Goal: Information Seeking & Learning: Learn about a topic

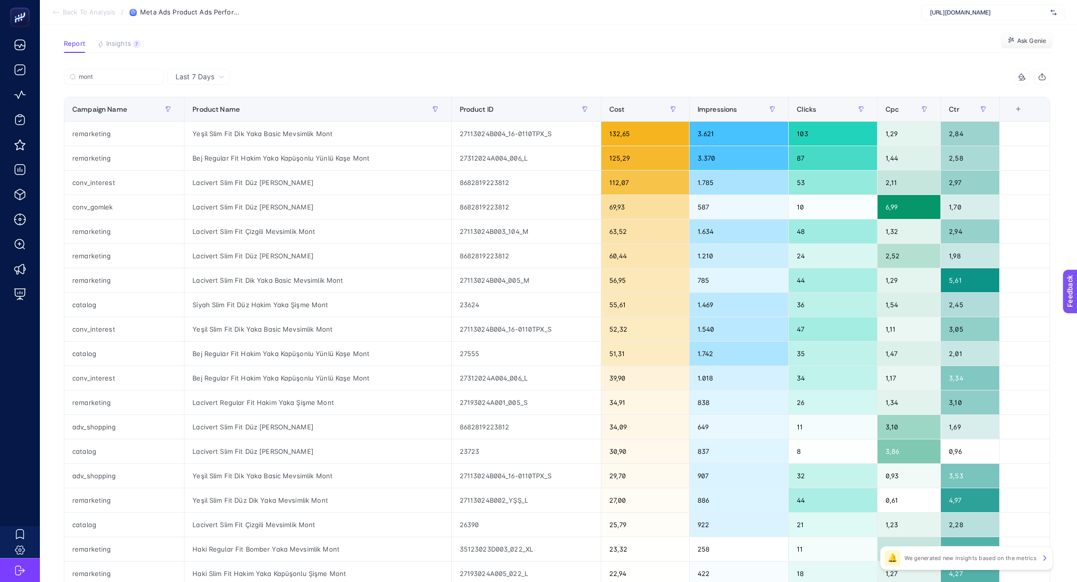
click at [1004, 20] on div "https://www.hatemoglu.com/" at bounding box center [994, 12] width 144 height 16
type input "linens"
click at [972, 36] on div "[DOMAIN_NAME]" at bounding box center [993, 33] width 143 height 16
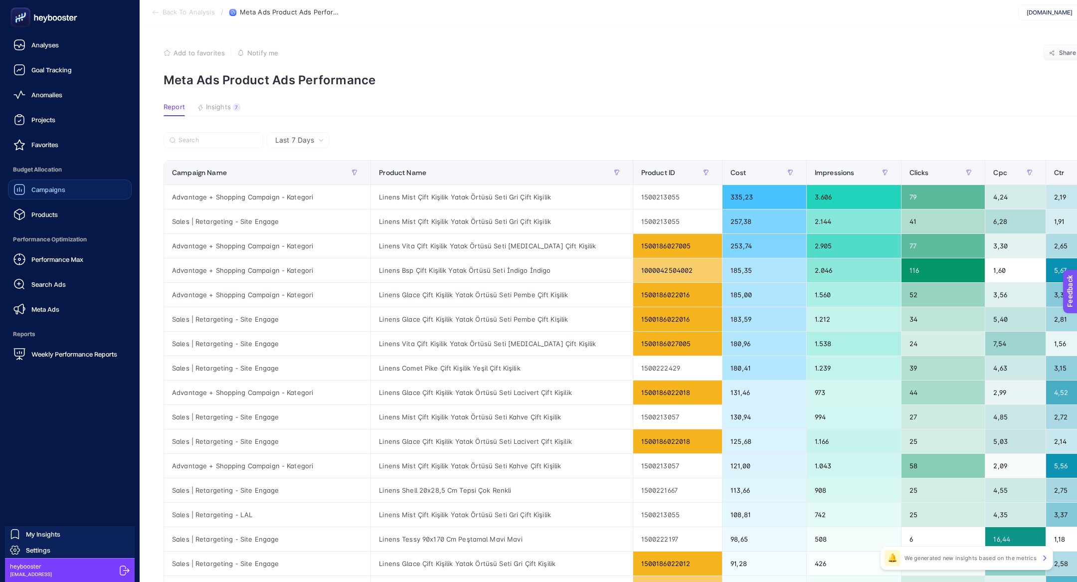
click at [58, 182] on div "Budget Allocation Campaigns Products" at bounding box center [70, 192] width 124 height 65
click at [58, 182] on link "Campaigns" at bounding box center [70, 190] width 124 height 20
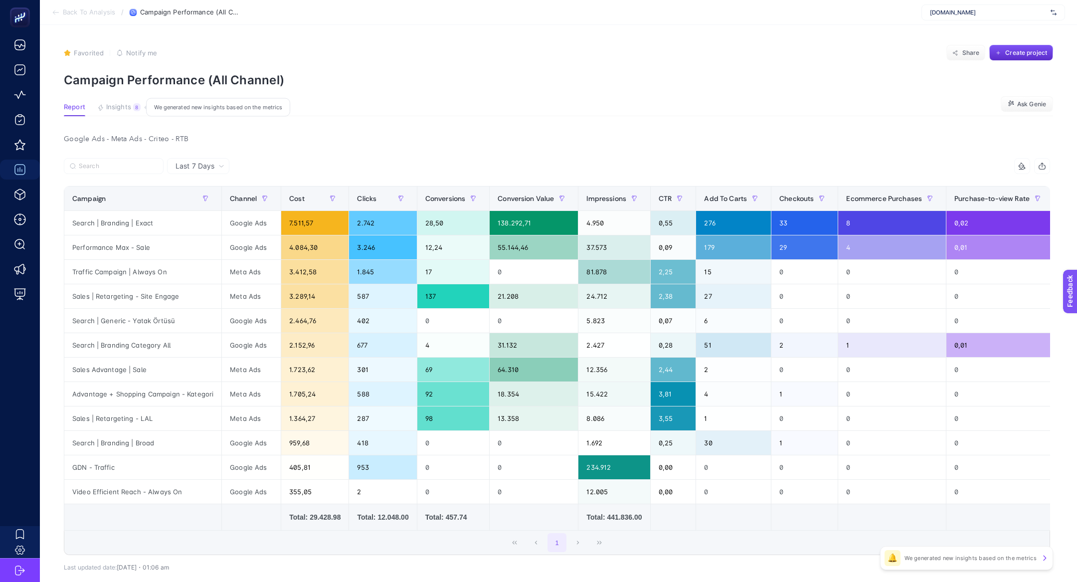
click at [128, 110] on span "Insights" at bounding box center [118, 107] width 25 height 8
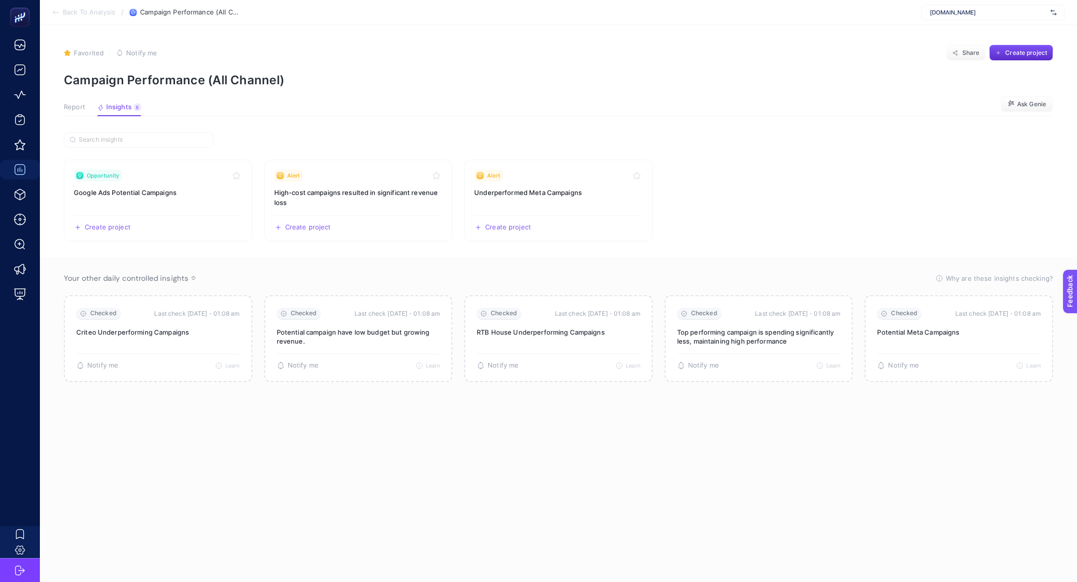
click at [945, 11] on span "[DOMAIN_NAME]" at bounding box center [988, 12] width 117 height 8
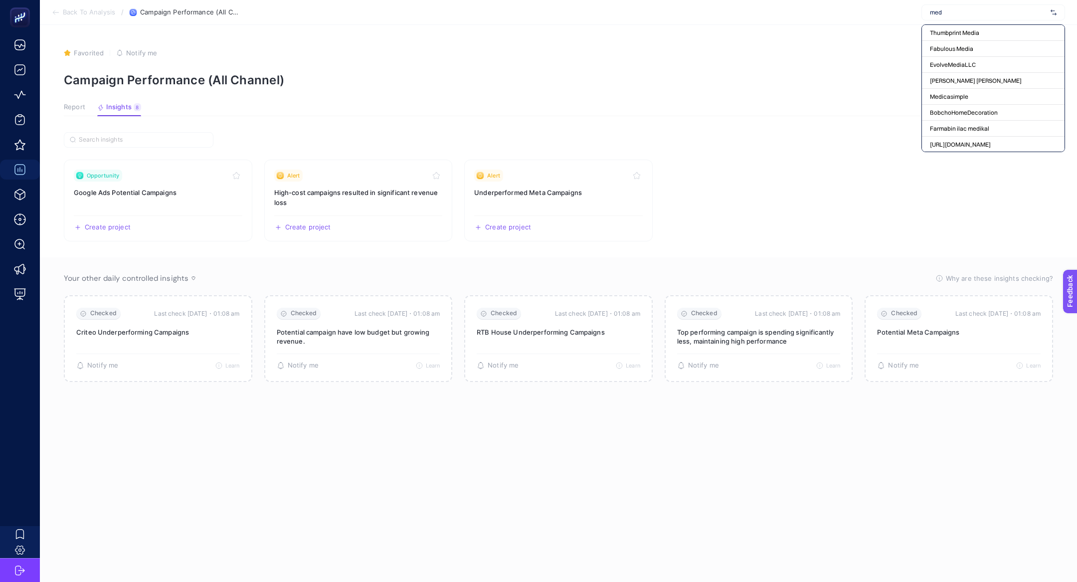
type input "med"
click at [817, 28] on article "Favorited true Notify me Share Create project Campaign Performance (All Channel…" at bounding box center [559, 303] width 1038 height 557
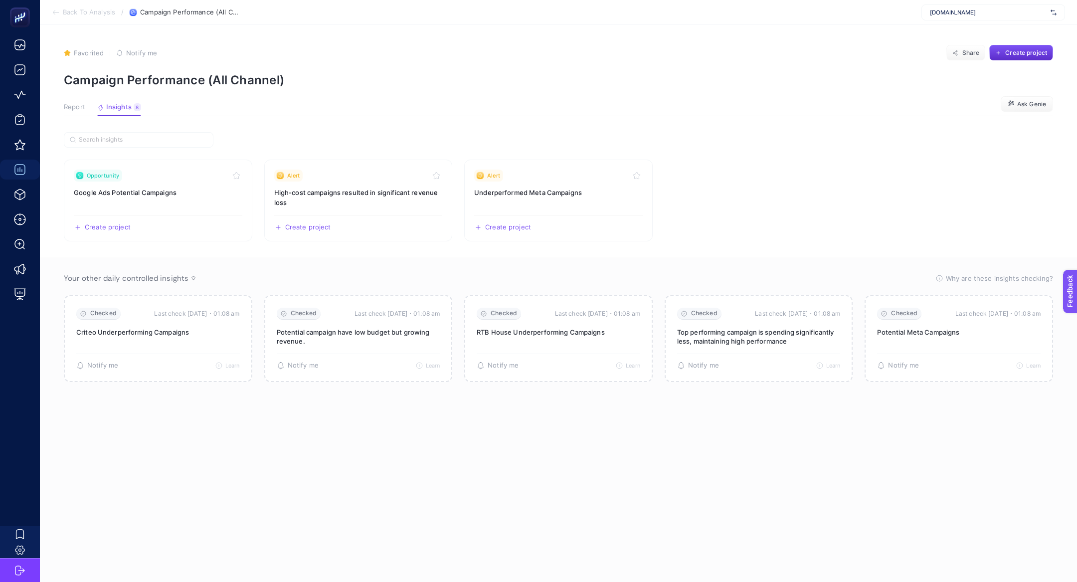
click at [64, 88] on article "Favorited true Notify me Share Create project Campaign Performance (All Channel…" at bounding box center [559, 303] width 1038 height 557
click at [84, 112] on button "Report" at bounding box center [74, 109] width 21 height 13
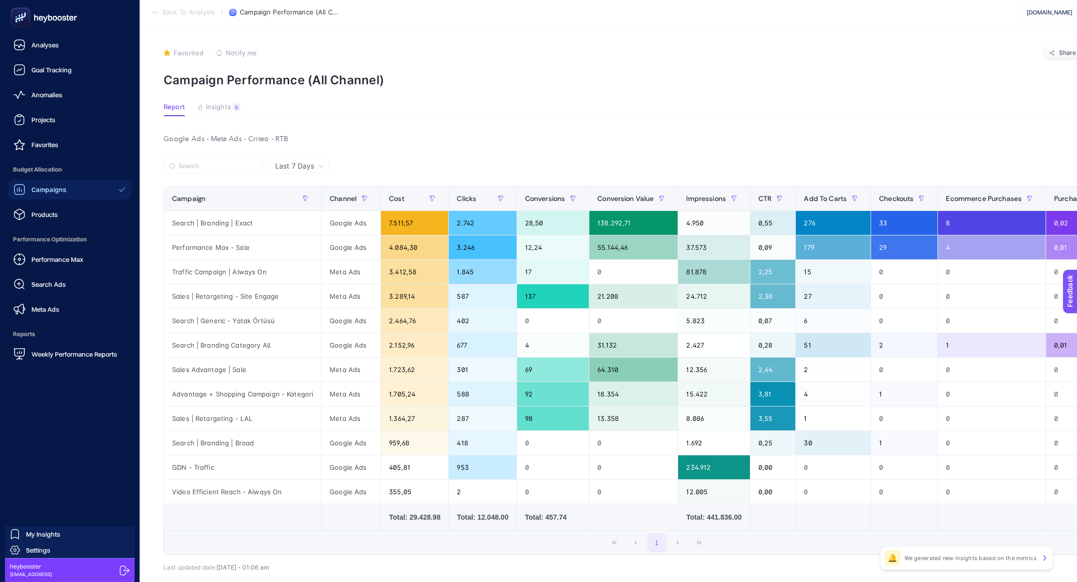
click at [27, 19] on rect at bounding box center [20, 17] width 16 height 16
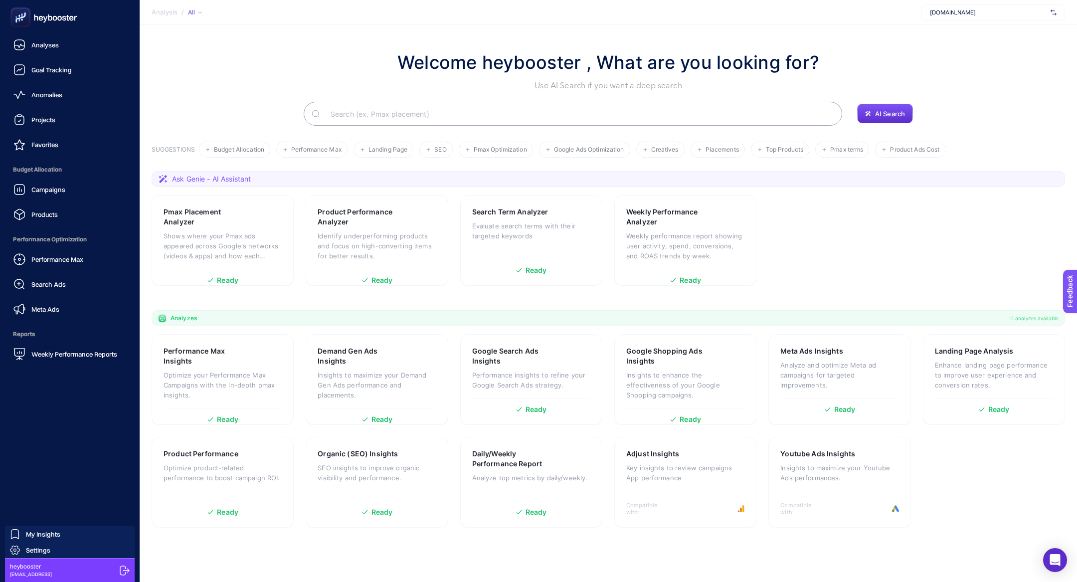
click at [21, 19] on rect at bounding box center [20, 17] width 16 height 16
click at [37, 187] on span "Campaigns" at bounding box center [48, 190] width 34 height 8
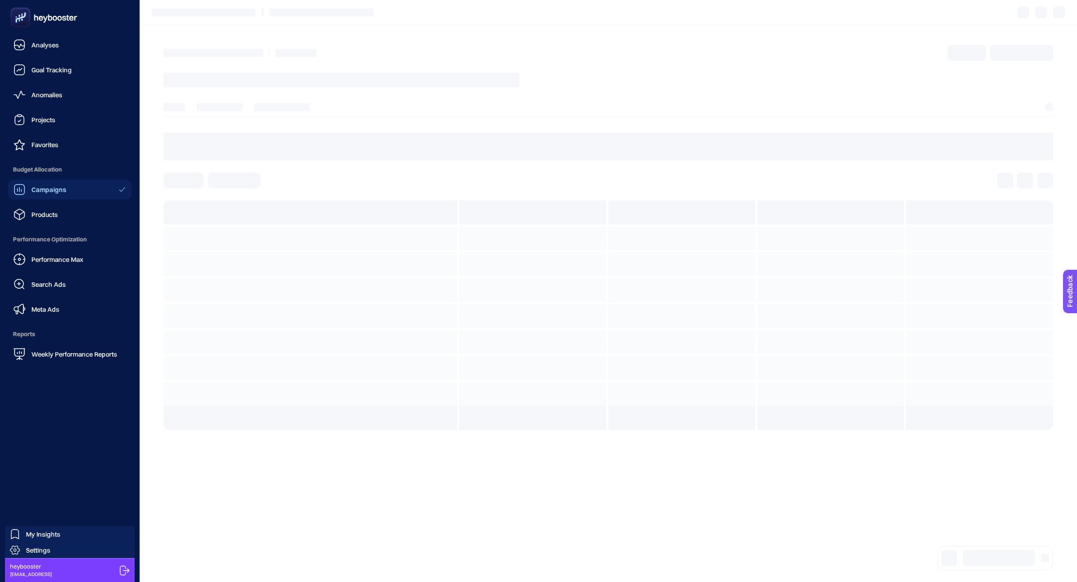
click at [18, 18] on icon at bounding box center [20, 17] width 10 height 10
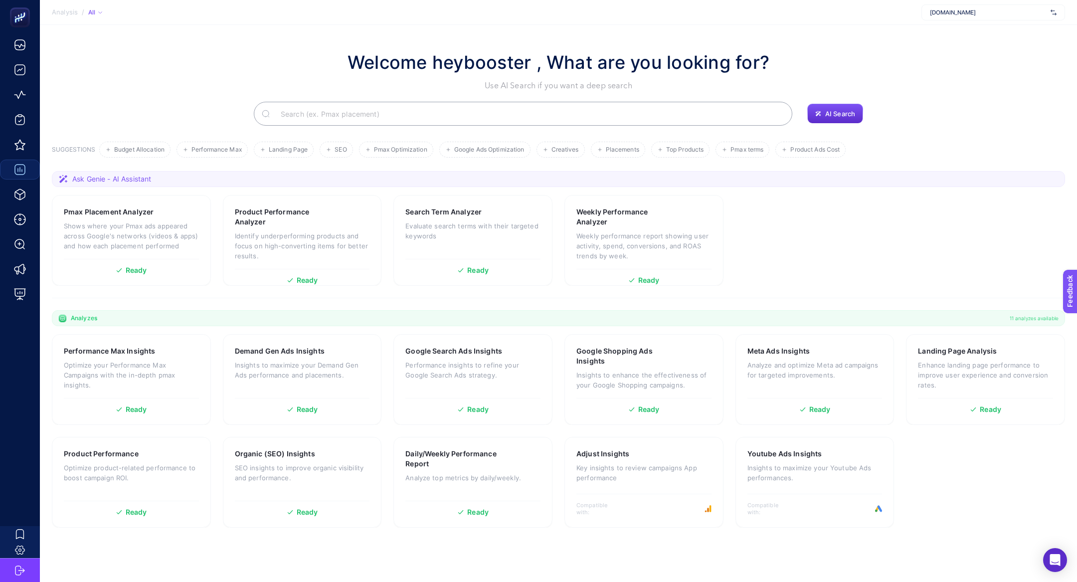
click at [357, 110] on input "Search" at bounding box center [529, 114] width 512 height 28
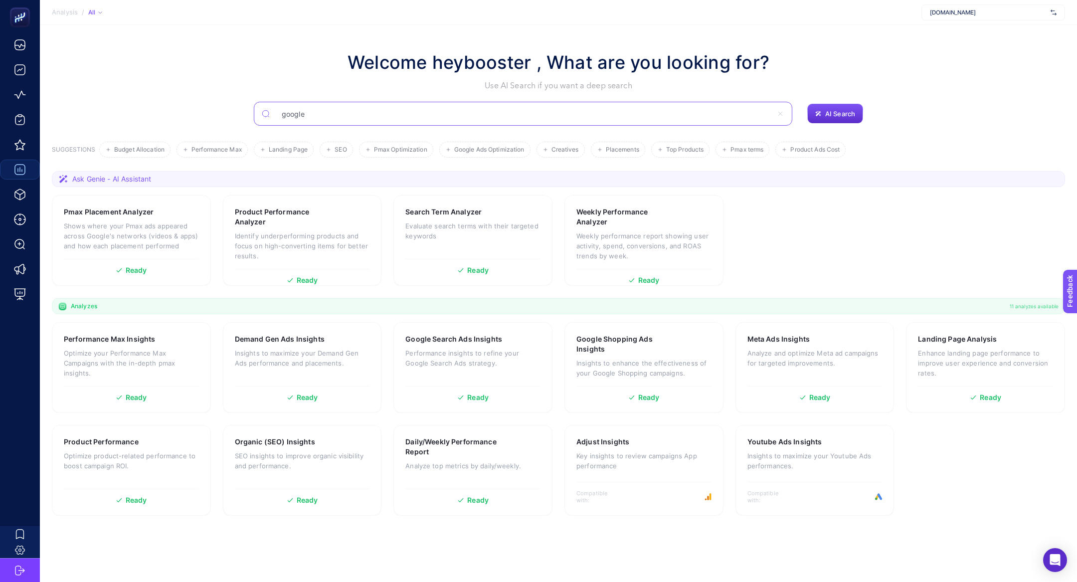
type input "google"
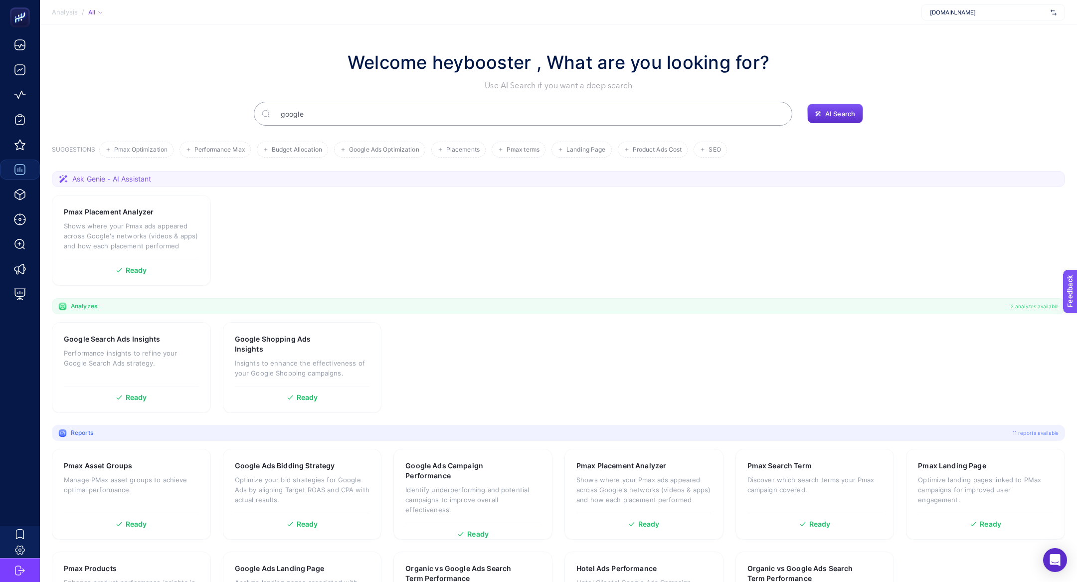
scroll to position [72, 0]
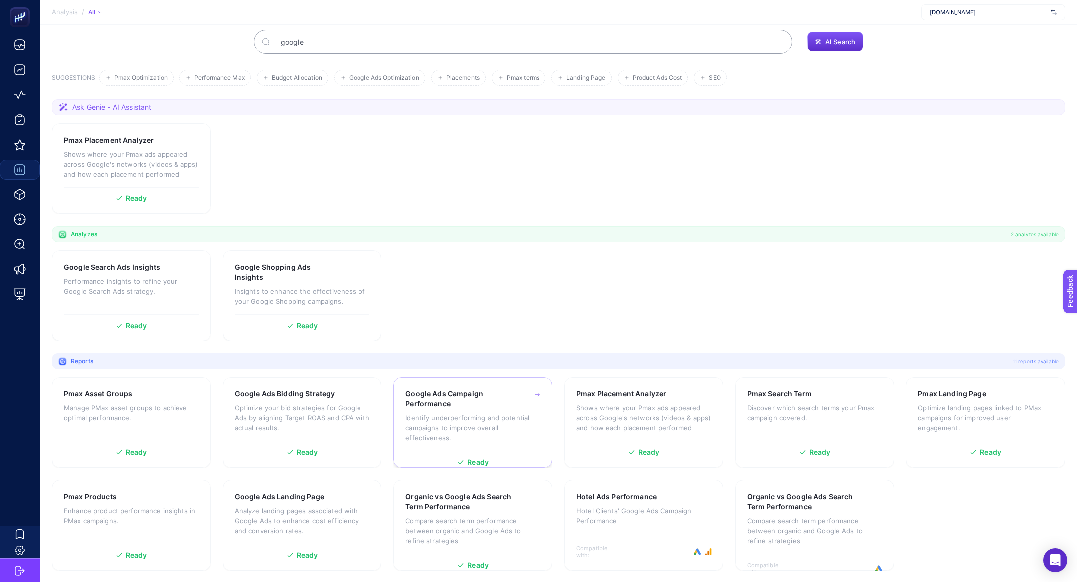
click at [460, 401] on h3 "Google Ads Campaign Performance" at bounding box center [458, 399] width 104 height 20
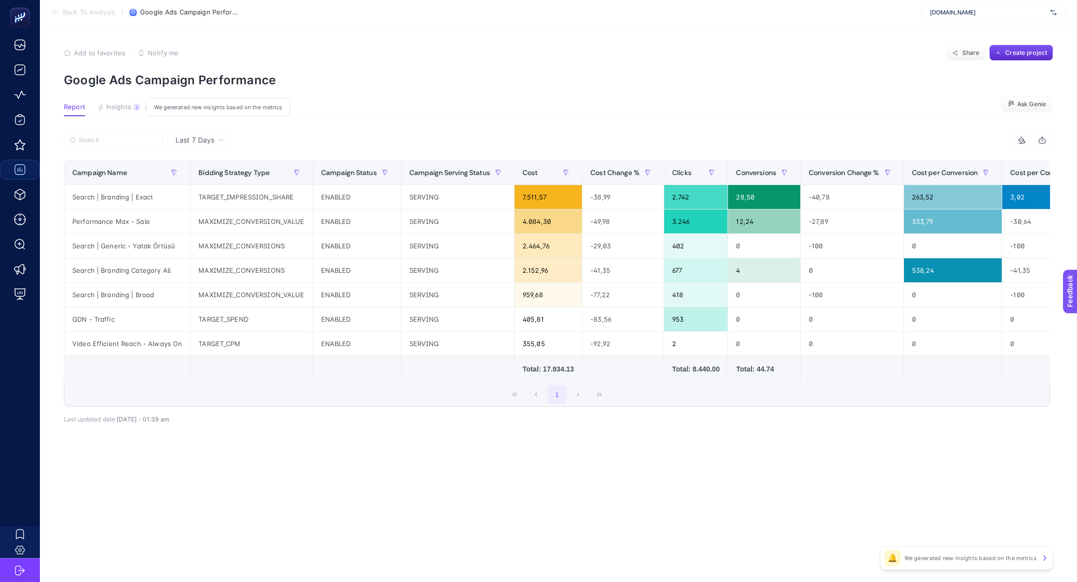
click at [110, 114] on button "Insights 3 We generated new insights based on the metrics" at bounding box center [118, 109] width 43 height 13
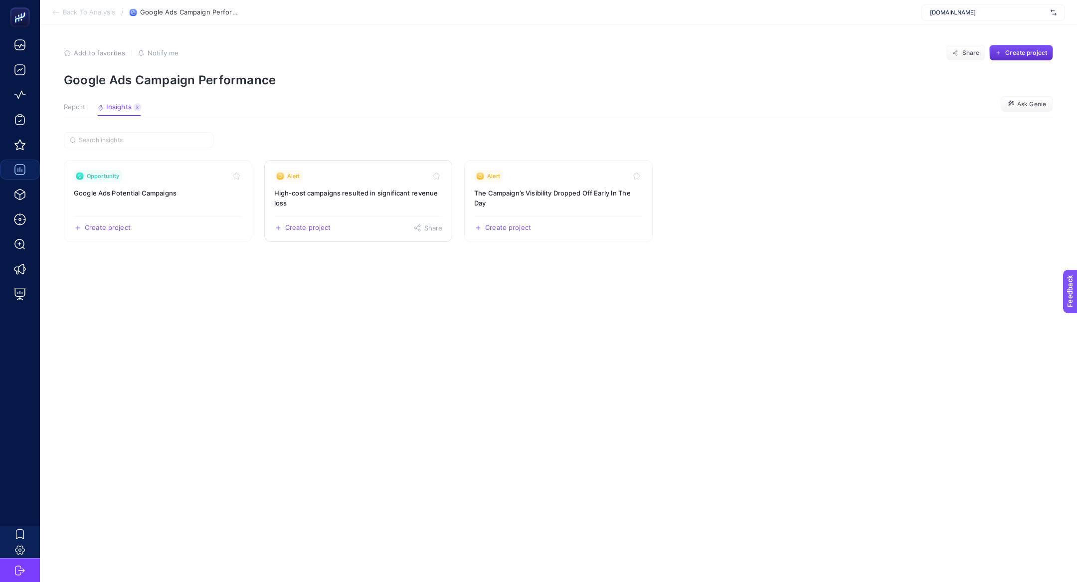
click at [350, 198] on h3 "High-cost campaigns resulted in significant revenue loss" at bounding box center [358, 198] width 169 height 20
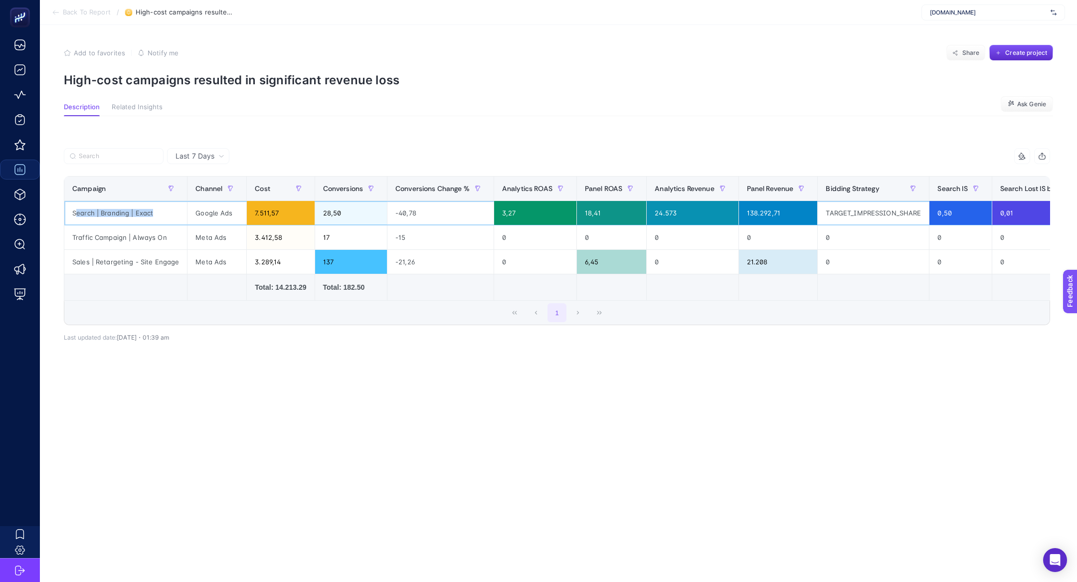
drag, startPoint x: 76, startPoint y: 214, endPoint x: 159, endPoint y: 216, distance: 82.8
click at [160, 217] on div "Search | Branding | Exact" at bounding box center [125, 213] width 123 height 24
drag, startPoint x: 410, startPoint y: 216, endPoint x: 397, endPoint y: 215, distance: 13.5
click at [397, 216] on div "-40,78" at bounding box center [441, 213] width 106 height 24
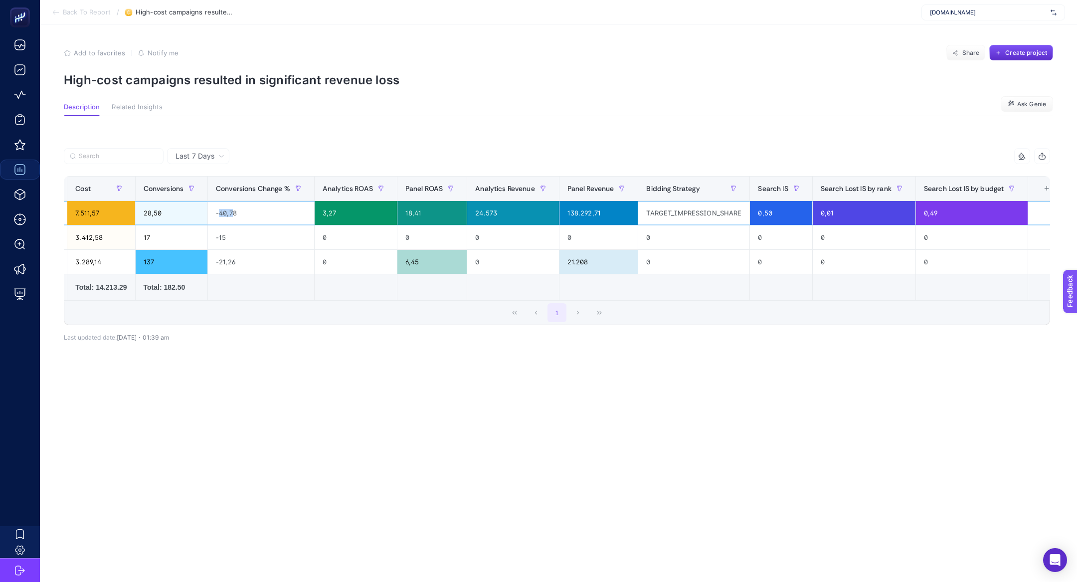
scroll to position [0, 193]
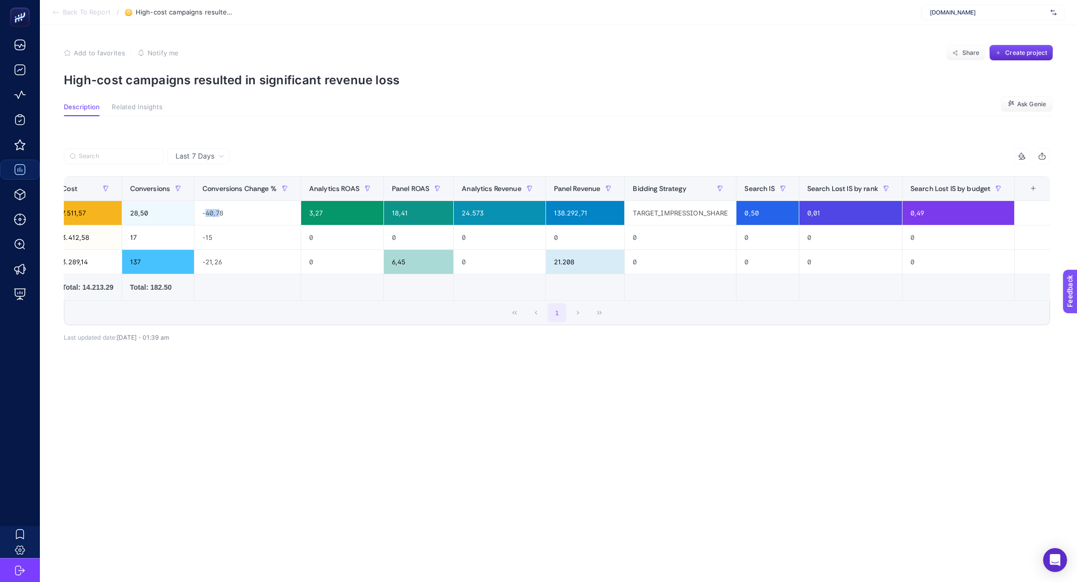
click at [1031, 189] on div "+" at bounding box center [1034, 189] width 19 height 8
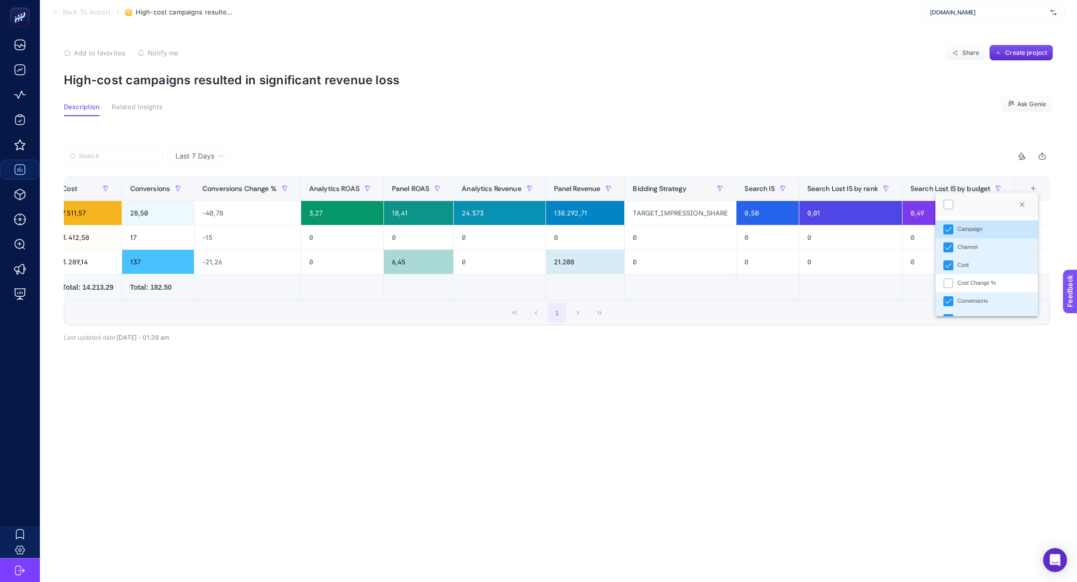
scroll to position [6, 50]
click at [945, 201] on div at bounding box center [949, 205] width 10 height 10
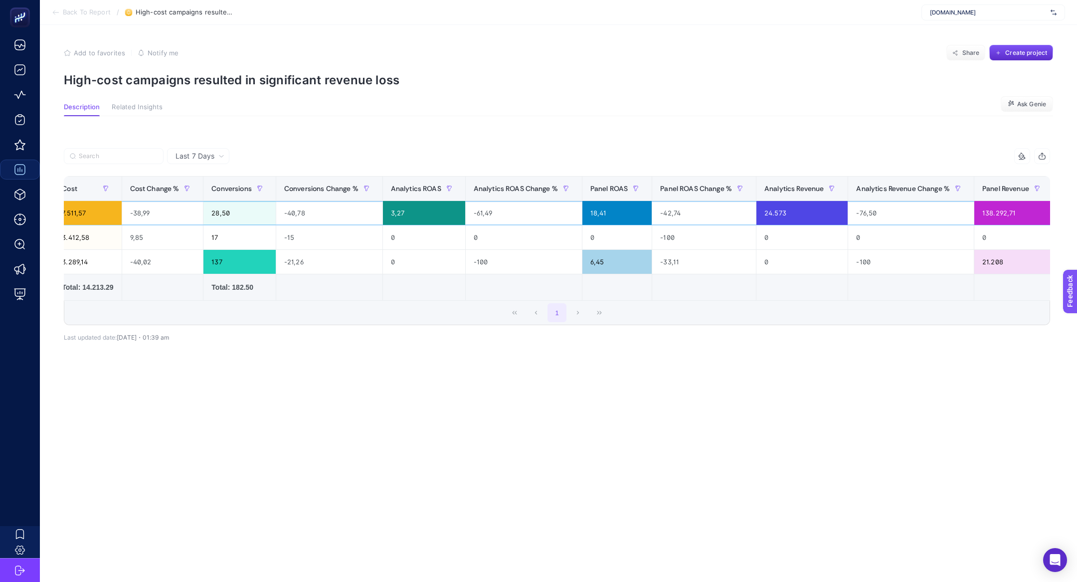
click at [501, 218] on div "-61,49" at bounding box center [524, 213] width 116 height 24
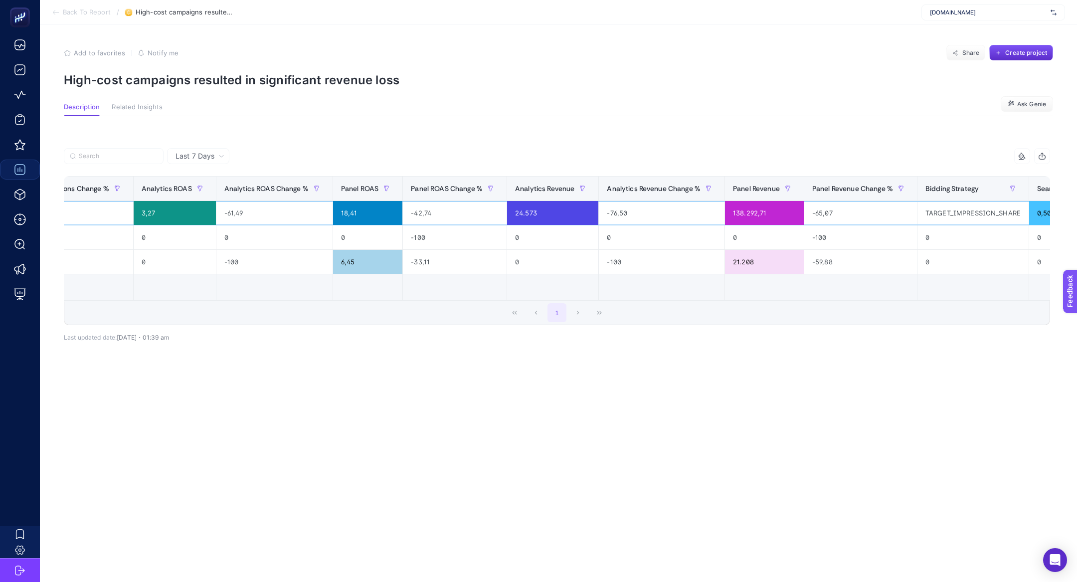
scroll to position [0, 443]
drag, startPoint x: 836, startPoint y: 217, endPoint x: 800, endPoint y: 217, distance: 35.9
click at [800, 217] on tr "Search | Branding | Exact Google Ads 7.511,57 -38,99 28,50 -40,78 3,27 -61,49 1…" at bounding box center [482, 213] width 1722 height 24
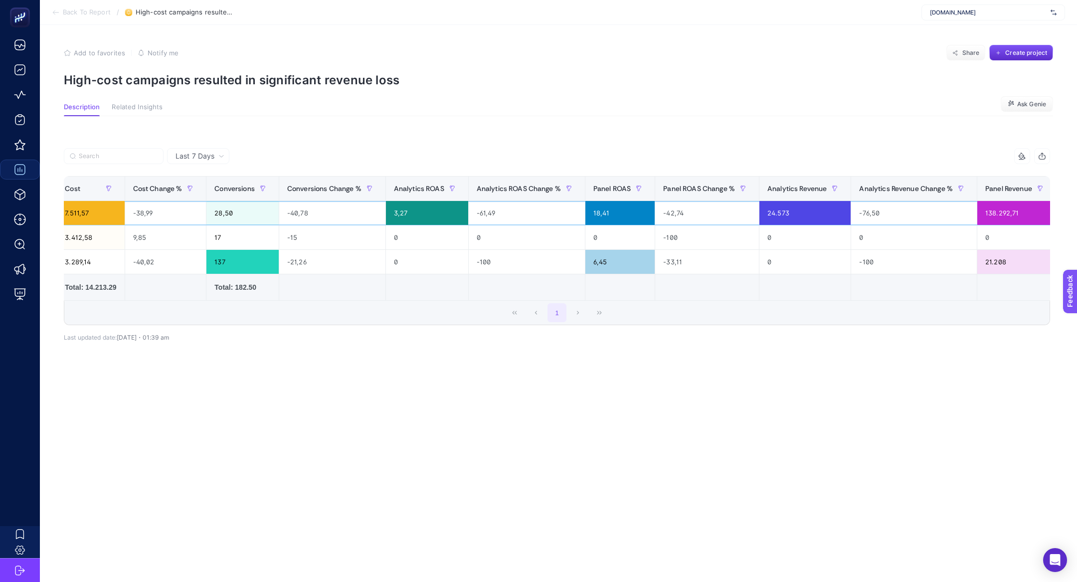
scroll to position [0, 0]
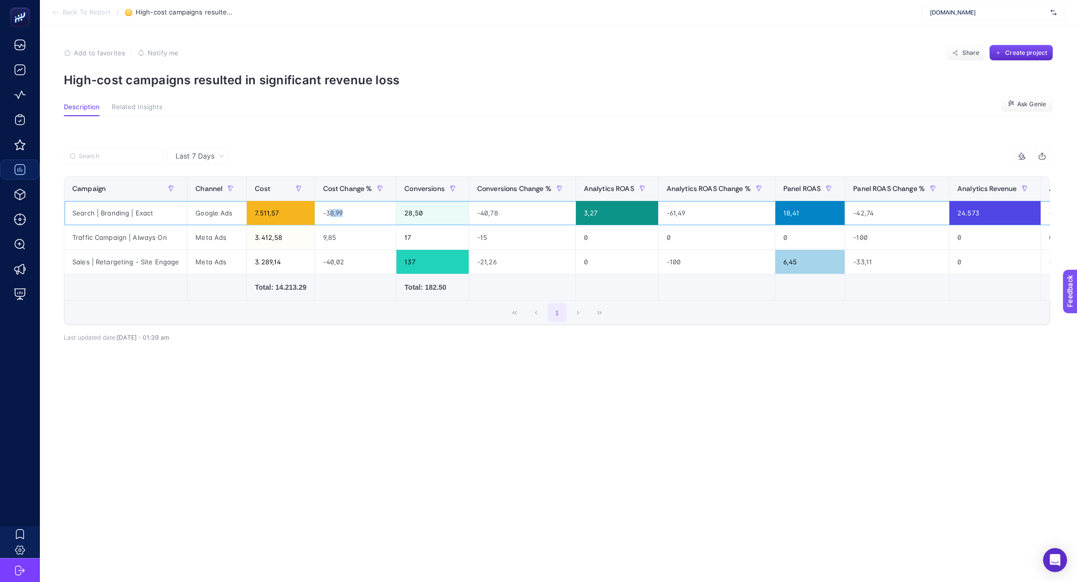
drag, startPoint x: 349, startPoint y: 214, endPoint x: 328, endPoint y: 214, distance: 20.5
click at [328, 214] on div "-38,99" at bounding box center [355, 213] width 81 height 24
click at [343, 214] on div "-38,99" at bounding box center [355, 213] width 81 height 24
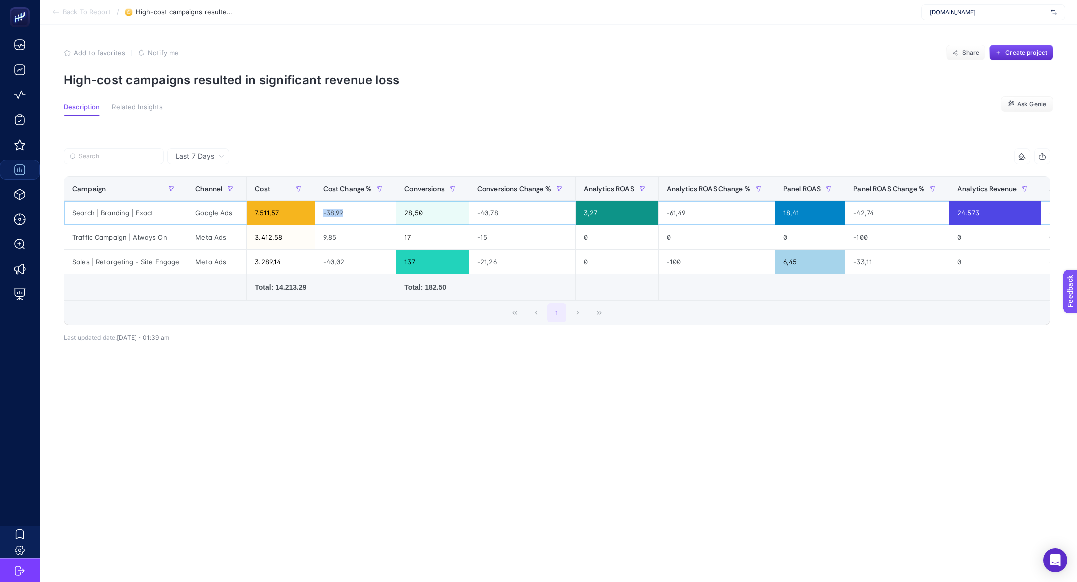
drag, startPoint x: 343, startPoint y: 214, endPoint x: 310, endPoint y: 213, distance: 32.4
click at [310, 213] on tr "Search | Branding | Exact Google Ads 7.511,57 -38,99 28,50 -40,78 3,27 -61,49 1…" at bounding box center [925, 213] width 1722 height 24
click at [108, 81] on p "High-cost campaigns resulted in significant revenue loss" at bounding box center [559, 80] width 990 height 14
drag, startPoint x: 126, startPoint y: 85, endPoint x: 63, endPoint y: 82, distance: 62.4
click at [63, 82] on article "Add to favorites false Notify me Share Create project High-cost campaigns resul…" at bounding box center [559, 303] width 1038 height 557
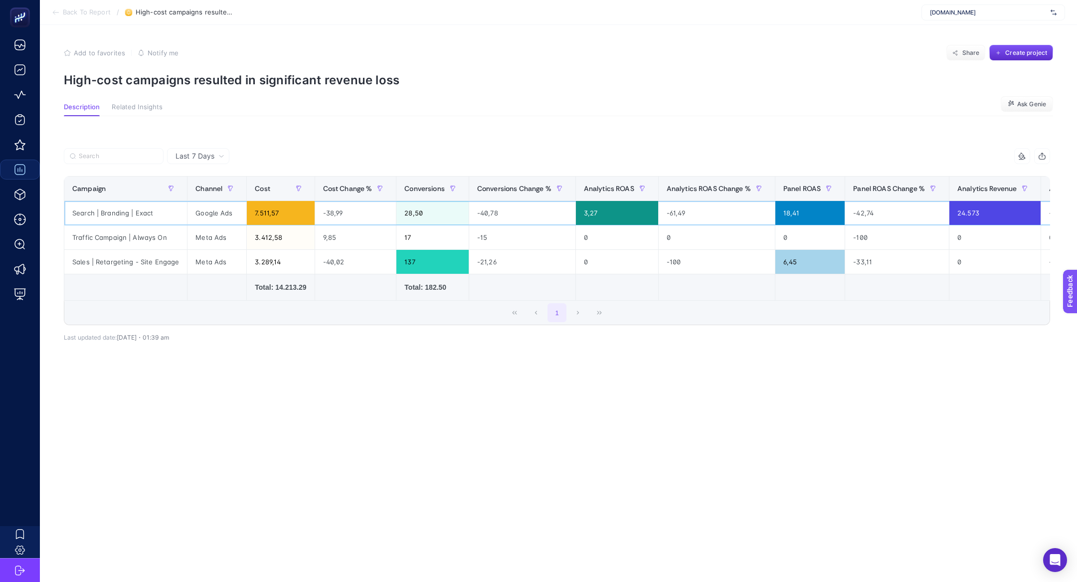
click at [141, 216] on div "Search | Branding | Exact" at bounding box center [125, 213] width 123 height 24
click at [141, 215] on div "Search | Branding | Exact" at bounding box center [125, 213] width 123 height 24
drag, startPoint x: 120, startPoint y: 237, endPoint x: 168, endPoint y: 238, distance: 47.9
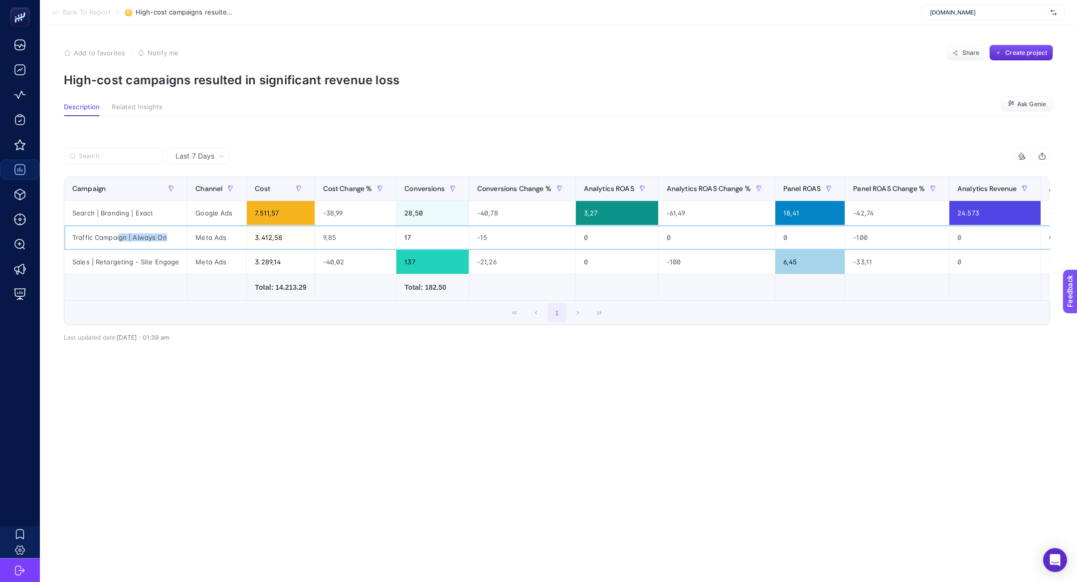
click at [168, 238] on div "Traffic Campaign | Always On" at bounding box center [125, 237] width 123 height 24
click at [63, 8] on span "Back To Report" at bounding box center [87, 12] width 48 height 8
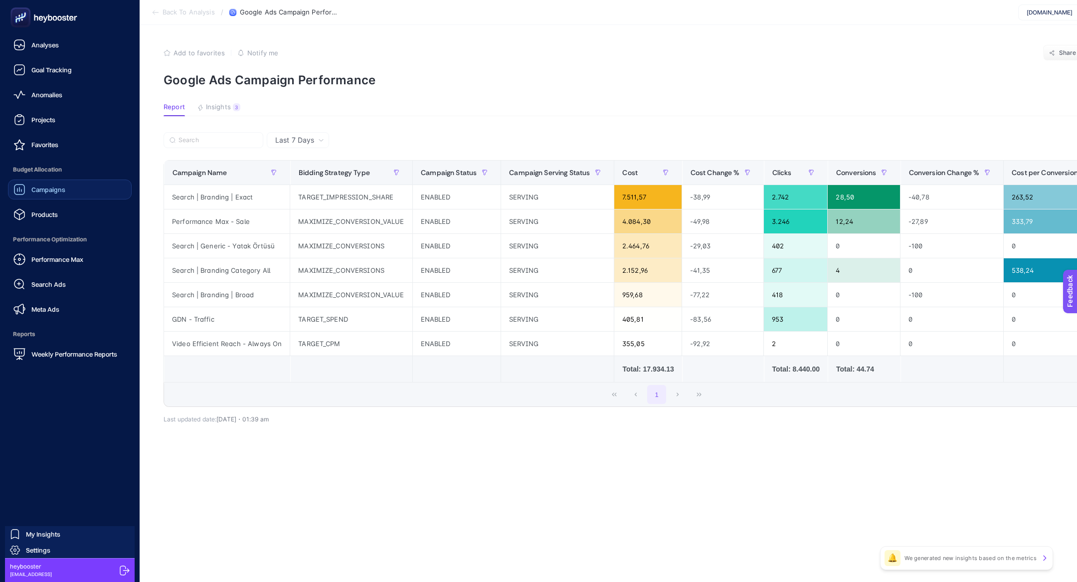
click at [74, 192] on link "Campaigns" at bounding box center [70, 190] width 124 height 20
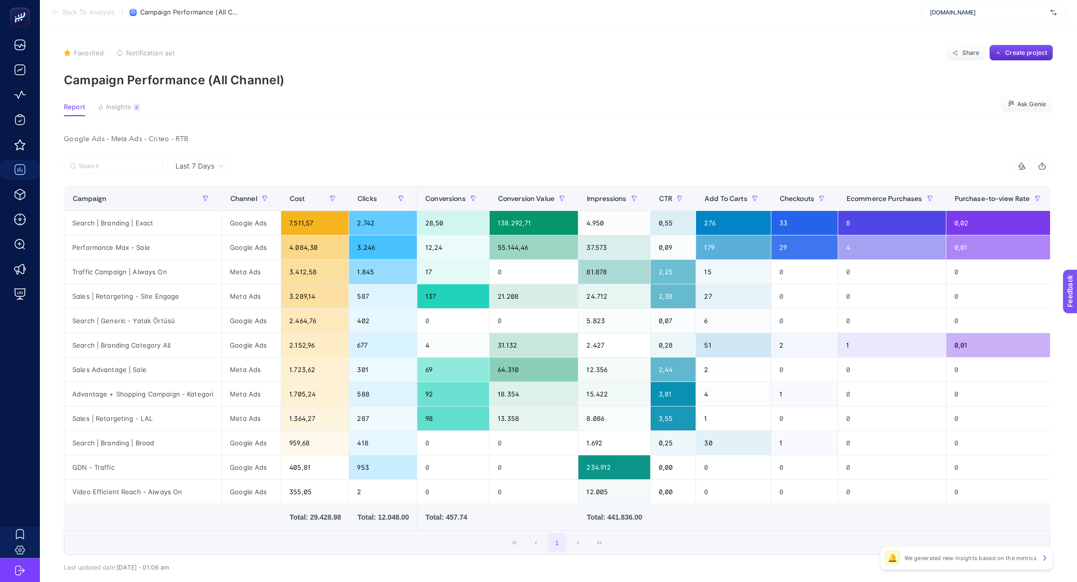
click at [202, 169] on span "Last 7 Days" at bounding box center [195, 166] width 39 height 10
click at [119, 107] on span "Insights" at bounding box center [118, 107] width 25 height 8
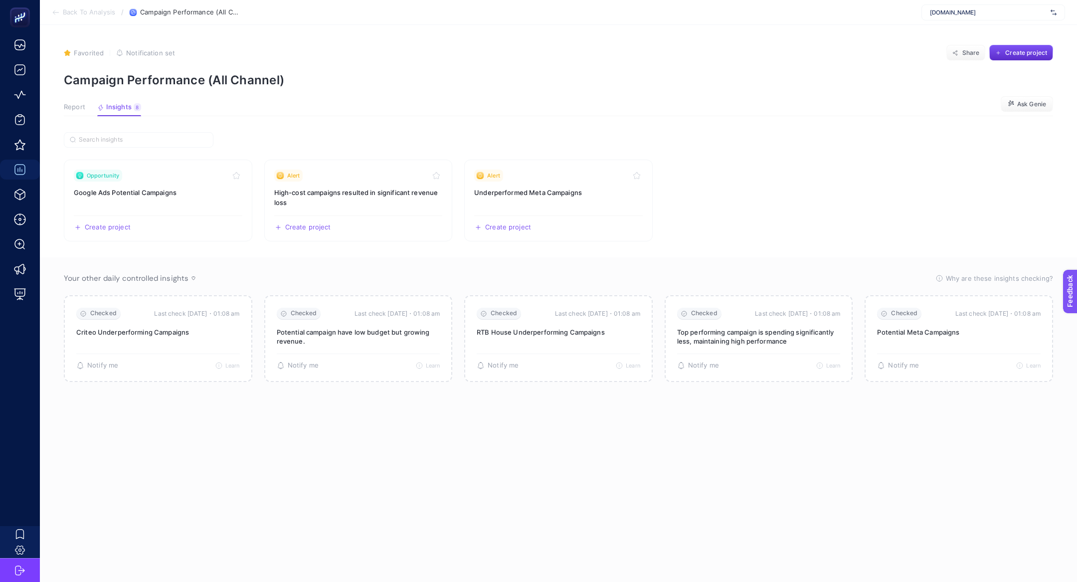
click at [69, 111] on button "Report" at bounding box center [74, 109] width 21 height 13
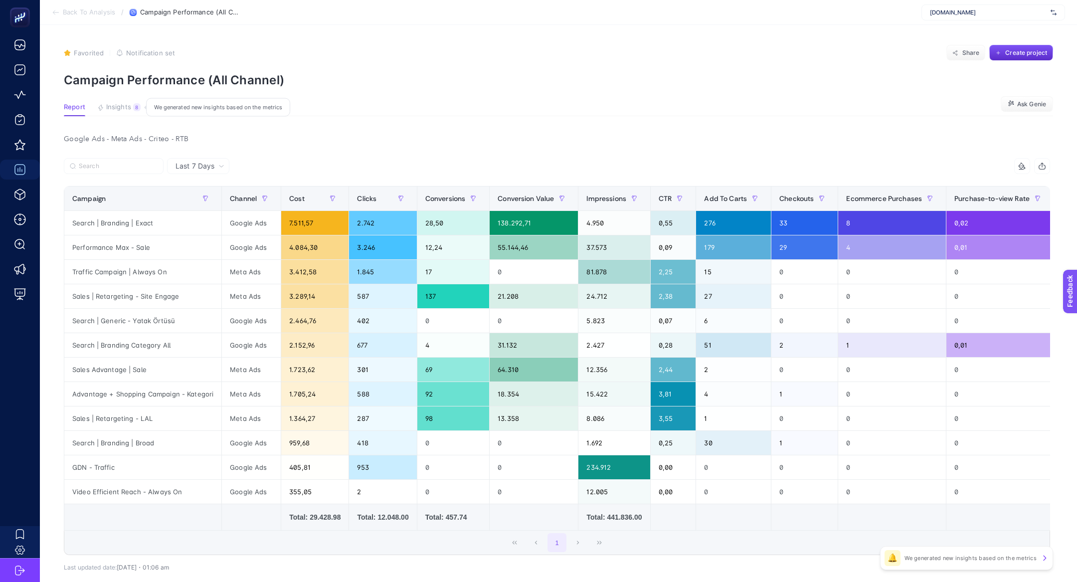
click at [128, 107] on span "Insights" at bounding box center [118, 107] width 25 height 8
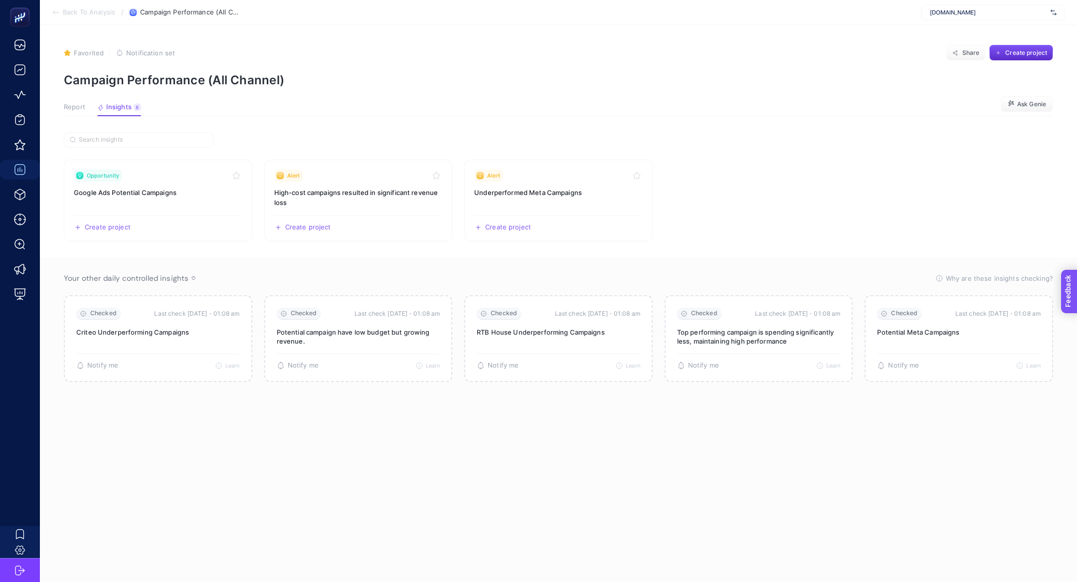
click at [1077, 324] on section "Feedback" at bounding box center [1083, 330] width 43 height 34
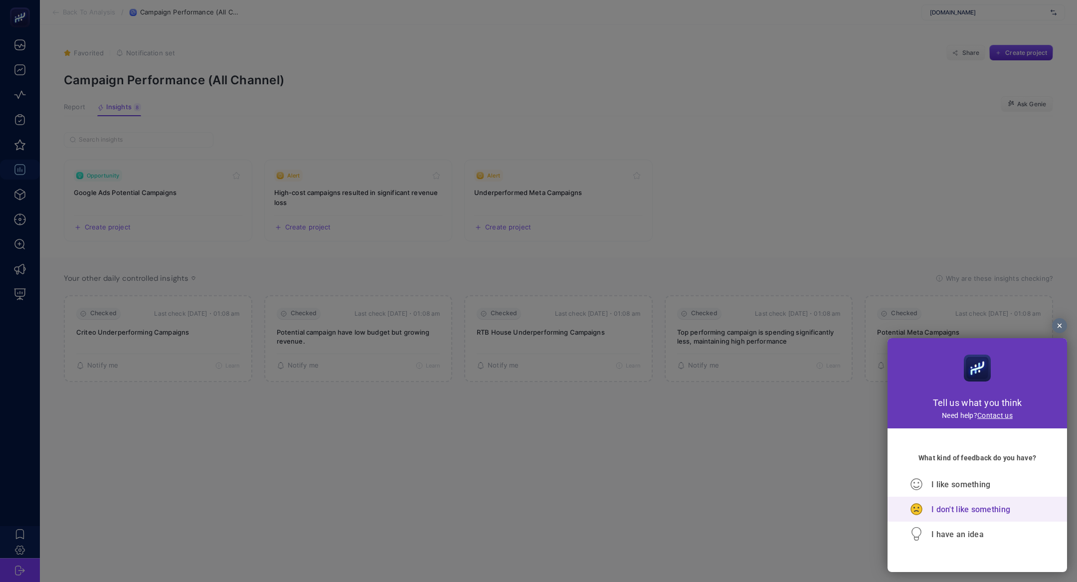
click at [968, 510] on span "I don't like something" at bounding box center [971, 509] width 79 height 9
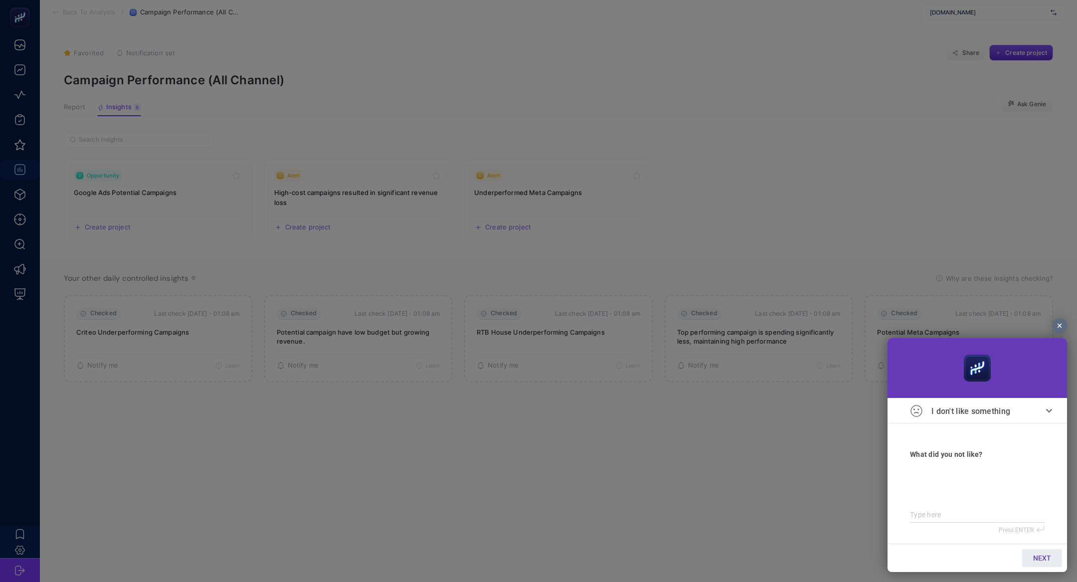
click at [1061, 324] on div at bounding box center [1060, 325] width 15 height 15
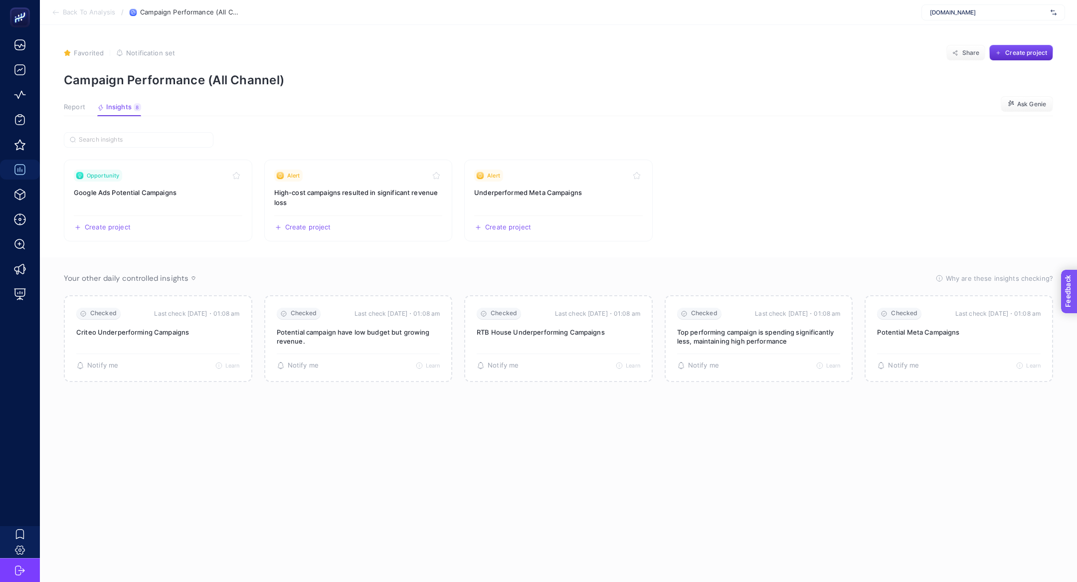
click at [1077, 323] on span "Feedback" at bounding box center [1083, 320] width 32 height 8
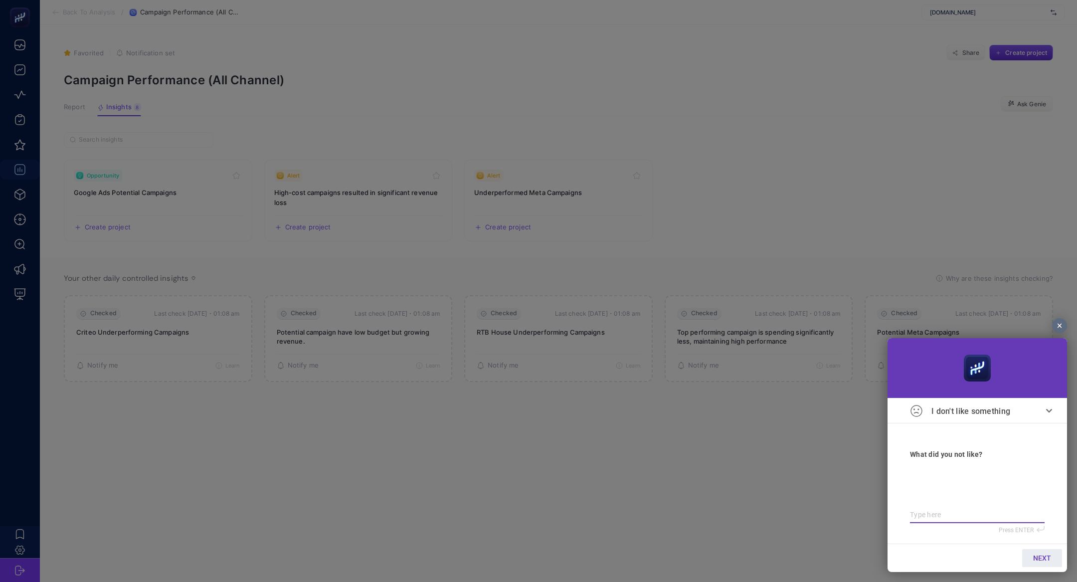
click at [1059, 324] on div at bounding box center [1060, 325] width 15 height 15
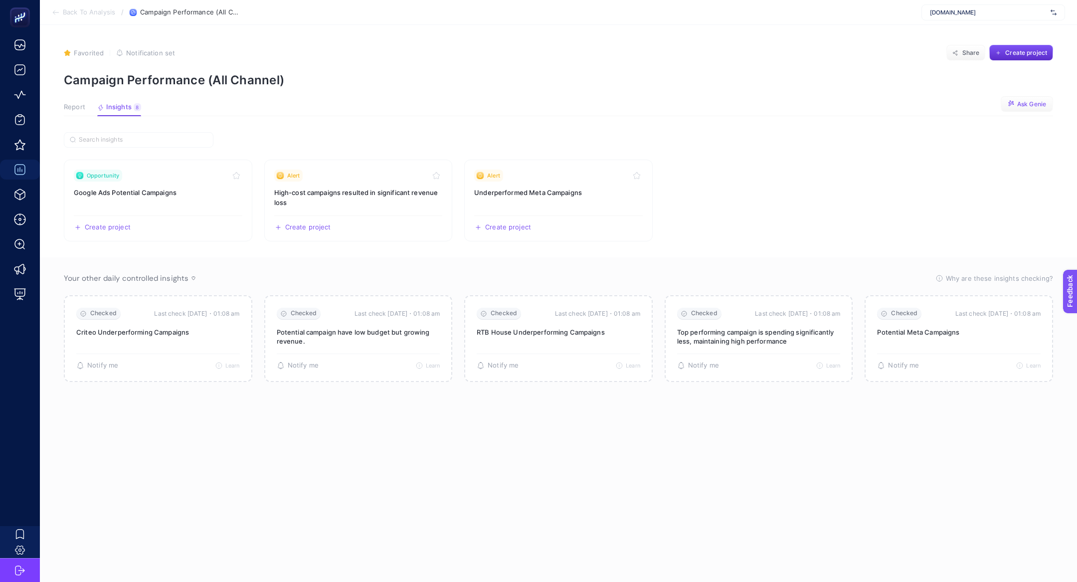
click at [1035, 105] on span "Ask Genie" at bounding box center [1032, 104] width 29 height 8
click at [906, 129] on article "Favorited true Notification set Share Create project Campaign Performance (All …" at bounding box center [559, 303] width 1038 height 557
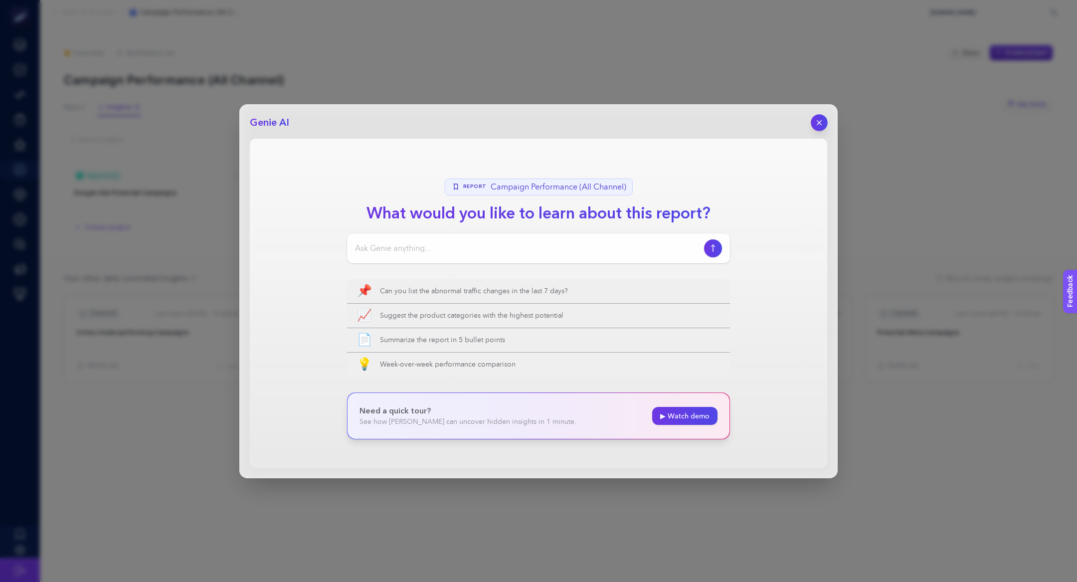
click at [813, 117] on button "button" at bounding box center [819, 122] width 17 height 17
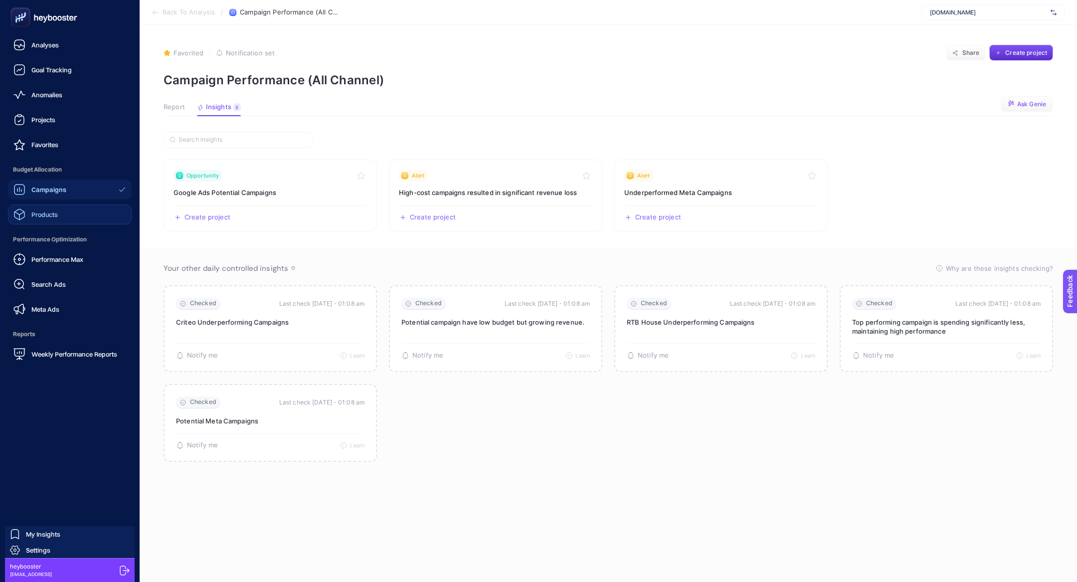
click at [42, 221] on link "Products" at bounding box center [70, 215] width 124 height 20
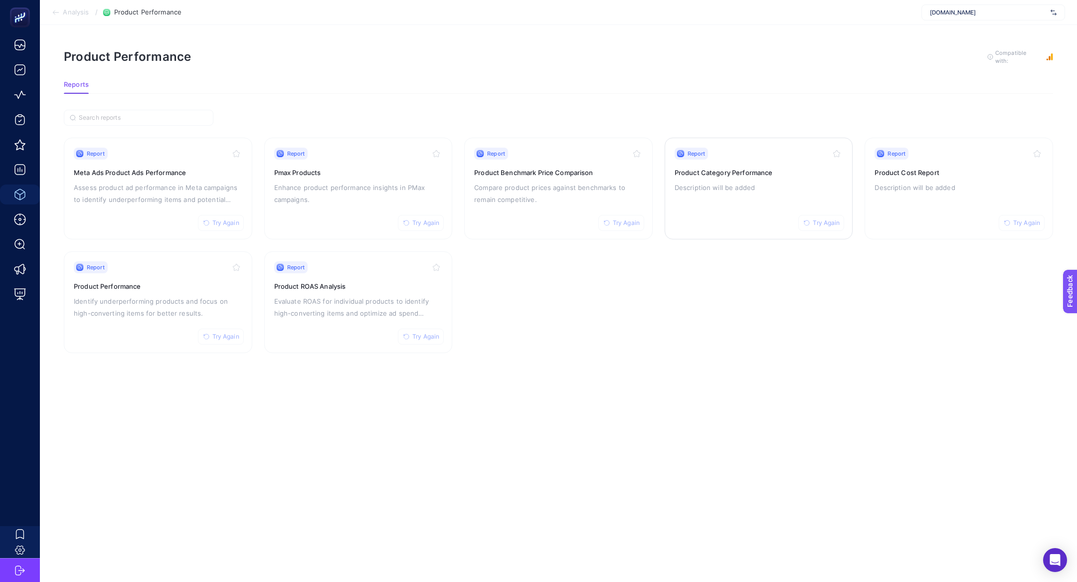
click at [720, 185] on p "Description will be added" at bounding box center [759, 188] width 169 height 12
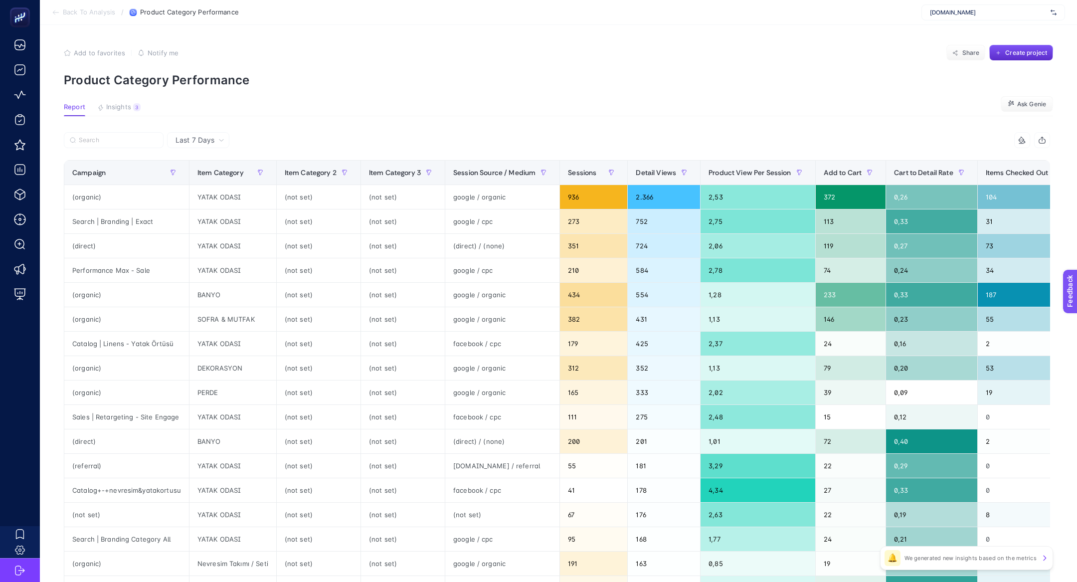
click at [54, 13] on icon at bounding box center [56, 12] width 8 height 8
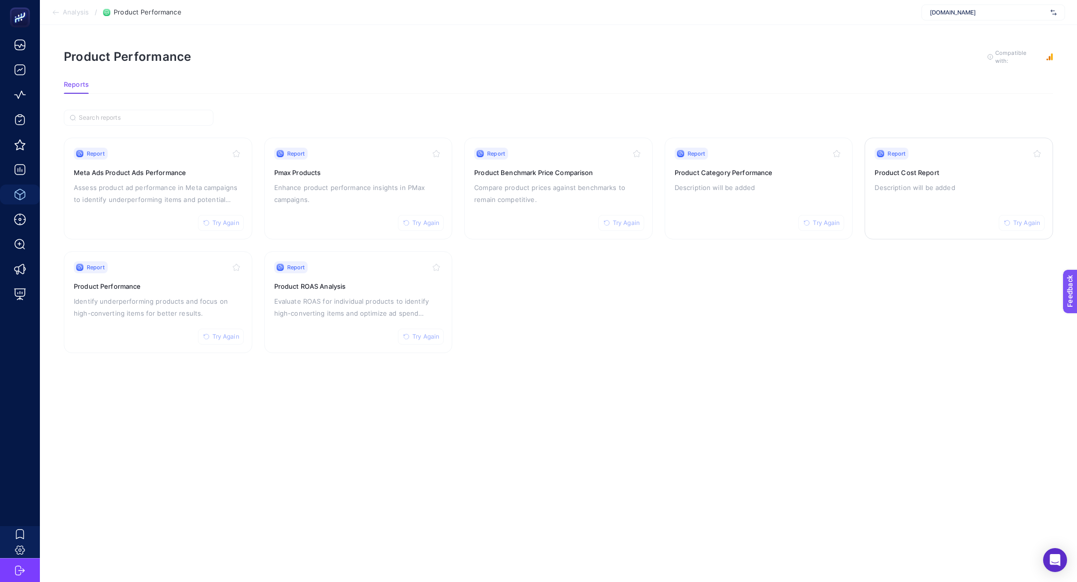
click at [945, 182] on p "Description will be added" at bounding box center [959, 188] width 169 height 12
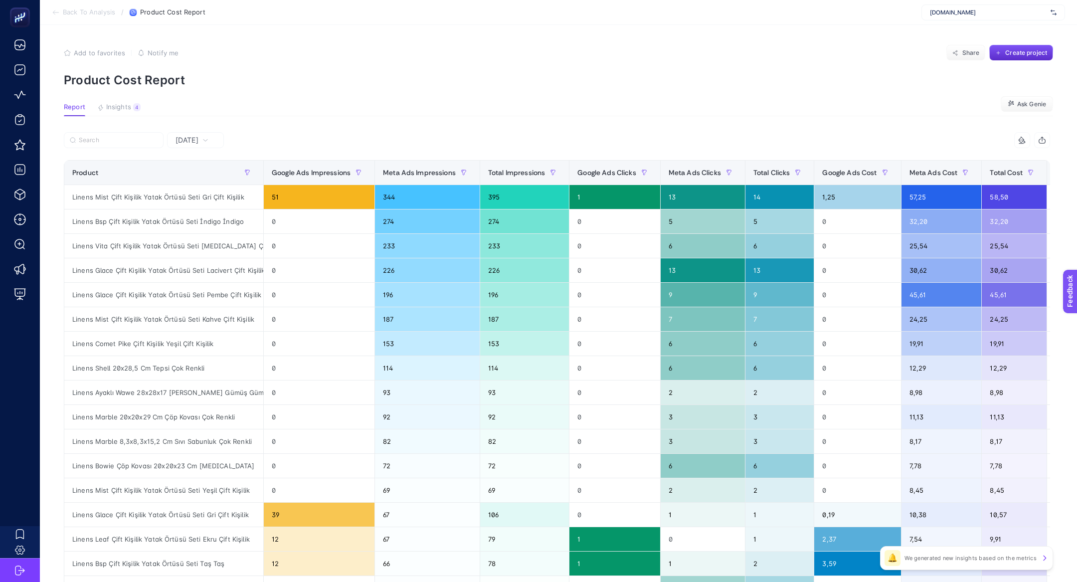
click at [58, 11] on icon at bounding box center [56, 12] width 8 height 8
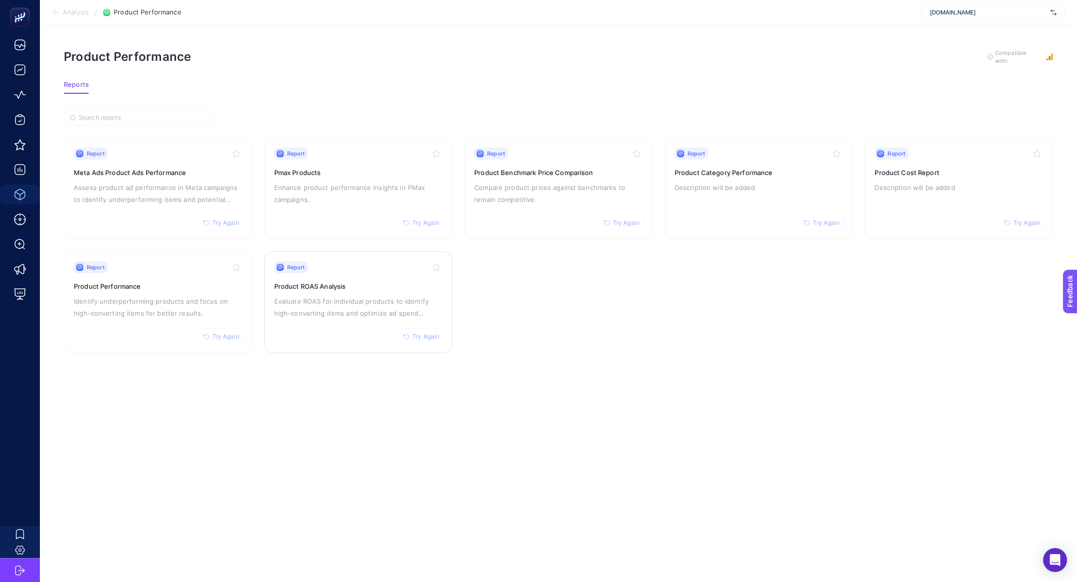
click at [346, 295] on p "Evaluate ROAS for individual products to identify high-converting items and opt…" at bounding box center [358, 307] width 169 height 24
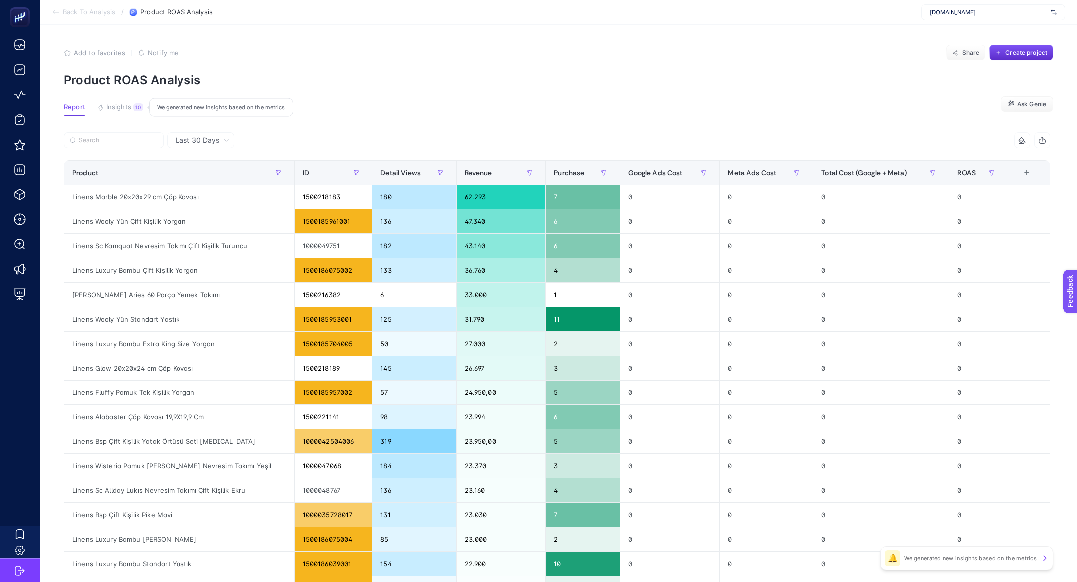
click at [123, 106] on span "Insights" at bounding box center [118, 107] width 25 height 8
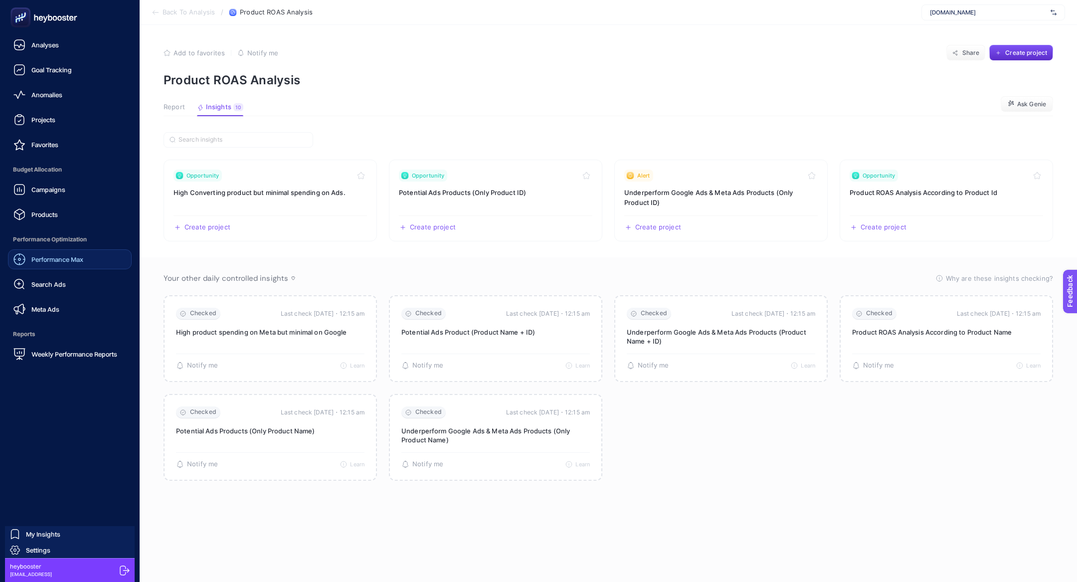
click at [51, 258] on span "Performance Max" at bounding box center [57, 259] width 52 height 8
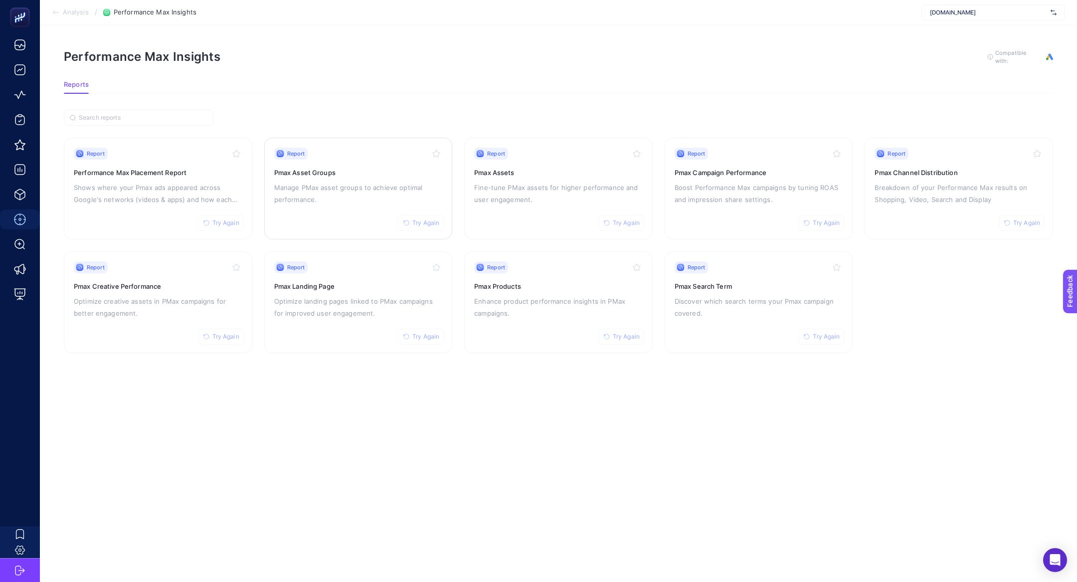
click at [310, 195] on p "Manage PMax asset groups to achieve optimal performance." at bounding box center [358, 194] width 169 height 24
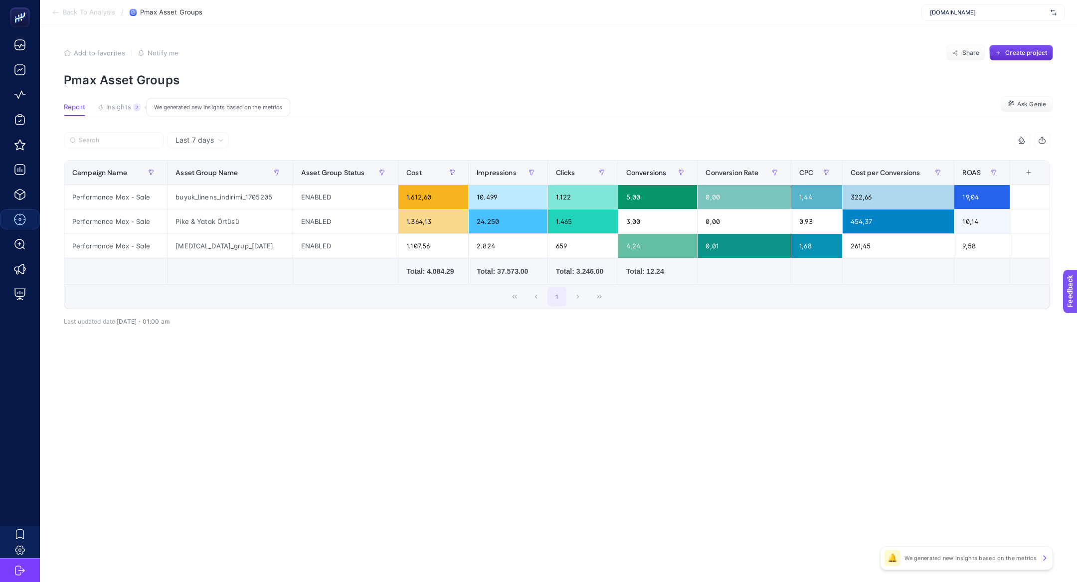
click at [113, 103] on span "Insights" at bounding box center [118, 107] width 25 height 8
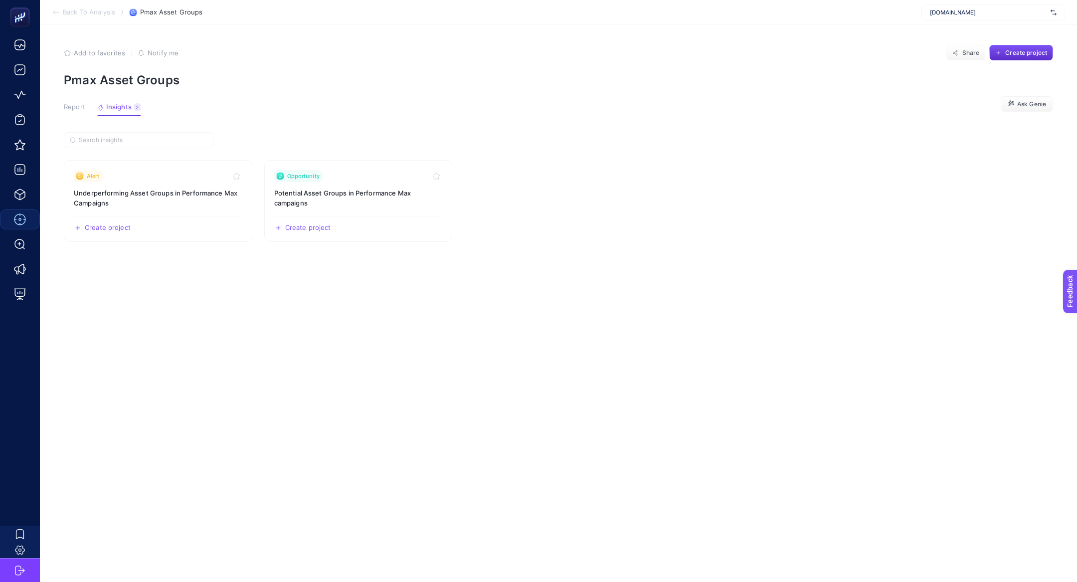
click at [79, 106] on span "Report" at bounding box center [74, 107] width 21 height 8
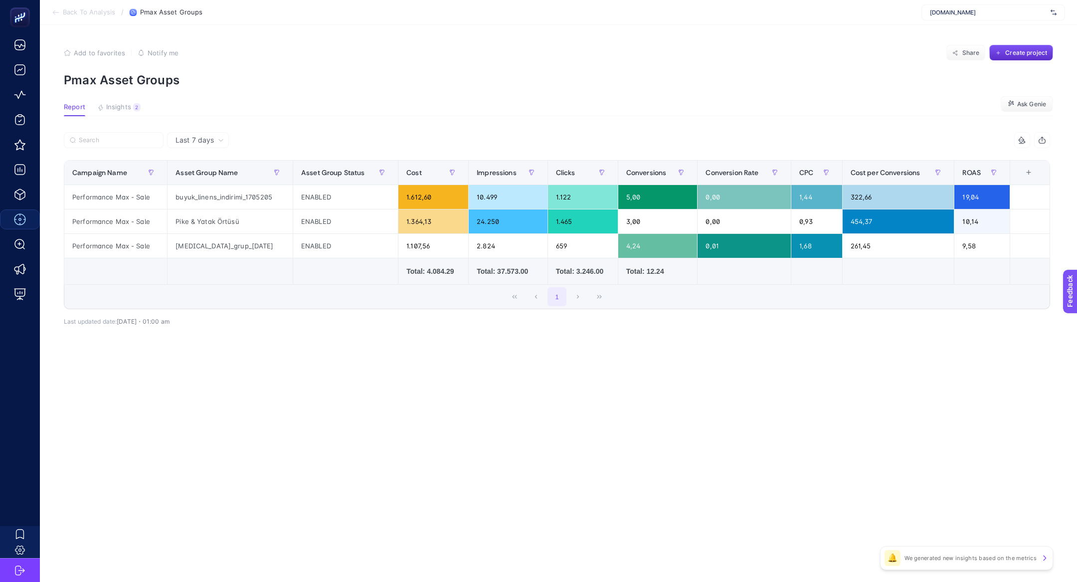
click at [1028, 162] on th "11 items selected +" at bounding box center [1030, 173] width 40 height 24
click at [1028, 169] on div "+" at bounding box center [1029, 173] width 19 height 8
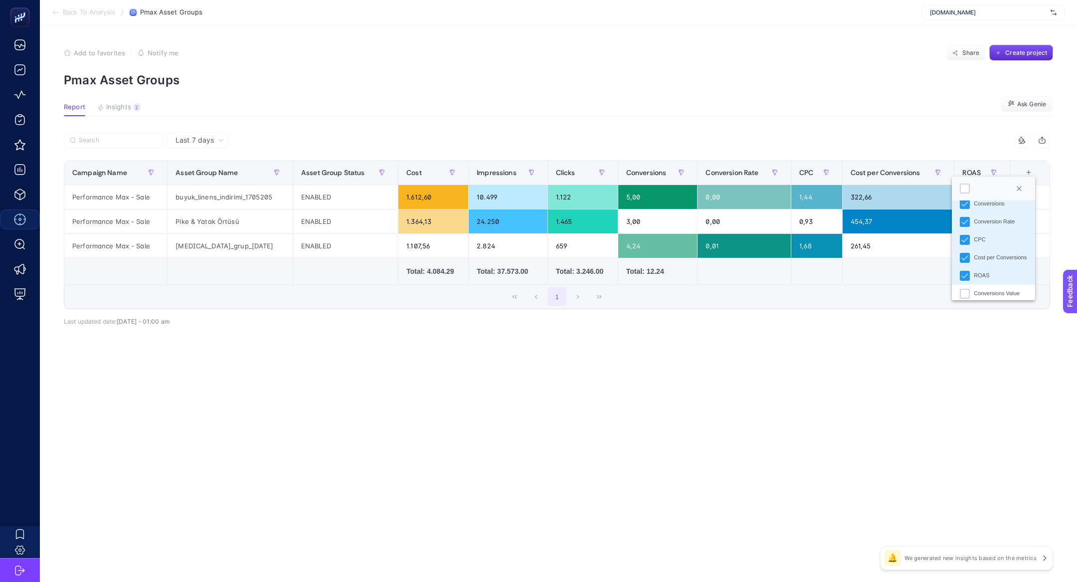
scroll to position [195, 0]
click at [976, 215] on div "Conversions Value" at bounding box center [997, 216] width 46 height 8
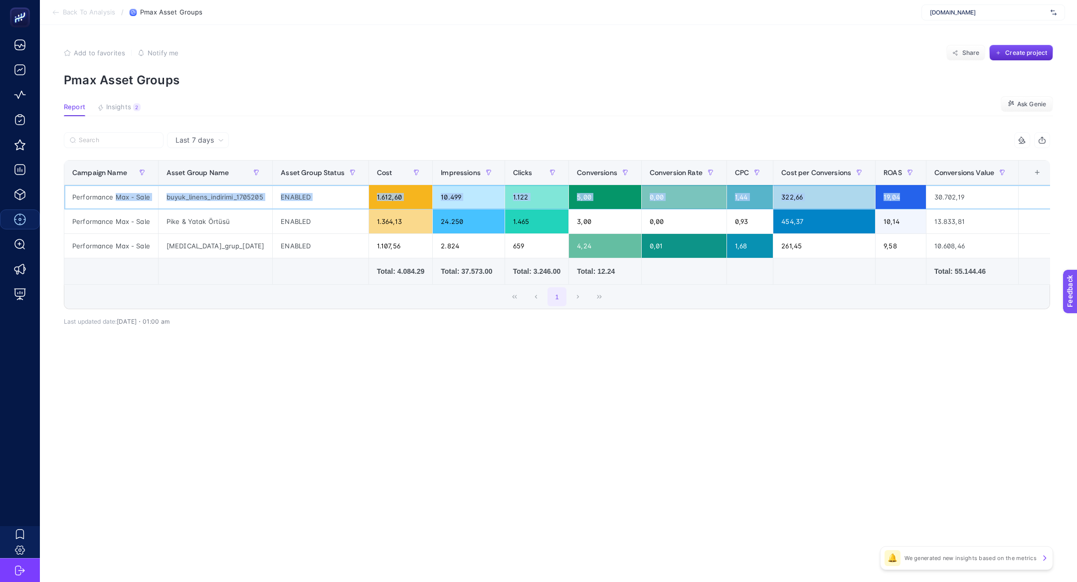
drag, startPoint x: 116, startPoint y: 199, endPoint x: 903, endPoint y: 199, distance: 786.7
click at [903, 199] on tr "Performance Max - Sale buyuk_linens_indirimi_1705205 ENABLED 1.612,60 10.499 1.…" at bounding box center [559, 197] width 991 height 24
drag, startPoint x: 967, startPoint y: 193, endPoint x: 271, endPoint y: 191, distance: 695.9
click at [271, 191] on tr "Performance Max - Sale buyuk_linens_indirimi_1705205 ENABLED 1.612,60 10.499 1.…" at bounding box center [559, 197] width 991 height 24
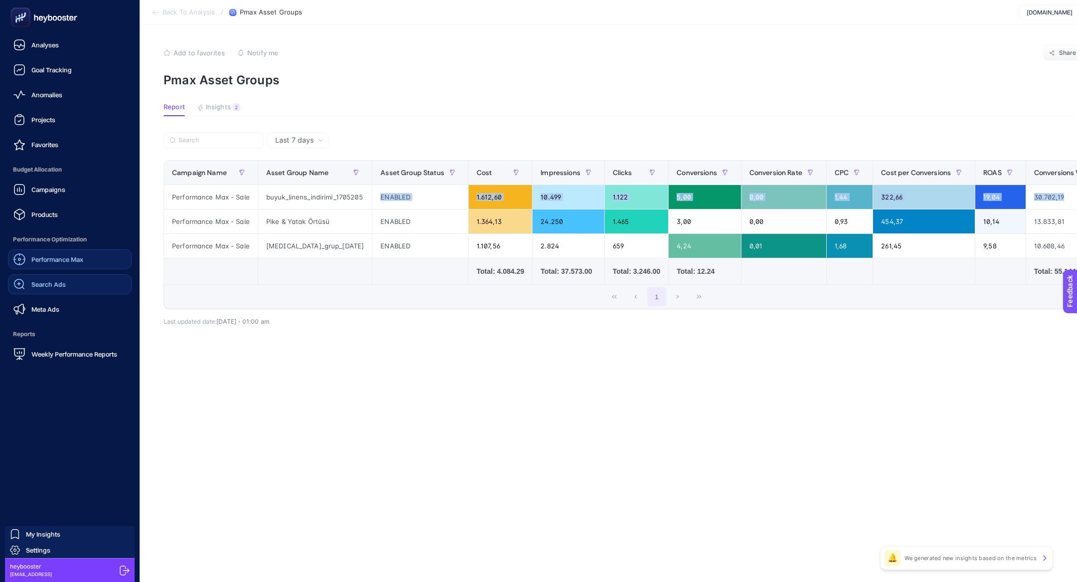
click at [46, 285] on span "Search Ads" at bounding box center [48, 284] width 34 height 8
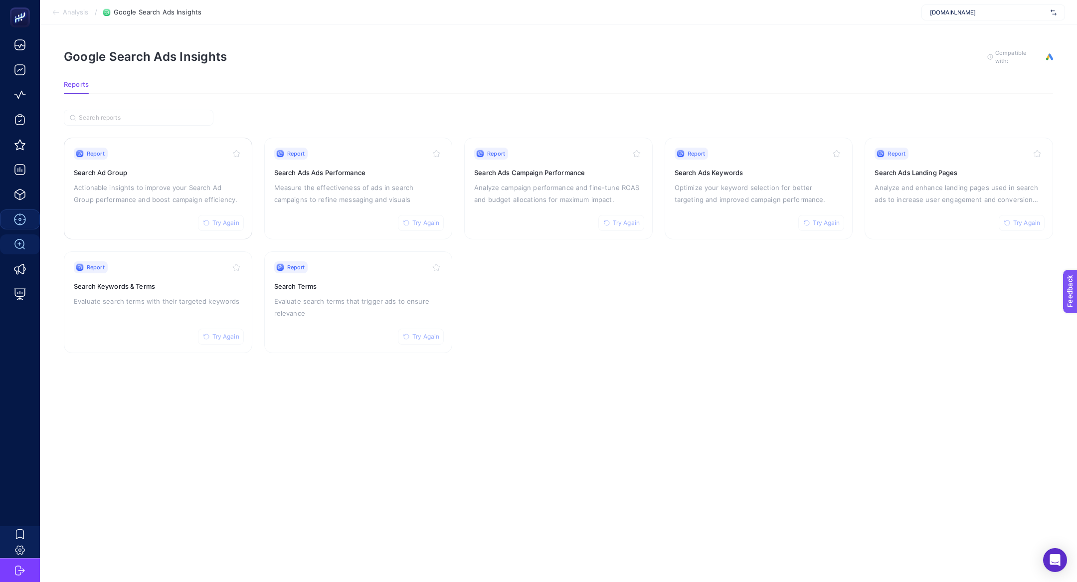
click at [143, 179] on div "Report Try Again Search Ad Group Actionable insights to improve your Search Ad …" at bounding box center [158, 189] width 169 height 82
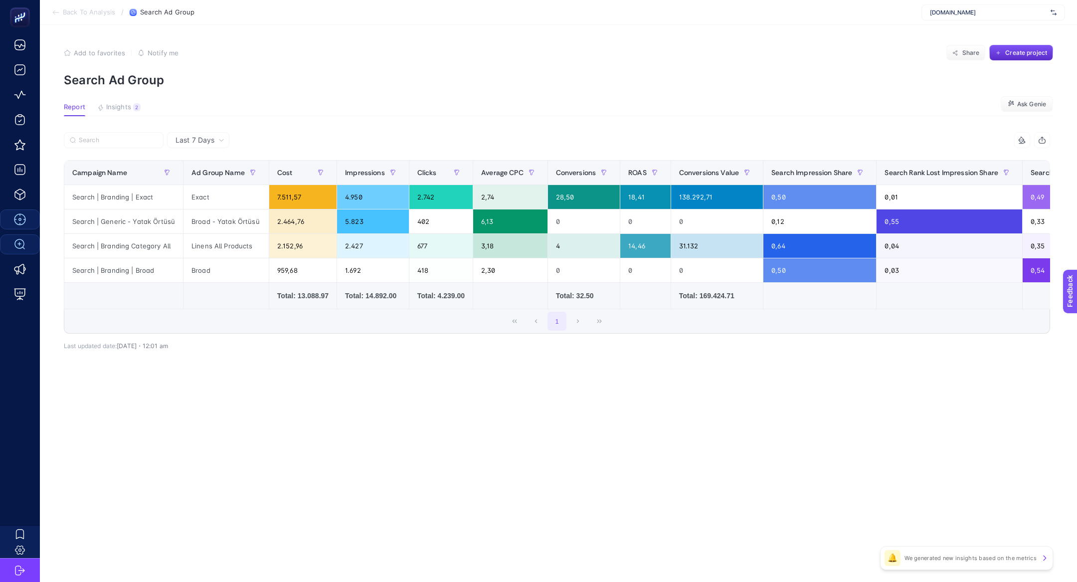
click at [68, 13] on span "Back To Analysis" at bounding box center [89, 12] width 52 height 8
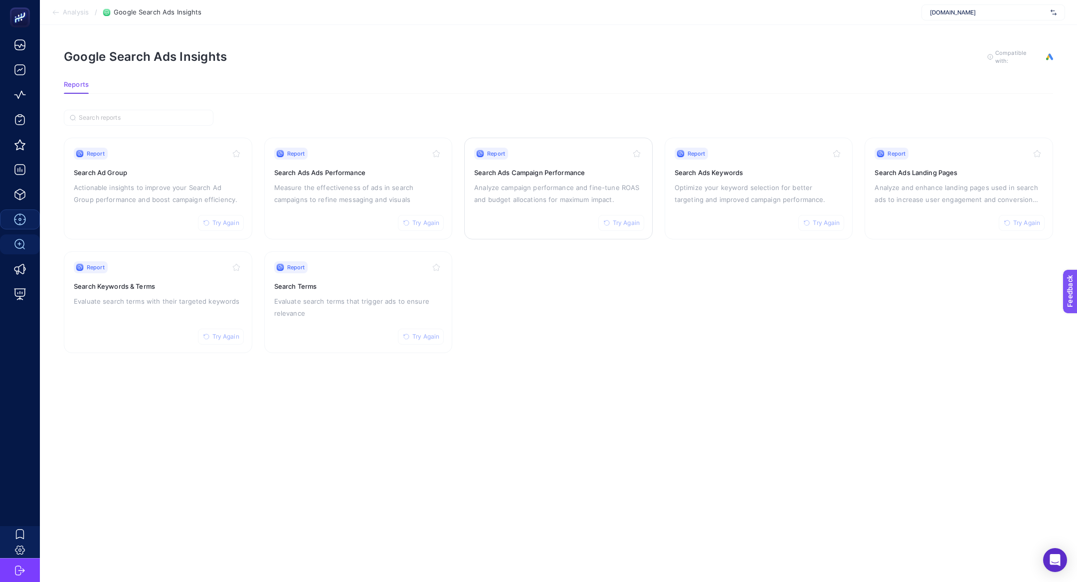
click at [525, 165] on div "Report Try Again Search Ads Campaign Performance Analyze campaign performance a…" at bounding box center [558, 189] width 169 height 82
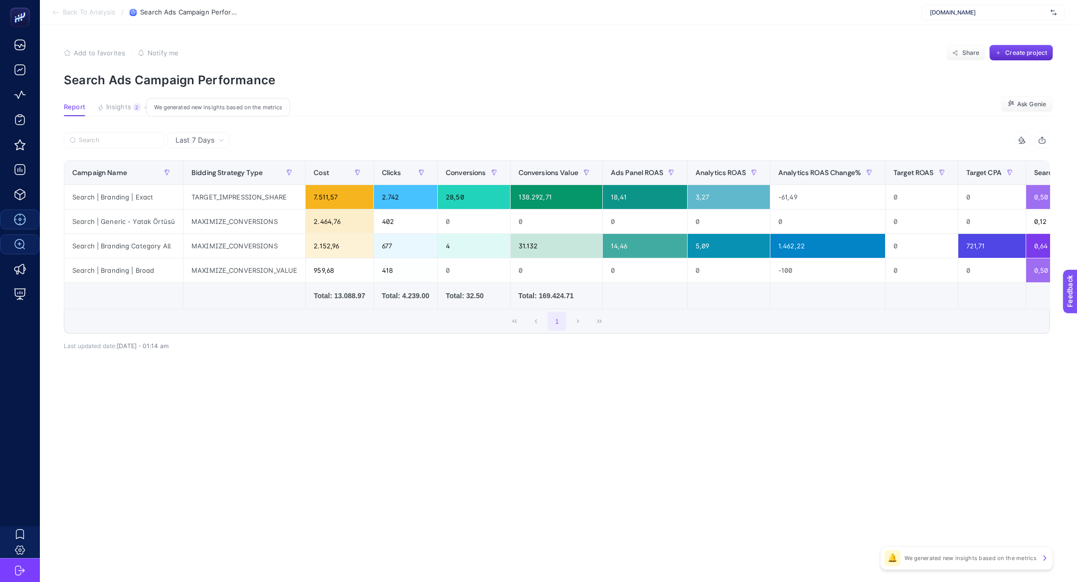
click at [115, 107] on span "Insights" at bounding box center [118, 107] width 25 height 8
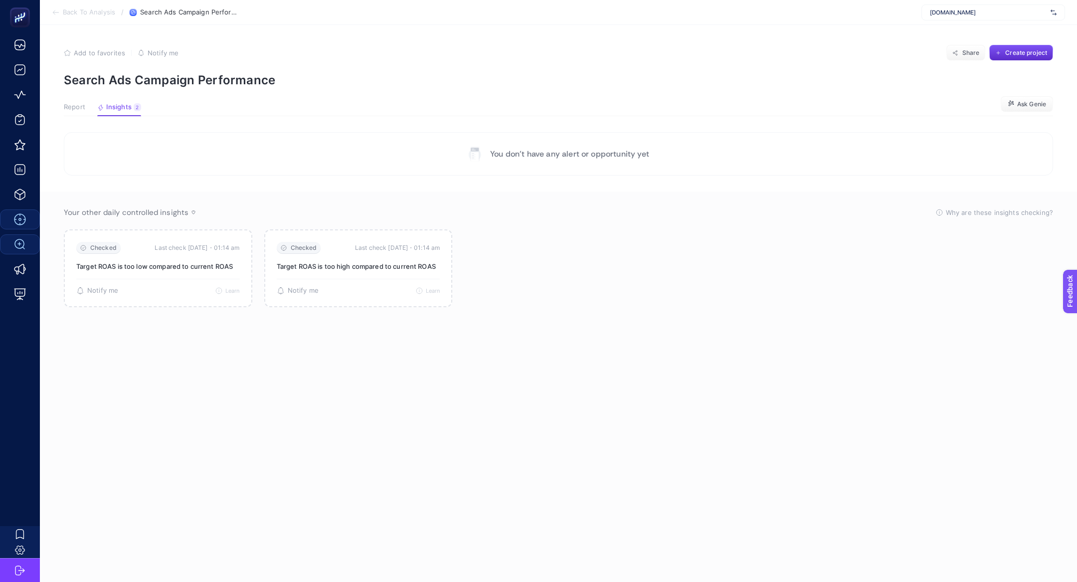
click at [72, 101] on article "Add to favorites false Notify me Share Create project Search Ads Campaign Perfo…" at bounding box center [559, 303] width 1038 height 557
click at [79, 110] on span "Report" at bounding box center [74, 107] width 21 height 8
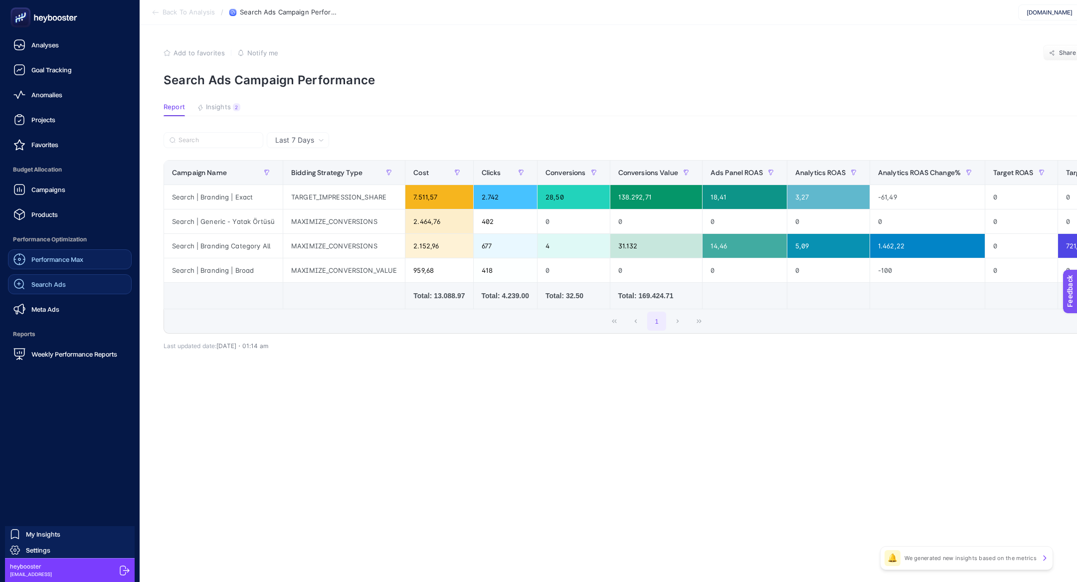
click at [45, 288] on span "Search Ads" at bounding box center [48, 284] width 34 height 8
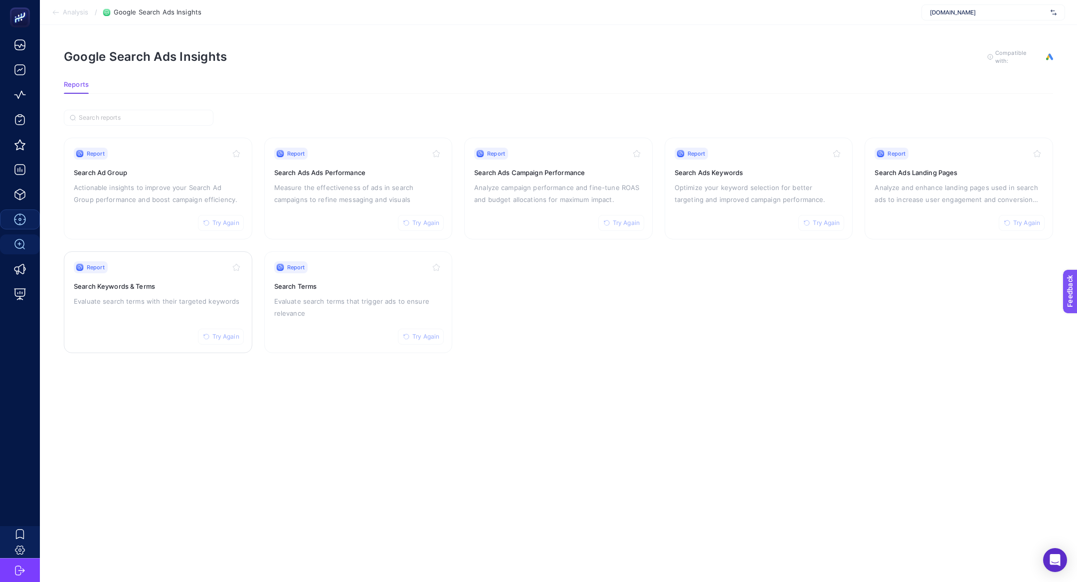
click at [143, 307] on div "Report Try Again Search Keywords & Terms Evaluate search terms with their targe…" at bounding box center [158, 302] width 169 height 82
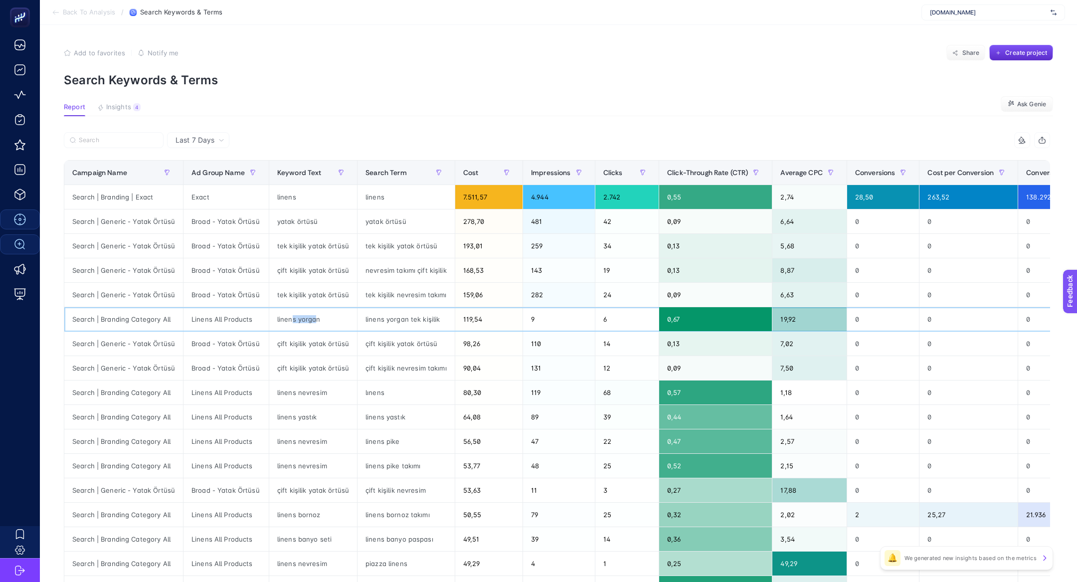
drag, startPoint x: 290, startPoint y: 316, endPoint x: 313, endPoint y: 316, distance: 23.4
click at [313, 316] on div "linens yorgan" at bounding box center [313, 319] width 88 height 24
drag, startPoint x: 381, startPoint y: 321, endPoint x: 405, endPoint y: 322, distance: 24.0
click at [403, 322] on div "linens yorgan tek kişilik" at bounding box center [406, 319] width 97 height 24
click at [405, 322] on div "linens yorgan tek kişilik" at bounding box center [406, 319] width 97 height 24
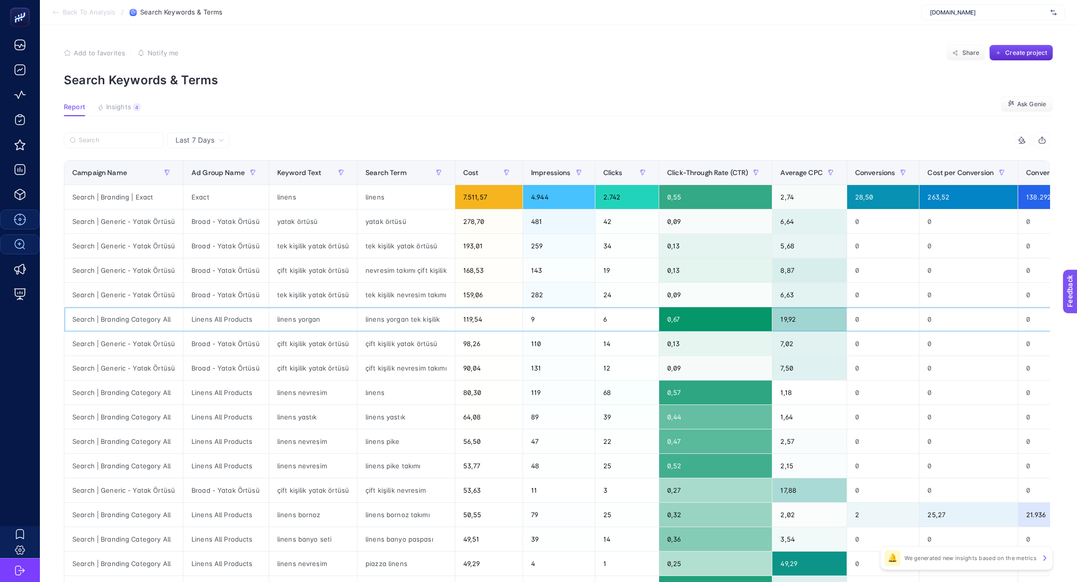
click at [425, 322] on div "linens yorgan tek kişilik" at bounding box center [406, 319] width 97 height 24
click at [123, 110] on span "Insights" at bounding box center [118, 107] width 25 height 8
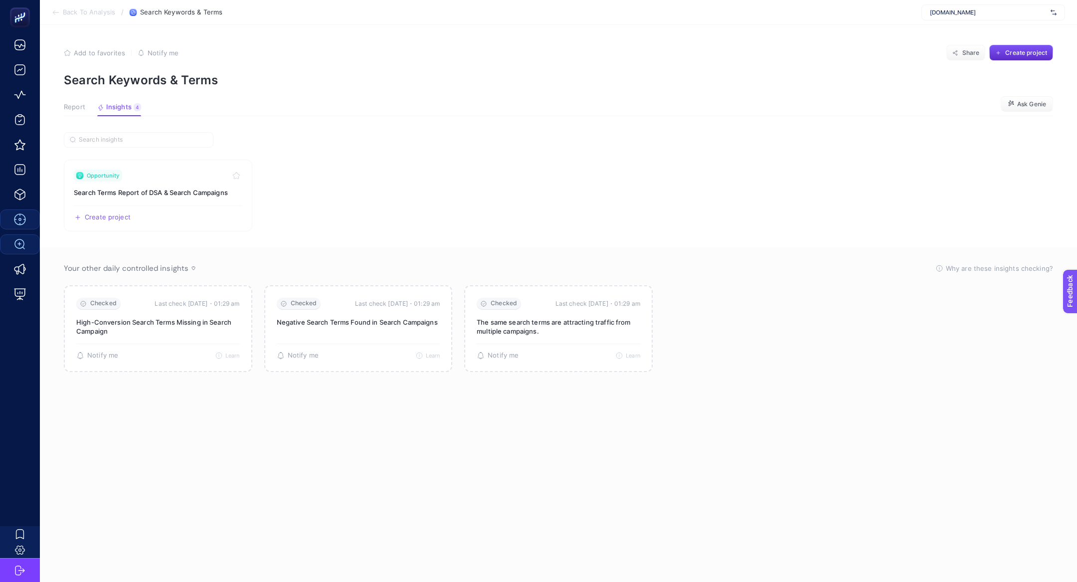
click at [75, 13] on span "Back To Analysis" at bounding box center [89, 12] width 52 height 8
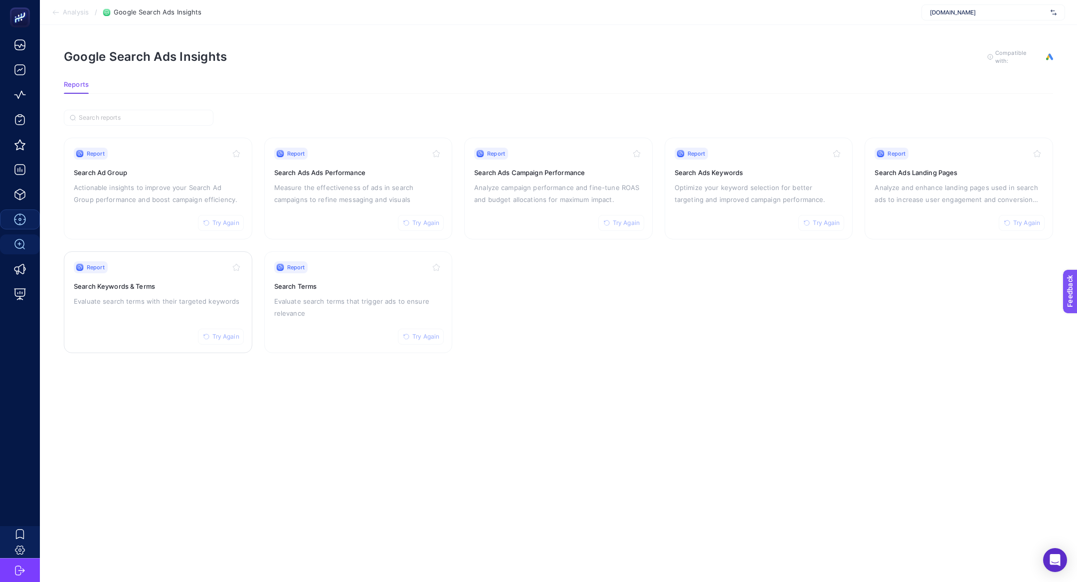
click at [186, 285] on h3 "Search Keywords & Terms" at bounding box center [158, 286] width 169 height 10
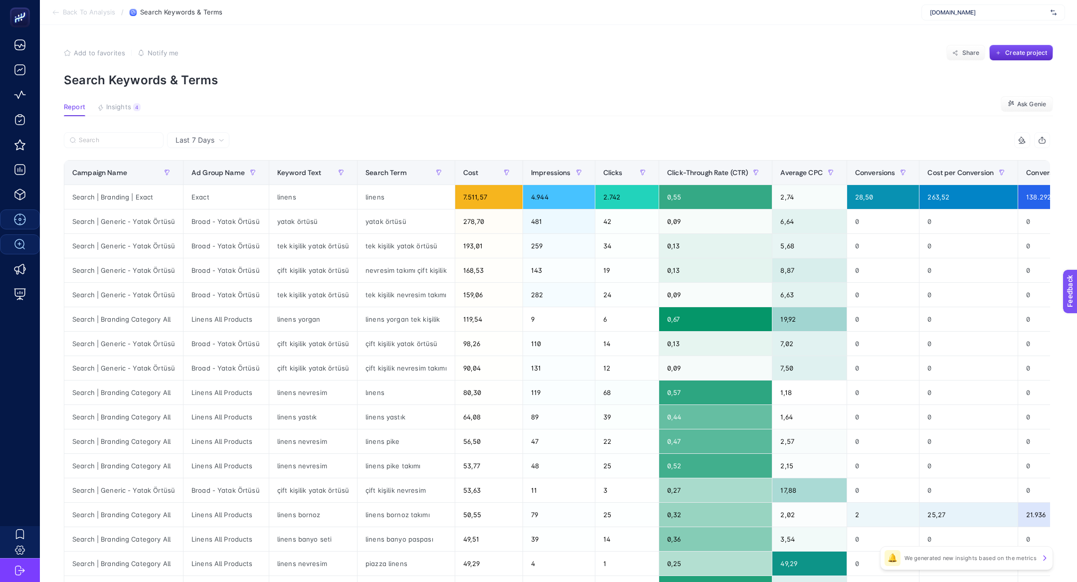
click at [92, 49] on span "Add to favorites" at bounding box center [99, 53] width 51 height 8
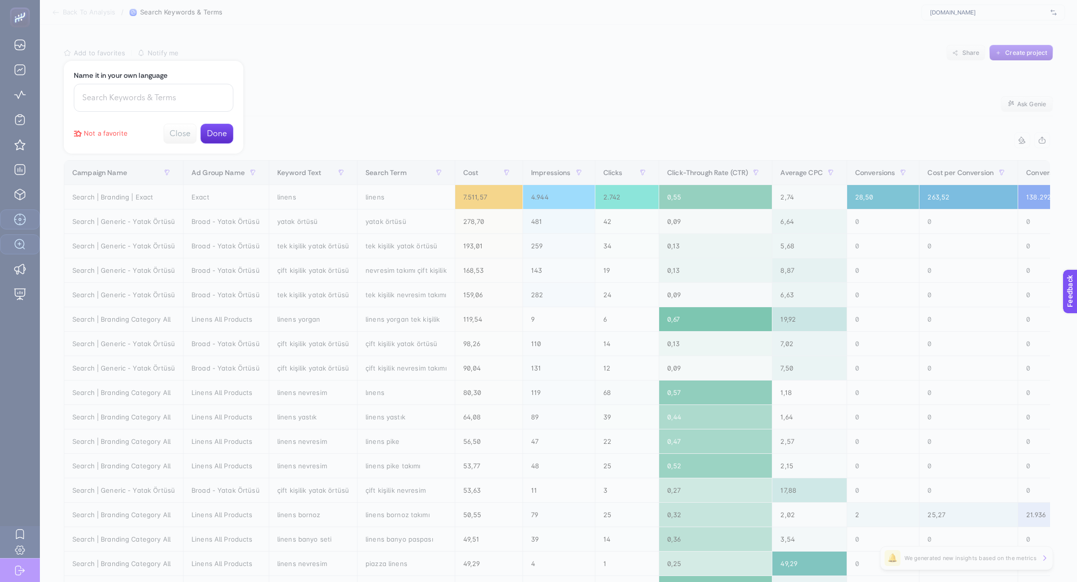
click at [224, 131] on button "Done" at bounding box center [217, 134] width 33 height 20
click at [282, 120] on div at bounding box center [538, 291] width 1077 height 582
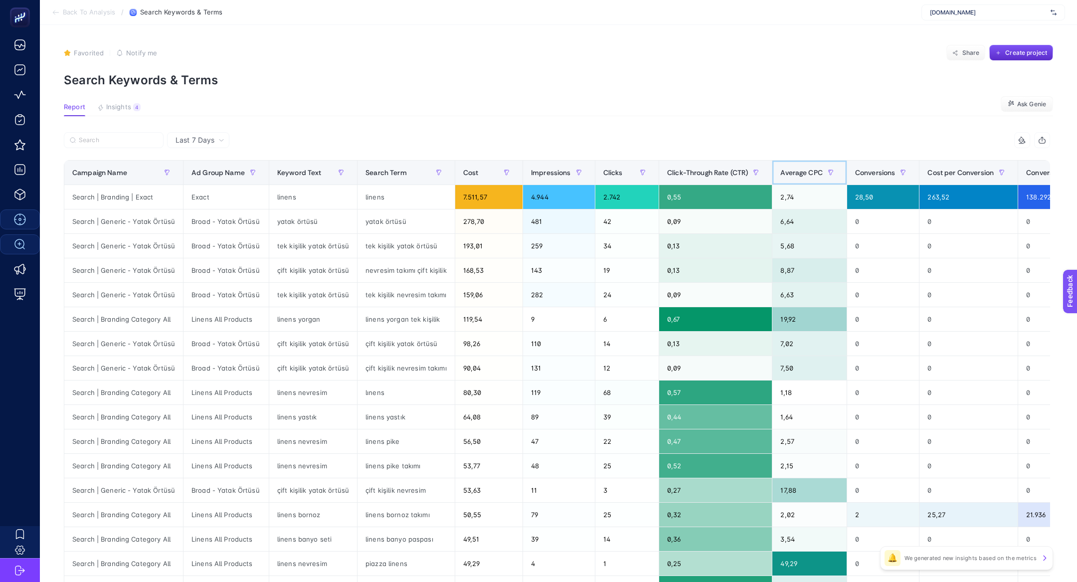
click at [800, 174] on span "Average CPC" at bounding box center [802, 173] width 42 height 8
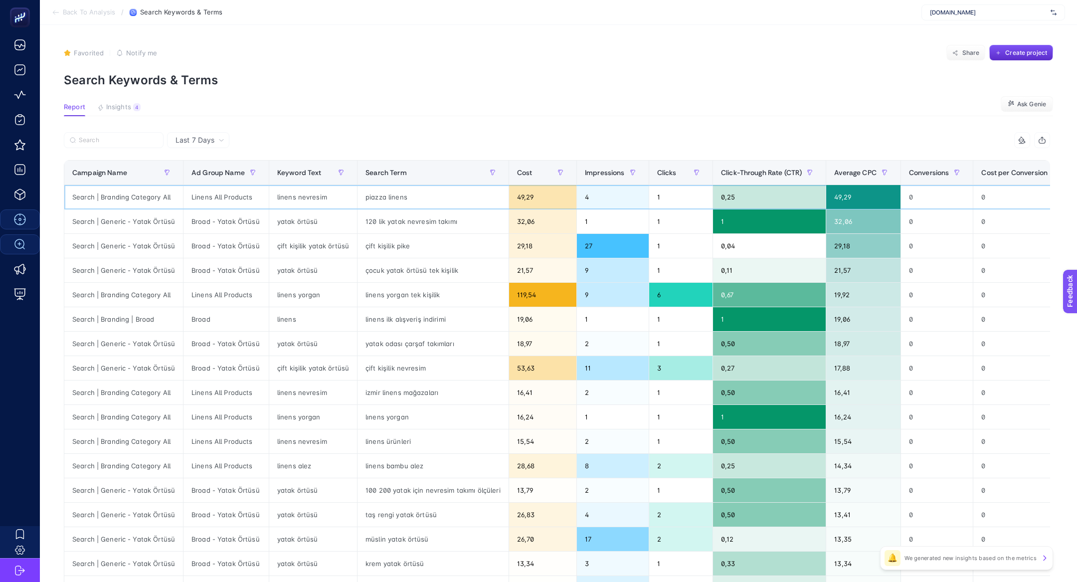
click at [432, 201] on div "piazza linens" at bounding box center [433, 197] width 151 height 24
drag, startPoint x: 293, startPoint y: 195, endPoint x: 377, endPoint y: 195, distance: 83.3
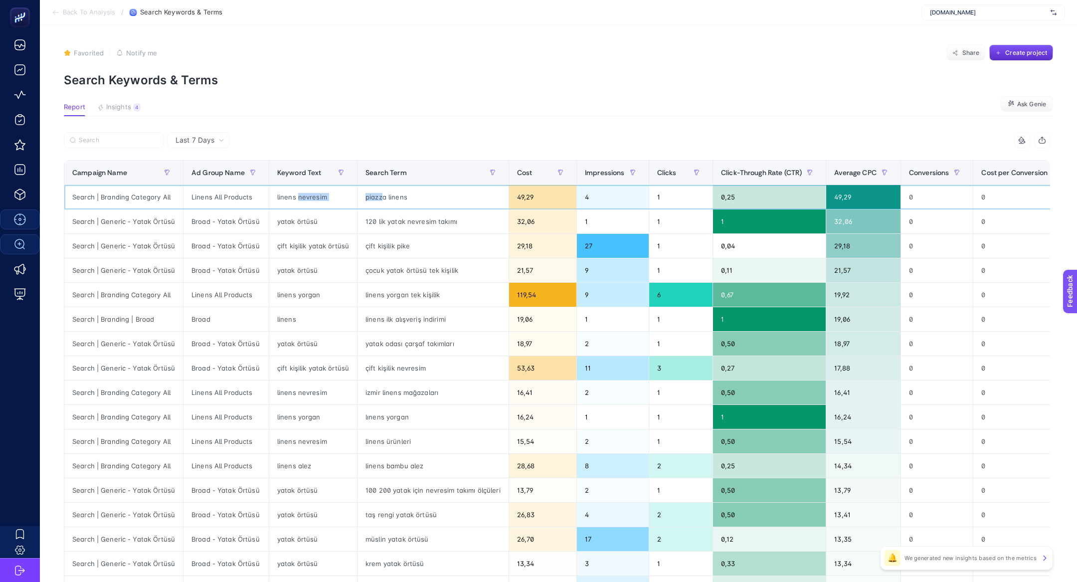
click at [377, 195] on tr "Search | Branding Category All Linens All Products linens nevresim piazza linen…" at bounding box center [658, 197] width 1188 height 24
click at [520, 177] on div "Cost" at bounding box center [542, 173] width 51 height 16
click at [585, 177] on div "Impressions" at bounding box center [613, 173] width 56 height 16
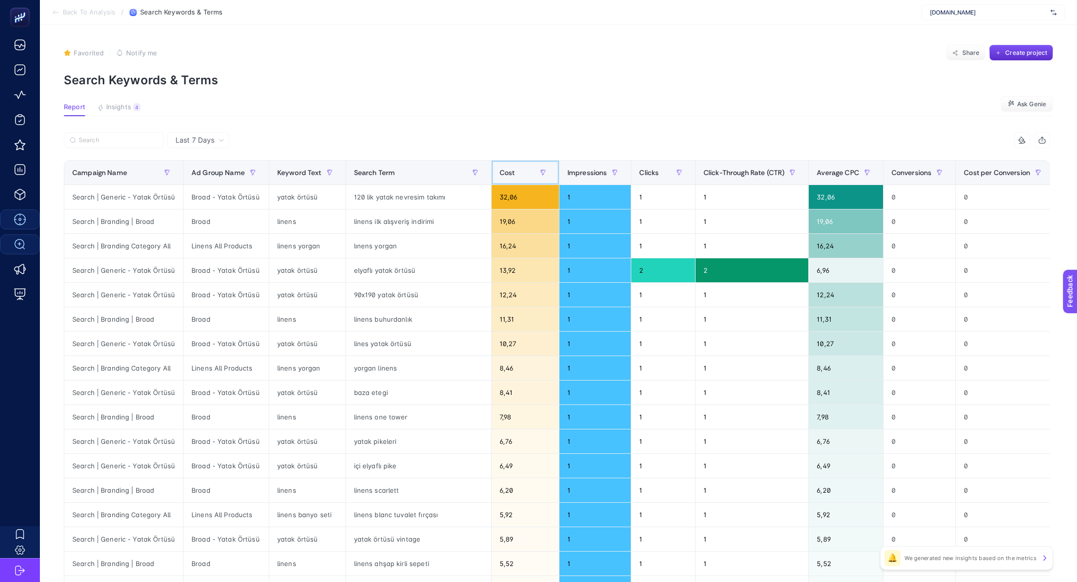
click at [500, 178] on div "Cost" at bounding box center [525, 173] width 51 height 16
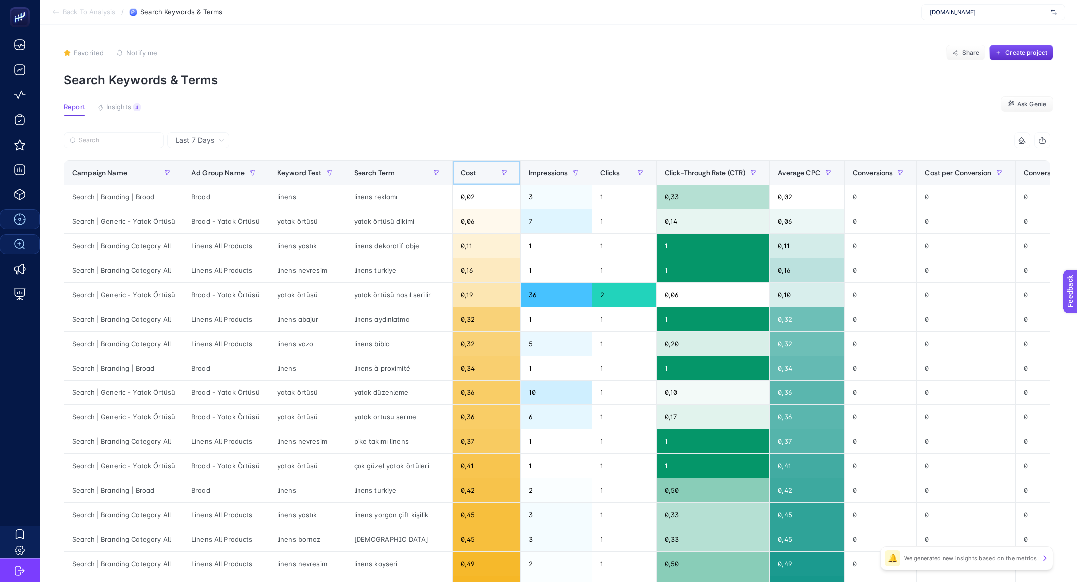
click at [461, 179] on div "Cost" at bounding box center [486, 173] width 51 height 16
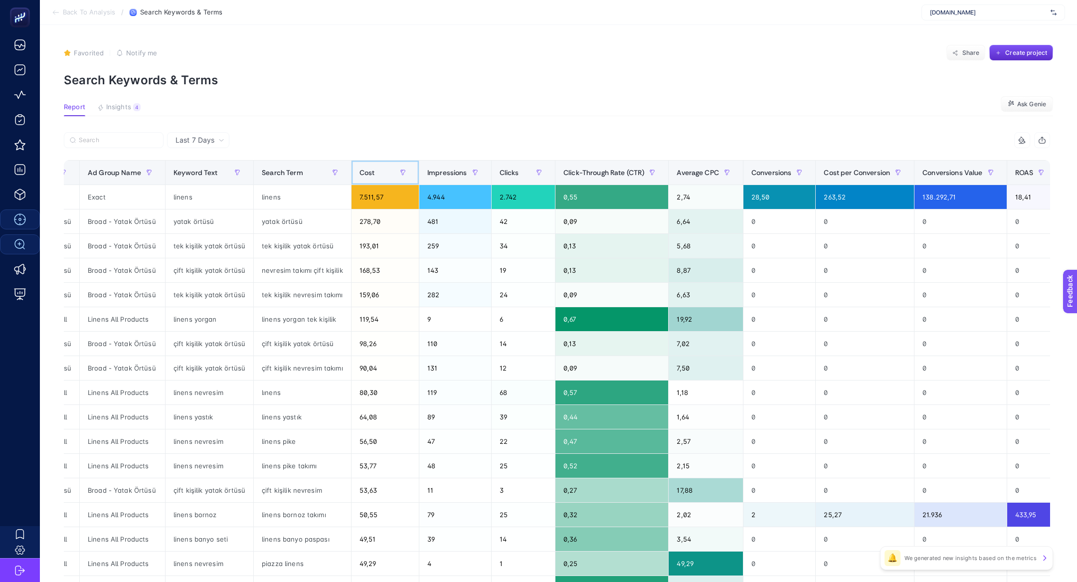
scroll to position [0, 108]
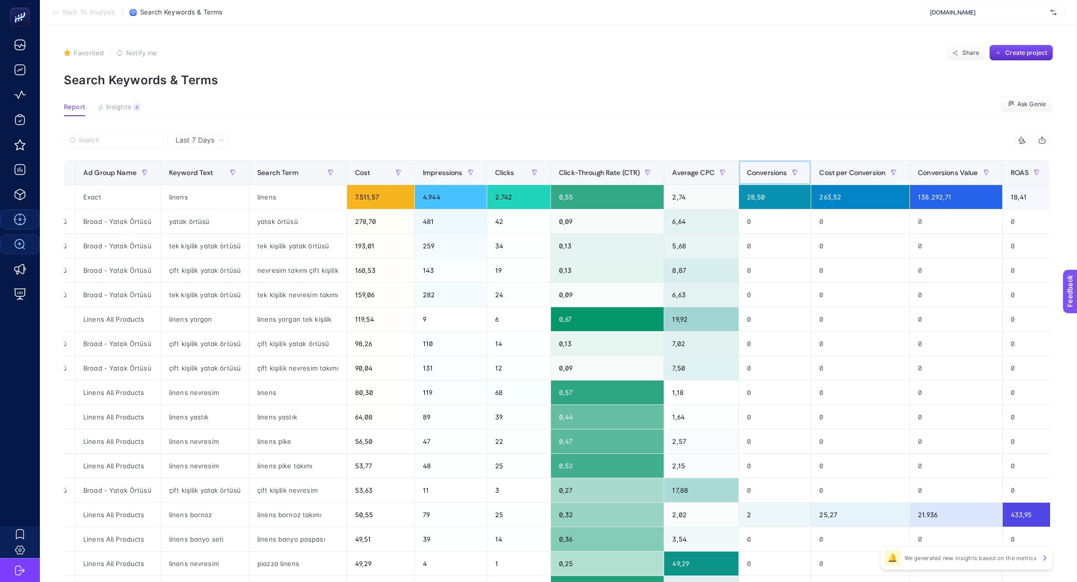
click at [751, 169] on span "Conversions" at bounding box center [767, 173] width 40 height 8
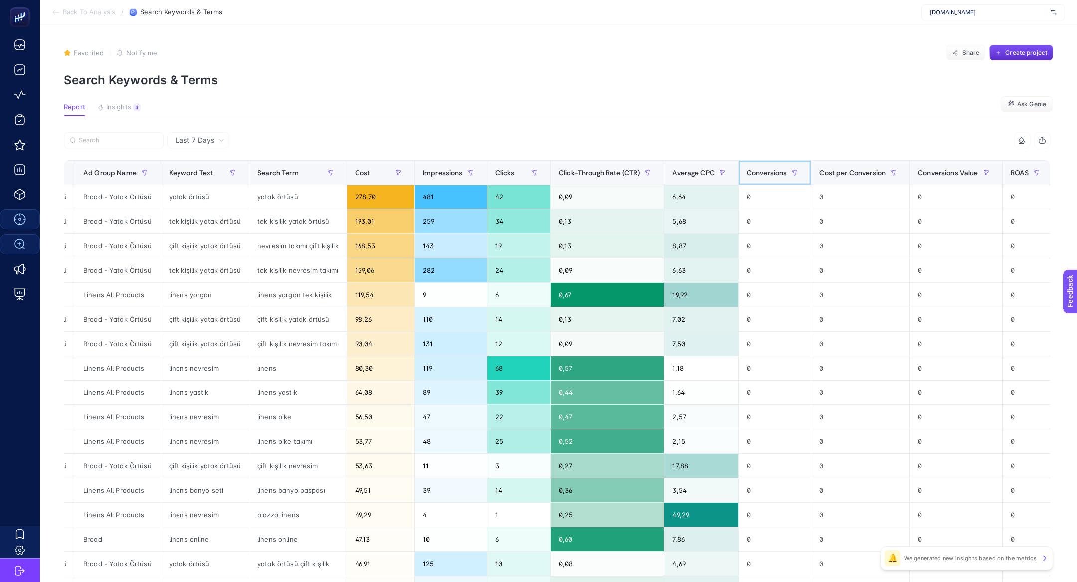
click at [751, 169] on span "Conversions" at bounding box center [767, 173] width 40 height 8
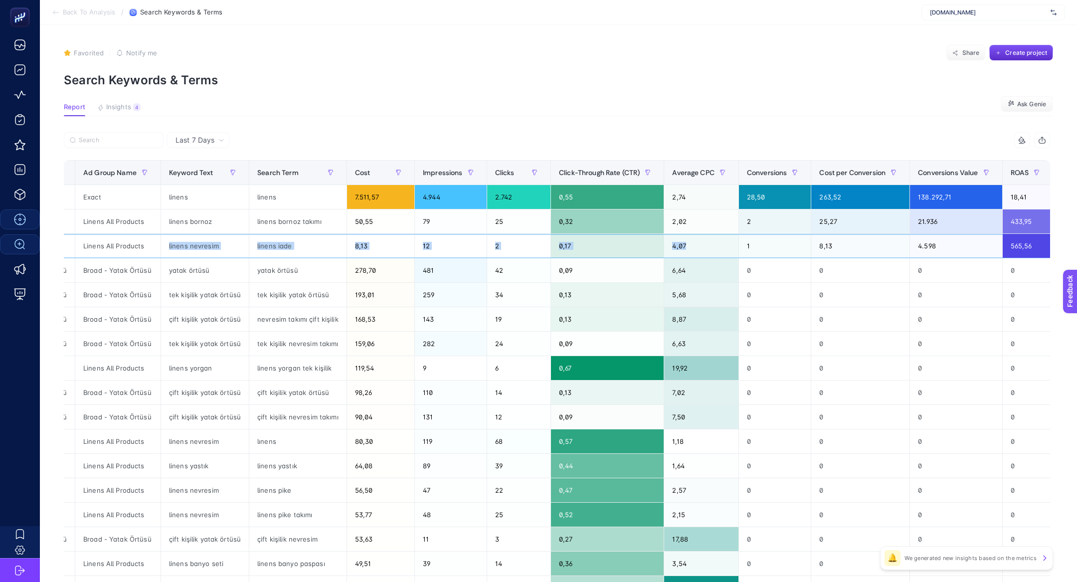
drag, startPoint x: 241, startPoint y: 240, endPoint x: 706, endPoint y: 251, distance: 465.5
click at [706, 251] on tr "Search | Branding Category All Linens All Products linens nevresim linens iade …" at bounding box center [523, 246] width 1134 height 24
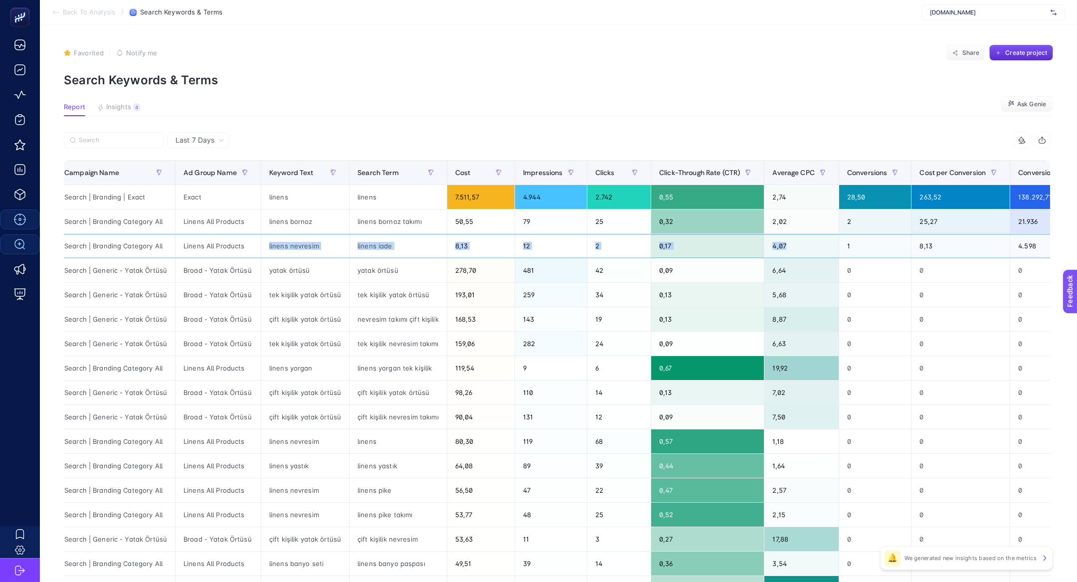
scroll to position [0, 0]
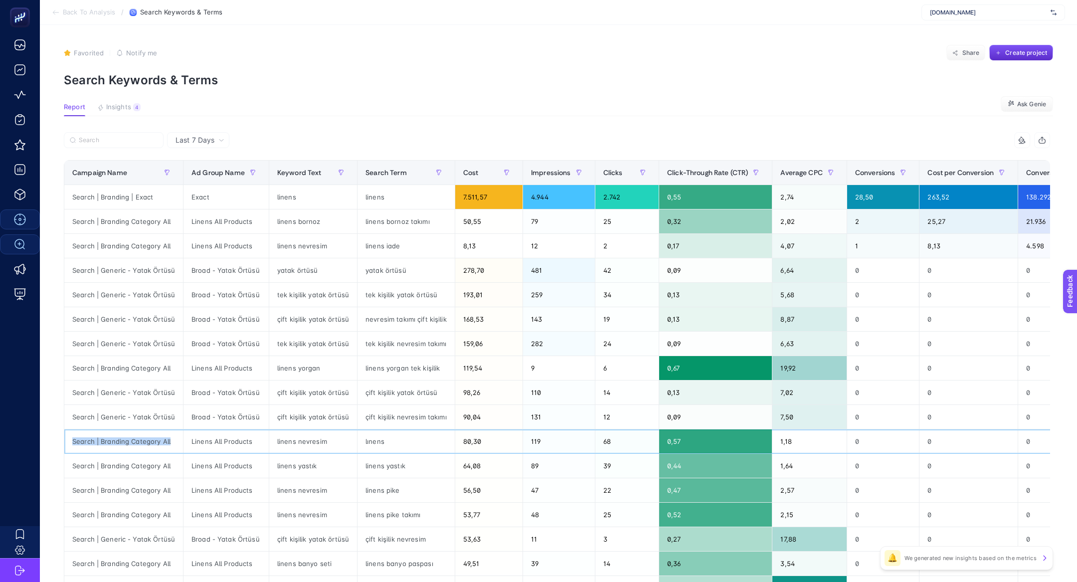
drag, startPoint x: 111, startPoint y: 435, endPoint x: 235, endPoint y: 430, distance: 124.3
click at [235, 430] on tr "Search | Branding Category All Linens All Products linens nevresim lınens 80,30…" at bounding box center [631, 441] width 1134 height 24
drag, startPoint x: 424, startPoint y: 440, endPoint x: 356, endPoint y: 435, distance: 68.0
click at [358, 436] on div "lınens" at bounding box center [406, 441] width 97 height 24
drag, startPoint x: 383, startPoint y: 438, endPoint x: 349, endPoint y: 438, distance: 33.9
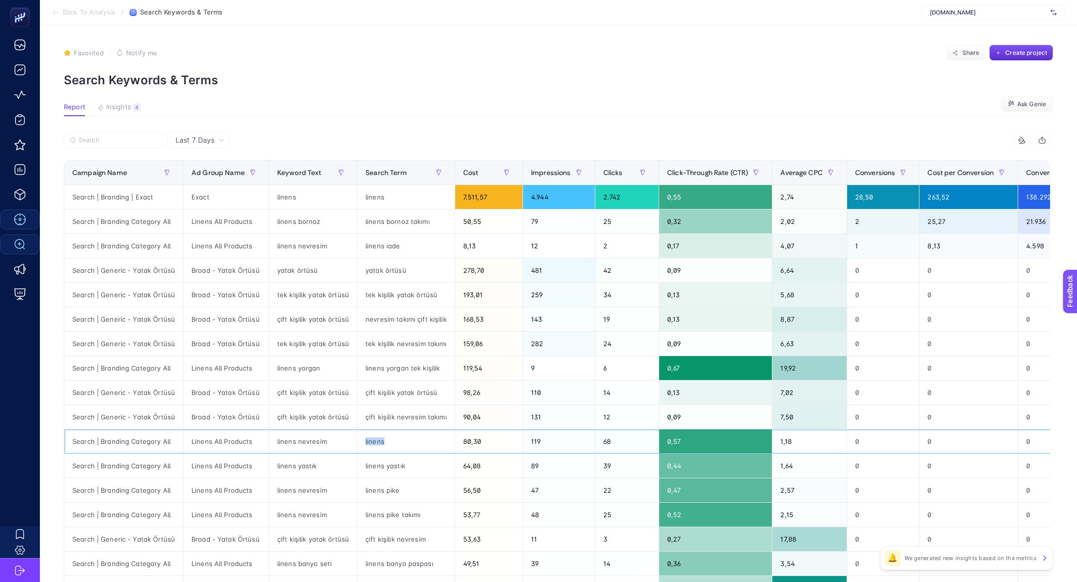
click at [349, 438] on tr "Search | Branding Category All Linens All Products linens nevresim lınens 80,30…" at bounding box center [631, 441] width 1134 height 24
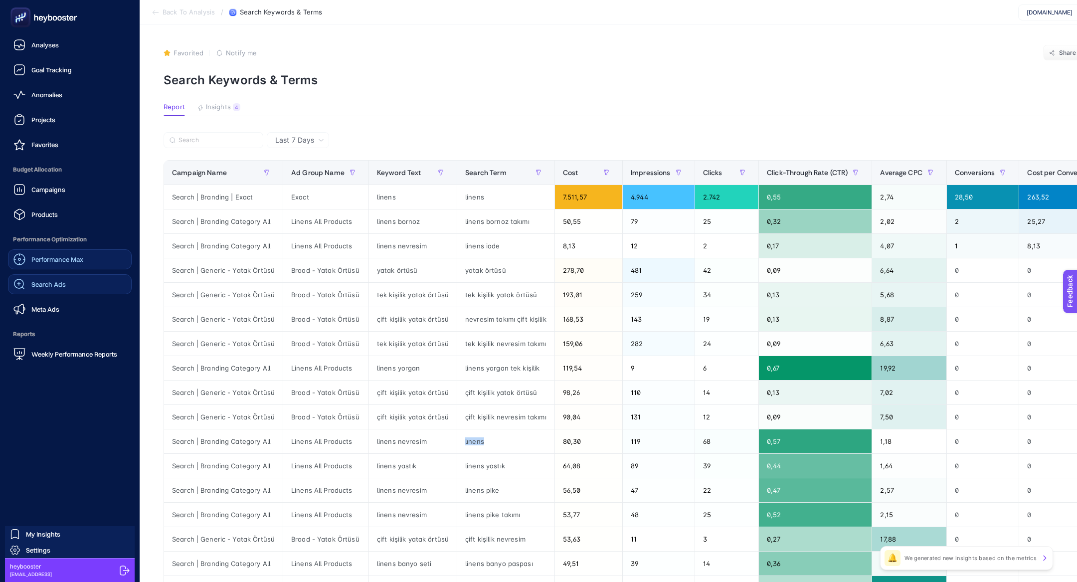
click at [44, 286] on span "Search Ads" at bounding box center [48, 284] width 34 height 8
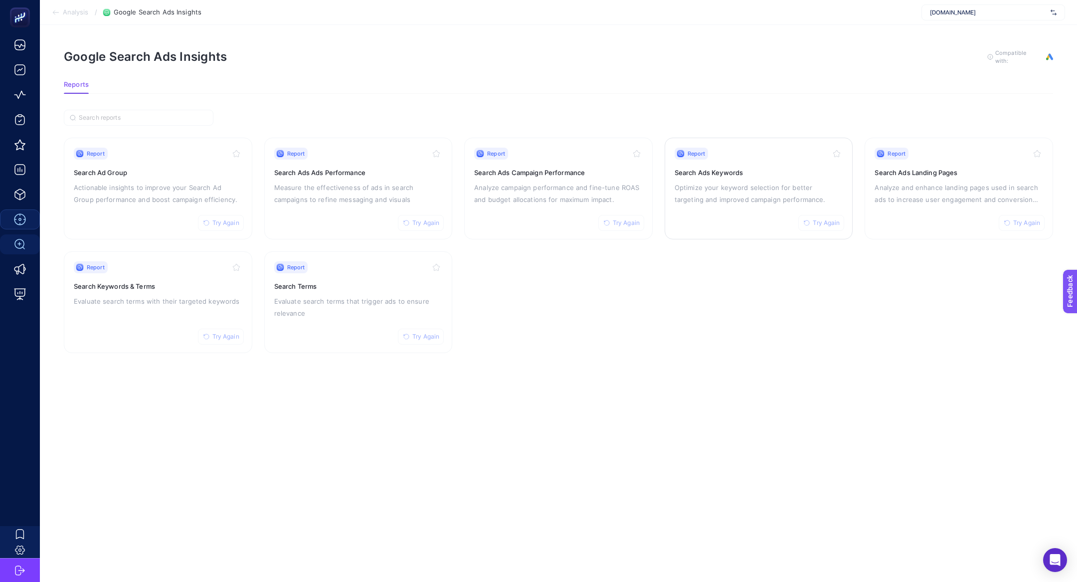
click at [730, 190] on p "Optimize your keyword selection for better targeting and improved campaign perf…" at bounding box center [759, 194] width 169 height 24
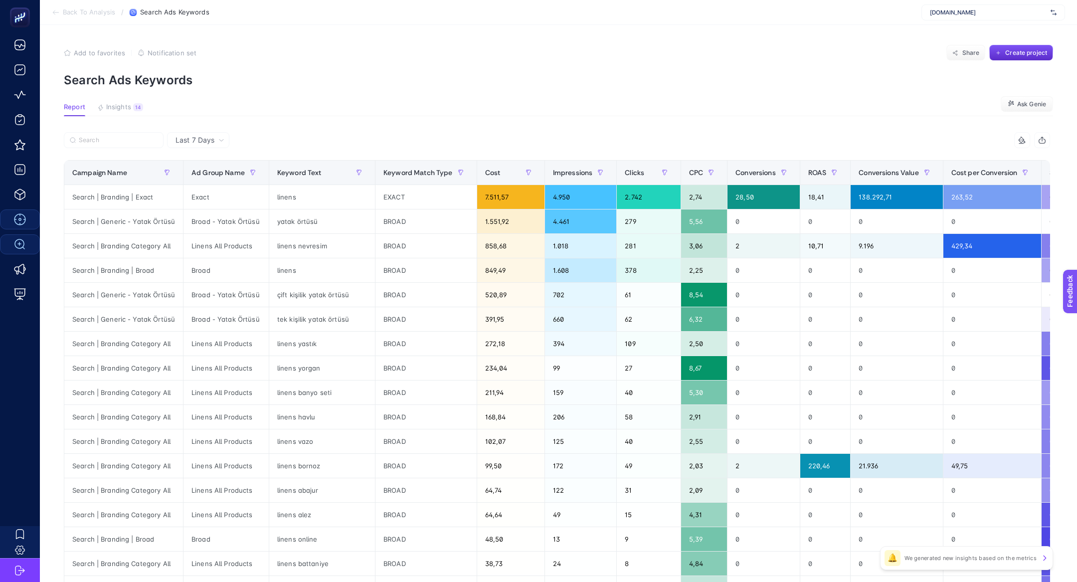
click at [111, 101] on article "Add to favorites false Notification set Share Create project Search Ads Keyword…" at bounding box center [559, 415] width 1038 height 780
click at [122, 110] on span "Insights" at bounding box center [118, 107] width 25 height 8
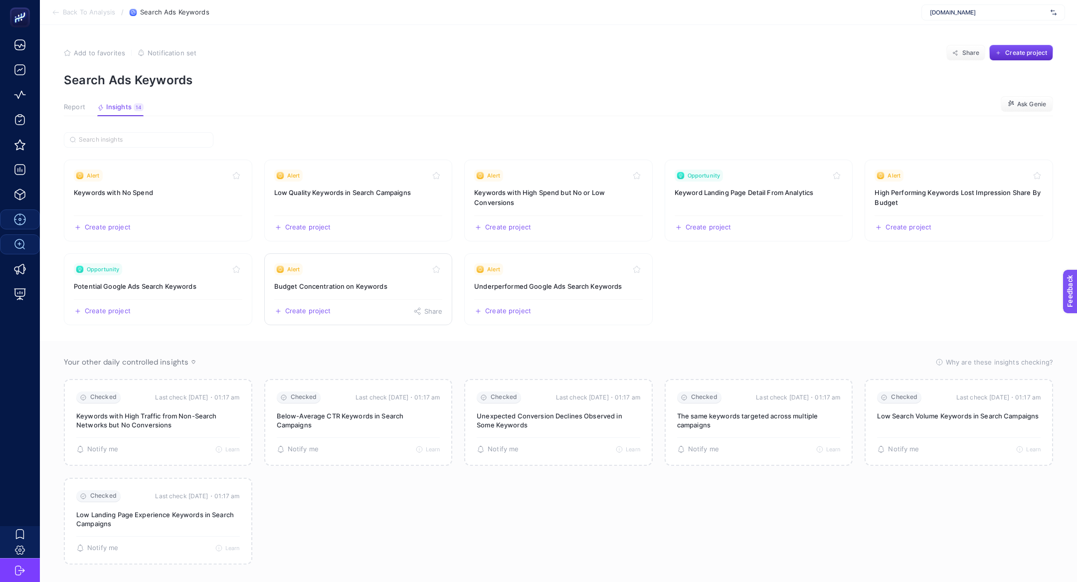
click at [318, 289] on h3 "Budget Concentration on Keywords" at bounding box center [358, 286] width 169 height 10
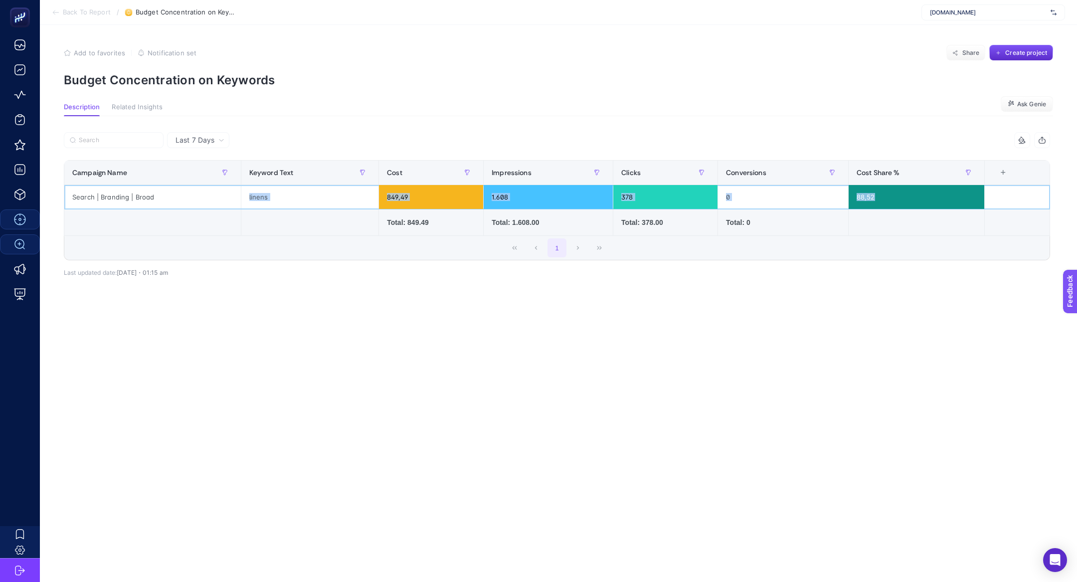
drag, startPoint x: 180, startPoint y: 198, endPoint x: 302, endPoint y: 209, distance: 122.7
click at [302, 209] on table "Campaign Name Keyword Text Cost Impressions Clicks Conversions Cost Share % 7 i…" at bounding box center [557, 198] width 987 height 76
click at [110, 53] on span "Add to favorites" at bounding box center [99, 53] width 51 height 8
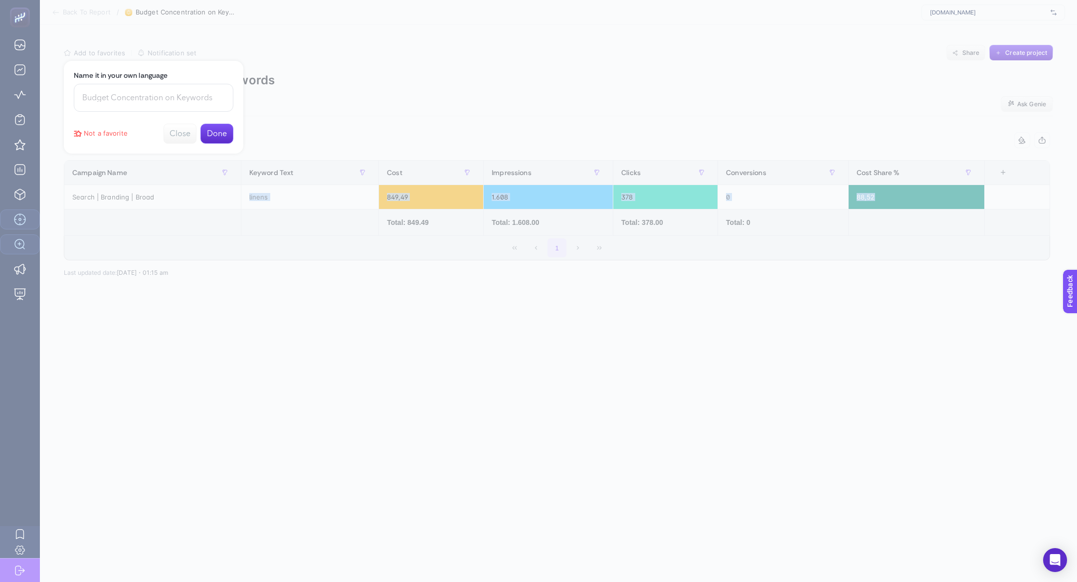
click at [217, 133] on button "Done" at bounding box center [217, 134] width 33 height 20
click at [220, 86] on button "Close" at bounding box center [217, 81] width 33 height 20
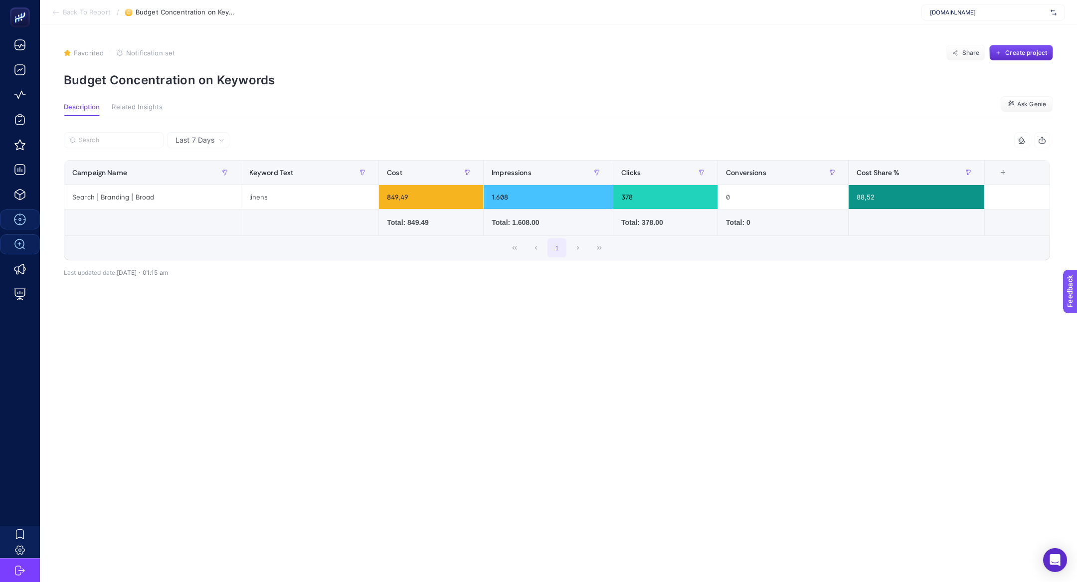
click at [91, 13] on span "Back To Report" at bounding box center [87, 12] width 48 height 8
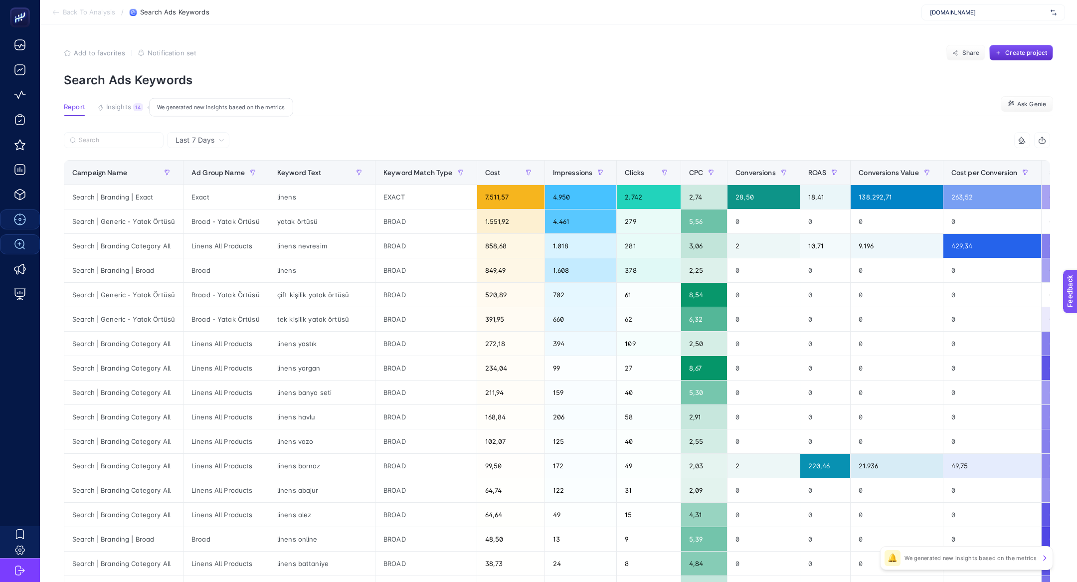
click at [130, 104] on span "Insights" at bounding box center [118, 107] width 25 height 8
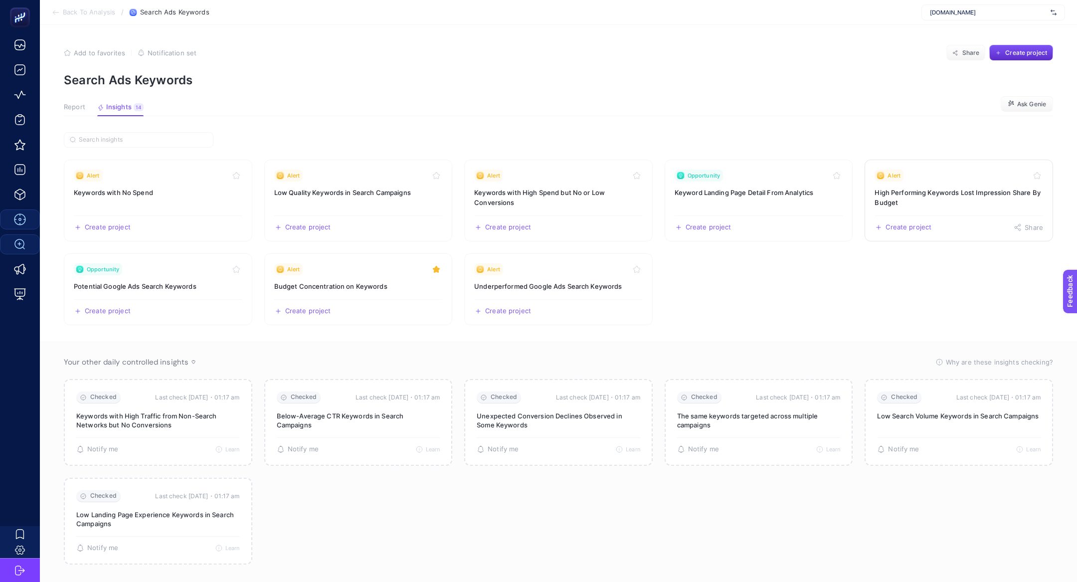
click at [959, 201] on h3 "High Performing Keywords Lost Impression Share By Budget" at bounding box center [959, 198] width 169 height 20
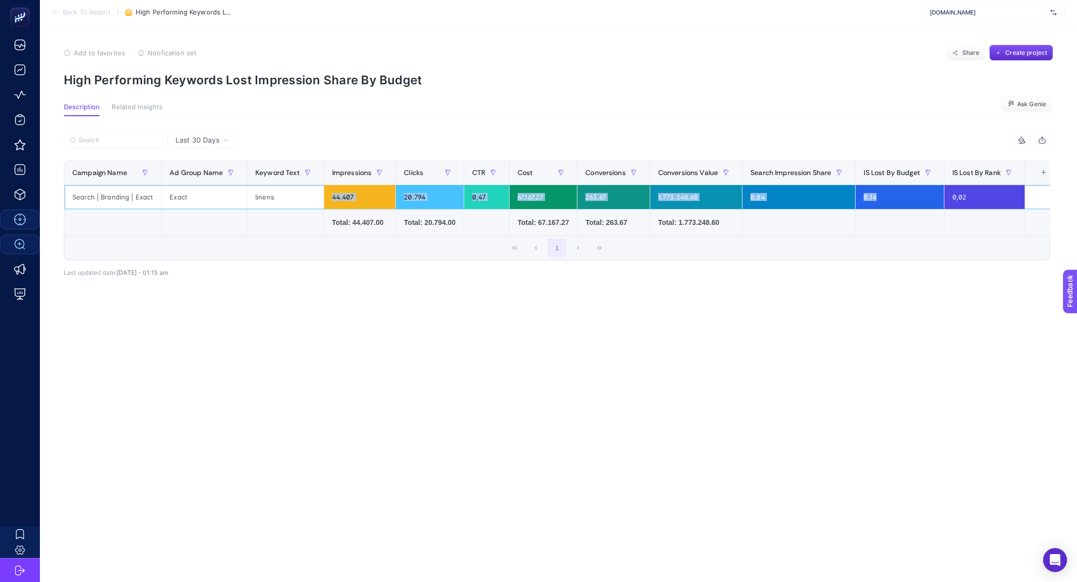
drag, startPoint x: 305, startPoint y: 200, endPoint x: 785, endPoint y: 187, distance: 480.0
click at [980, 188] on tr "Search | Branding | Exact Exact linens 44.407 20.794 0,47 67.167,27 263,67 1.77…" at bounding box center [563, 197] width 998 height 24
click at [71, 54] on button "Add to favorites false" at bounding box center [94, 53] width 61 height 8
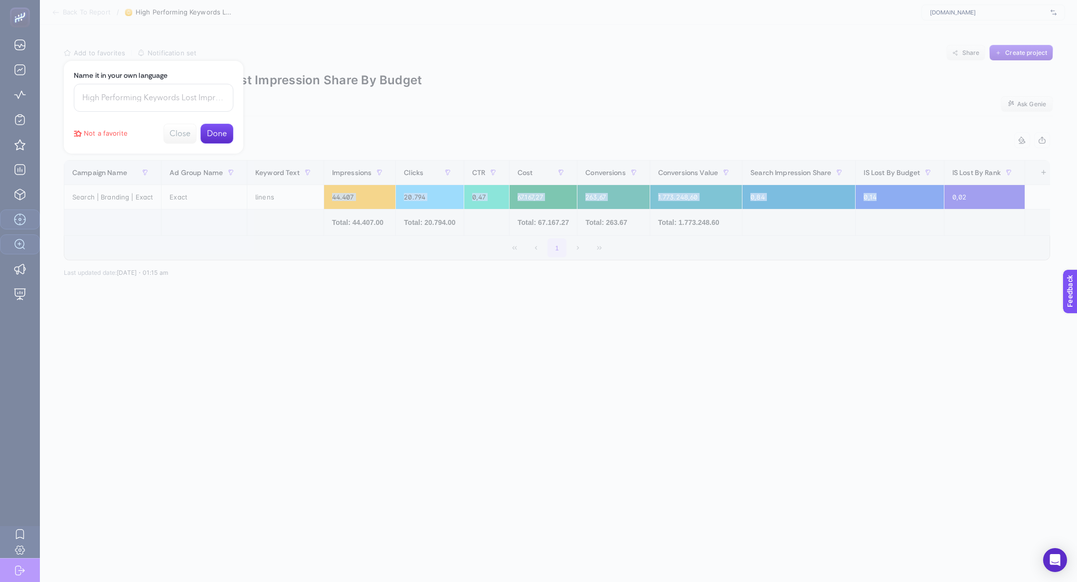
click at [229, 134] on button "Done" at bounding box center [217, 134] width 33 height 20
click at [219, 86] on button "Close" at bounding box center [217, 81] width 33 height 20
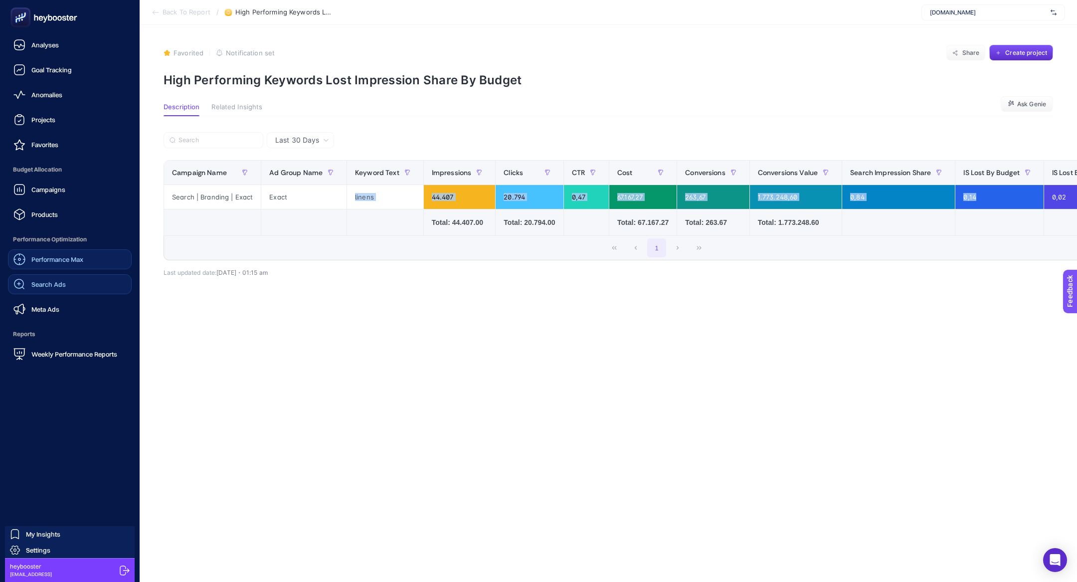
click at [69, 286] on link "Search Ads" at bounding box center [70, 284] width 124 height 20
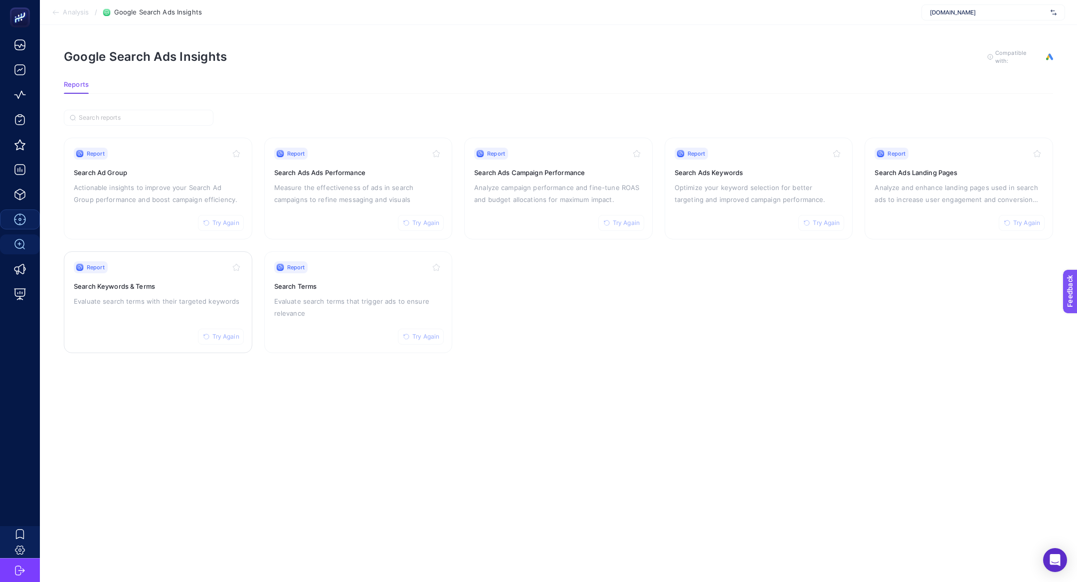
click at [190, 307] on div "Report Try Again Search Keywords & Terms Evaluate search terms with their targe…" at bounding box center [158, 302] width 169 height 82
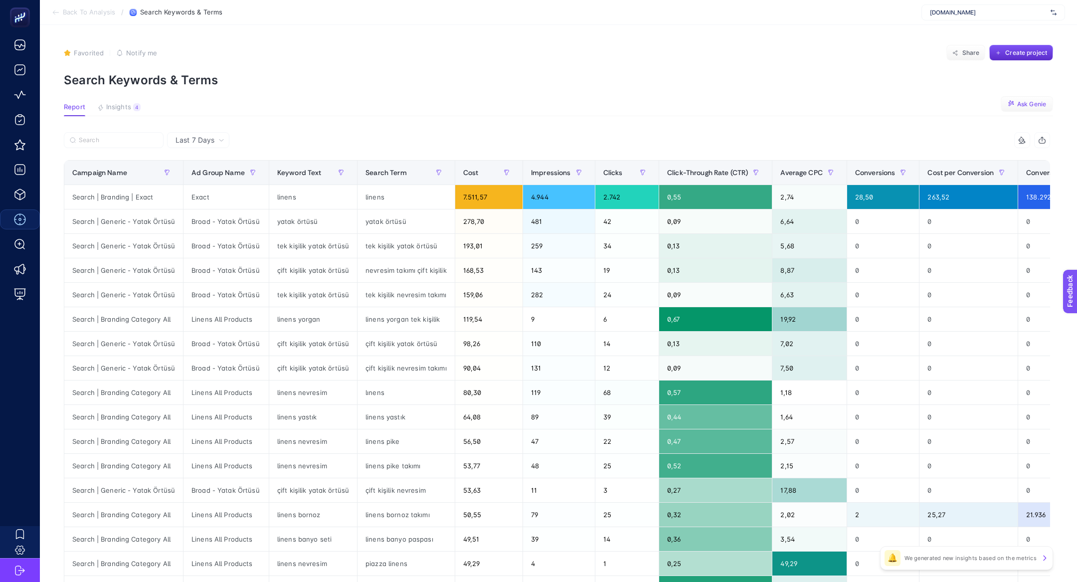
click at [1028, 110] on button "Ask Genie" at bounding box center [1027, 104] width 52 height 16
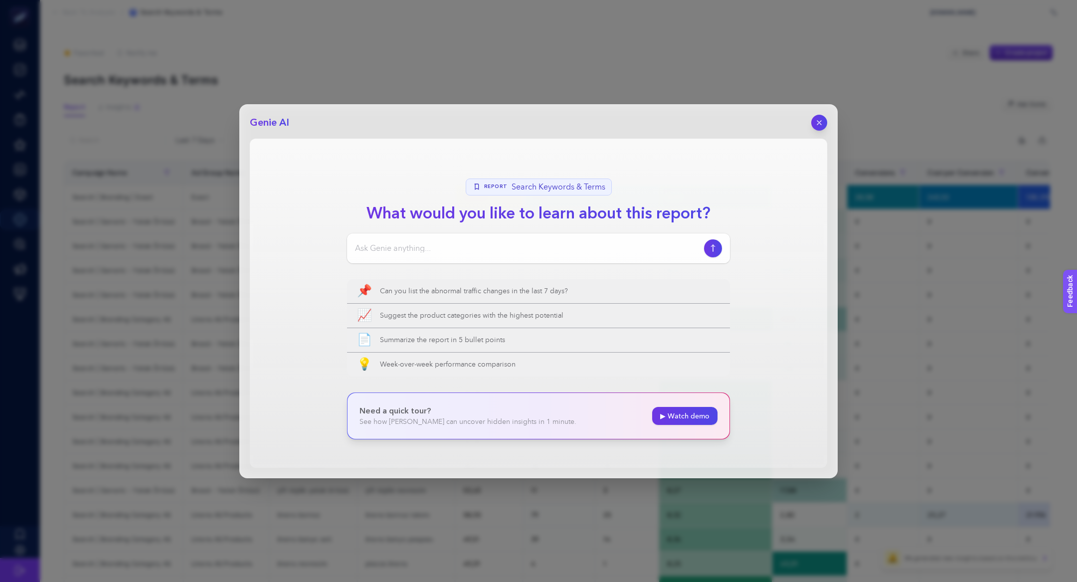
click at [552, 258] on div at bounding box center [538, 248] width 383 height 30
click at [543, 250] on input at bounding box center [527, 248] width 345 height 12
type input "selam, burada alakasız kelimelerin tetiklenmesi var mıdır"
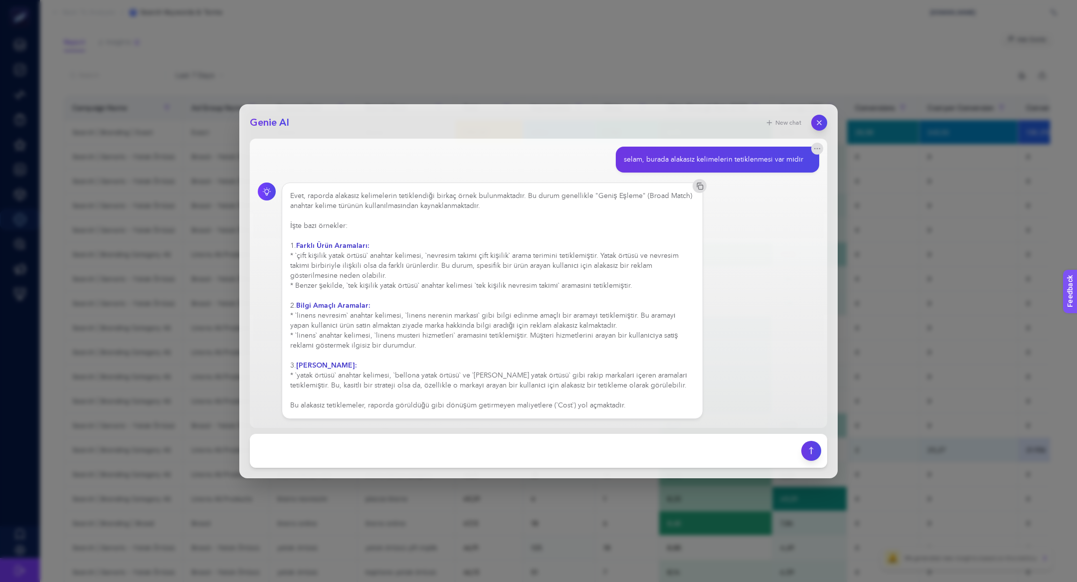
scroll to position [69, 0]
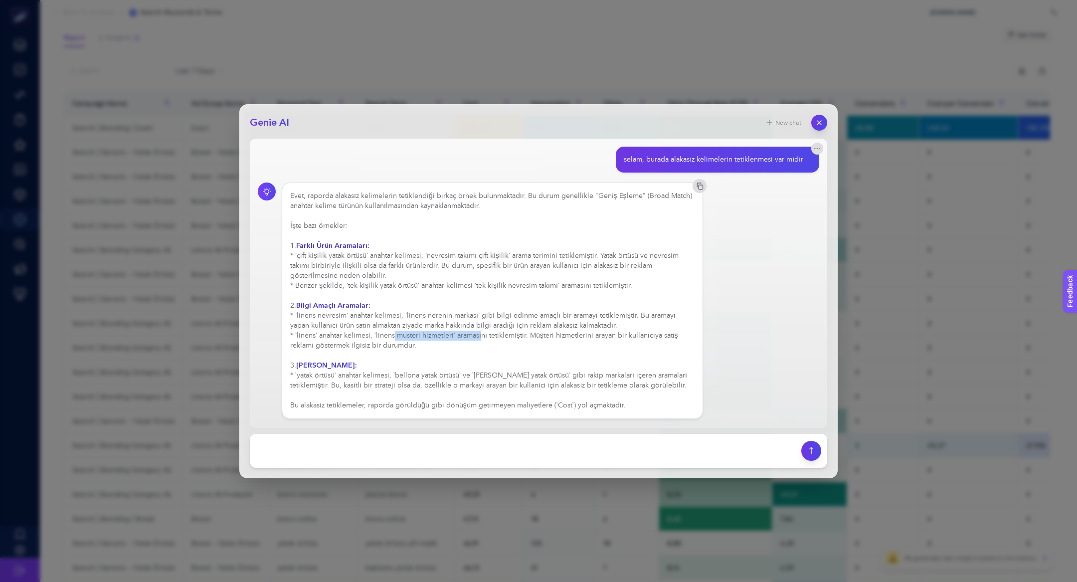
drag, startPoint x: 379, startPoint y: 334, endPoint x: 464, endPoint y: 335, distance: 85.3
click at [464, 335] on div "Evet, raporda alakasız kelimelerin tetiklendiği birkaç örnek bulunmaktadır. Bu …" at bounding box center [492, 300] width 405 height 219
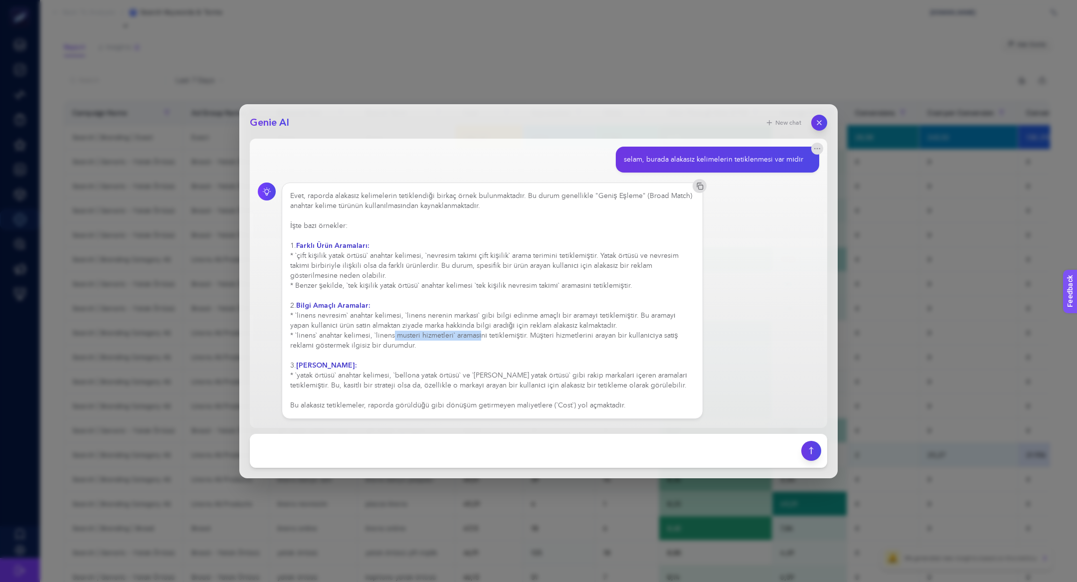
scroll to position [59, 0]
drag, startPoint x: 381, startPoint y: 376, endPoint x: 436, endPoint y: 376, distance: 54.9
click at [436, 377] on div "Evet, raporda alakasız kelimelerin tetiklendiği birkaç örnek bulunmaktadır. Bu …" at bounding box center [492, 300] width 405 height 219
drag, startPoint x: 293, startPoint y: 254, endPoint x: 364, endPoint y: 254, distance: 71.3
click at [364, 254] on div "Evet, raporda alakasız kelimelerin tetiklendiği birkaç örnek bulunmaktadır. Bu …" at bounding box center [492, 300] width 405 height 219
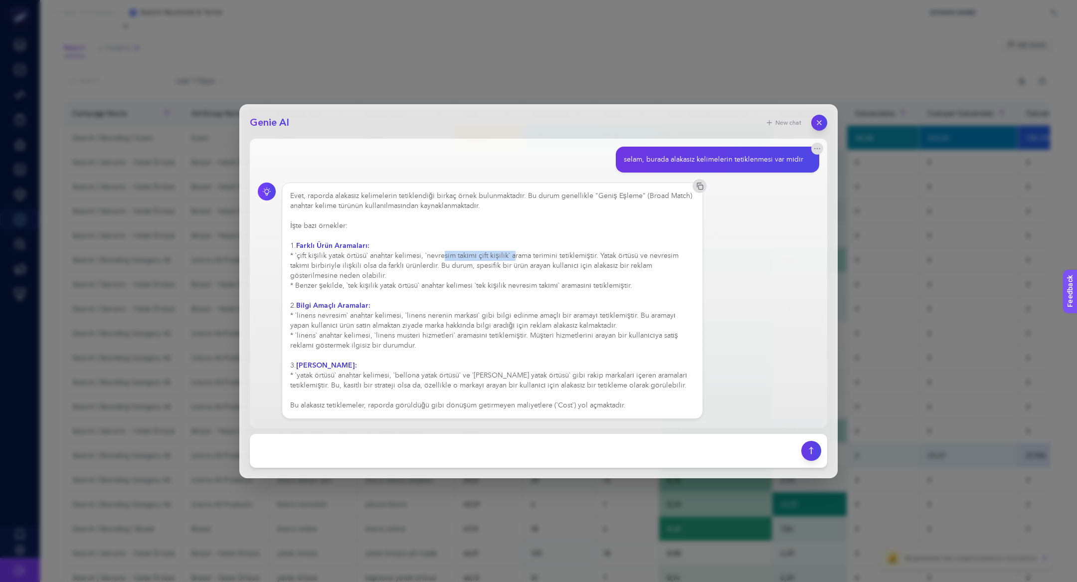
drag, startPoint x: 430, startPoint y: 255, endPoint x: 504, endPoint y: 255, distance: 73.3
click at [504, 255] on div "Evet, raporda alakasız kelimelerin tetiklendiği birkaç örnek bulunmaktadır. Bu …" at bounding box center [492, 300] width 405 height 219
click at [820, 120] on icon "button" at bounding box center [820, 122] width 8 height 8
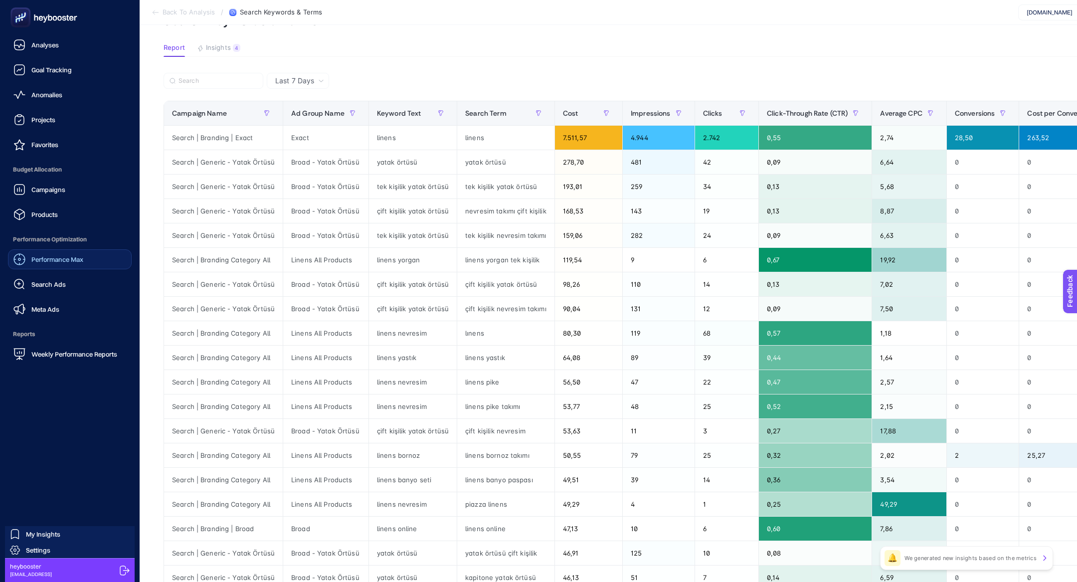
click at [45, 309] on span "Meta Ads" at bounding box center [45, 309] width 28 height 8
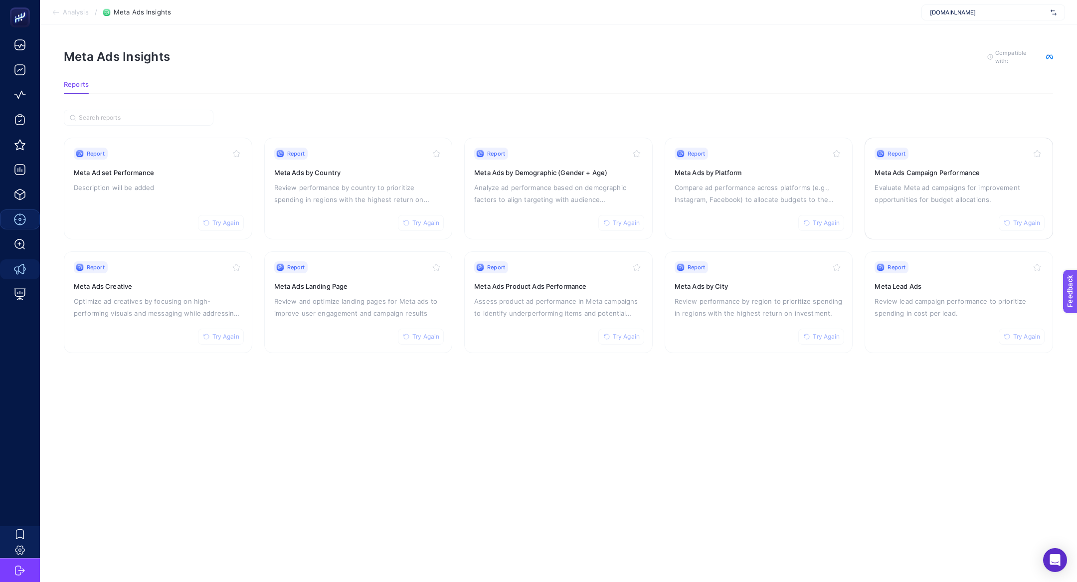
click at [931, 171] on h3 "Meta Ads Campaign Performance" at bounding box center [959, 173] width 169 height 10
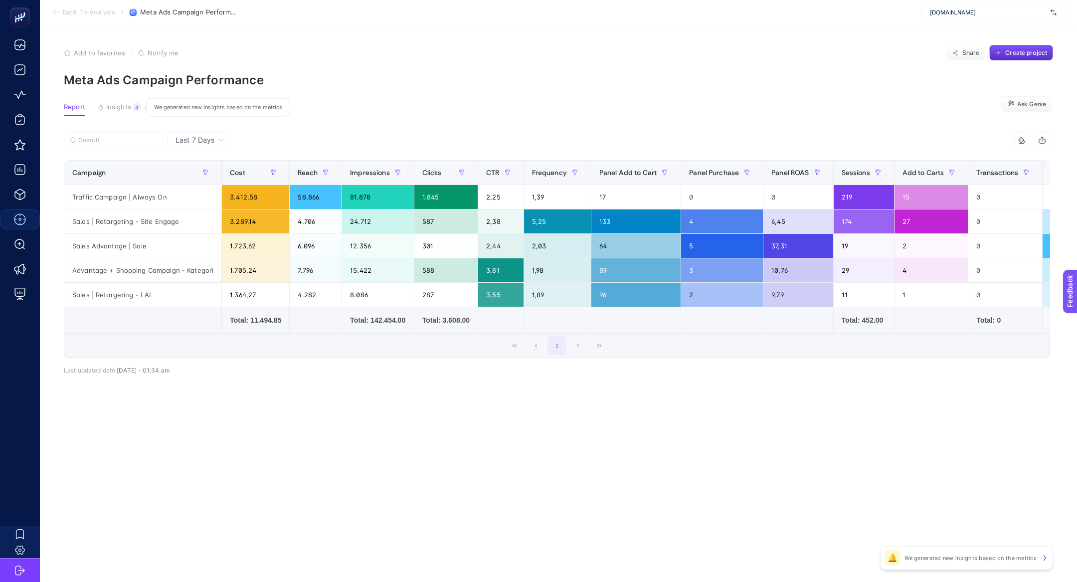
click at [126, 104] on span "Insights" at bounding box center [118, 107] width 25 height 8
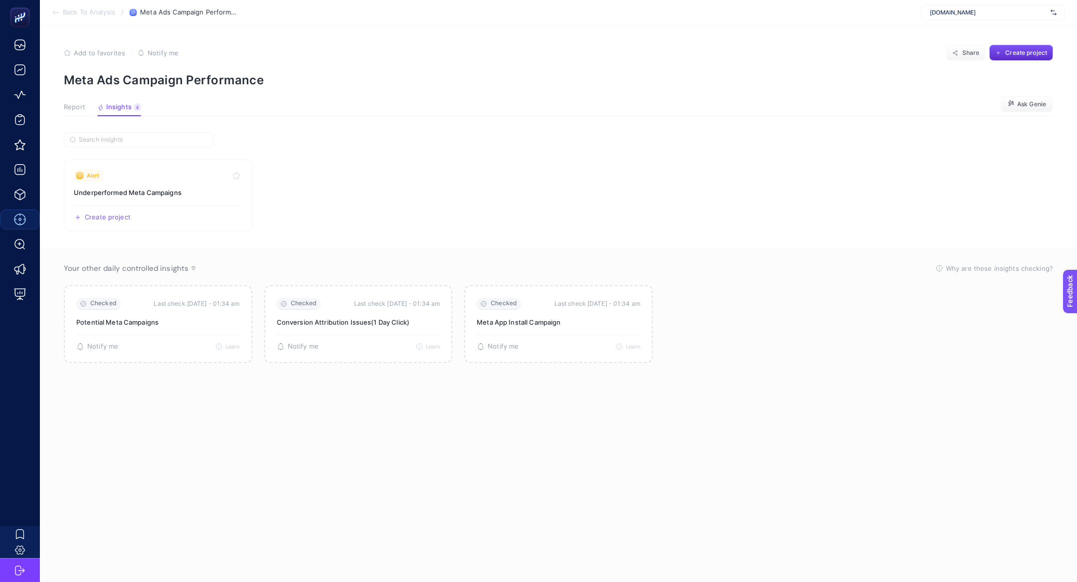
click at [72, 58] on div "Add to favorites false Notify me" at bounding box center [121, 53] width 115 height 16
click at [81, 45] on div "Add to favorites false Notify me" at bounding box center [121, 53] width 115 height 16
click at [81, 44] on article "Add to favorites false Notify me Share Create project Meta Ads Campaign Perform…" at bounding box center [559, 303] width 1038 height 557
click at [81, 49] on span "Add to favorites" at bounding box center [99, 53] width 51 height 8
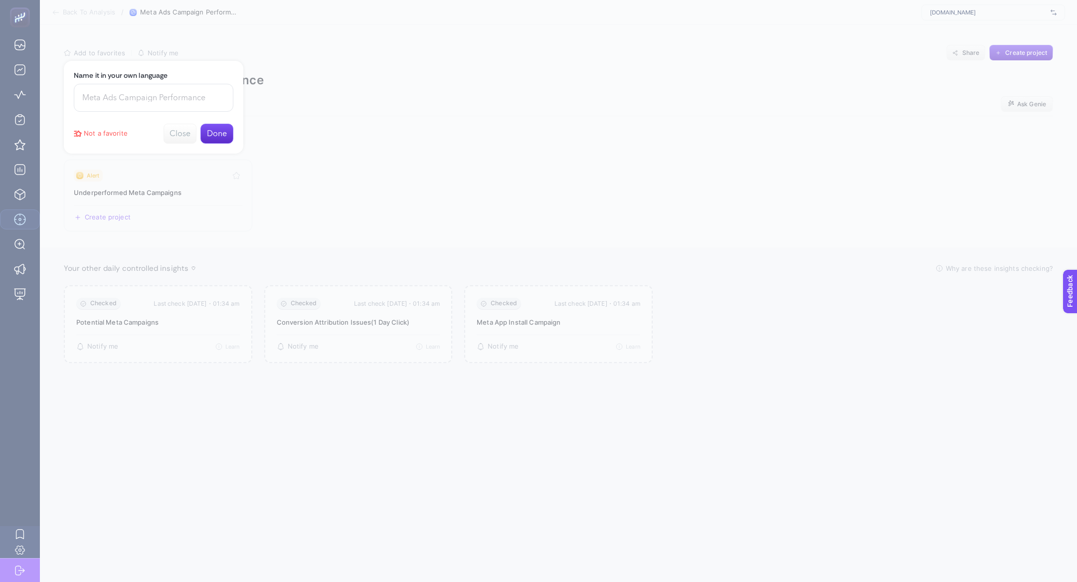
click at [208, 135] on button "Done" at bounding box center [217, 134] width 33 height 20
click at [206, 85] on button "Close" at bounding box center [217, 81] width 33 height 20
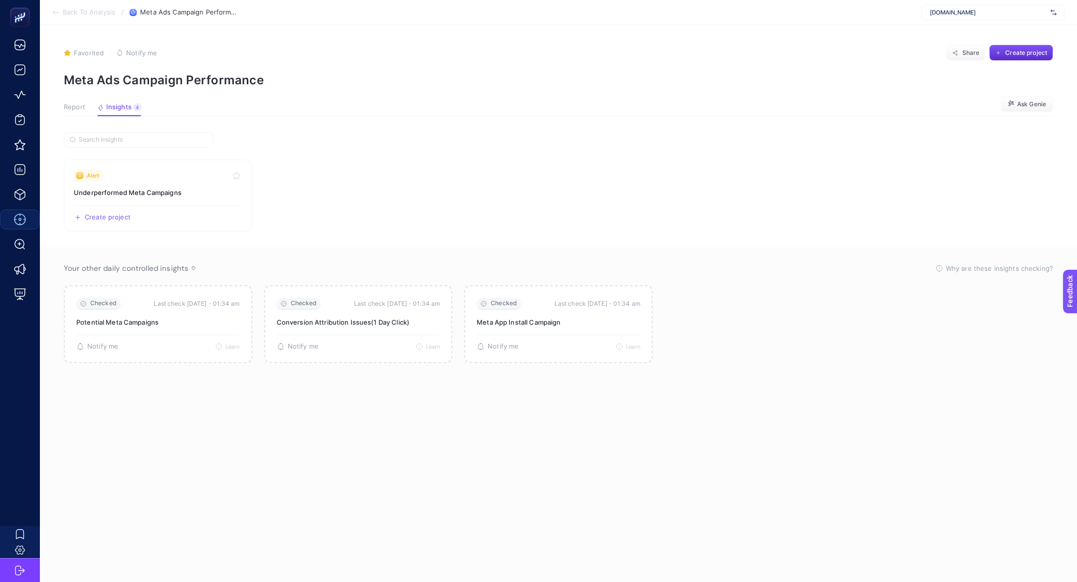
click at [90, 12] on span "Back To Analysis" at bounding box center [89, 12] width 52 height 8
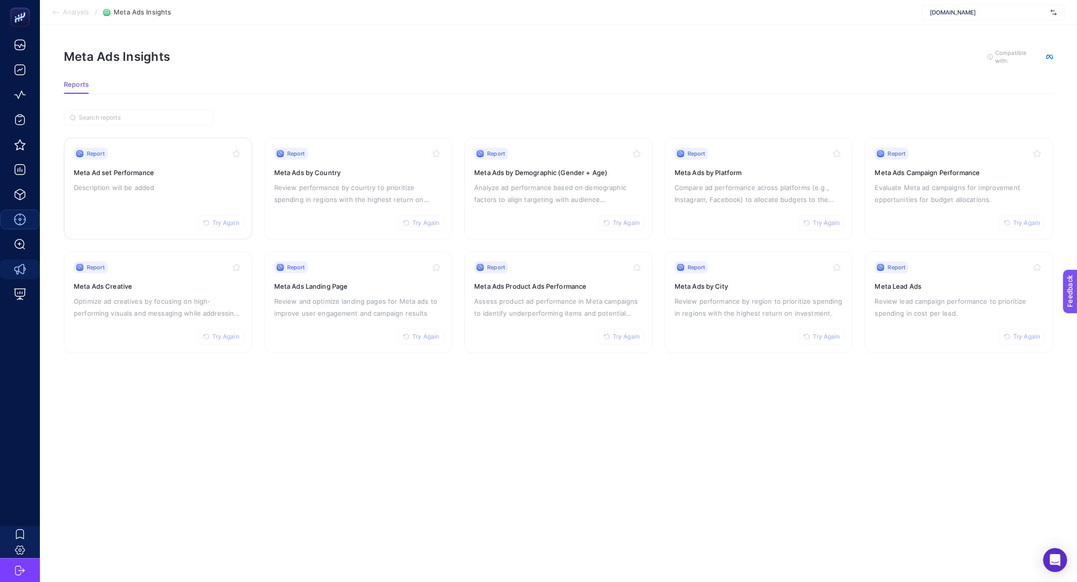
click at [153, 194] on div "Report Try Again Meta Ad set Performance Description will be added" at bounding box center [158, 189] width 169 height 82
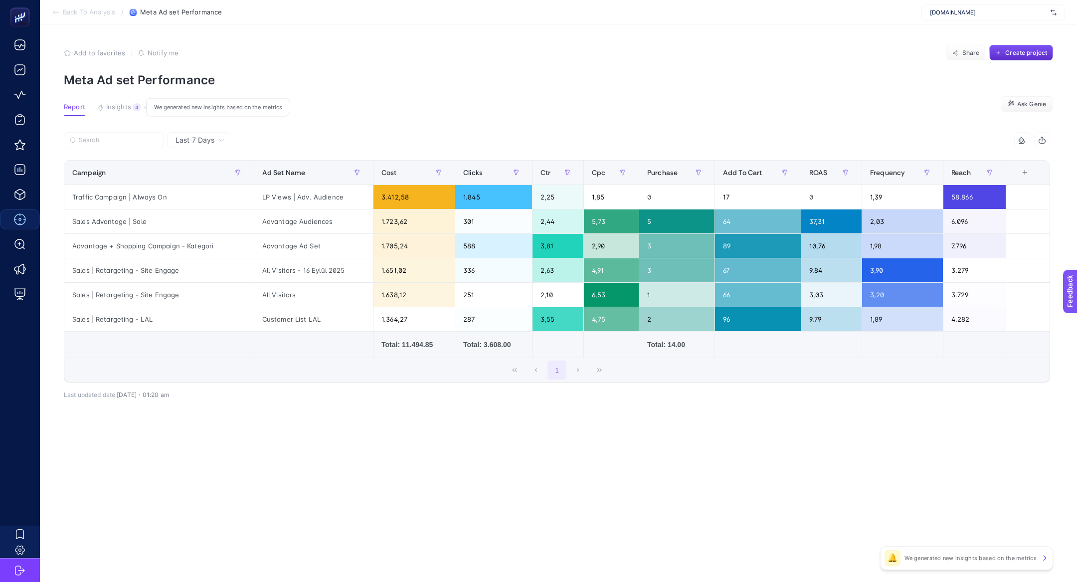
click at [131, 105] on button "Insights 4 We generated new insights based on the metrics" at bounding box center [118, 109] width 43 height 13
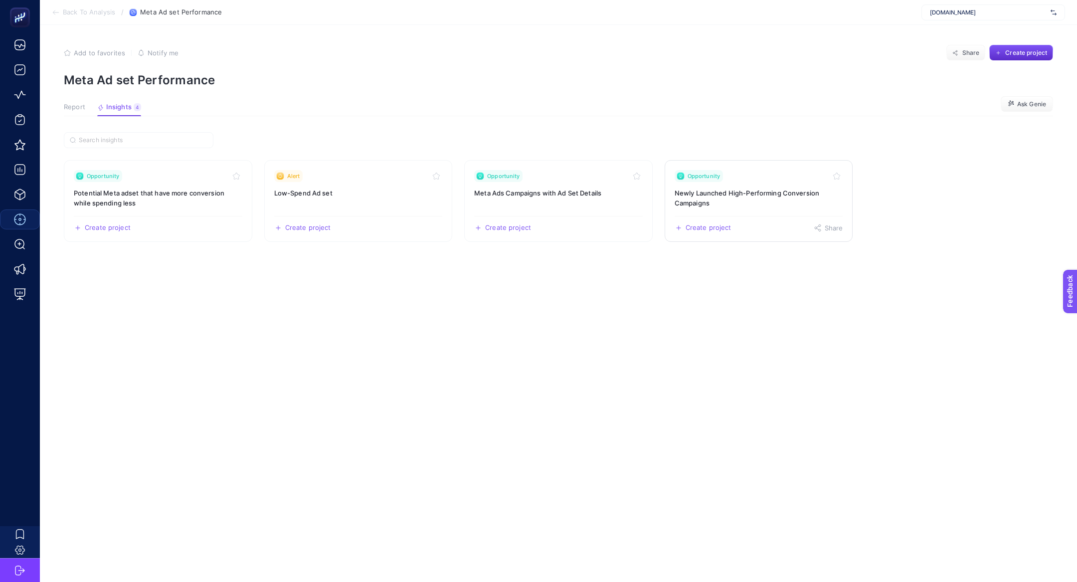
click at [737, 204] on h3 "Newly Launched High-Performing Conversion Campaigns" at bounding box center [759, 198] width 169 height 20
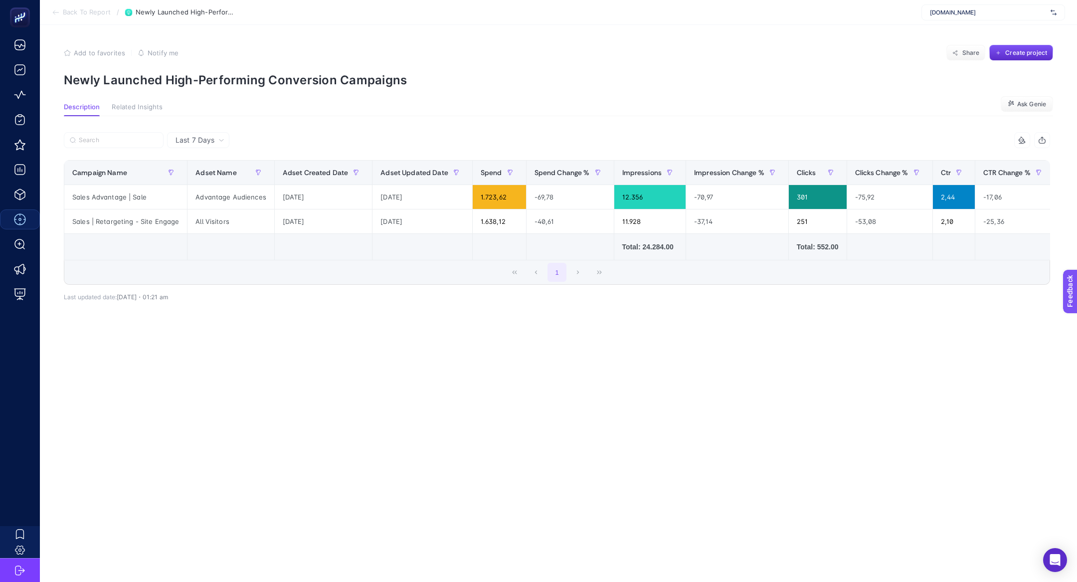
click at [72, 52] on button "Add to favorites false" at bounding box center [94, 53] width 61 height 8
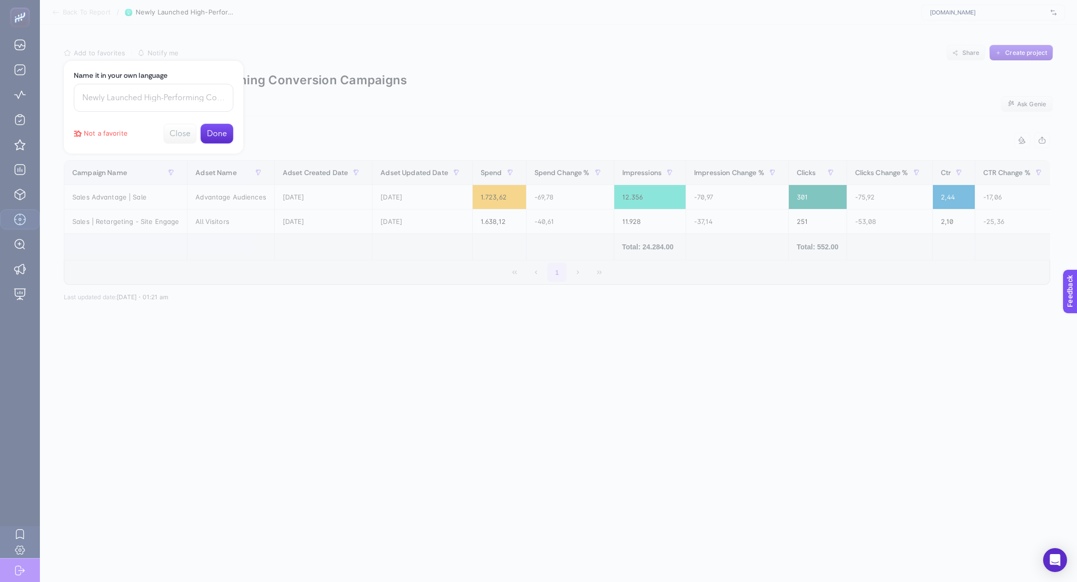
click at [217, 129] on button "Done" at bounding box center [217, 134] width 33 height 20
click at [209, 92] on div "Favorite added Close" at bounding box center [154, 81] width 180 height 40
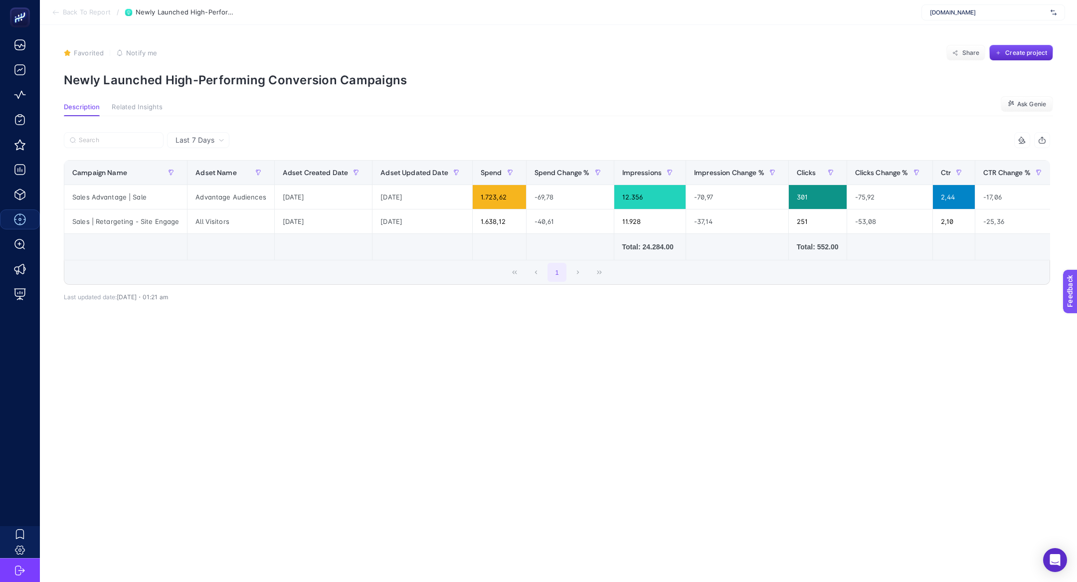
click at [211, 77] on p "Newly Launched High-Performing Conversion Campaigns" at bounding box center [559, 80] width 990 height 14
click at [60, 10] on li "Back To Report" at bounding box center [81, 12] width 59 height 8
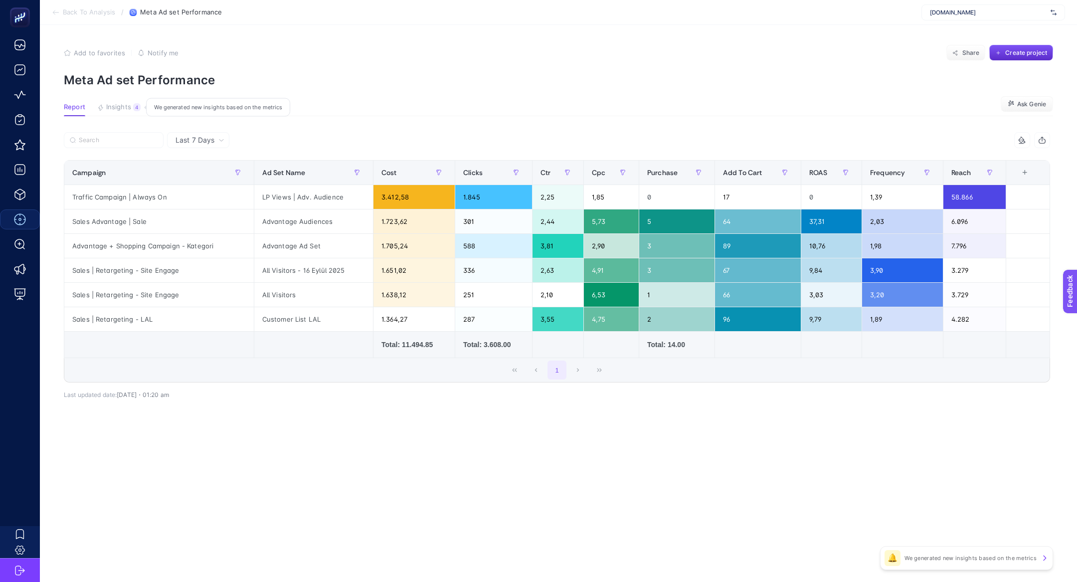
click at [129, 110] on span "Insights" at bounding box center [118, 107] width 25 height 8
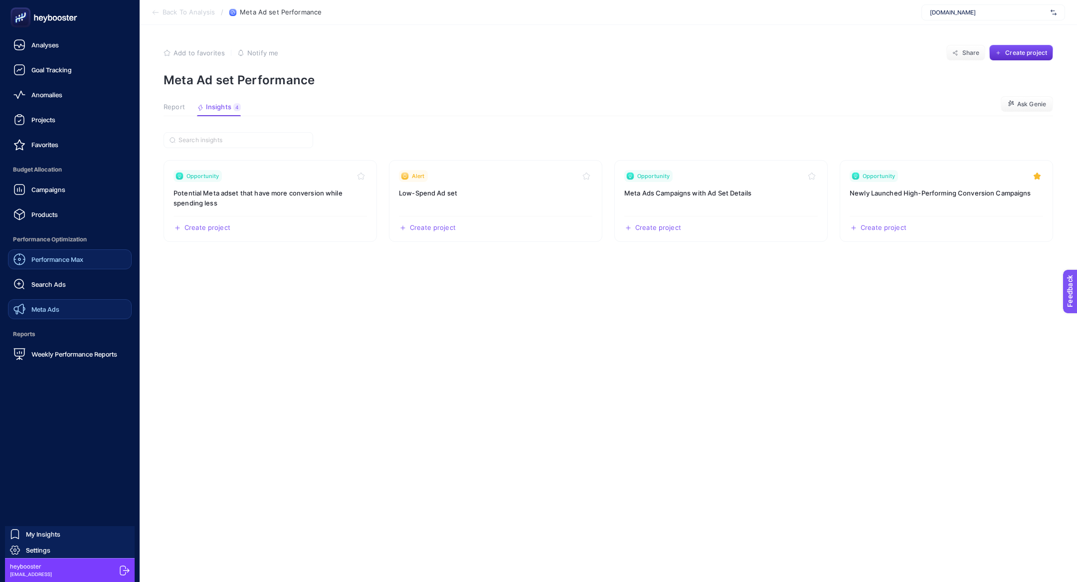
click at [60, 310] on link "Meta Ads" at bounding box center [70, 309] width 124 height 20
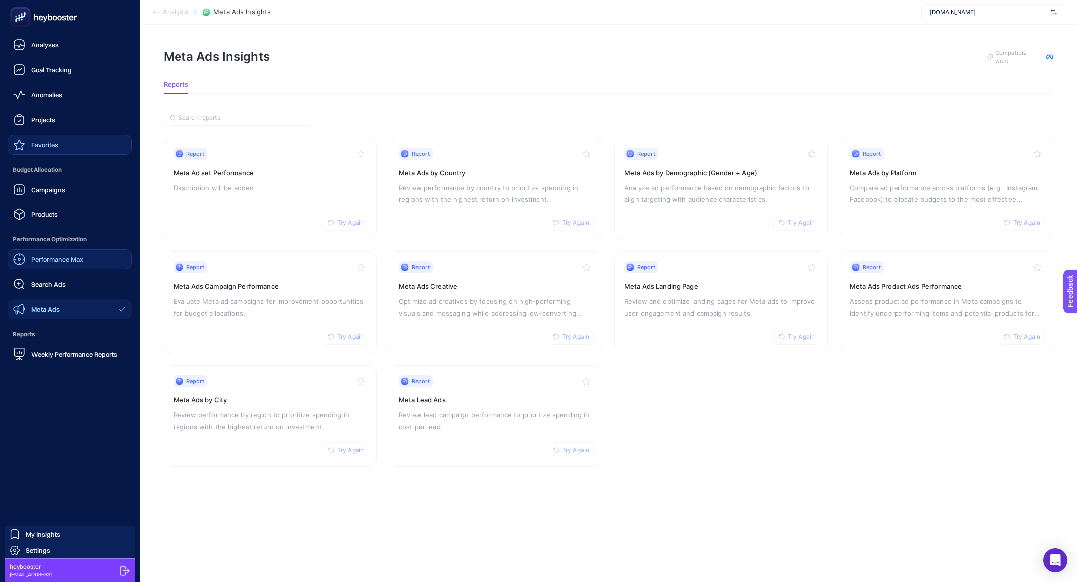
click at [64, 148] on link "Favorites" at bounding box center [70, 145] width 124 height 20
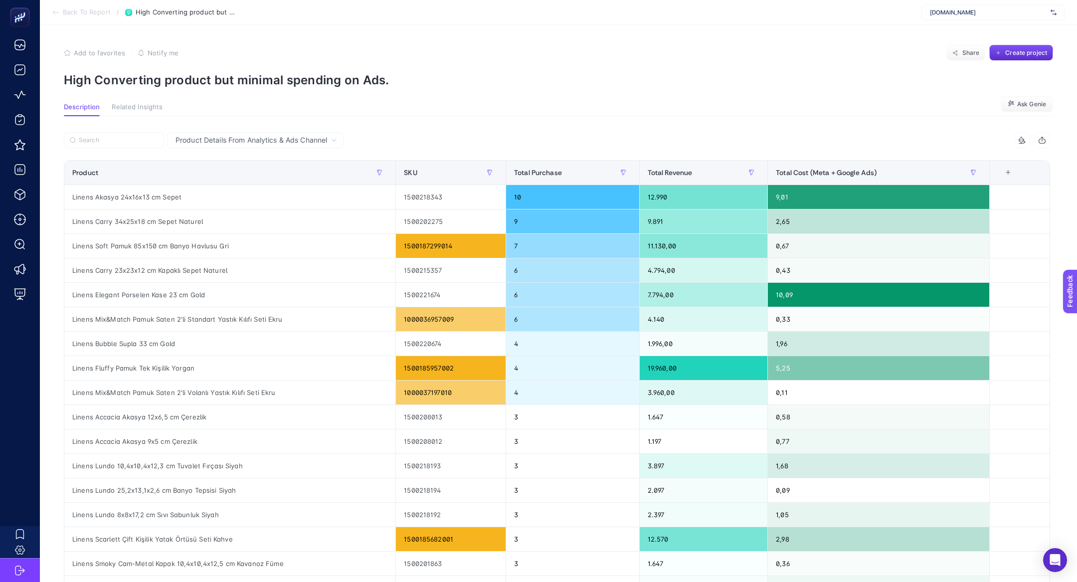
click at [74, 52] on span "Add to favorites" at bounding box center [99, 53] width 51 height 8
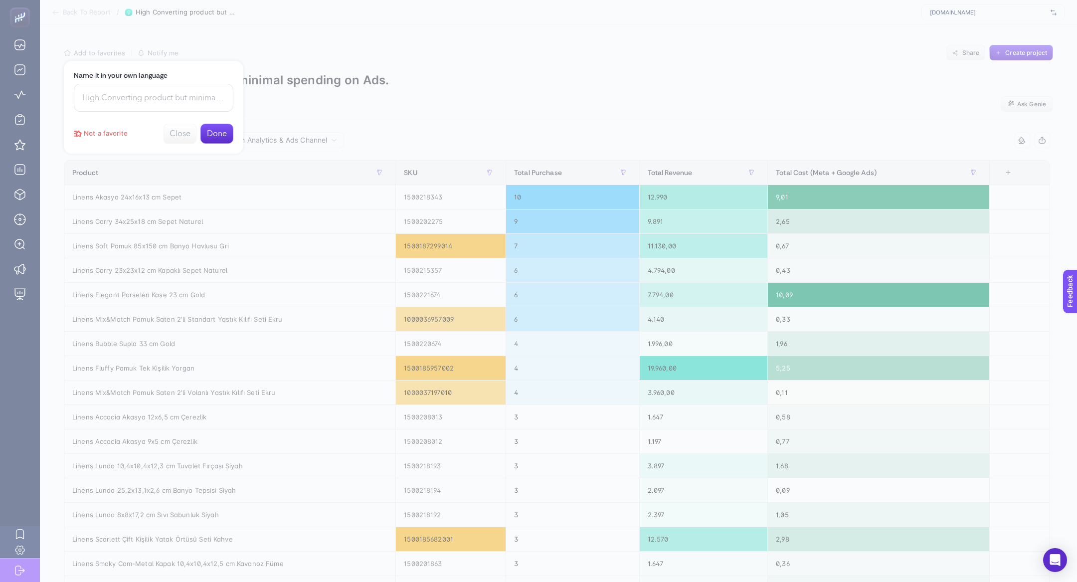
click at [115, 100] on input at bounding box center [154, 98] width 160 height 28
type input "yüksek dönüşüm, düşük harcama"
click at [210, 134] on button "Done" at bounding box center [217, 134] width 33 height 20
click at [215, 76] on button "Close" at bounding box center [217, 81] width 33 height 20
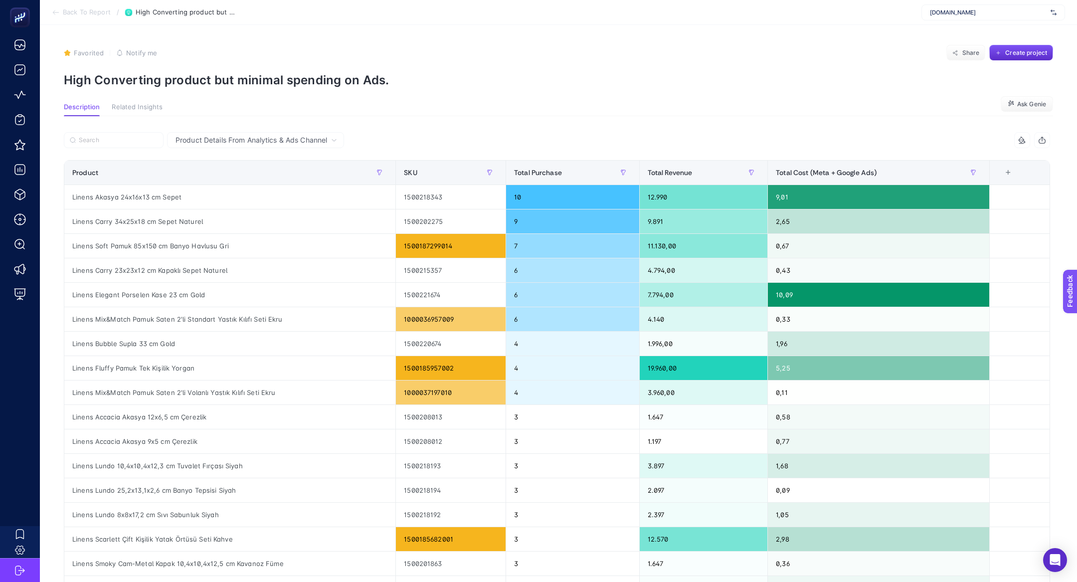
click at [70, 15] on span "Back To Report" at bounding box center [87, 12] width 48 height 8
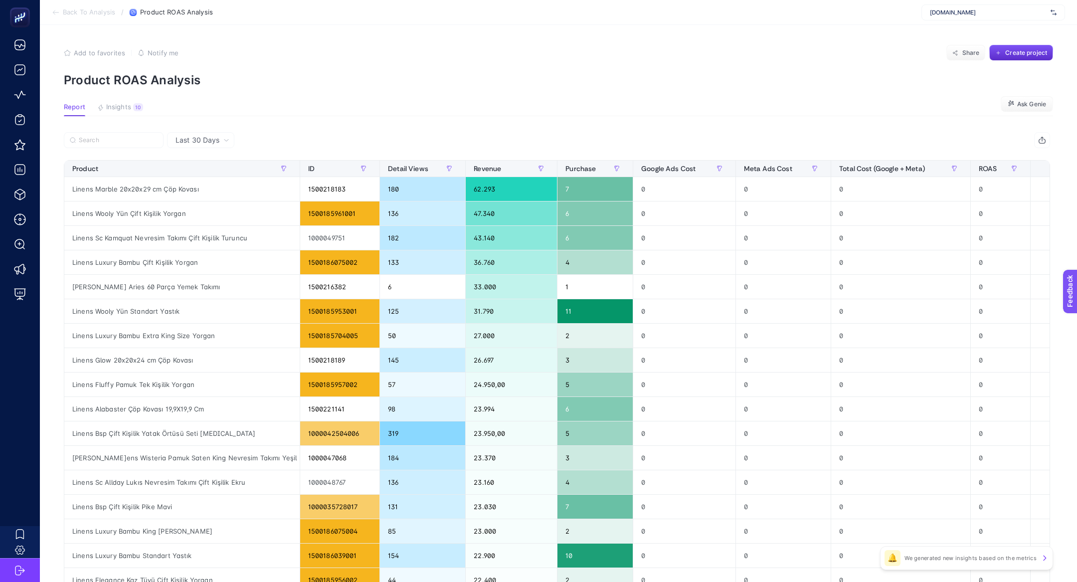
click at [136, 110] on div "10" at bounding box center [138, 107] width 10 height 8
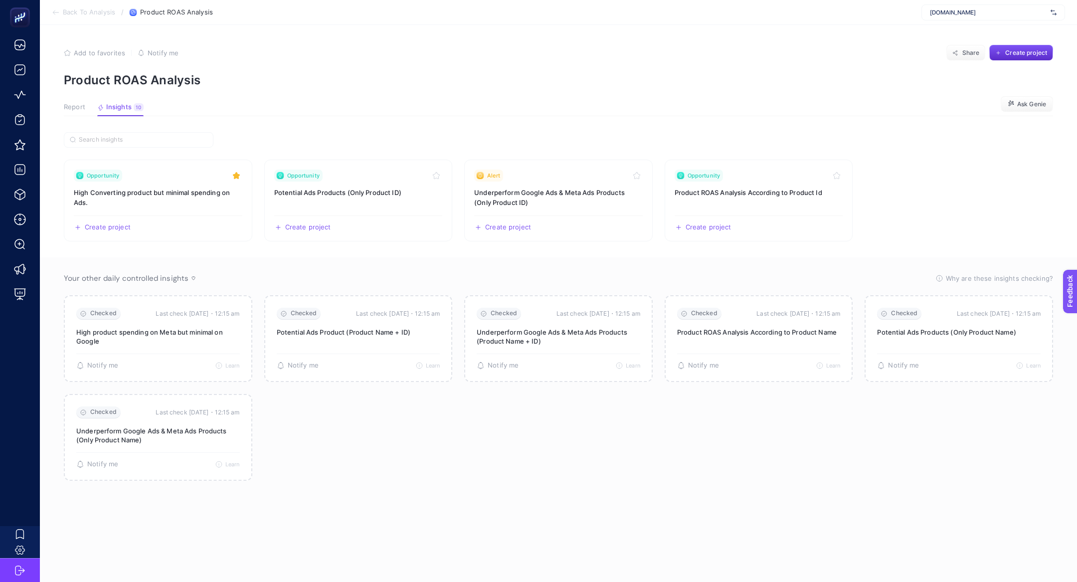
click at [69, 109] on span "Report" at bounding box center [74, 107] width 21 height 8
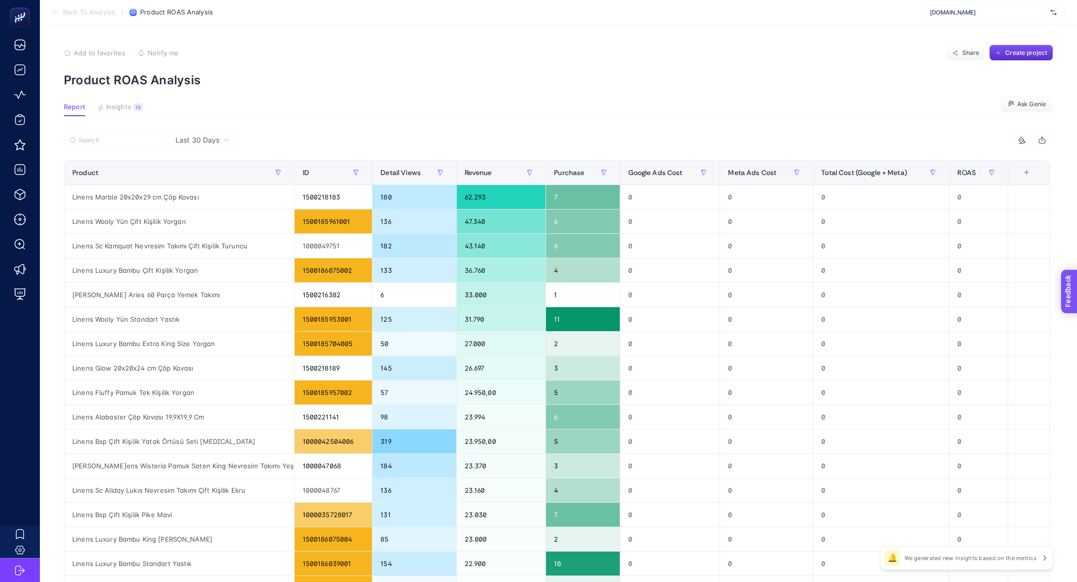
click at [1077, 318] on span "Feedback" at bounding box center [1083, 320] width 32 height 8
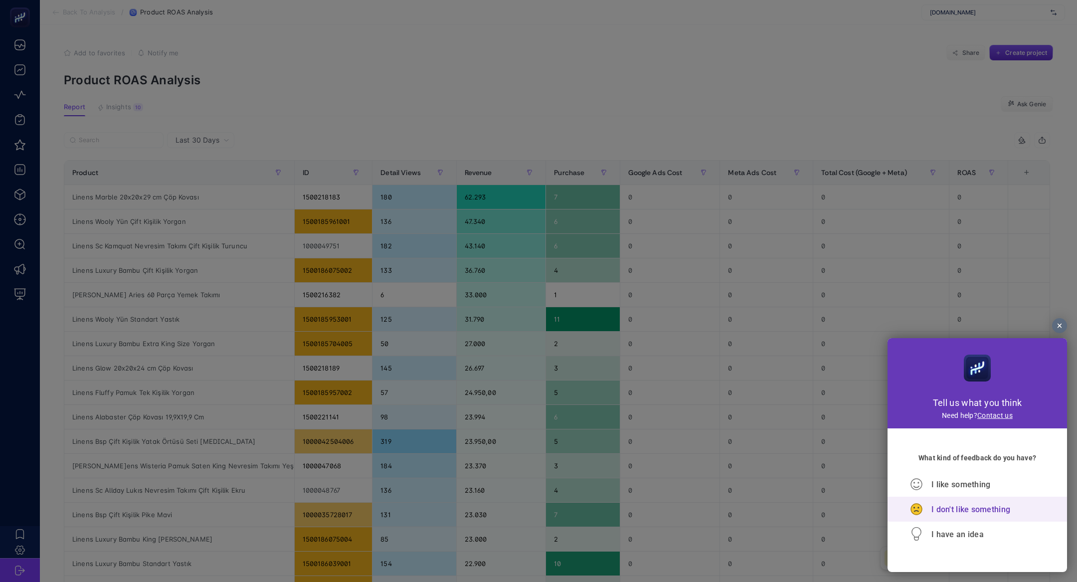
click at [973, 513] on span "I don't like something" at bounding box center [971, 509] width 79 height 9
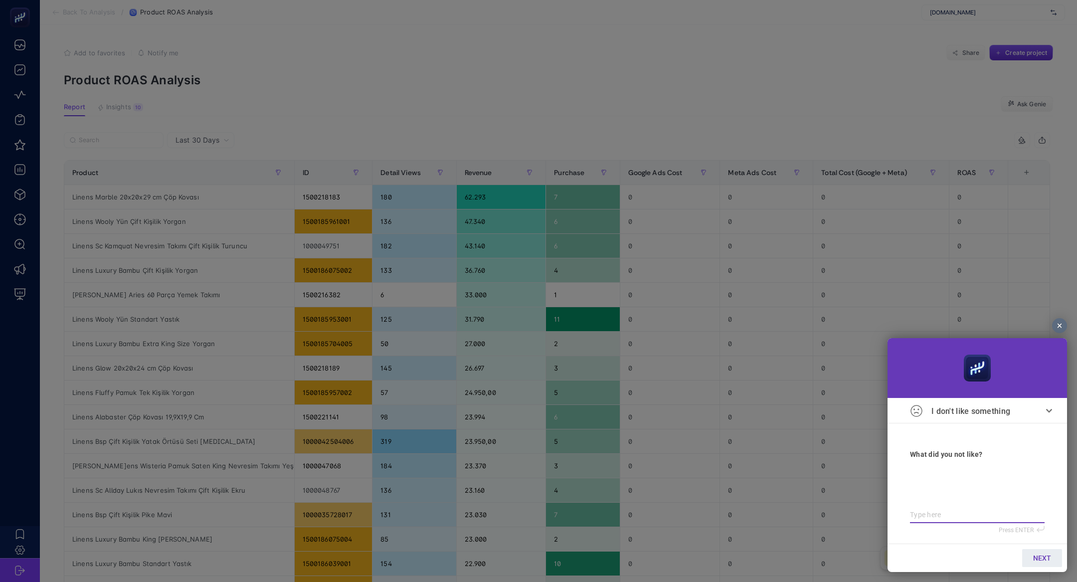
type textarea "v"
type textarea "ve"
type textarea "ver"
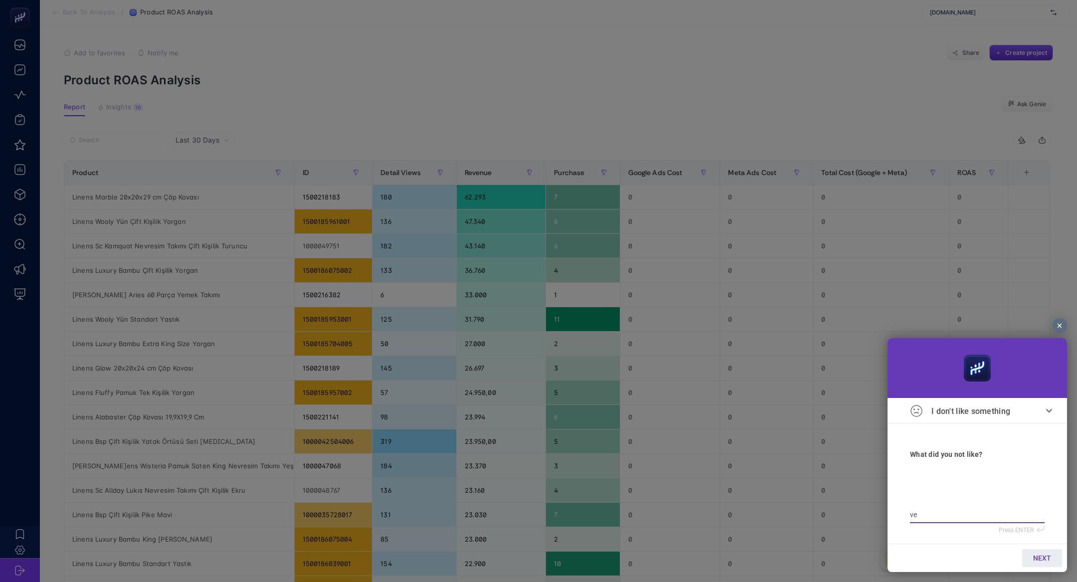
type textarea "ver"
type textarea "veri"
type textarea "veril"
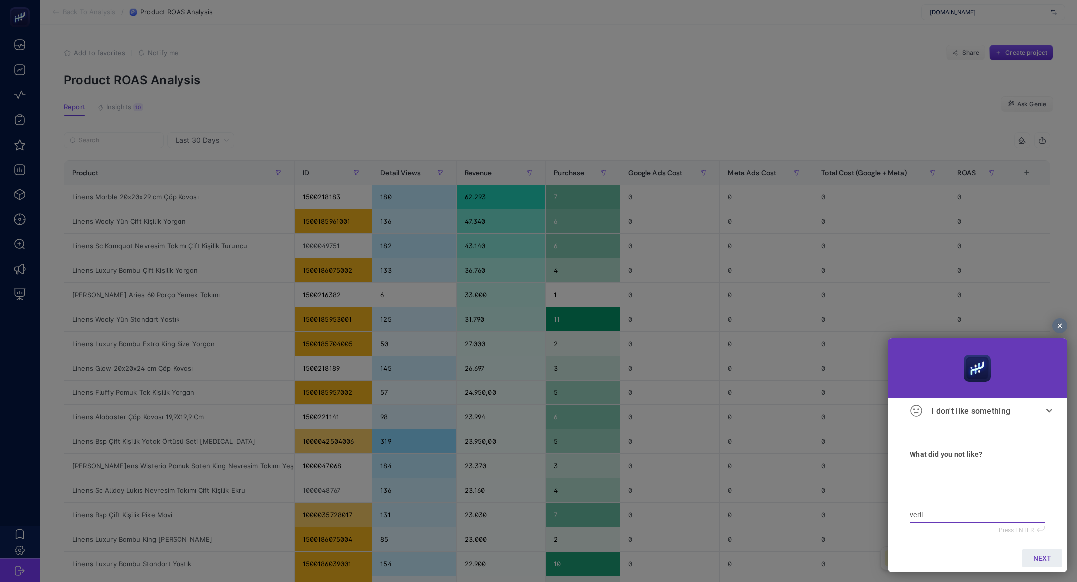
type textarea "verile"
type textarea "veriler"
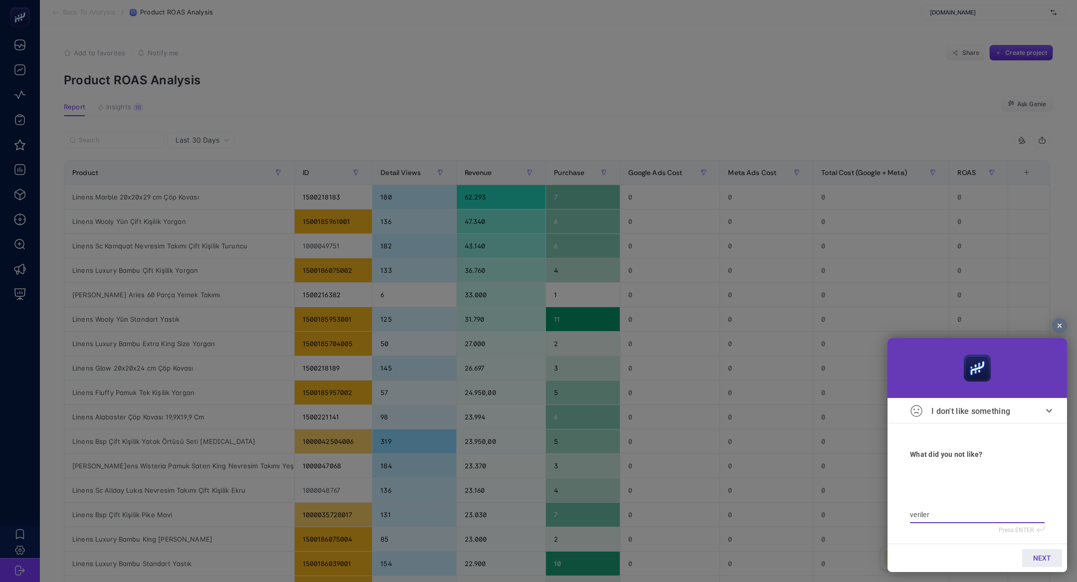
type textarea "veriler"
type textarea "veriler g"
type textarea "veriler ge"
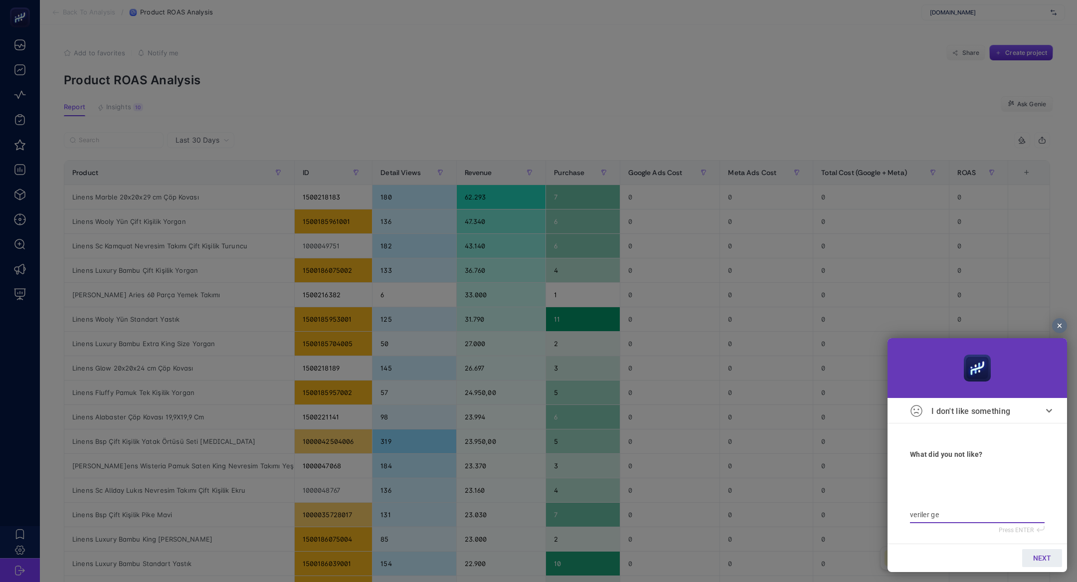
type textarea "veriler gel"
type textarea "veriler gelm"
type textarea "veriler gelmi"
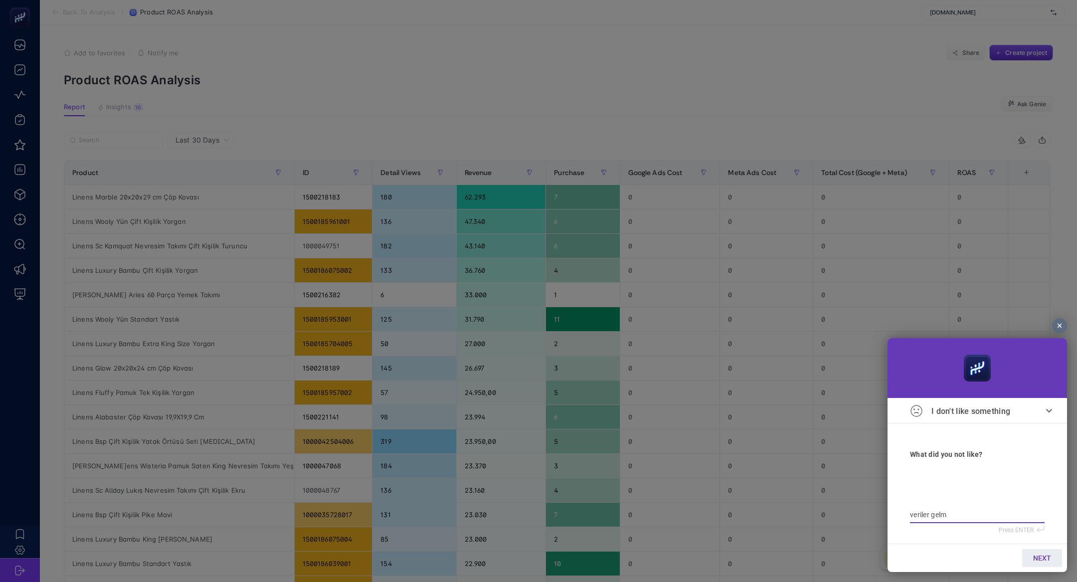
type textarea "veriler gelmi"
type textarea "veriler gelmiy"
type textarea "veriler gelmiyo"
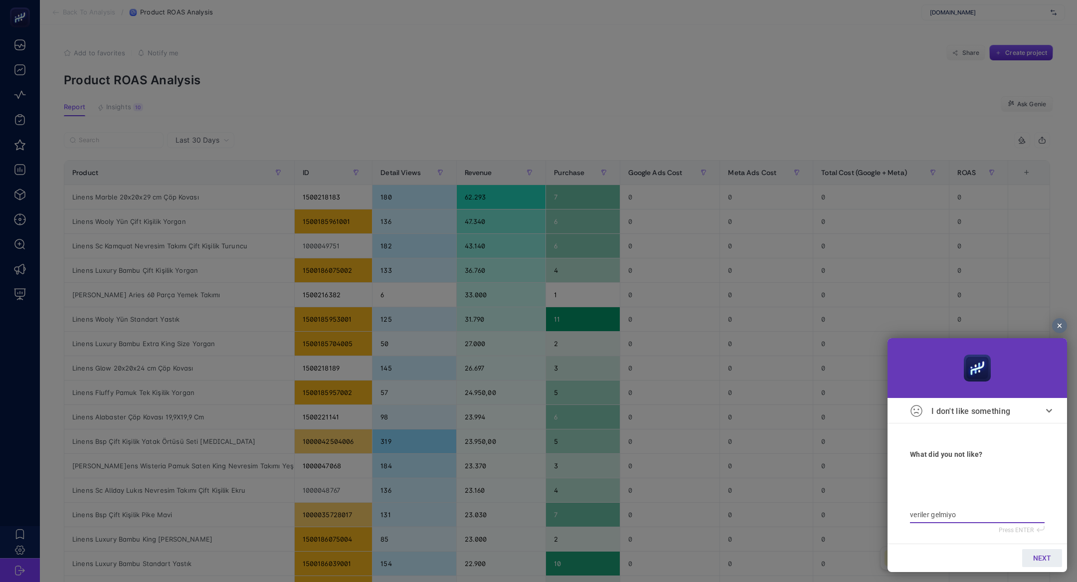
type textarea "veriler gelmiyor"
click at [1049, 563] on link "NEXT" at bounding box center [1043, 558] width 40 height 18
type input "g"
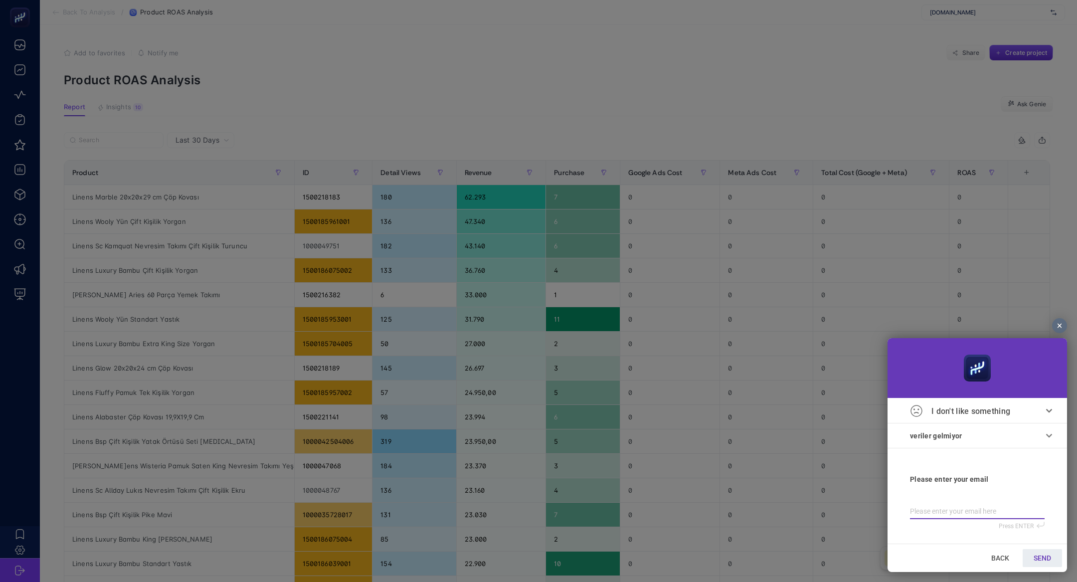
type input "g"
type input "gi"
type input "gil"
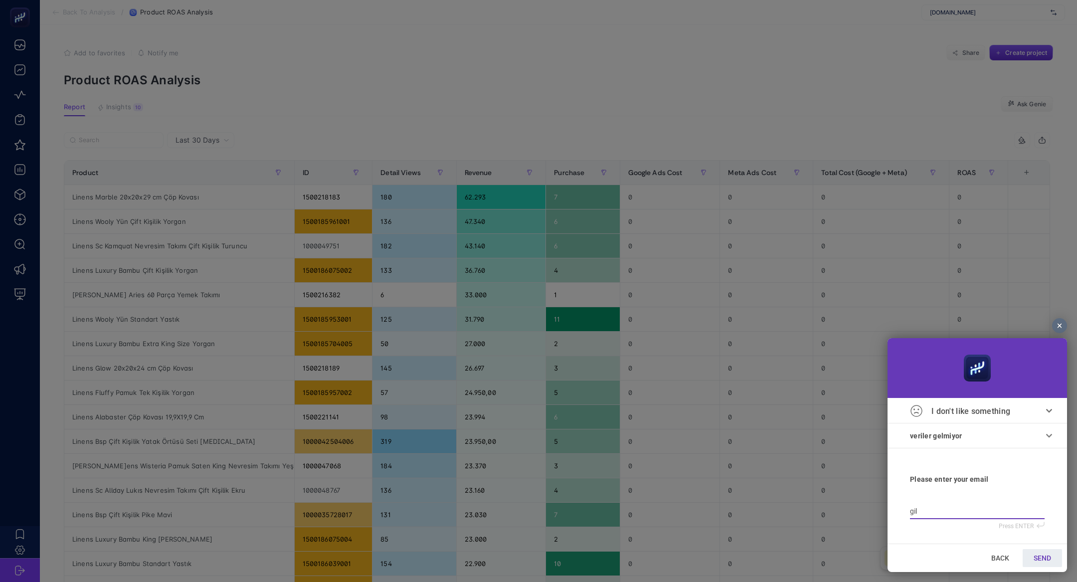
type input "gi"
type input "g"
type input "b"
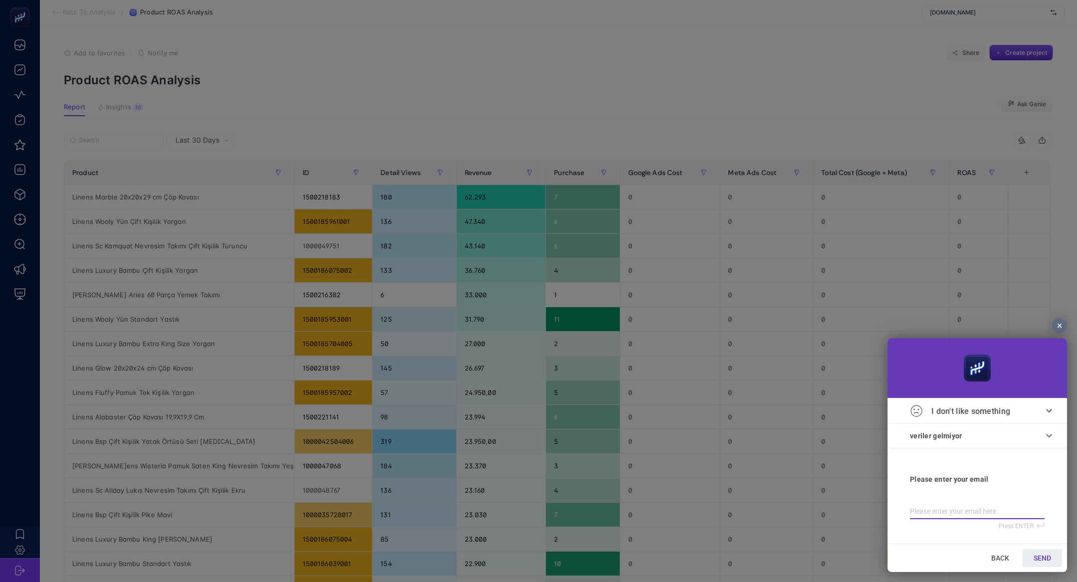
type input "b"
type input "bi"
type input "bil"
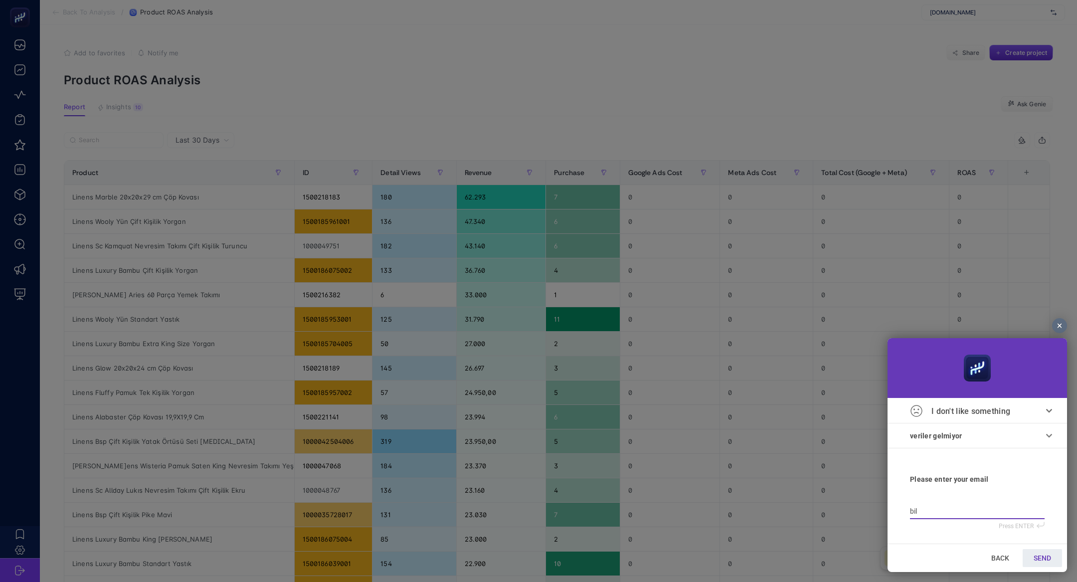
type input "bilg"
type input "bilge"
type input "bilge@"
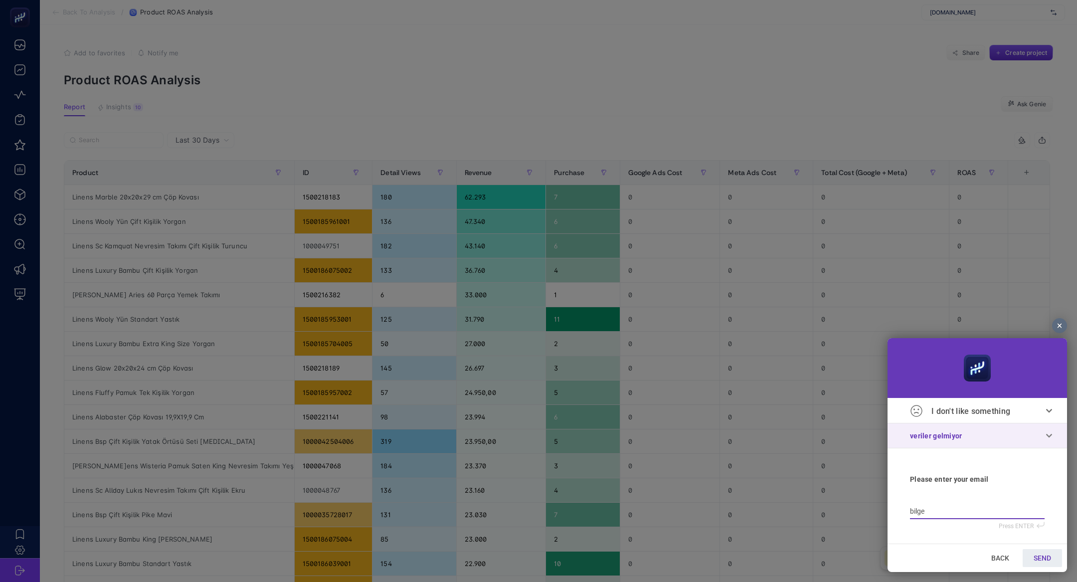
type input "bilge@"
type input "bilge@h"
type input "bilge@he"
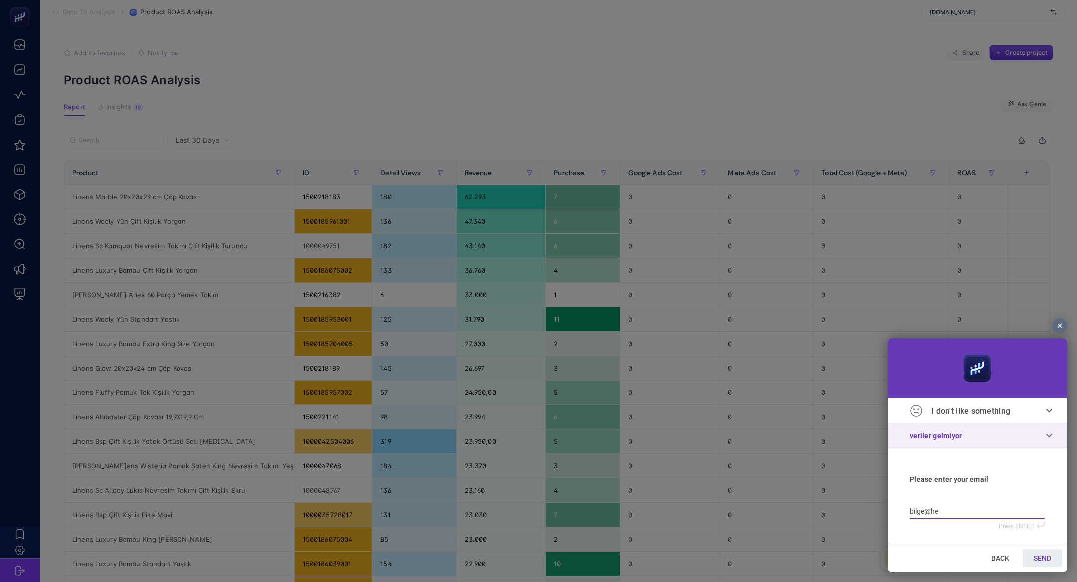
type input "bilge@hey"
type input "bilge@heyb"
type input "bilge@heybo"
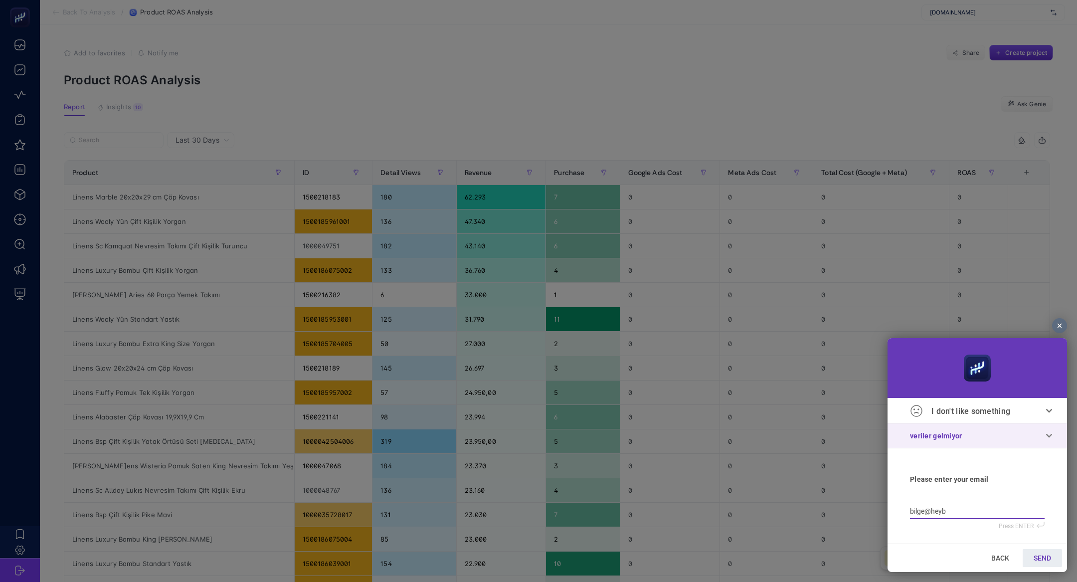
type input "bilge@heybo"
type input "bilge@heybos"
type input "bilge@heyboso"
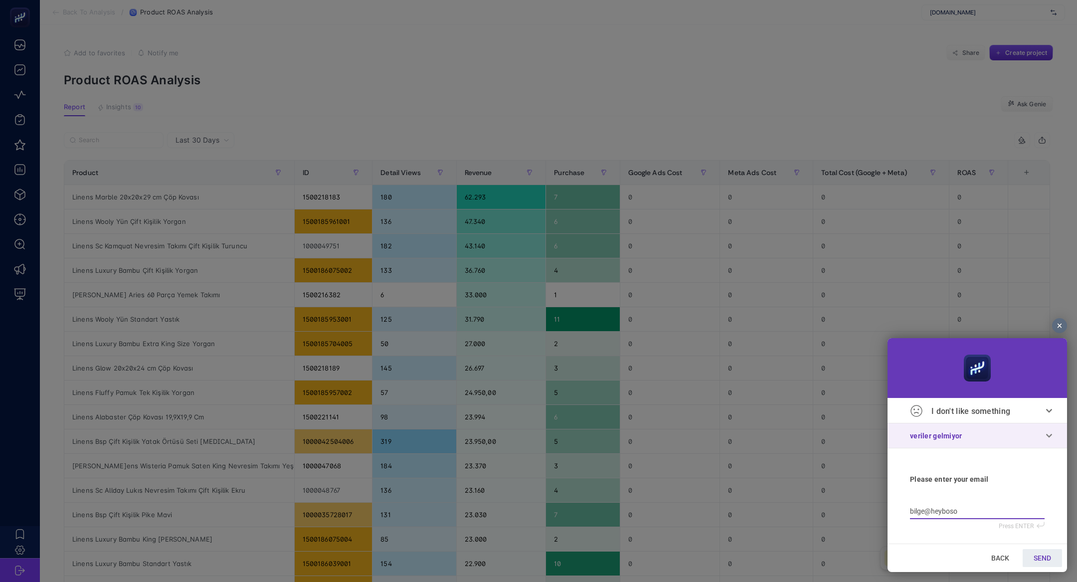
type input "bilge@heybosot"
type input "bilge@heybosote"
type input "bilge@heybosoter"
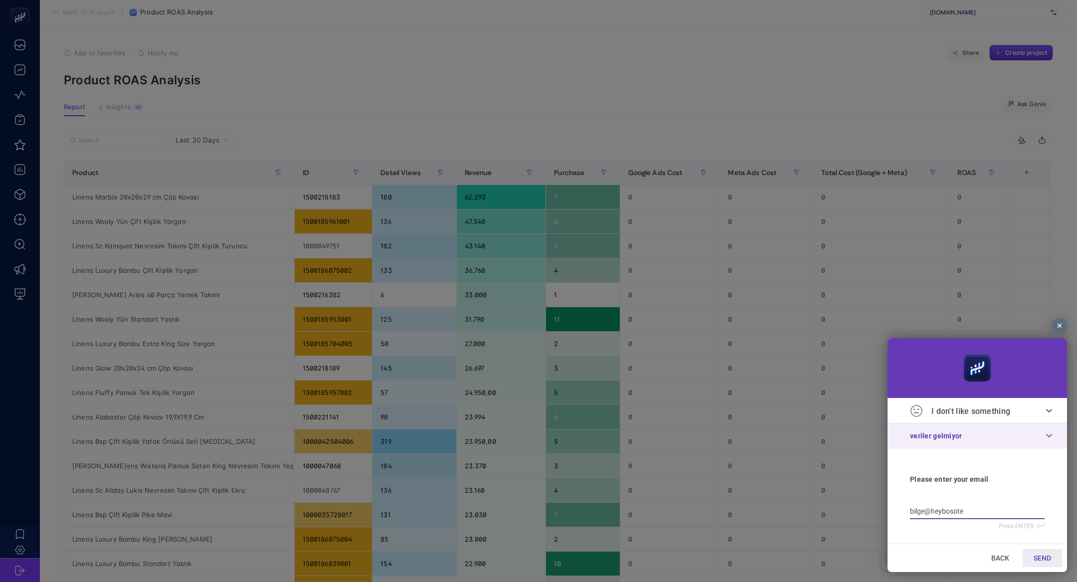
type input "bilge@heybosoter"
type input "bilge@heybosoter."
type input "bilge@heybosoter"
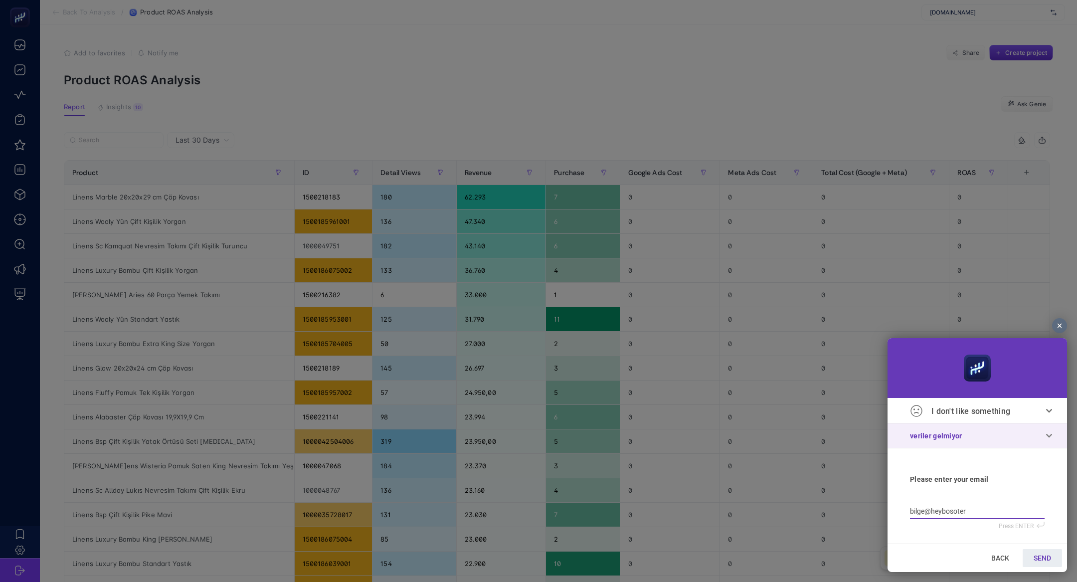
type input "bilge@heybosote"
type input "bilge@heybosot"
type input "bilge@heyboso"
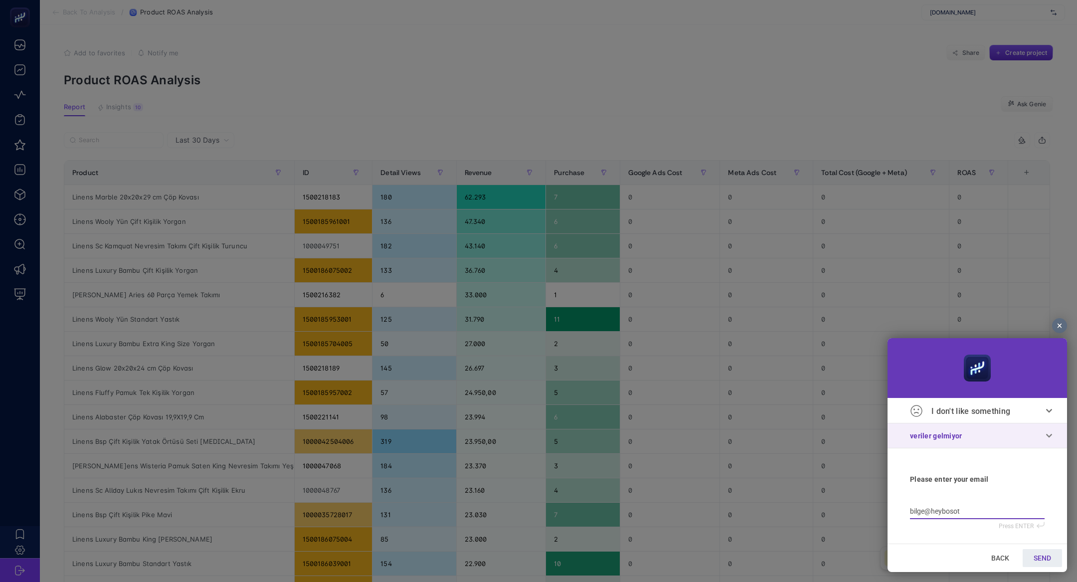
type input "bilge@heyboso"
type input "bilge@heybos"
type input "bilge@heybo"
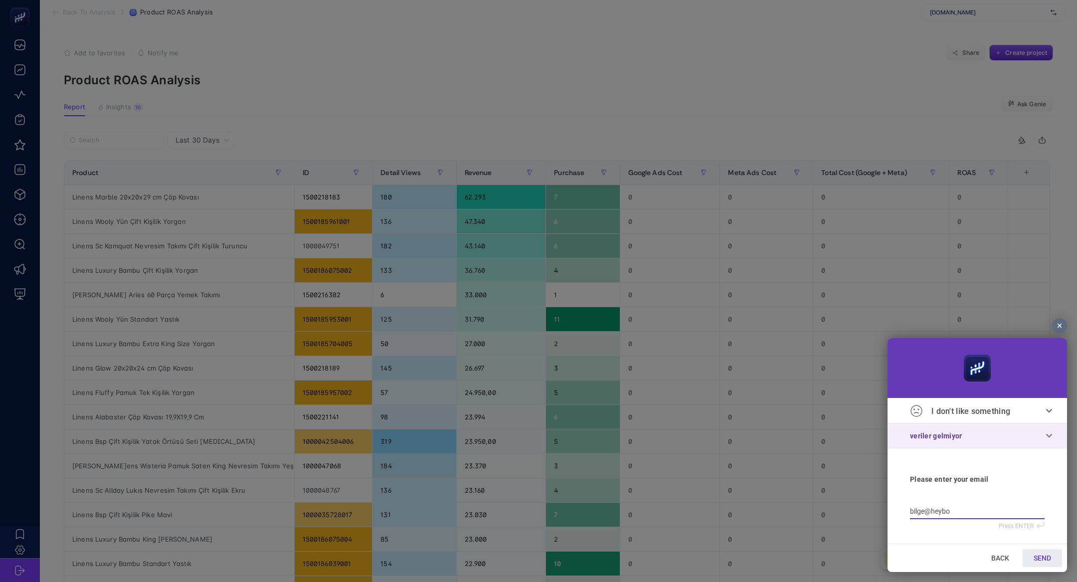
type input "bilge@heyboo"
type input "bilge@heyboos"
type input "bilge@heyboost"
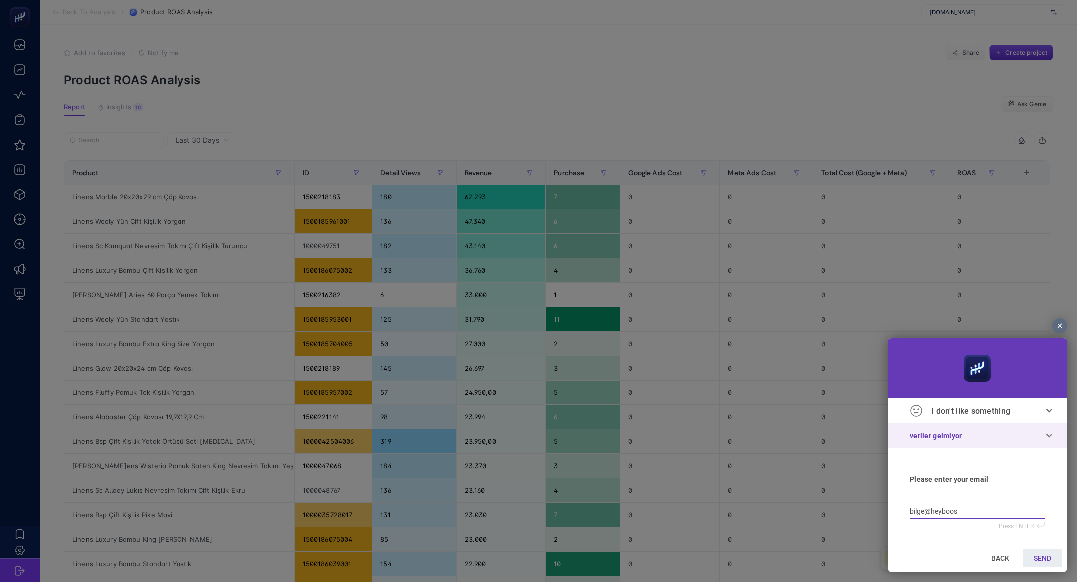
type input "bilge@heyboost"
type input "bilge@heybooste"
type input "bilge@heybooster"
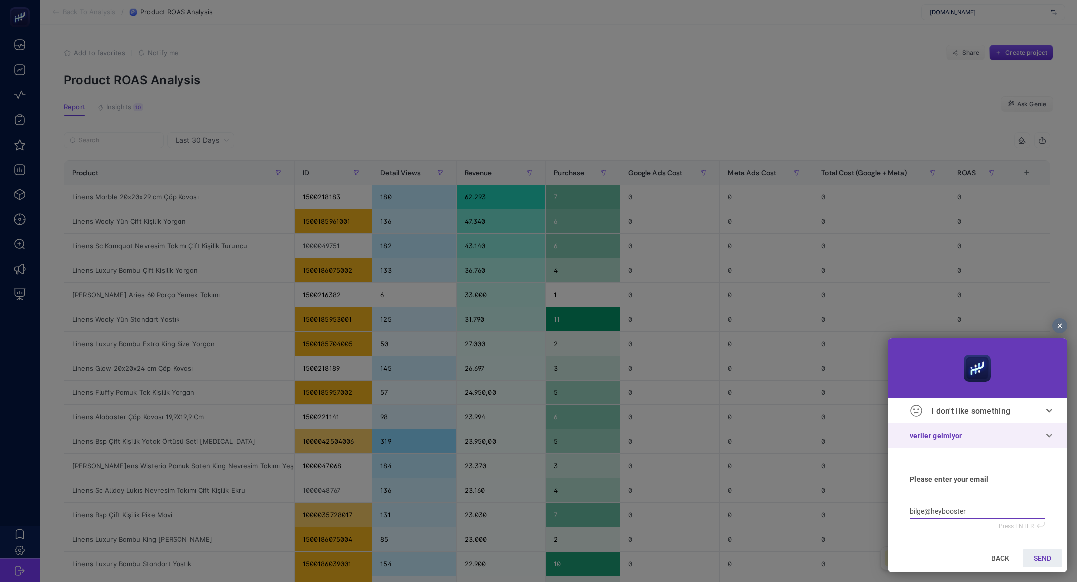
type input "bilge@heybooster."
type input "bilge@heybooster.a"
type input "[EMAIL_ADDRESS]"
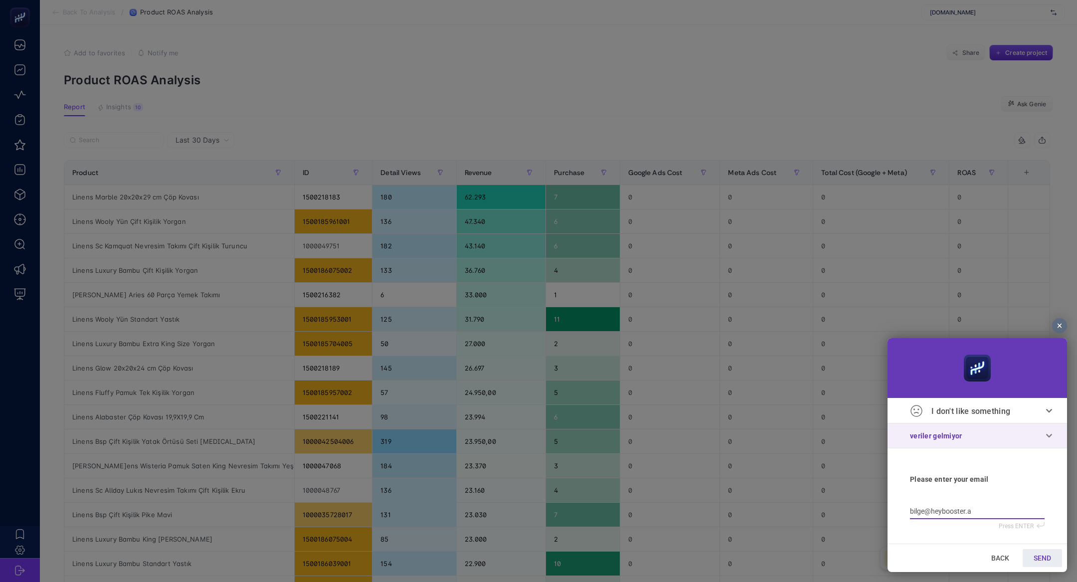
type input "[EMAIL_ADDRESS]"
click at [1031, 558] on link "SEND" at bounding box center [1042, 558] width 39 height 18
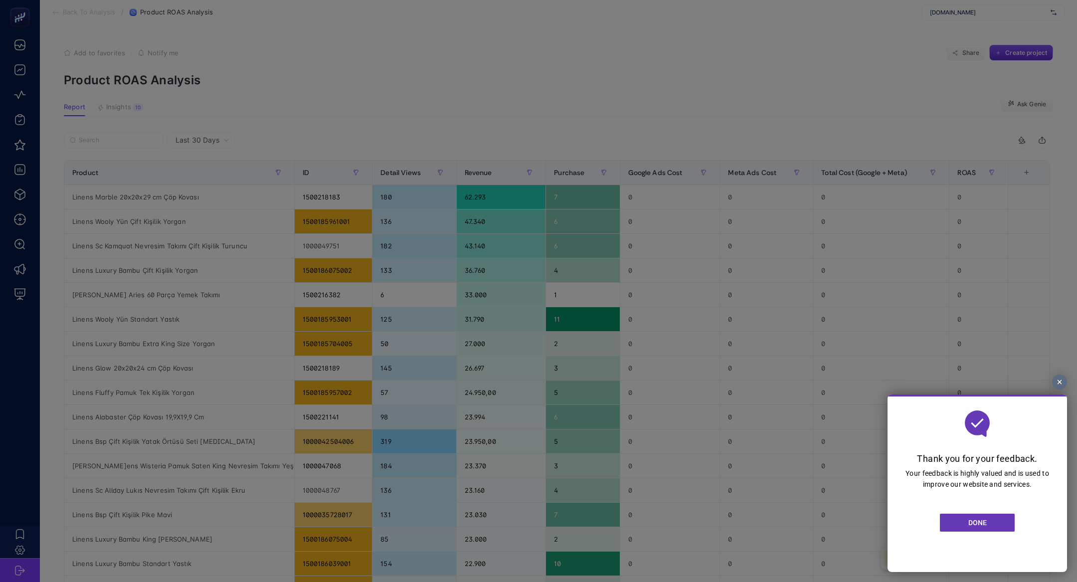
click at [987, 519] on link "DONE" at bounding box center [977, 523] width 75 height 18
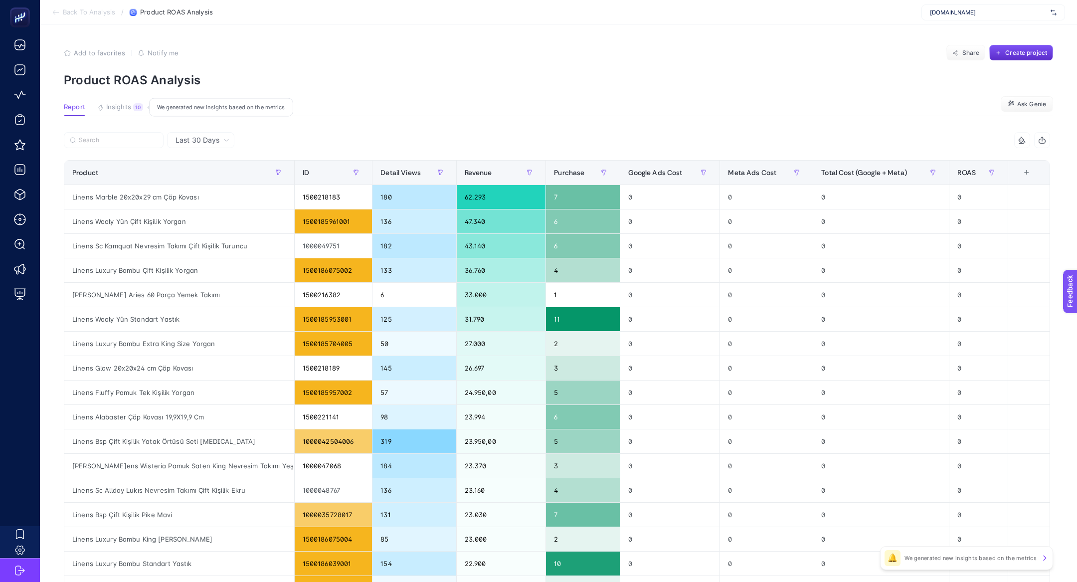
click at [115, 106] on span "Insights" at bounding box center [118, 107] width 25 height 8
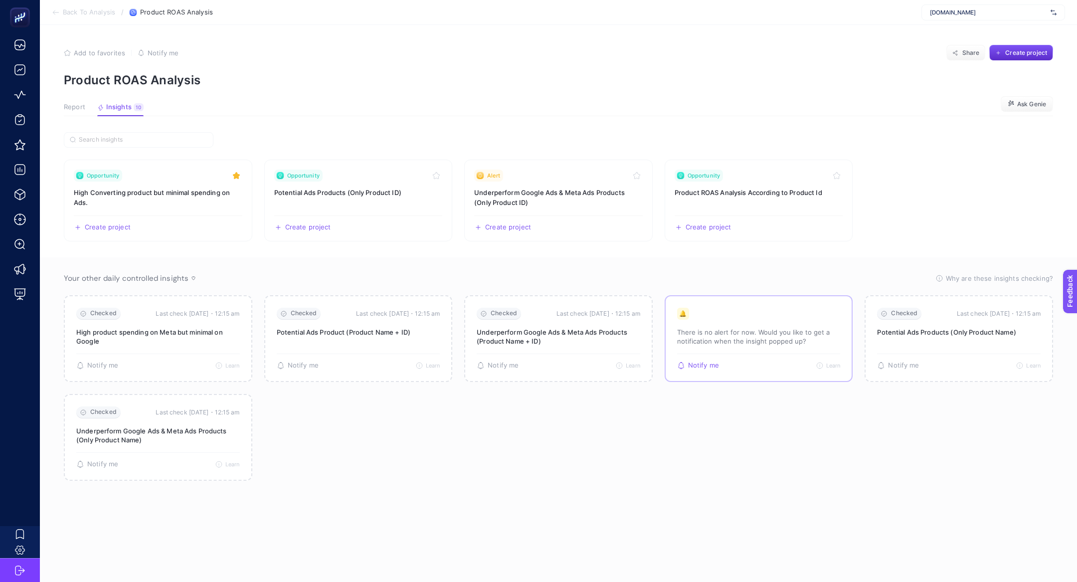
click at [677, 365] on icon "Notify me" at bounding box center [681, 366] width 8 height 8
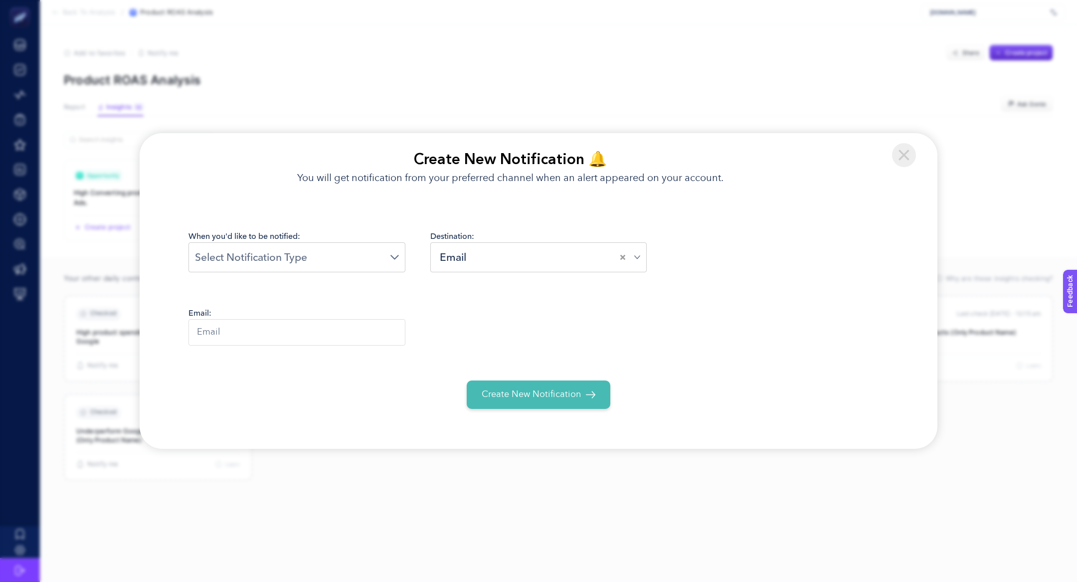
click at [907, 144] on img at bounding box center [904, 155] width 24 height 24
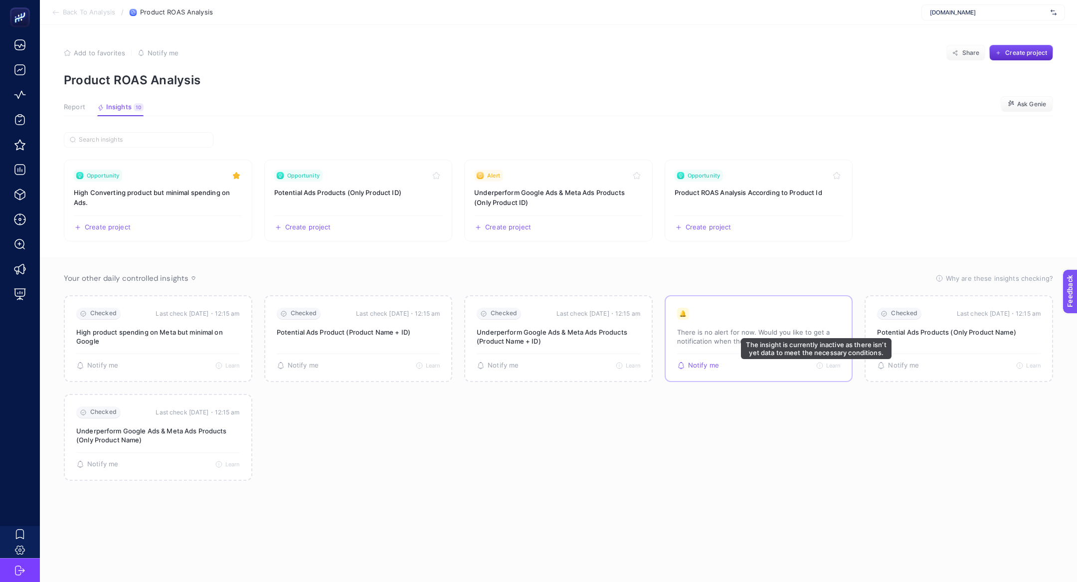
click at [832, 367] on span "Learn" at bounding box center [834, 365] width 14 height 7
click at [758, 340] on p "There is no alert for now. Would you like to get a notification when the insigh…" at bounding box center [759, 337] width 164 height 18
click at [719, 355] on div "Notify me Learn The insight is currently inactive as there isn’t yet data to me…" at bounding box center [759, 362] width 164 height 16
click at [731, 355] on div "Notify me Learn The insight is currently inactive as there isn’t yet data to me…" at bounding box center [759, 362] width 164 height 16
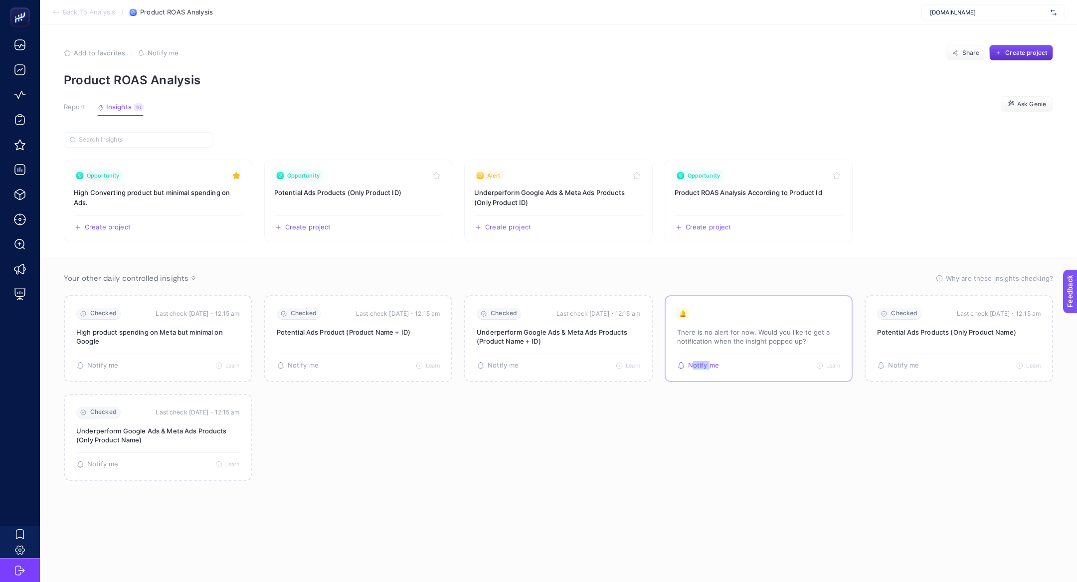
click at [731, 355] on div "Notify me Learn The insight is currently inactive as there isn’t yet data to me…" at bounding box center [759, 362] width 164 height 16
click at [774, 339] on p "There is no alert for now. Would you like to get a notification when the insigh…" at bounding box center [759, 337] width 164 height 18
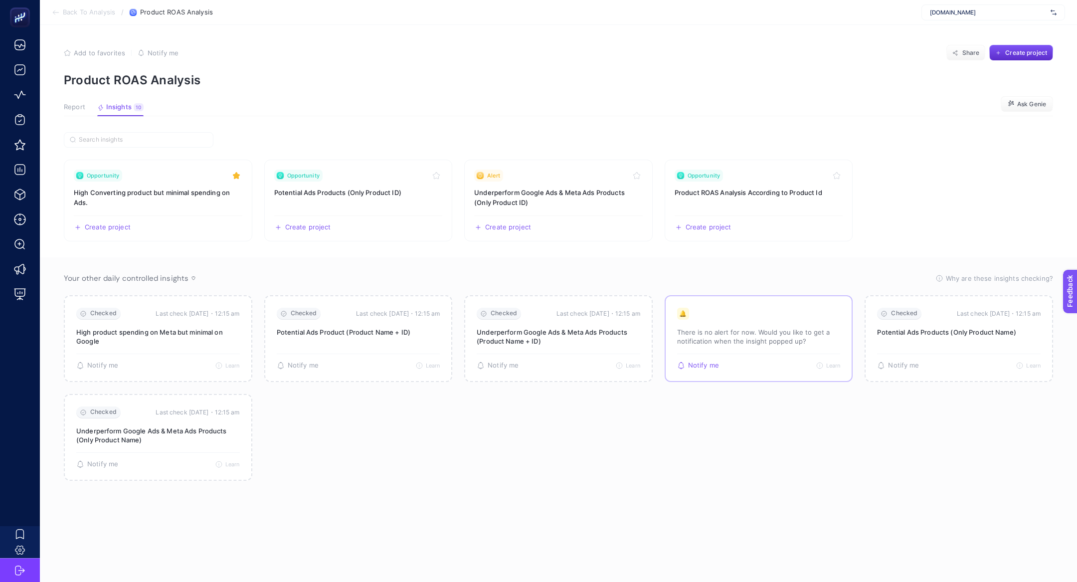
click at [774, 339] on p "There is no alert for now. Would you like to get a notification when the insigh…" at bounding box center [759, 337] width 164 height 18
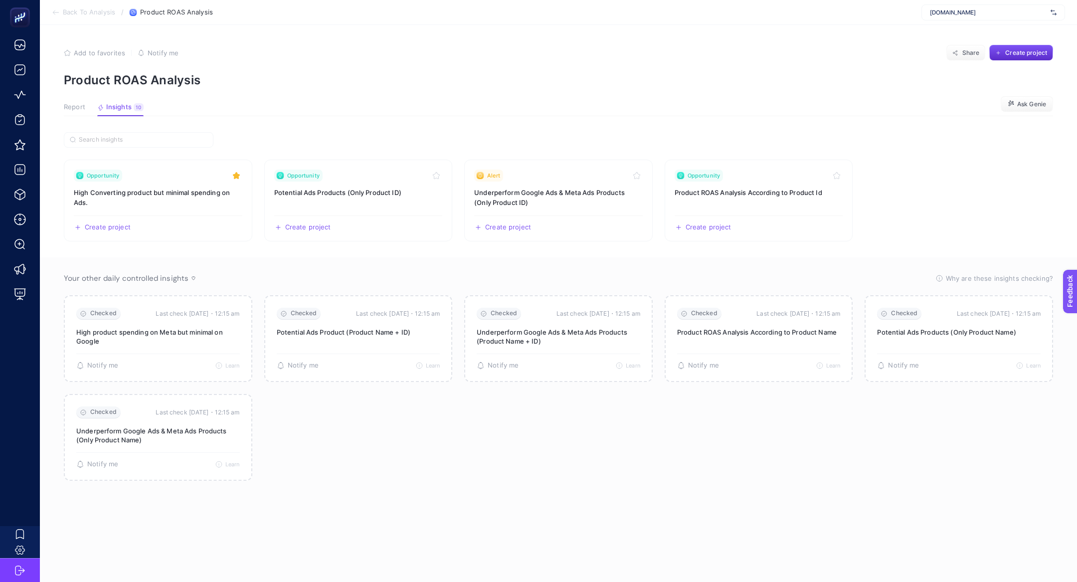
click at [72, 10] on span "Back To Analysis" at bounding box center [89, 12] width 52 height 8
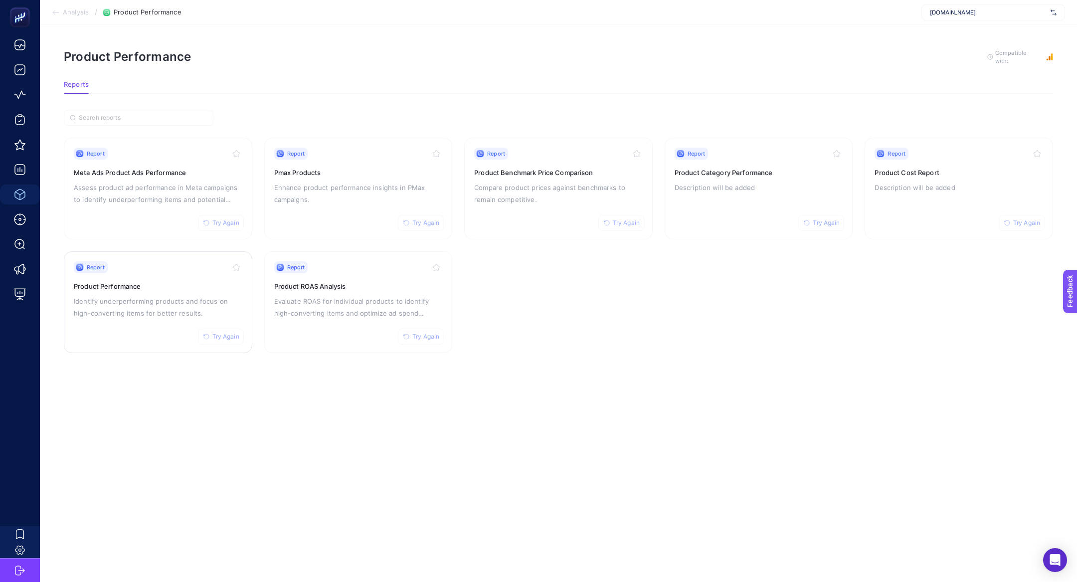
click at [161, 297] on p "Identify underperforming products and focus on high-converting items for better…" at bounding box center [158, 307] width 169 height 24
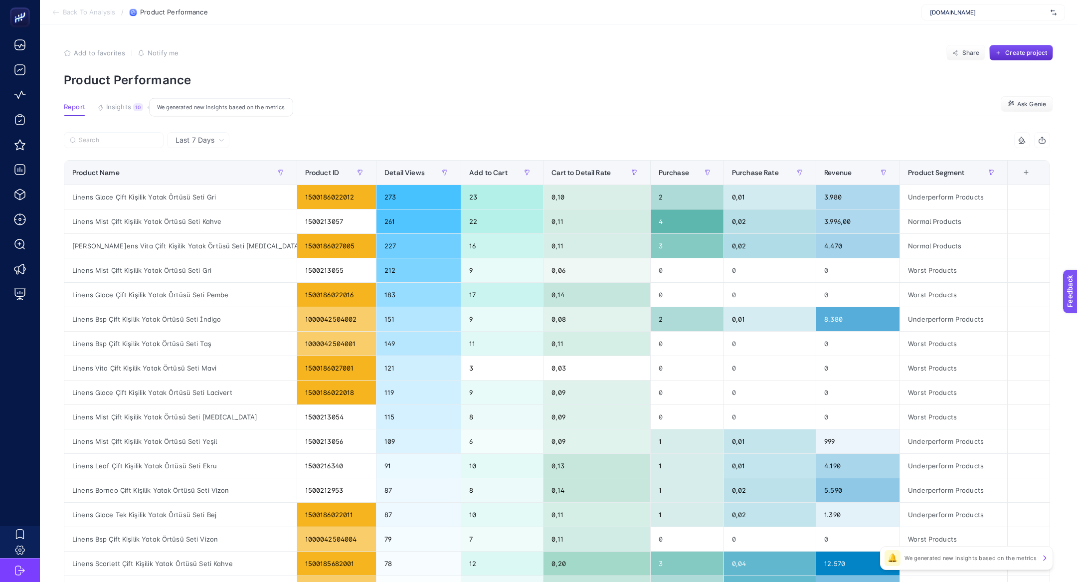
click at [134, 115] on button "Insights 10 We generated new insights based on the metrics" at bounding box center [120, 109] width 46 height 13
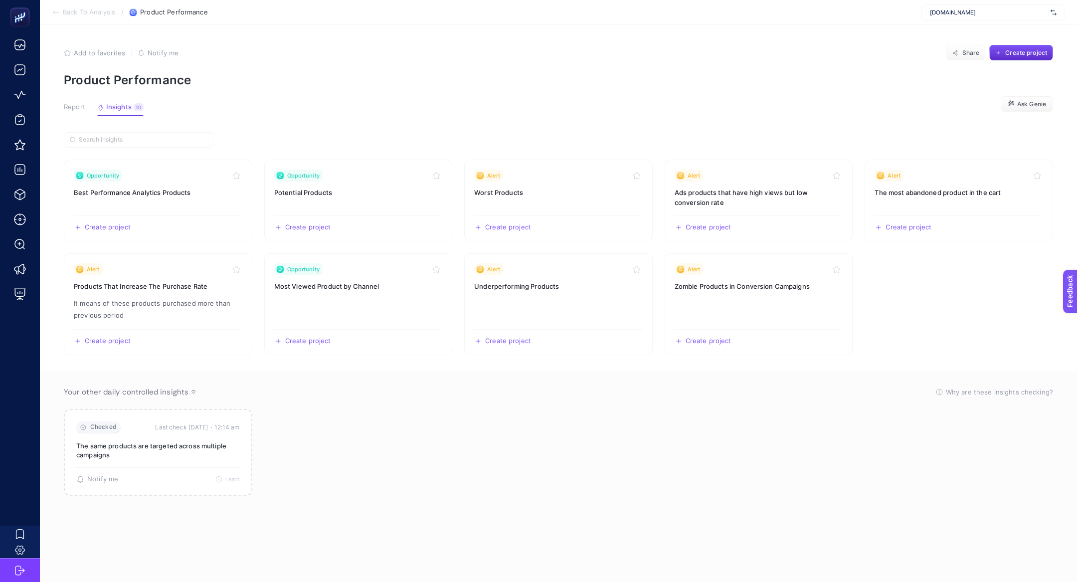
click at [78, 108] on span "Report" at bounding box center [74, 107] width 21 height 8
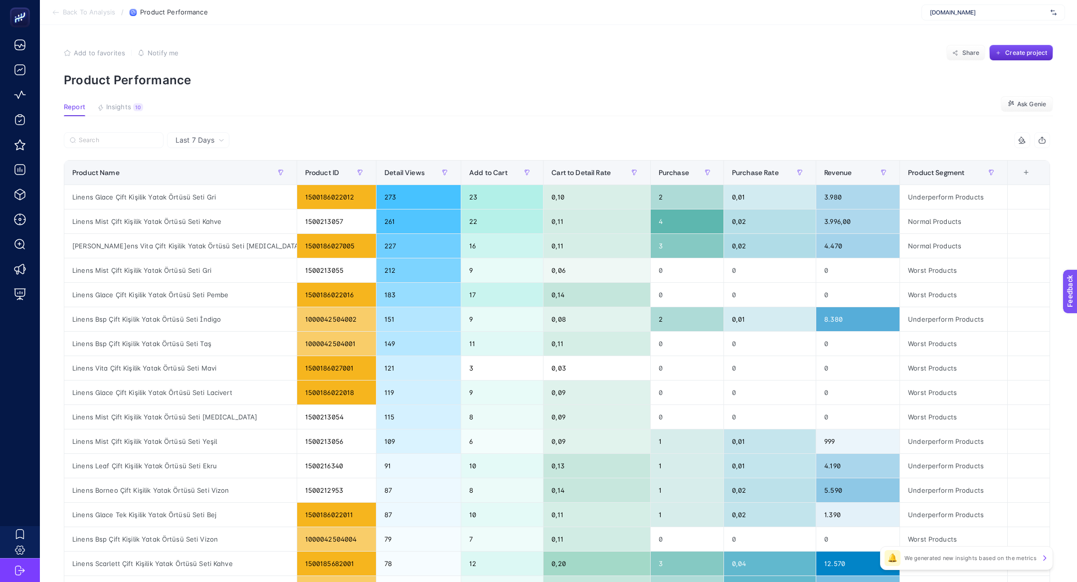
click at [71, 10] on span "Back To Analysis" at bounding box center [89, 12] width 52 height 8
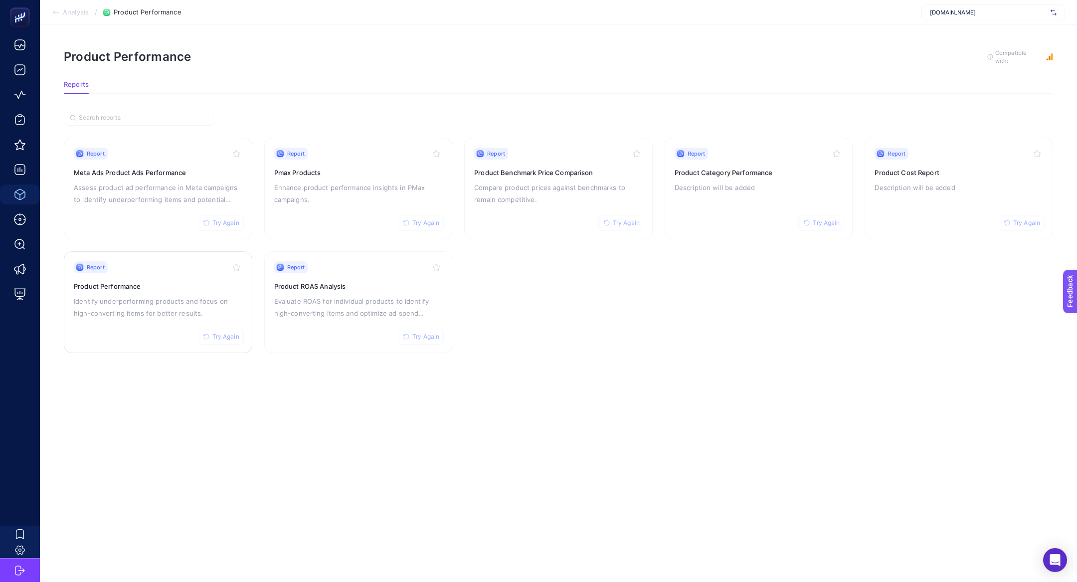
click at [237, 266] on icon "button" at bounding box center [236, 267] width 8 height 8
click at [294, 193] on p "Enhance product performance insights in PMax campaigns." at bounding box center [358, 194] width 169 height 24
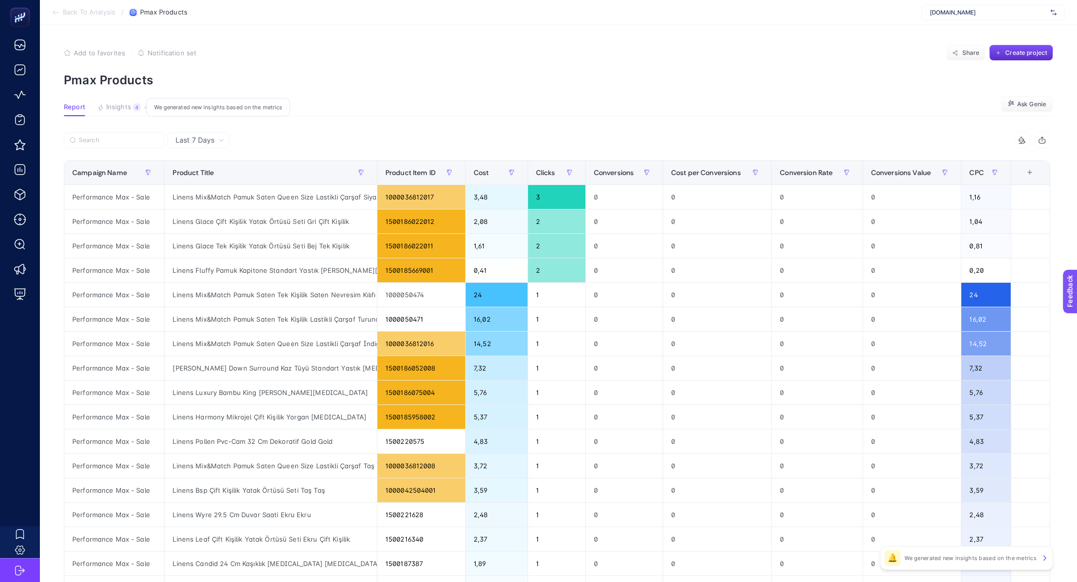
click at [125, 106] on span "Insights" at bounding box center [118, 107] width 25 height 8
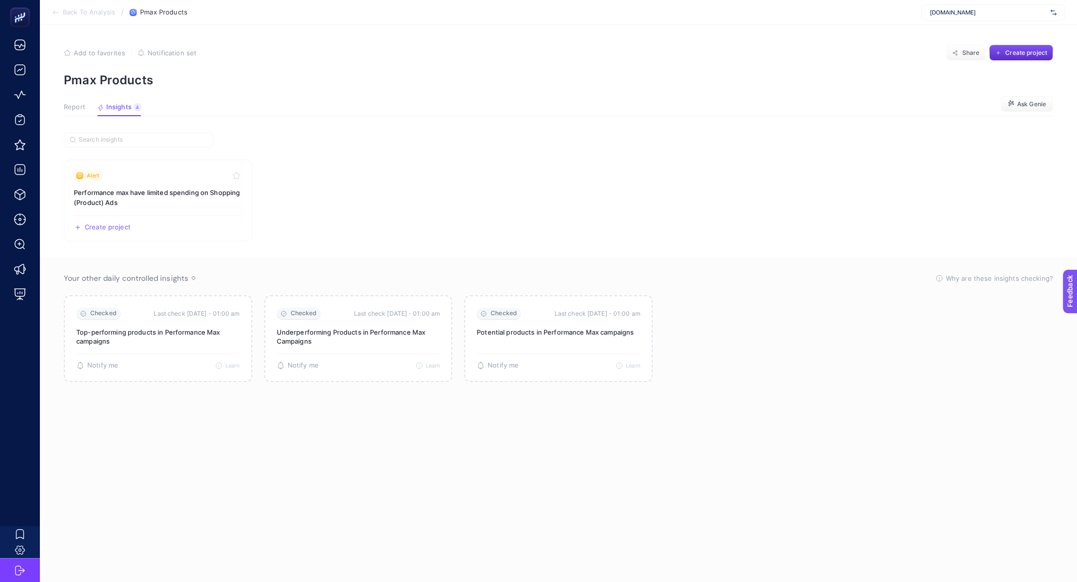
click at [70, 109] on span "Report" at bounding box center [74, 107] width 21 height 8
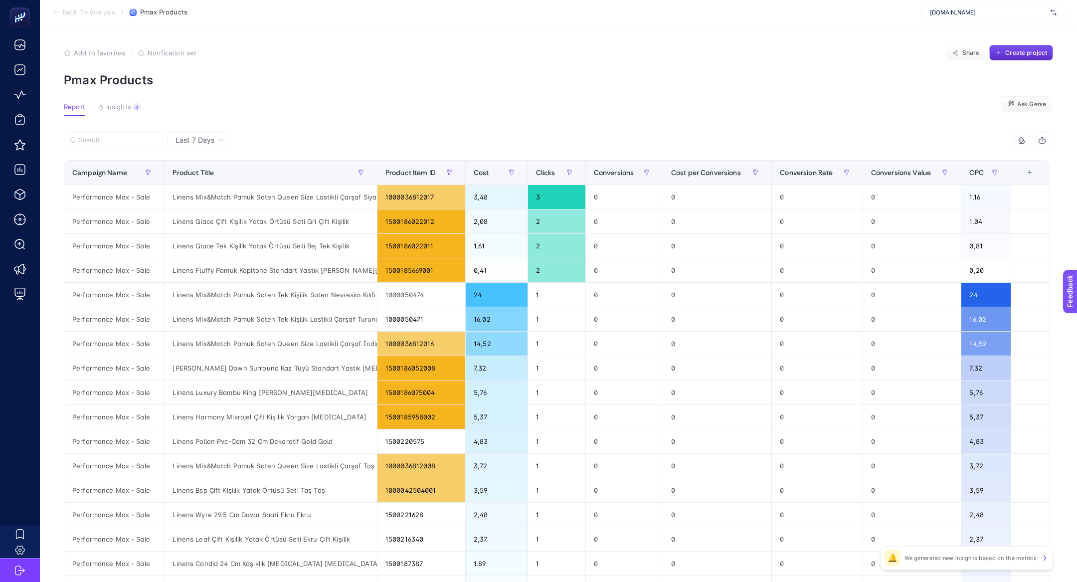
click at [79, 11] on span "Back To Analysis" at bounding box center [89, 12] width 52 height 8
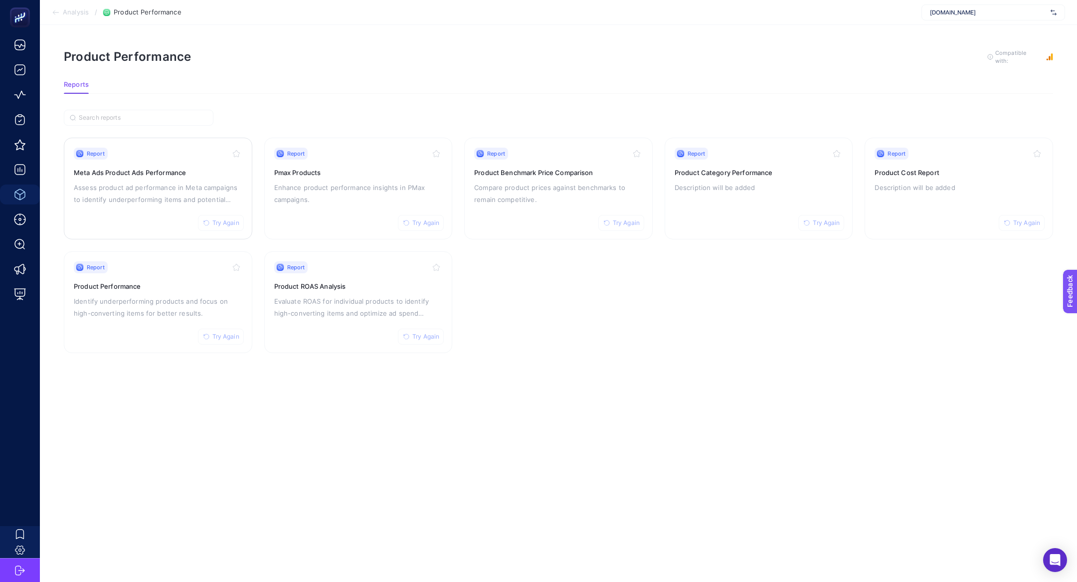
click at [184, 185] on p "Assess product ad performance in Meta campaigns to identify underperforming ite…" at bounding box center [158, 194] width 169 height 24
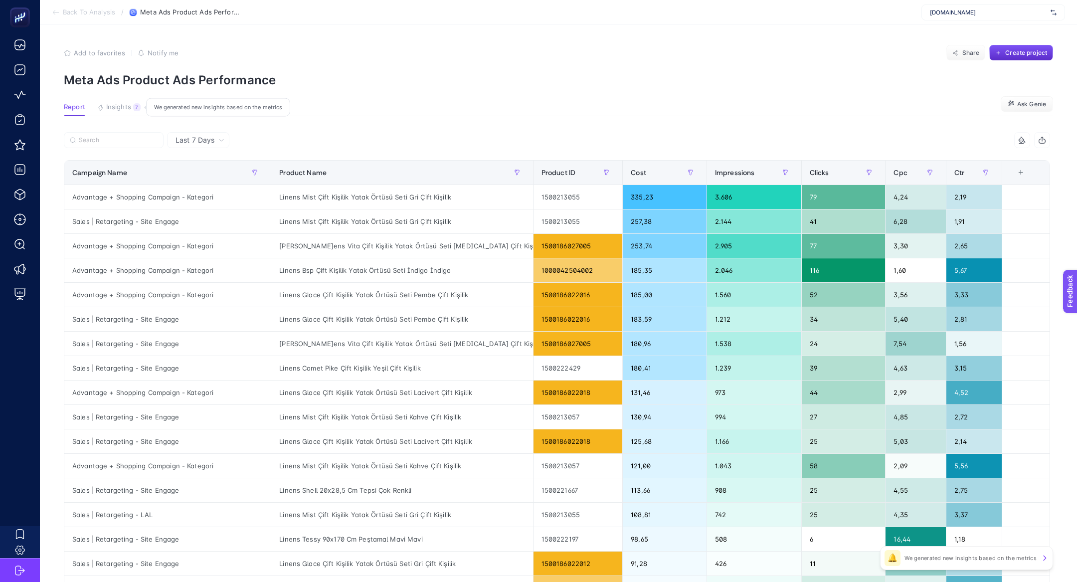
click at [130, 110] on span "Insights" at bounding box center [118, 107] width 25 height 8
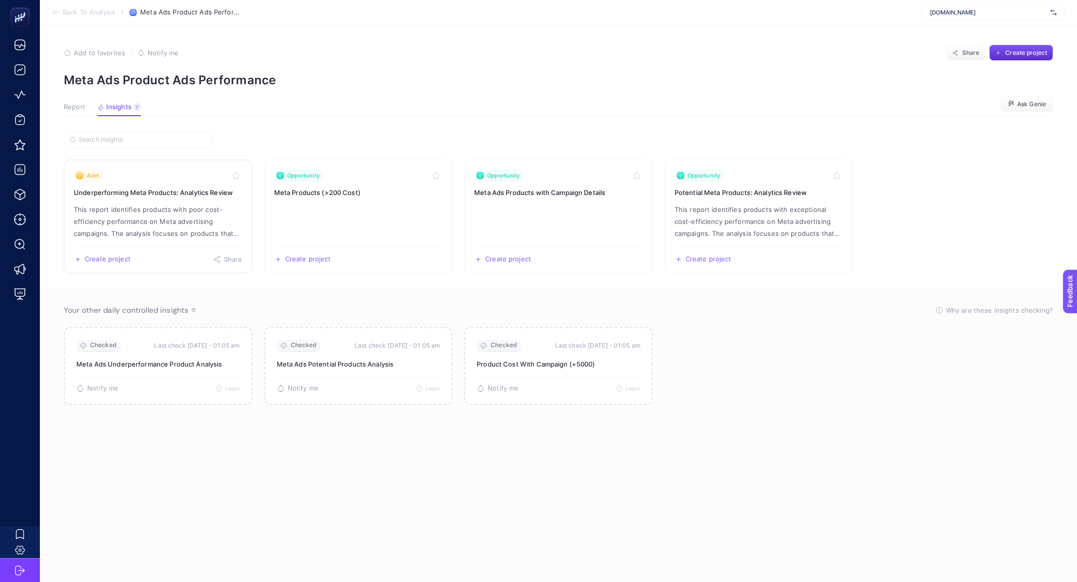
click at [158, 211] on p "This report identifies products with poor cost-efficiency performance on Meta a…" at bounding box center [158, 222] width 169 height 36
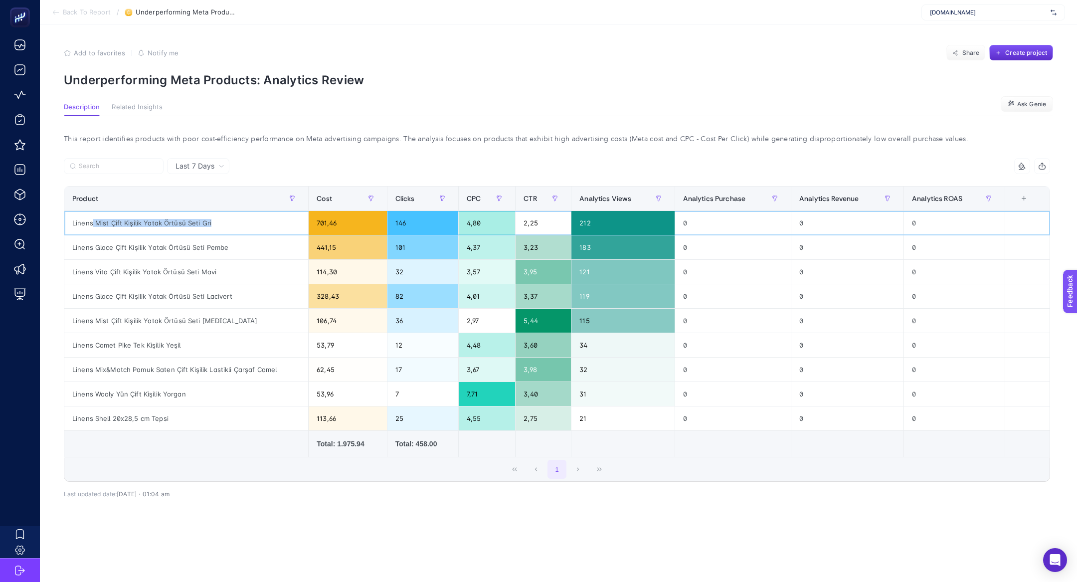
drag, startPoint x: 91, startPoint y: 224, endPoint x: 187, endPoint y: 230, distance: 95.5
click at [187, 230] on div "Linens Mist Çift Kişilik Yatak Örtüsü Seti Gri" at bounding box center [186, 223] width 244 height 24
click at [405, 229] on div "146" at bounding box center [423, 223] width 71 height 24
drag, startPoint x: 490, startPoint y: 226, endPoint x: 484, endPoint y: 226, distance: 6.0
click at [484, 226] on div "4,80" at bounding box center [487, 223] width 56 height 24
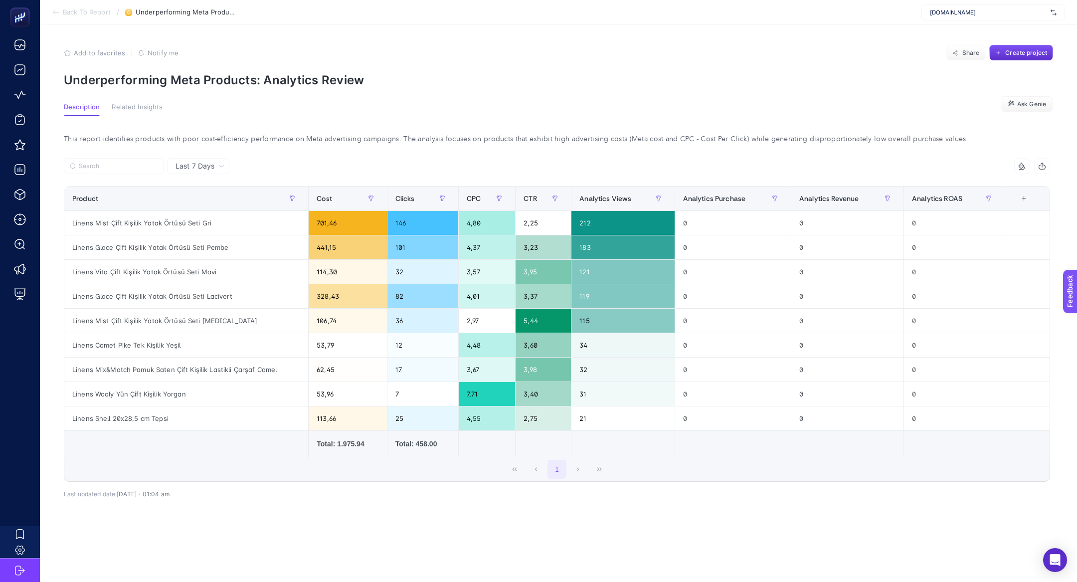
click at [65, 16] on section "Back To Report / Underperforming Meta Products: Analytics Review [DOMAIN_NAME]" at bounding box center [559, 12] width 1038 height 25
click at [60, 13] on li "Back To Report" at bounding box center [81, 12] width 59 height 8
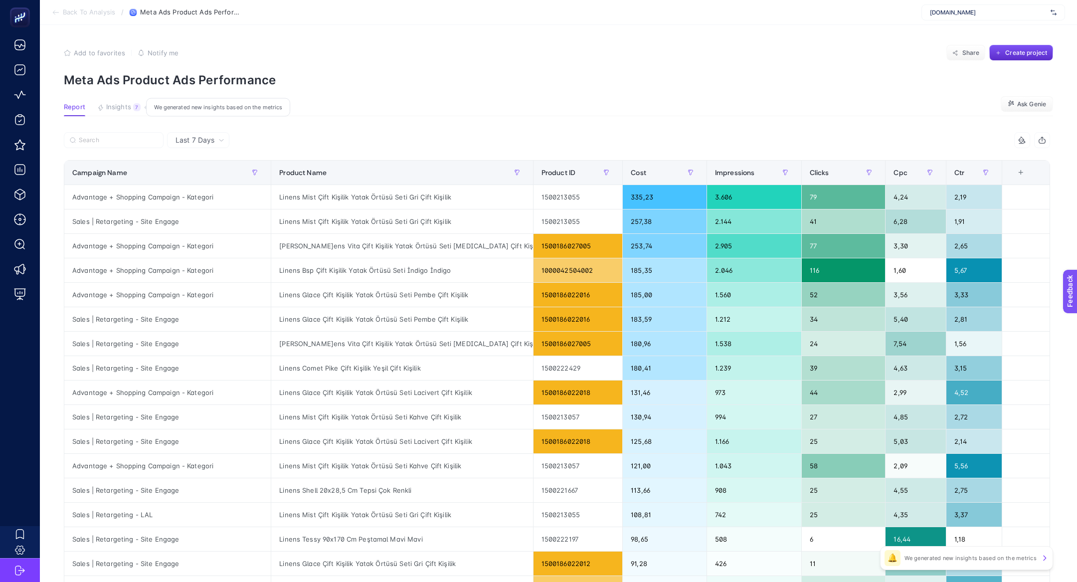
click at [125, 103] on span "Insights" at bounding box center [118, 107] width 25 height 8
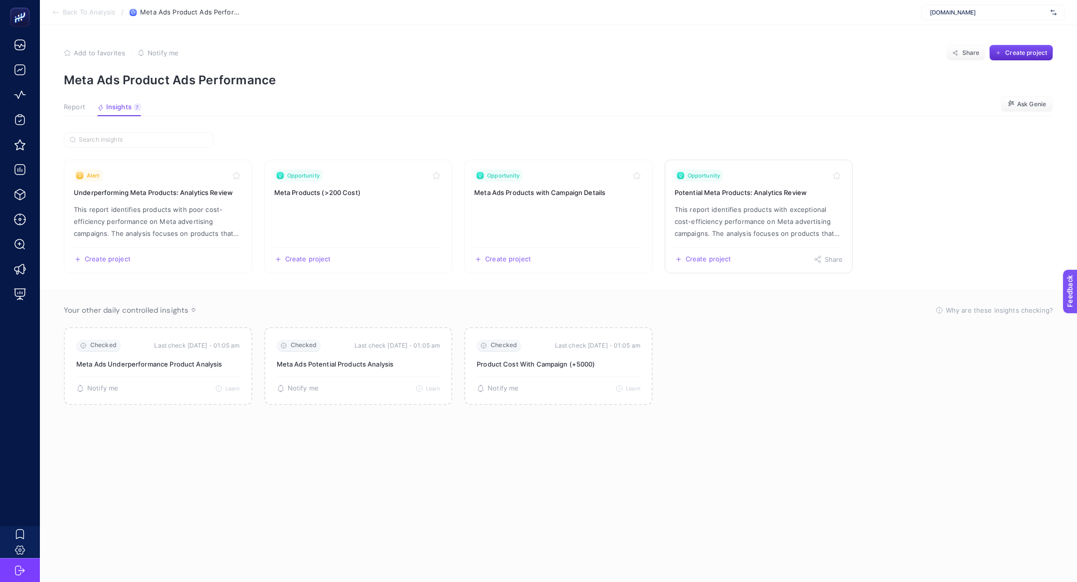
click at [787, 202] on link "Opportunity Potential Meta Products: Analytics Review This report identifies pr…" at bounding box center [759, 217] width 189 height 114
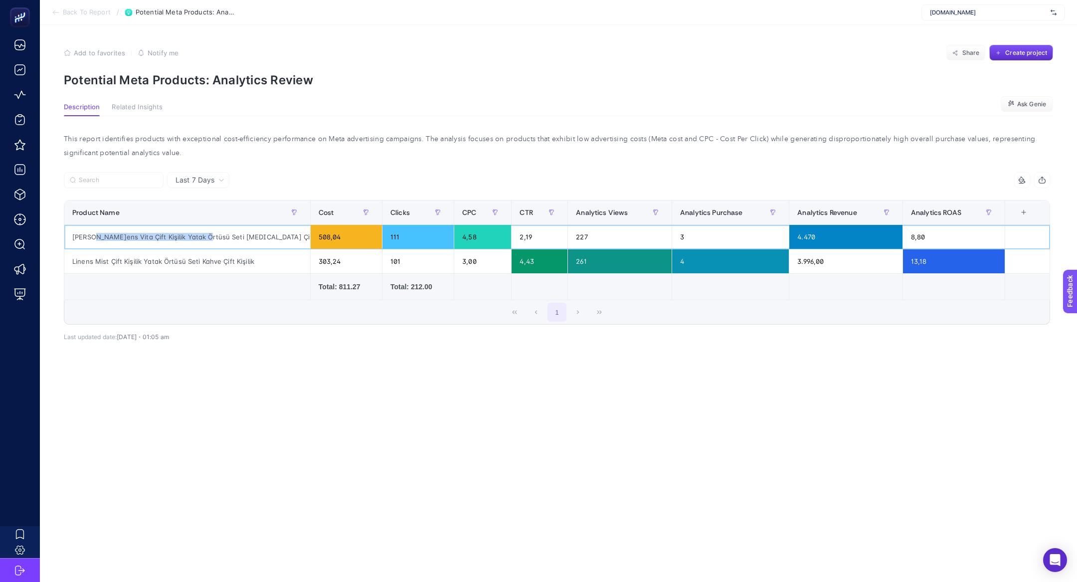
drag, startPoint x: 87, startPoint y: 237, endPoint x: 191, endPoint y: 233, distance: 103.4
click at [192, 234] on div "[PERSON_NAME]ens Vita Çift Kişilik Yatak Örtüsü Seti [MEDICAL_DATA] Çift Kişilik" at bounding box center [187, 237] width 246 height 24
click at [81, 56] on span "Add to favorites" at bounding box center [99, 53] width 51 height 8
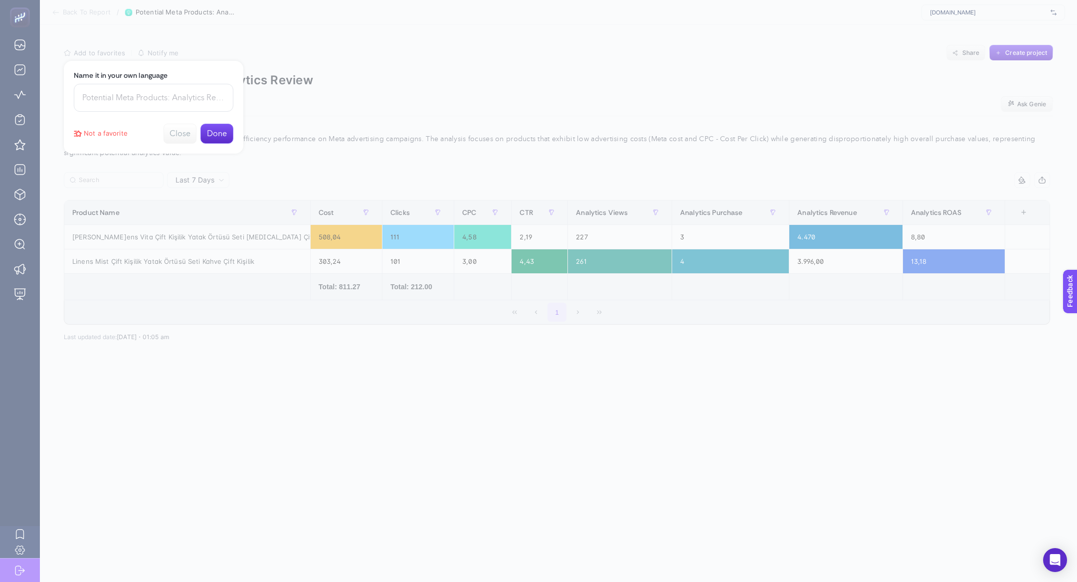
click at [119, 105] on input at bounding box center [154, 98] width 160 height 28
click at [176, 93] on input "potansiyel meta ürünleri + satışalrı ile beraber" at bounding box center [154, 98] width 160 height 28
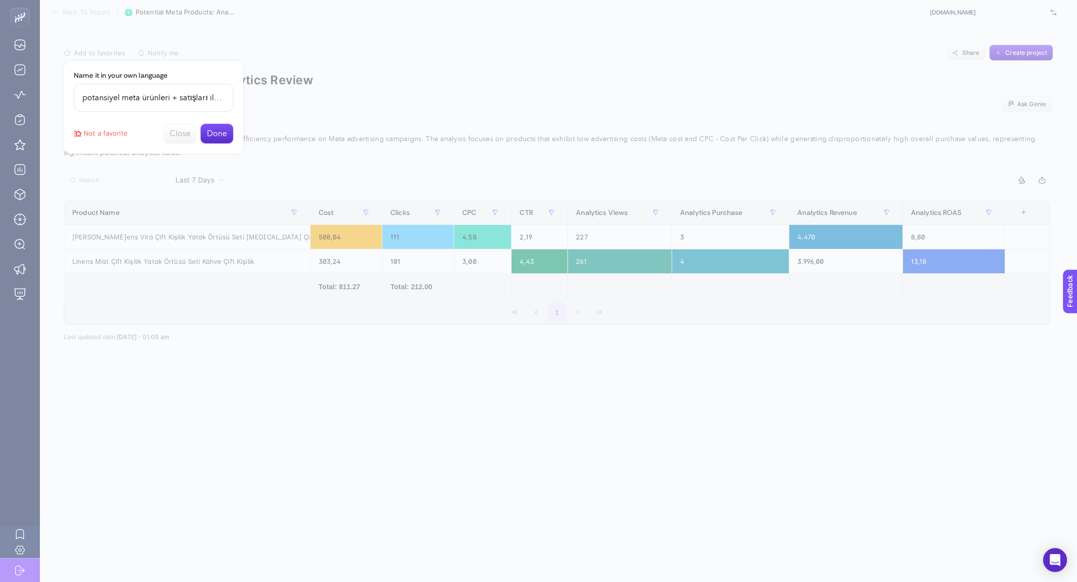
type input "potansiyel meta ürünleri + satışları ile beraber"
click at [224, 134] on button "Done" at bounding box center [217, 134] width 33 height 20
click at [224, 134] on div at bounding box center [538, 291] width 1077 height 582
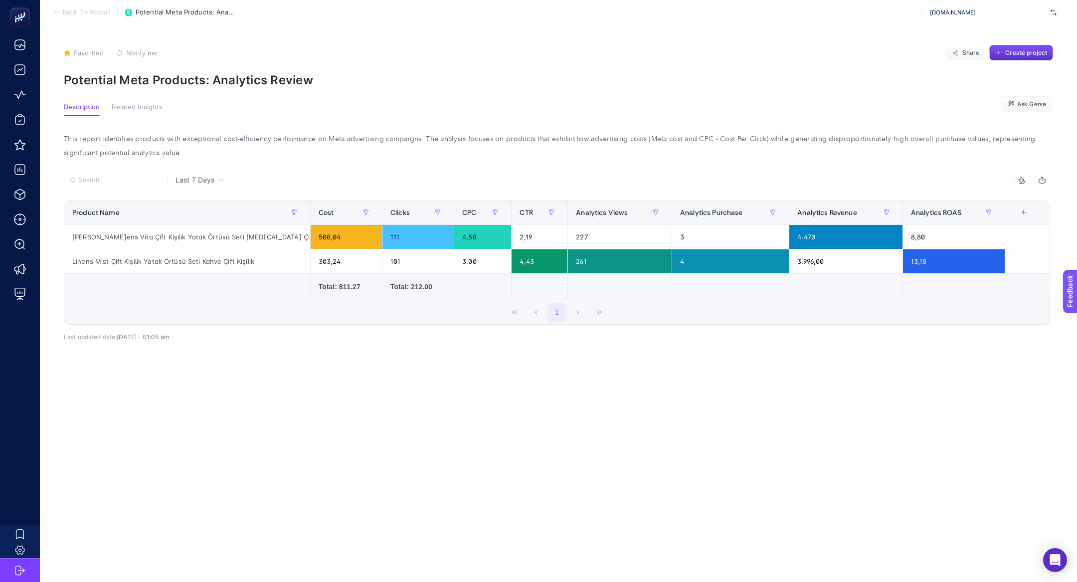
click at [79, 8] on span "Back To Report" at bounding box center [87, 12] width 48 height 8
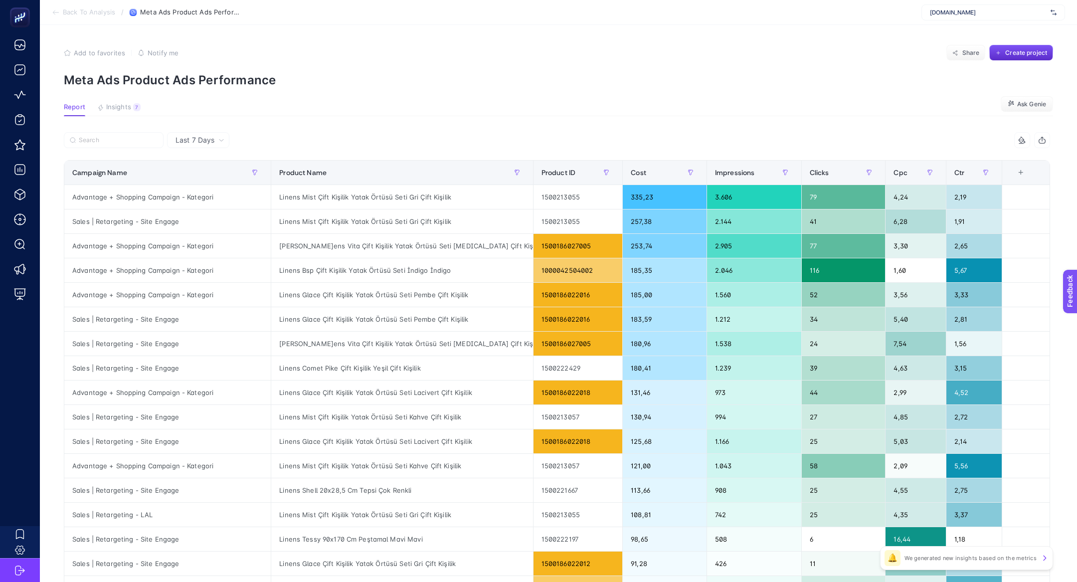
click at [114, 115] on section "Report Insights 7 We generated new insights based on the metrics Ask Genie" at bounding box center [559, 109] width 990 height 13
click at [113, 110] on span "Insights" at bounding box center [118, 107] width 25 height 8
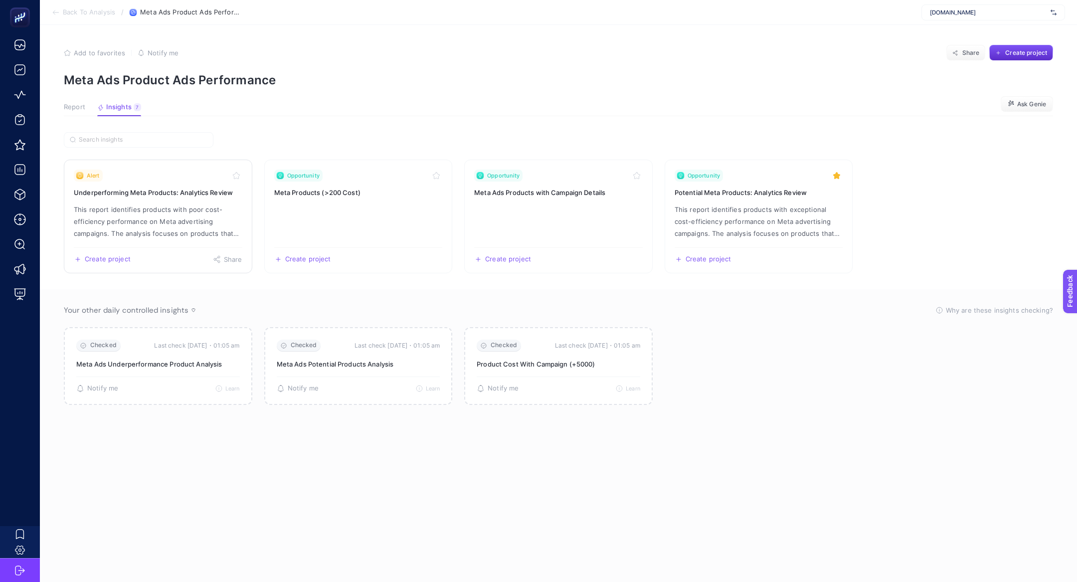
click at [178, 199] on link "Alert Underperforming Meta Products: Analytics Review This report identifies pr…" at bounding box center [158, 217] width 189 height 114
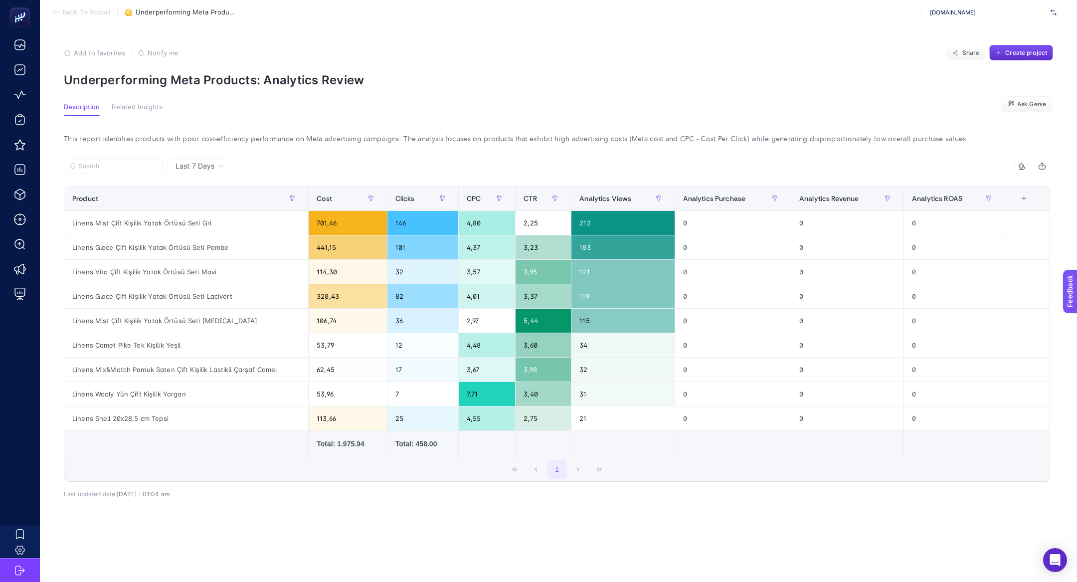
click at [99, 53] on span "Add to favorites" at bounding box center [99, 53] width 51 height 8
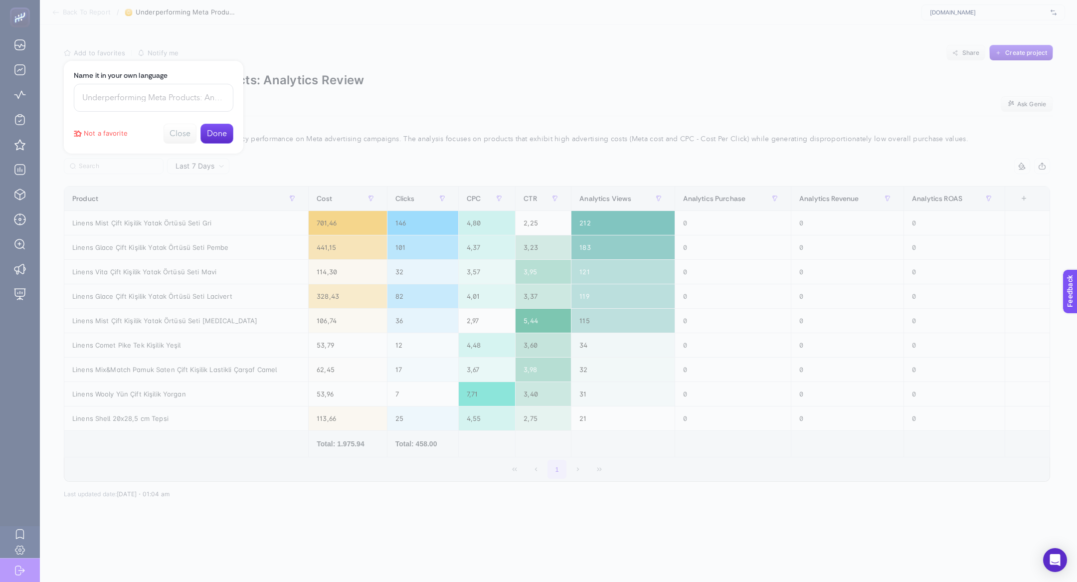
click at [130, 109] on input at bounding box center [154, 98] width 160 height 28
click at [225, 132] on button "Done" at bounding box center [217, 134] width 33 height 20
click at [220, 83] on button "Close" at bounding box center [217, 81] width 33 height 20
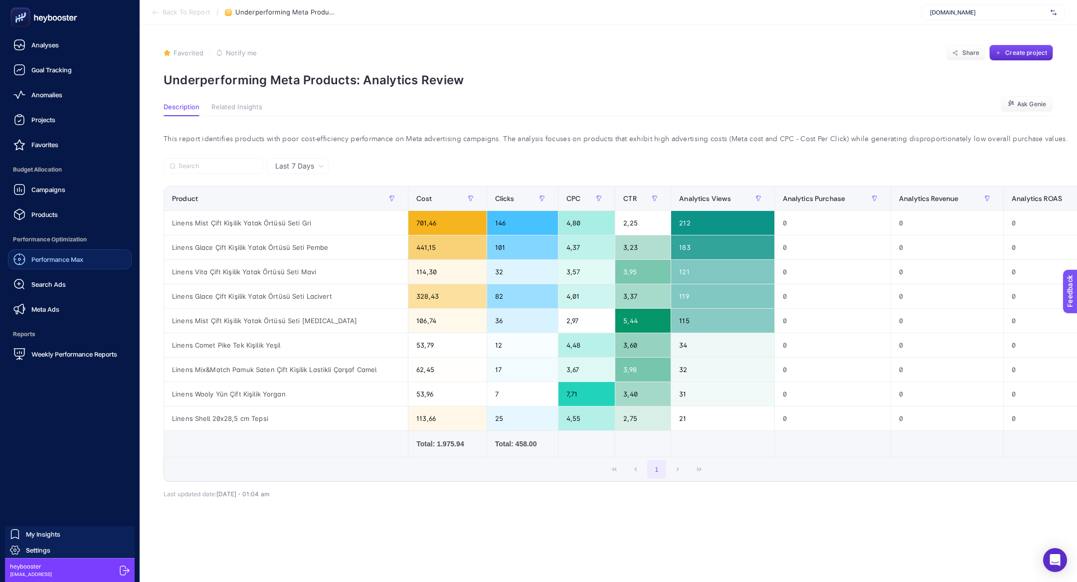
click at [55, 259] on span "Performance Max" at bounding box center [57, 259] width 52 height 8
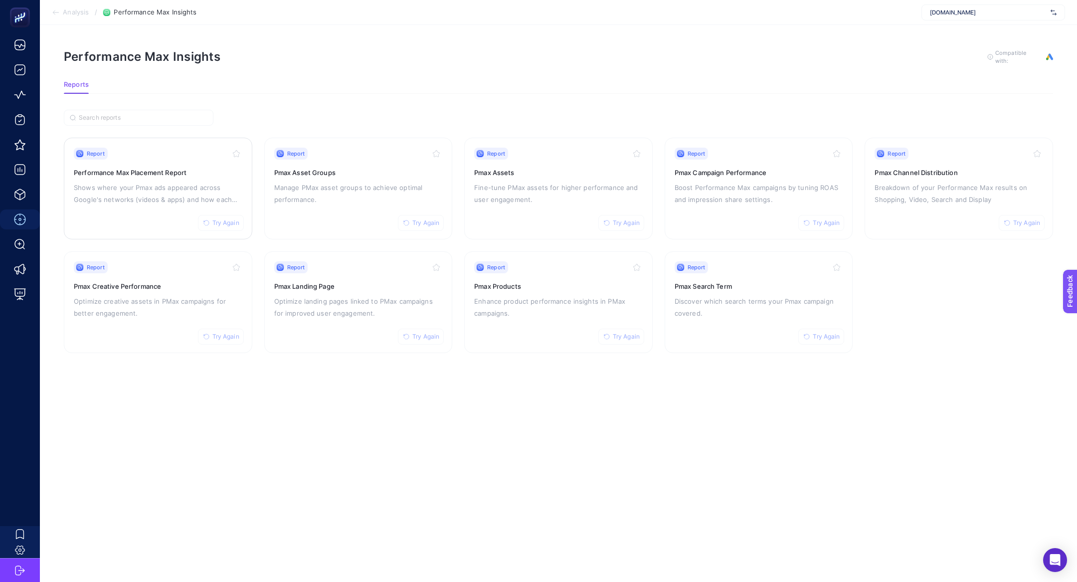
click at [98, 183] on p "Shows where your Pmax ads appeared across Google's networks (videos & apps) and…" at bounding box center [158, 194] width 169 height 24
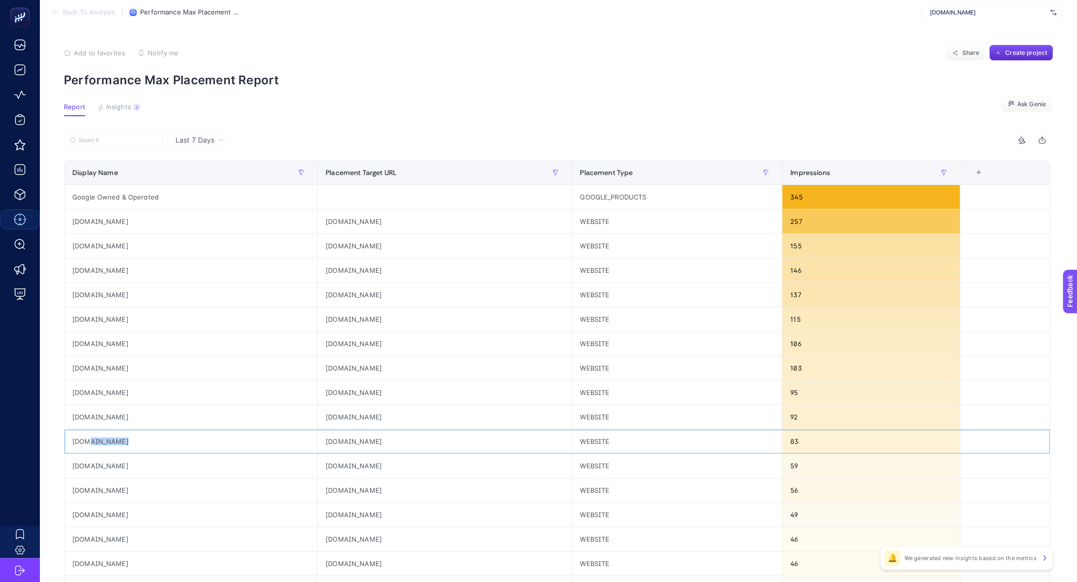
drag, startPoint x: 85, startPoint y: 439, endPoint x: 411, endPoint y: 428, distance: 325.4
click at [411, 429] on tr "[DOMAIN_NAME] [DOMAIN_NAME] WEBSITE 83" at bounding box center [557, 441] width 986 height 24
drag, startPoint x: 126, startPoint y: 510, endPoint x: 603, endPoint y: 509, distance: 476.9
click at [603, 509] on tr "[DOMAIN_NAME] [DOMAIN_NAME] WEBSITE 49" at bounding box center [557, 515] width 986 height 24
click at [893, 504] on div "49" at bounding box center [872, 515] width 178 height 24
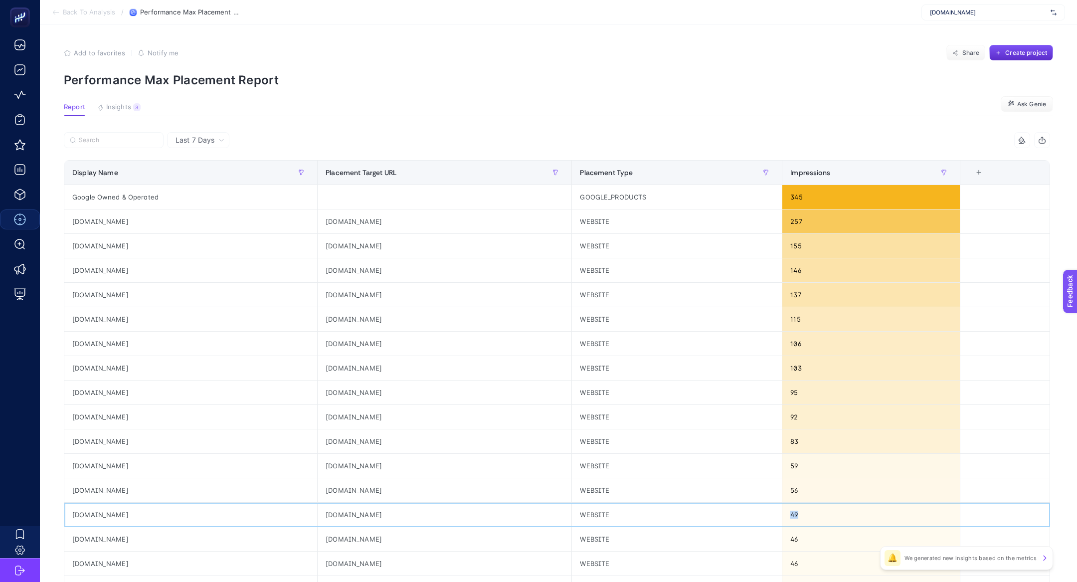
drag, startPoint x: 893, startPoint y: 509, endPoint x: 728, endPoint y: 509, distance: 165.1
click at [728, 510] on tr "[DOMAIN_NAME] [DOMAIN_NAME] WEBSITE 49" at bounding box center [557, 515] width 986 height 24
click at [365, 114] on section "Report Insights 3 We generated new insights based on the metrics Ask [PERSON_NA…" at bounding box center [559, 109] width 990 height 13
click at [417, 127] on article "Add to favorites false Notify me Share Create project Performance Max Placement…" at bounding box center [559, 415] width 1038 height 780
drag, startPoint x: 83, startPoint y: 222, endPoint x: 115, endPoint y: 224, distance: 32.5
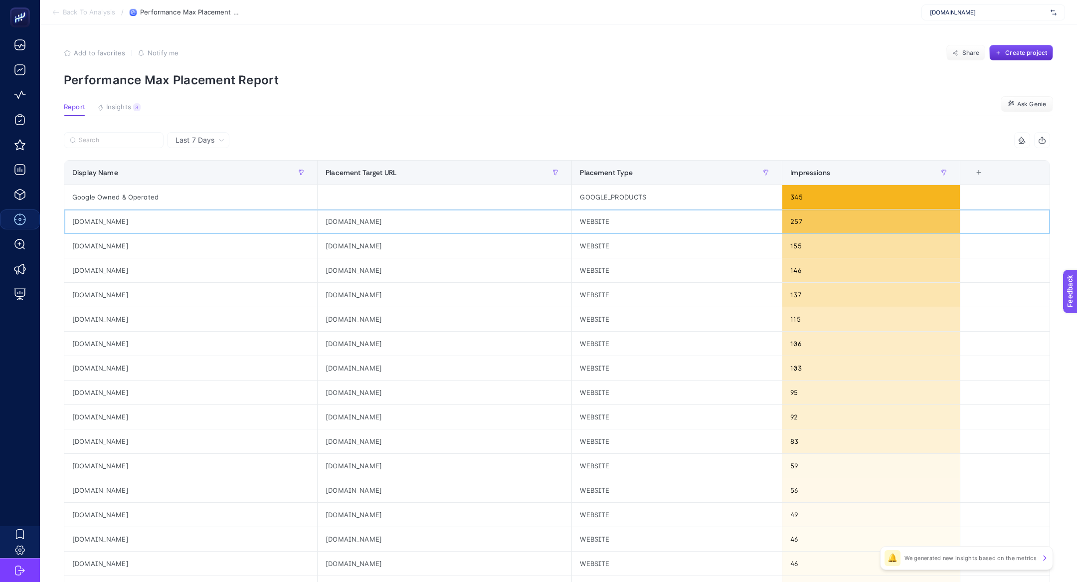
click at [116, 224] on div "[DOMAIN_NAME]" at bounding box center [190, 222] width 253 height 24
drag, startPoint x: 86, startPoint y: 249, endPoint x: 136, endPoint y: 222, distance: 56.7
click at [135, 223] on tbody "Google Owned & Operated GOOGLE_PRODUCTS 345 [DOMAIN_NAME] [DOMAIN_NAME] WEBSITE…" at bounding box center [557, 429] width 986 height 489
click at [336, 116] on section "Report Insights 3 We generated new insights based on the metrics Ask [PERSON_NA…" at bounding box center [559, 109] width 990 height 13
click at [101, 258] on td "[DOMAIN_NAME]" at bounding box center [190, 270] width 253 height 24
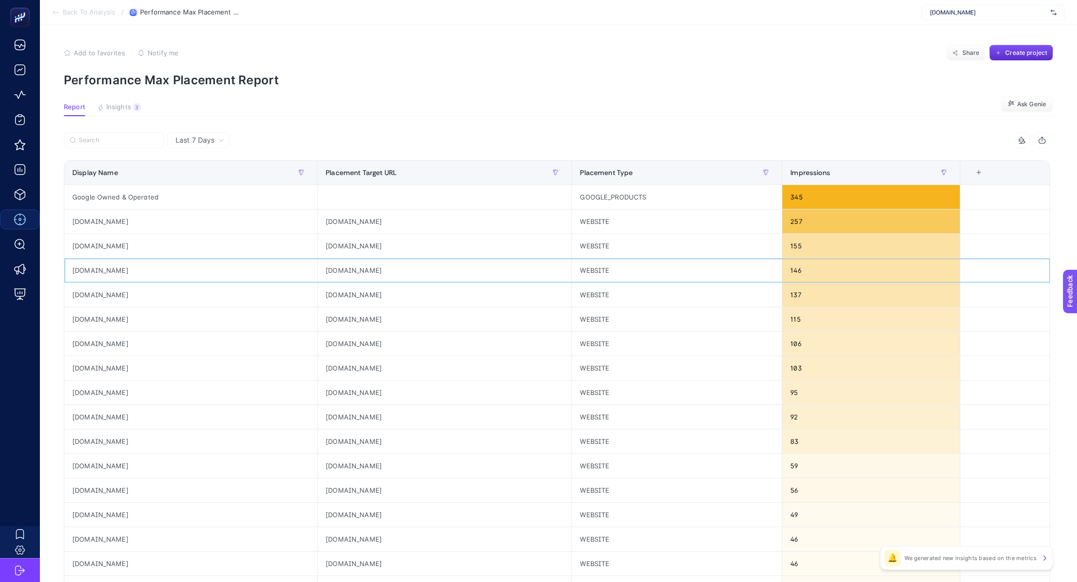
click at [101, 258] on td "[DOMAIN_NAME]" at bounding box center [190, 270] width 253 height 24
click at [101, 253] on div "[DOMAIN_NAME]" at bounding box center [190, 246] width 253 height 24
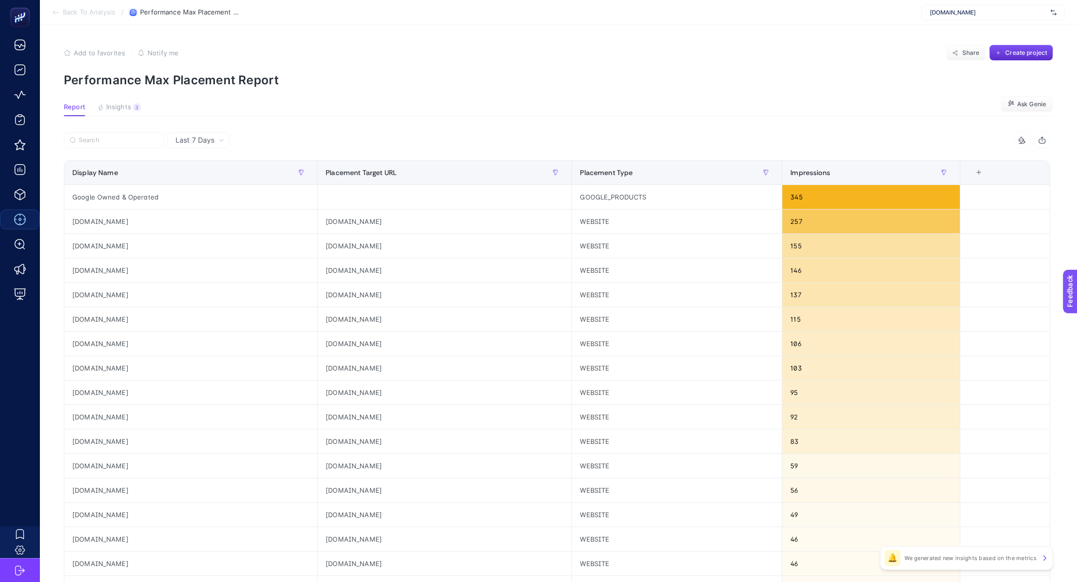
click at [440, 108] on section "Report Insights 3 We generated new insights based on the metrics Ask [PERSON_NA…" at bounding box center [559, 109] width 990 height 13
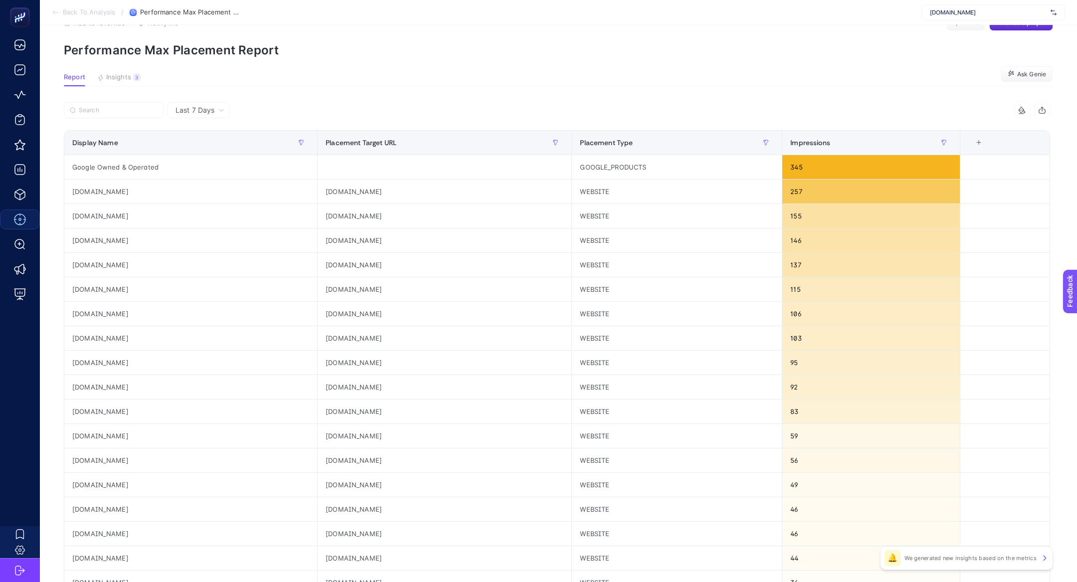
scroll to position [37, 0]
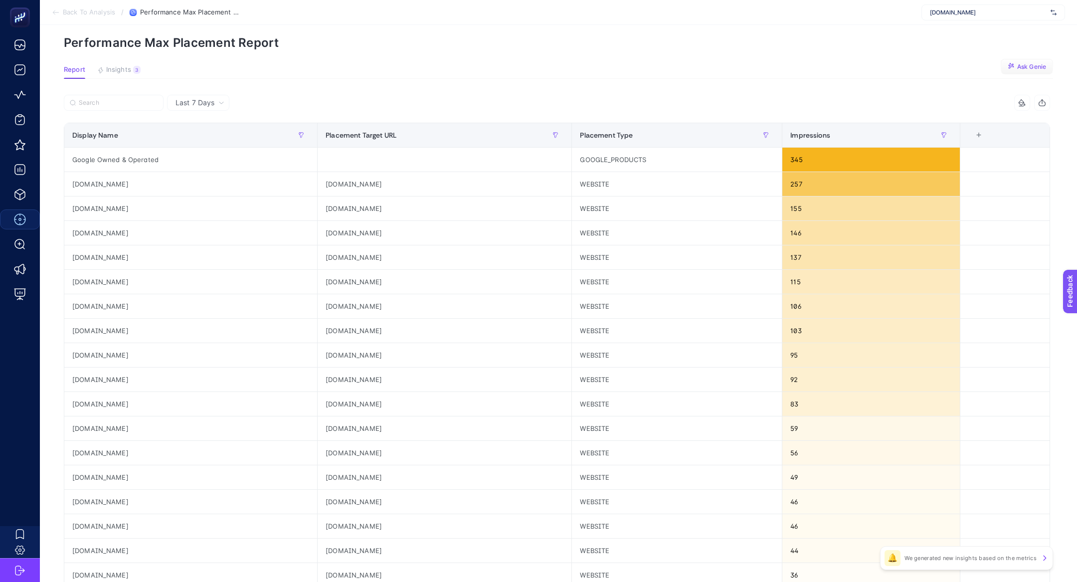
click at [1017, 60] on button "Ask Genie" at bounding box center [1027, 67] width 52 height 16
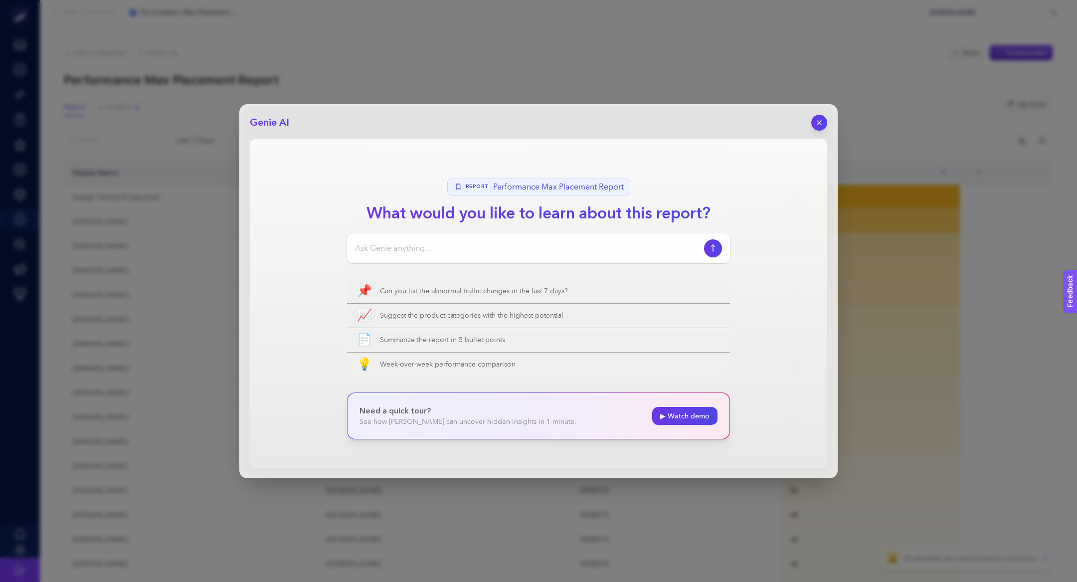
click at [541, 239] on div at bounding box center [538, 248] width 383 height 30
click at [543, 246] on input at bounding box center [527, 248] width 345 height 12
type input "selam, pmax reklamlarım oyun sitelerinde görüntülenme alıyor mu?"
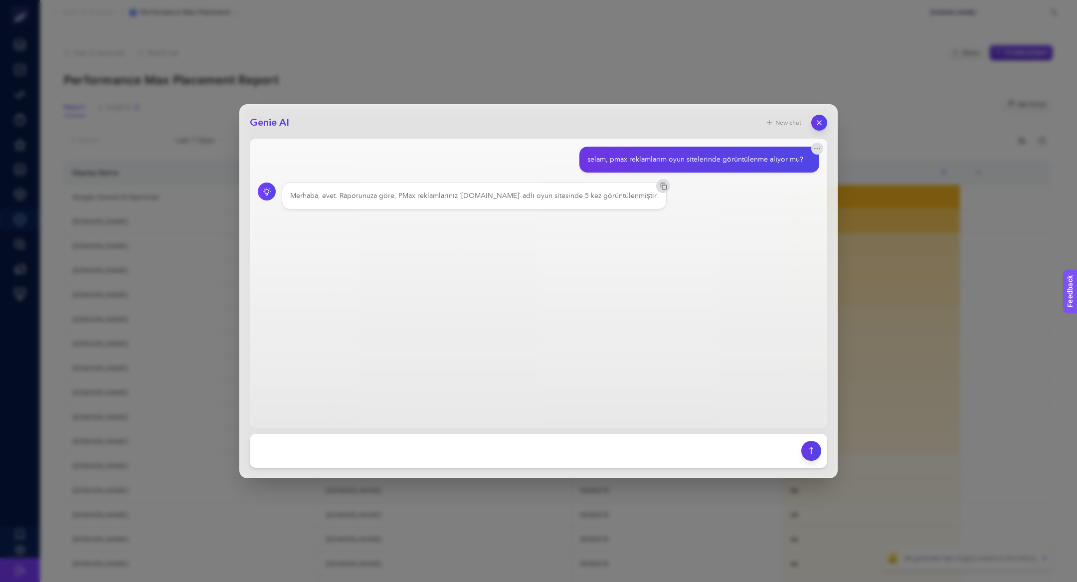
click at [474, 196] on div "Merhaba, evet. Raporunuza göre, PMax reklamlarınız `[DOMAIN_NAME]` adlı oyun si…" at bounding box center [474, 196] width 368 height 10
drag, startPoint x: 494, startPoint y: 198, endPoint x: 461, endPoint y: 198, distance: 32.4
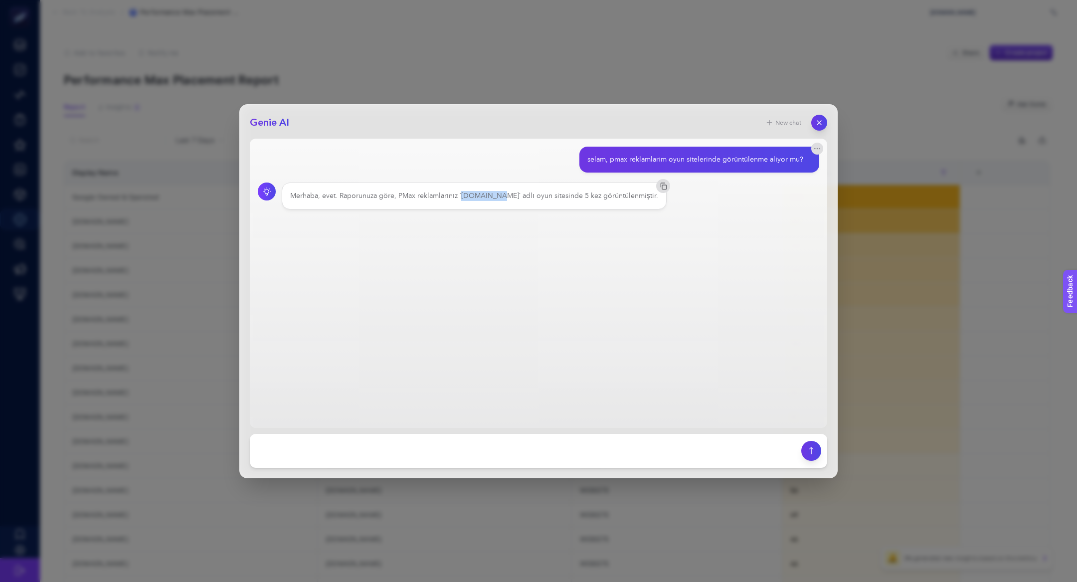
click at [461, 198] on div "Merhaba, evet. Raporunuza göre, PMax reklamlarınız `[DOMAIN_NAME]` adlı oyun si…" at bounding box center [474, 196] width 368 height 10
click at [820, 120] on icon "button" at bounding box center [820, 122] width 8 height 8
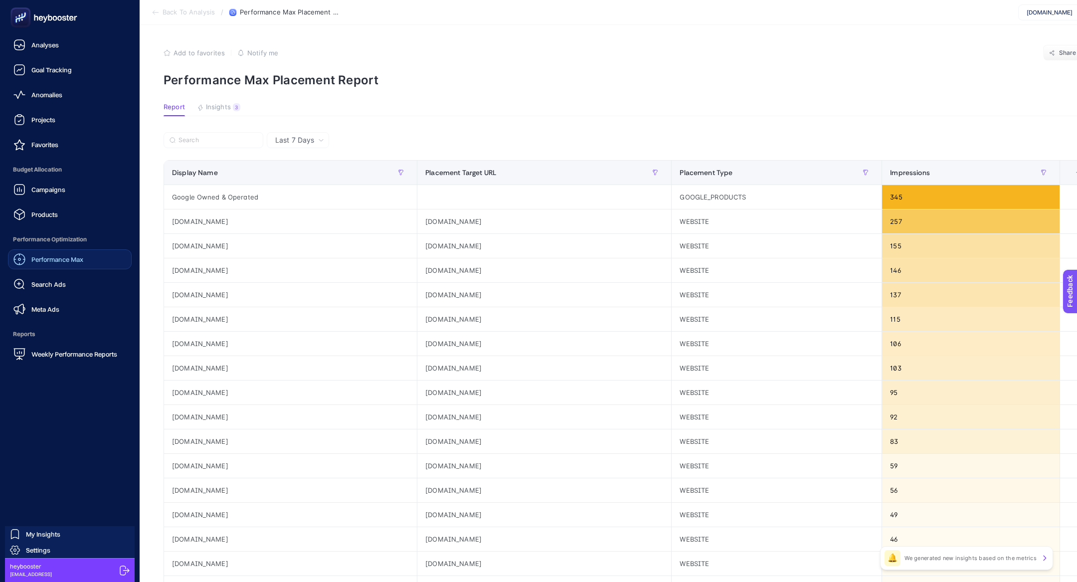
click at [70, 263] on div "Performance Max" at bounding box center [48, 259] width 70 height 12
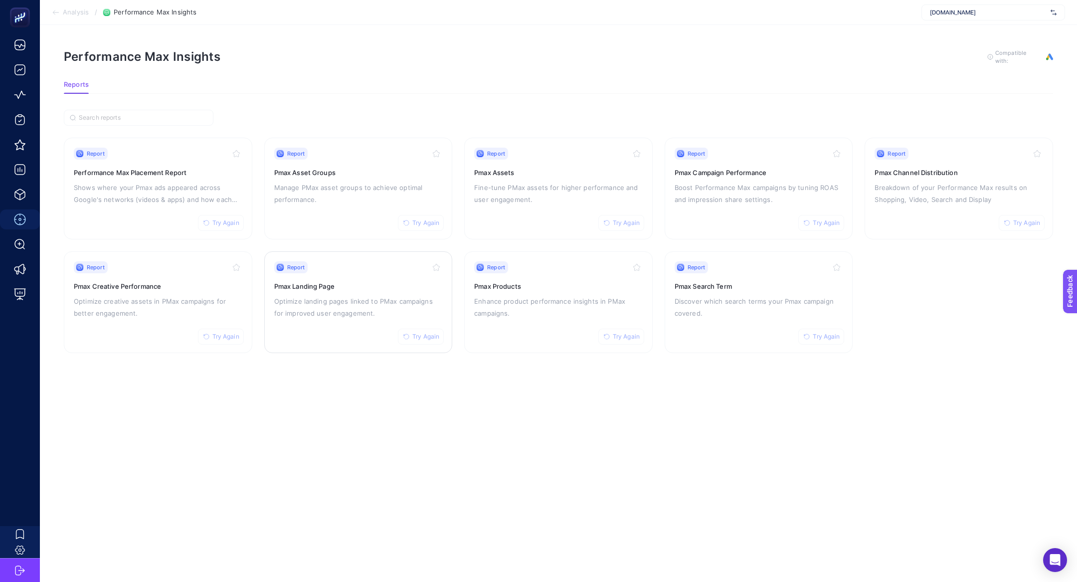
click at [304, 307] on p "Optimize landing pages linked to PMax campaigns for improved user engagement." at bounding box center [358, 307] width 169 height 24
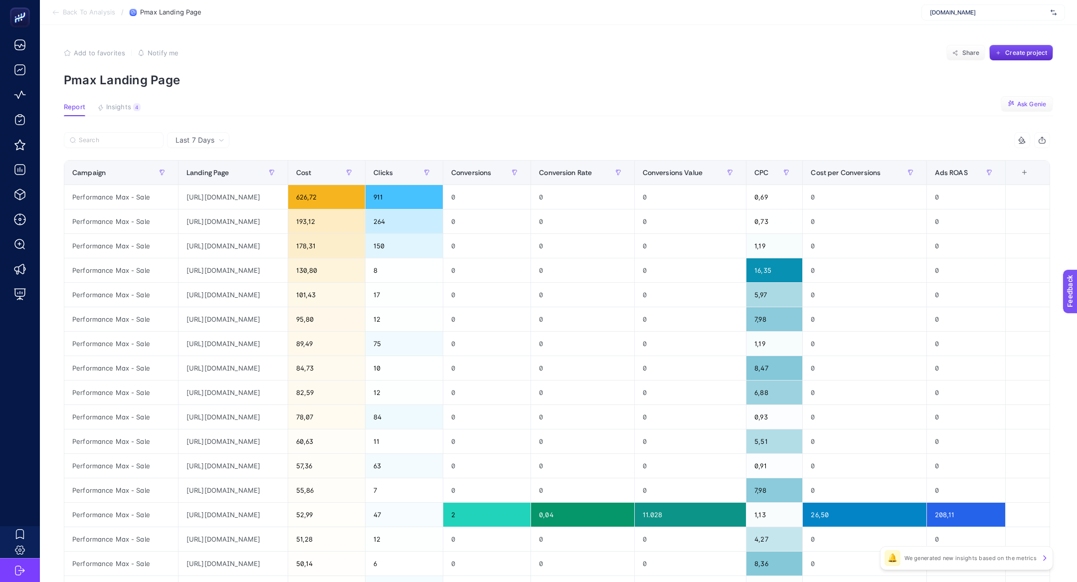
click at [1038, 104] on span "Ask Genie" at bounding box center [1032, 104] width 29 height 8
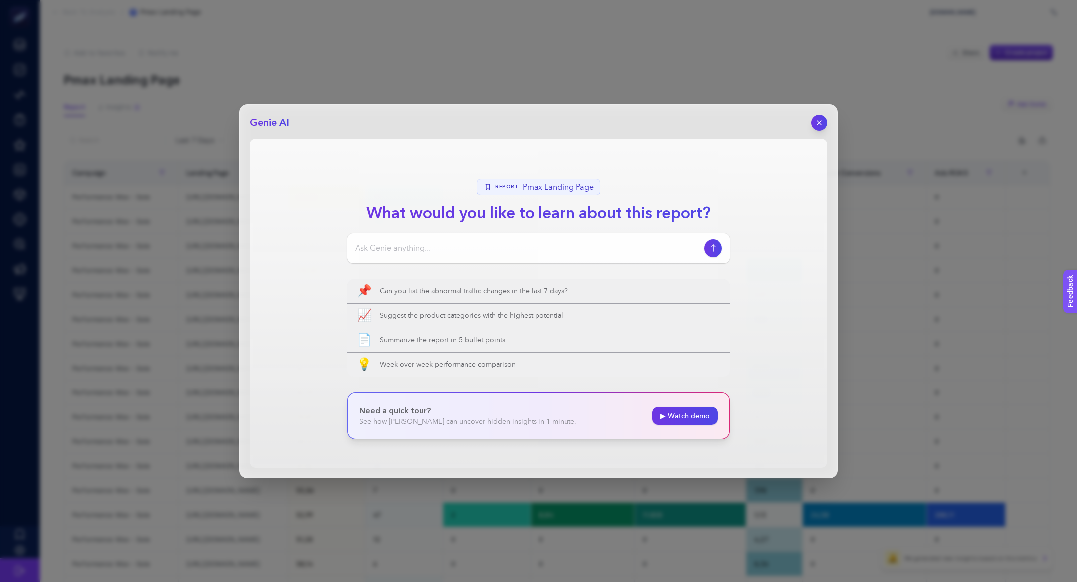
click at [534, 224] on section "Report Pmax Landing Page What would you like to learn about this report? 📌 Can …" at bounding box center [539, 303] width 578 height 329
click at [534, 239] on div at bounding box center [538, 248] width 383 height 30
click at [545, 261] on div at bounding box center [538, 248] width 383 height 30
click at [521, 254] on div at bounding box center [538, 248] width 383 height 30
type input "Selam, performansı en yüksek 5 yönlendirme linkini inceleyip raporlar mısın"
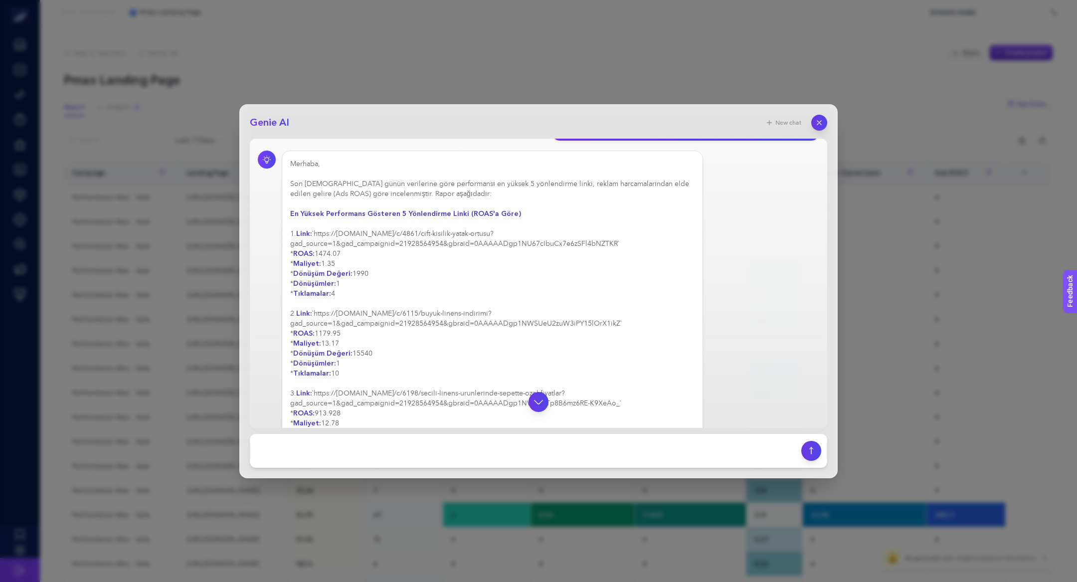
scroll to position [37, 0]
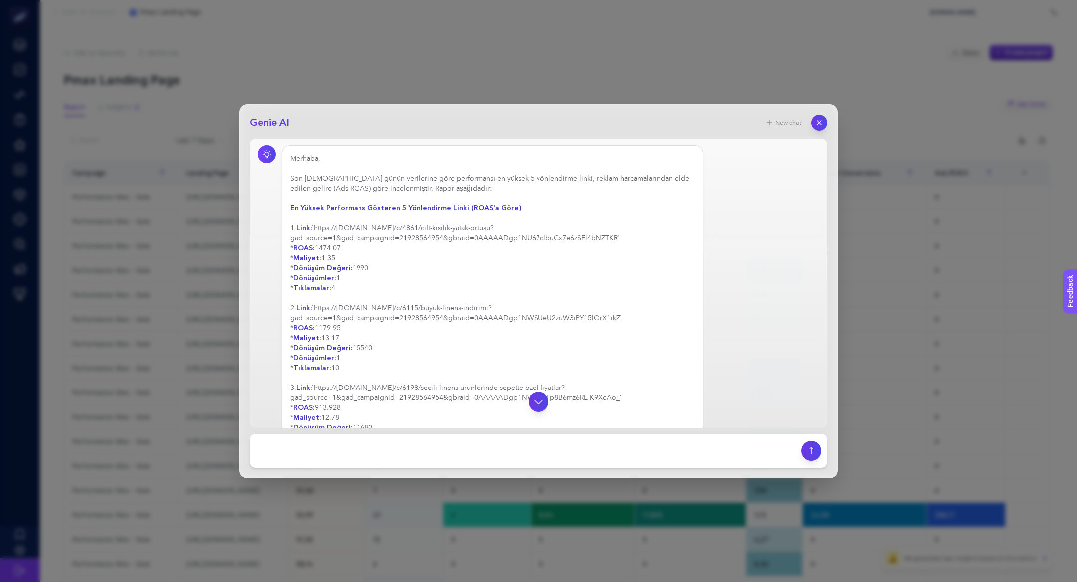
drag, startPoint x: 321, startPoint y: 261, endPoint x: 338, endPoint y: 279, distance: 24.7
click at [338, 280] on div "Merhaba, Son [DEMOGRAPHIC_DATA] günün verilerine göre performansı en yüksek 5 y…" at bounding box center [492, 378] width 405 height 449
click at [362, 347] on div "Merhaba, Son [DEMOGRAPHIC_DATA] günün verilerine göre performansı en yüksek 5 y…" at bounding box center [492, 403] width 405 height 499
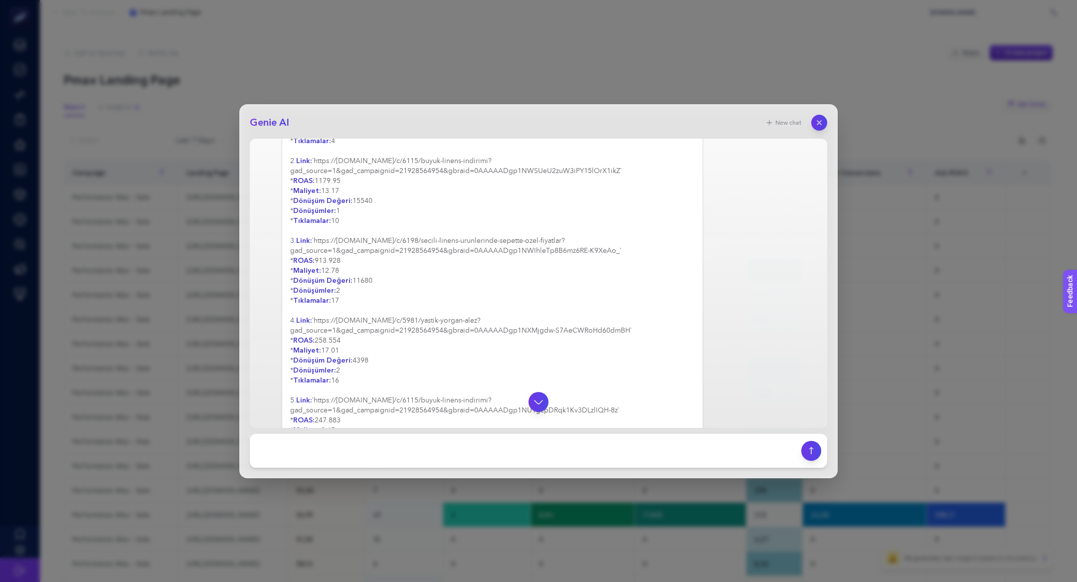
scroll to position [278, 0]
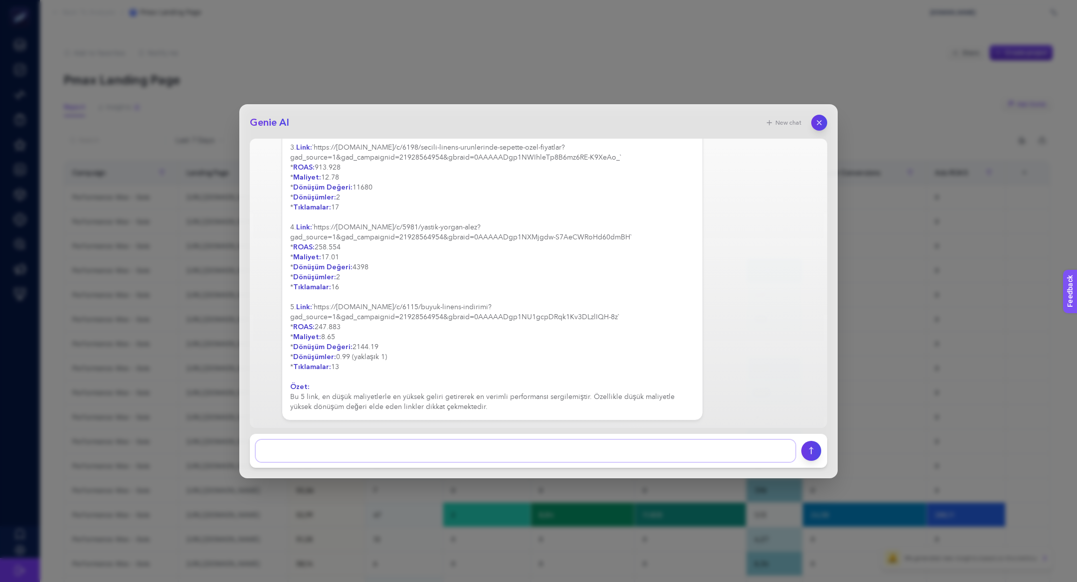
click at [370, 450] on textarea at bounding box center [526, 451] width 540 height 22
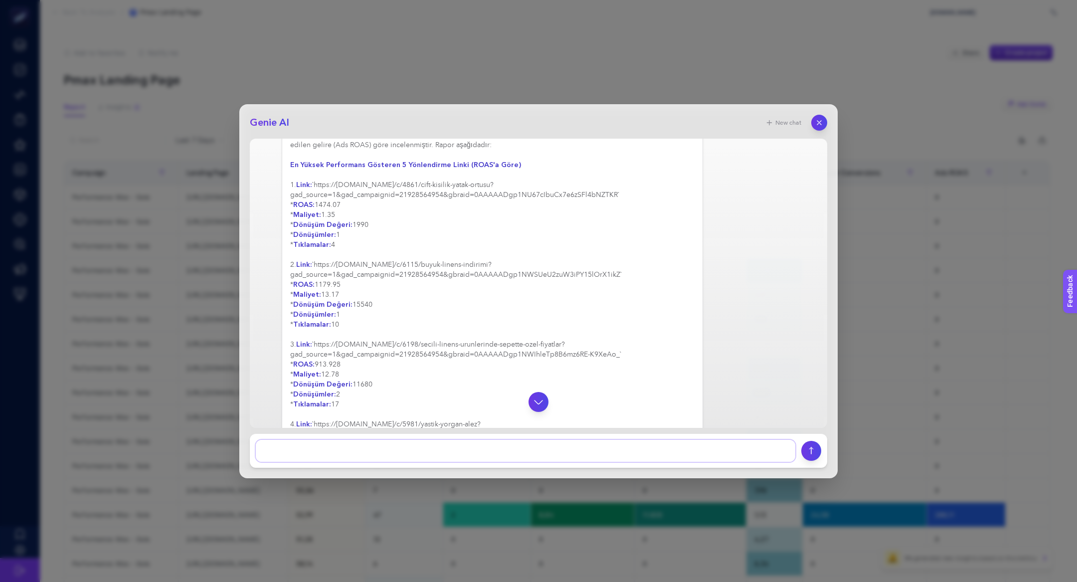
scroll to position [0, 0]
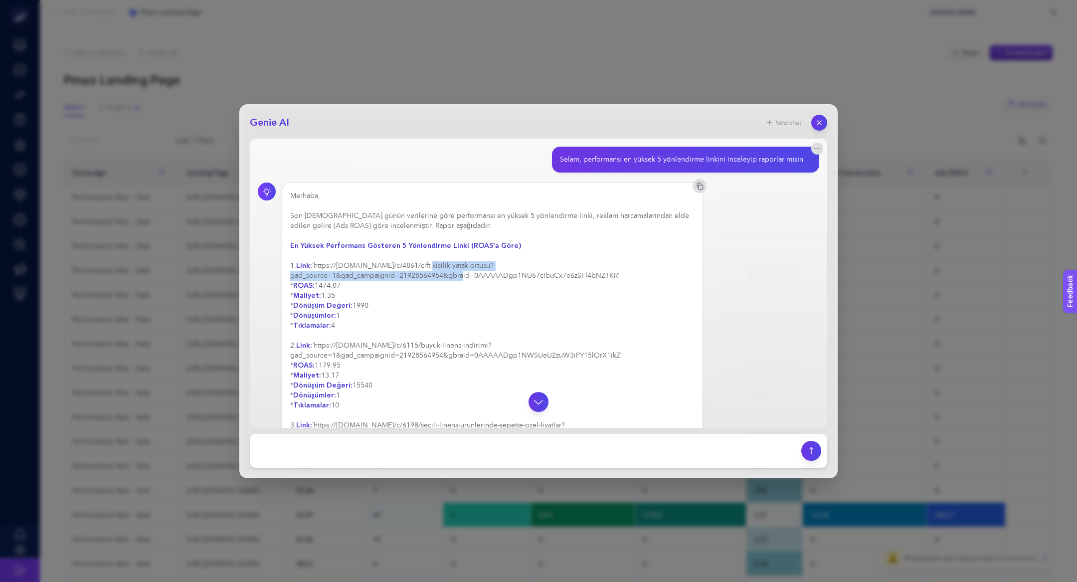
drag, startPoint x: 424, startPoint y: 266, endPoint x: 446, endPoint y: 274, distance: 23.8
click at [446, 274] on div "Merhaba, Son [DEMOGRAPHIC_DATA] günün verilerine göre performansı en yüksek 5 y…" at bounding box center [492, 440] width 405 height 499
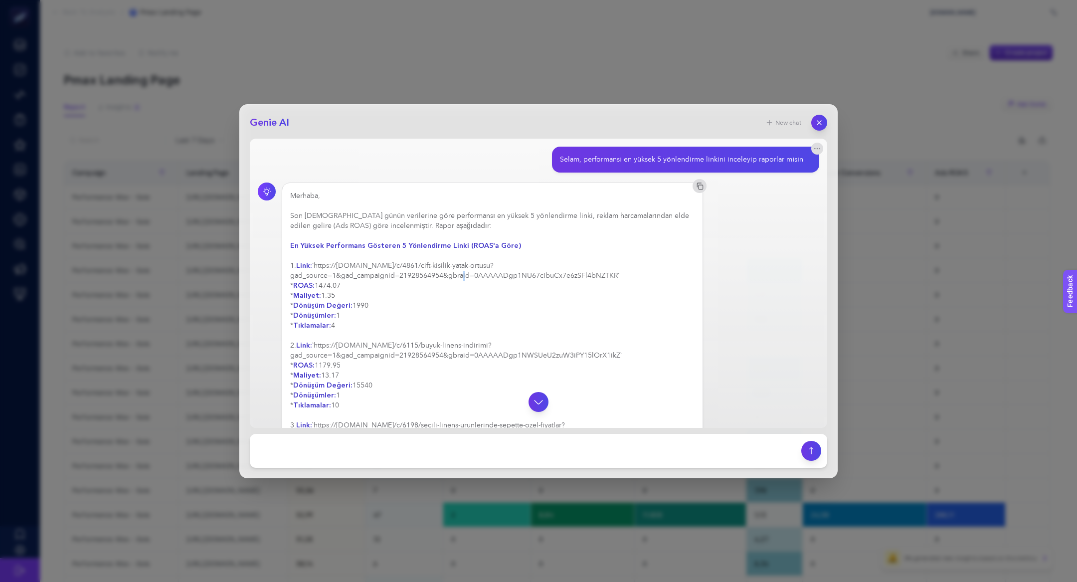
click at [446, 274] on div "Merhaba, Son [DEMOGRAPHIC_DATA] günün verilerine göre performansı en yüksek 5 y…" at bounding box center [492, 440] width 405 height 499
click at [819, 148] on icon "button" at bounding box center [818, 149] width 8 height 8
click at [719, 242] on div "Merhaba, Son [DEMOGRAPHIC_DATA] günün verilerine göre performansı en yüksek 5 y…" at bounding box center [539, 441] width 562 height 516
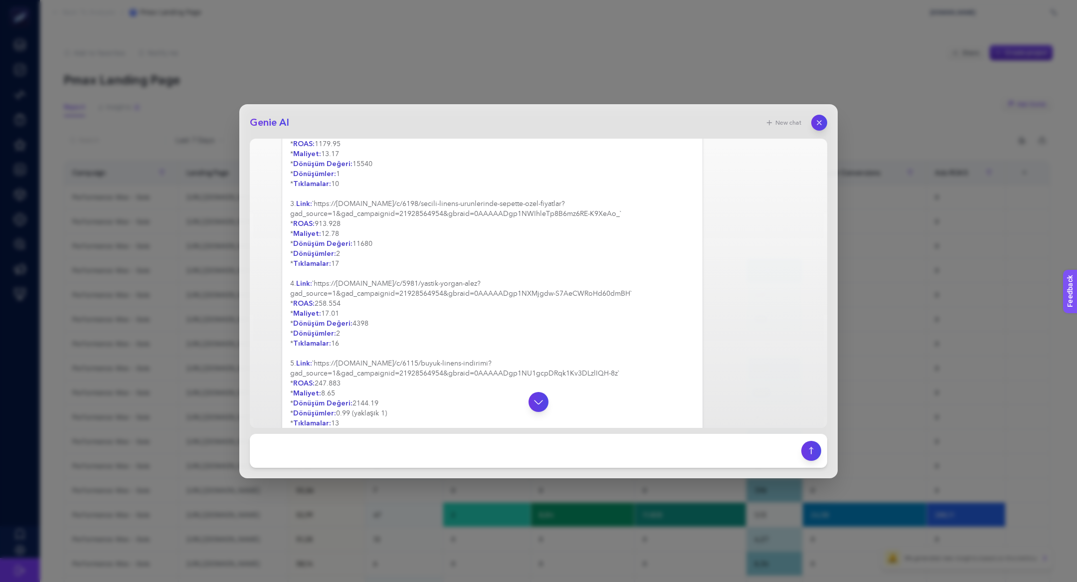
scroll to position [278, 0]
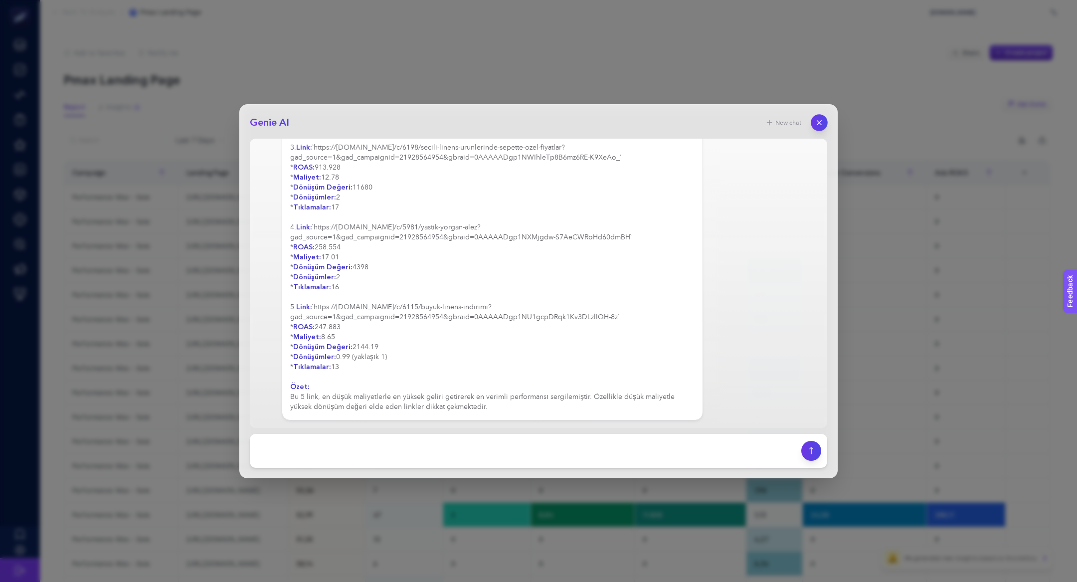
click at [818, 128] on button "button" at bounding box center [819, 122] width 17 height 17
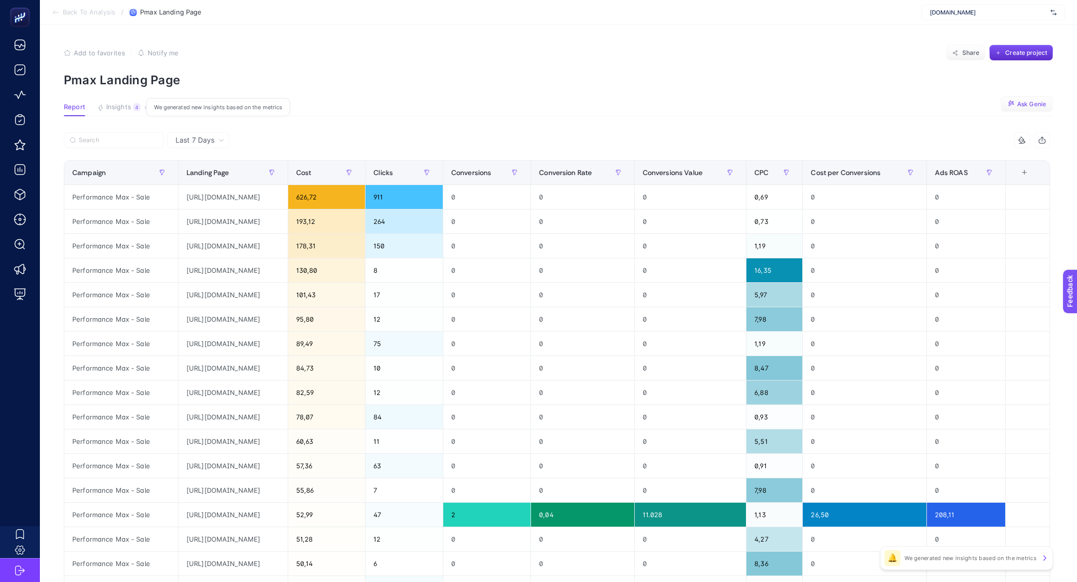
click at [128, 109] on span "Insights" at bounding box center [118, 107] width 25 height 8
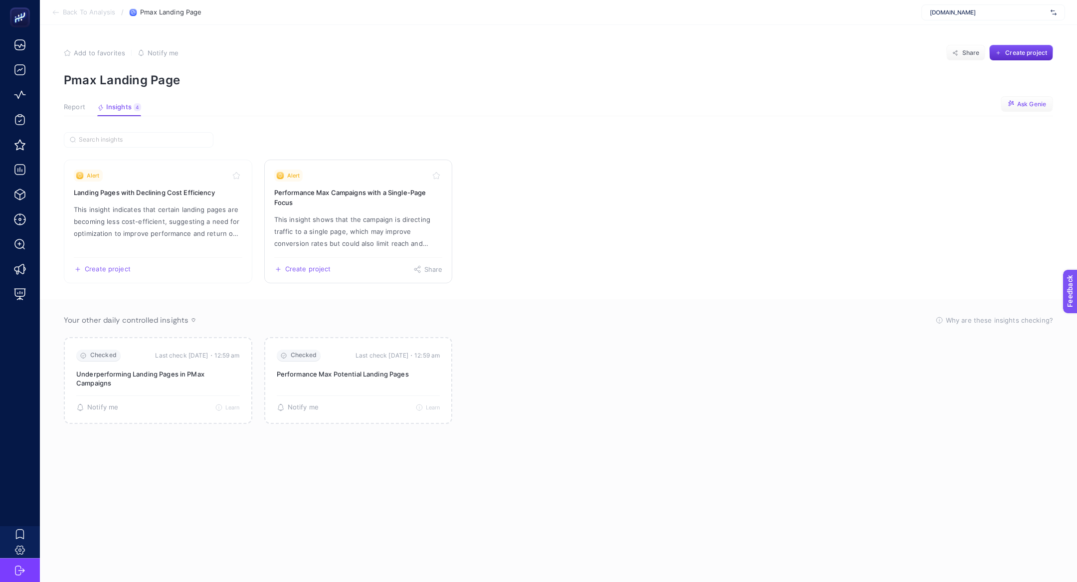
click at [385, 206] on h3 "Performance Max Campaigns with a Single-Page Focus" at bounding box center [358, 198] width 169 height 20
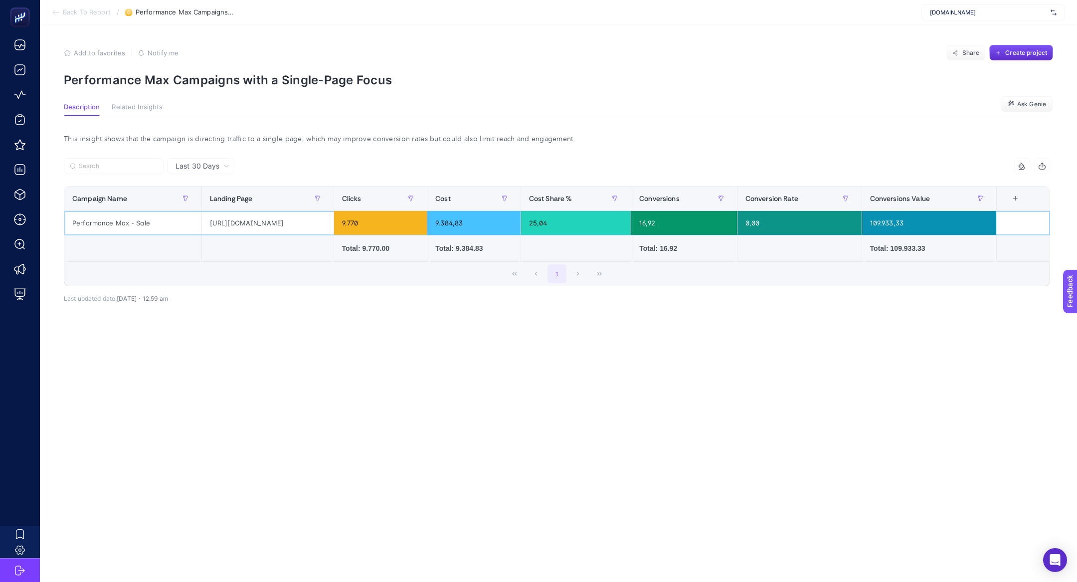
click at [127, 228] on div "Performance Max - Sale" at bounding box center [132, 223] width 137 height 24
click at [92, 49] on span "Add to favorites" at bounding box center [99, 53] width 51 height 8
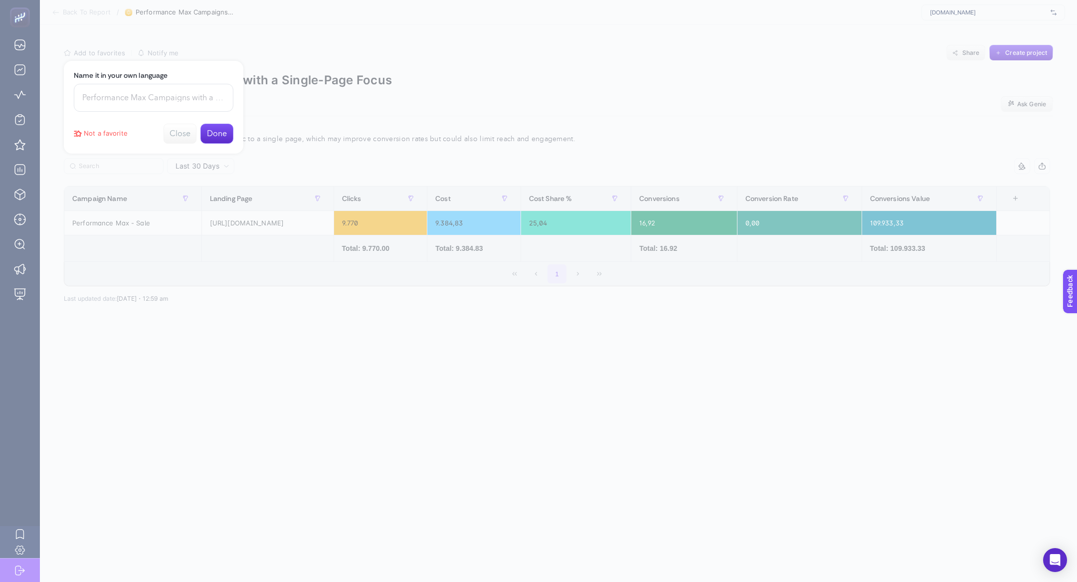
click at [218, 131] on button "Done" at bounding box center [217, 134] width 33 height 20
click at [332, 91] on div at bounding box center [538, 291] width 1077 height 582
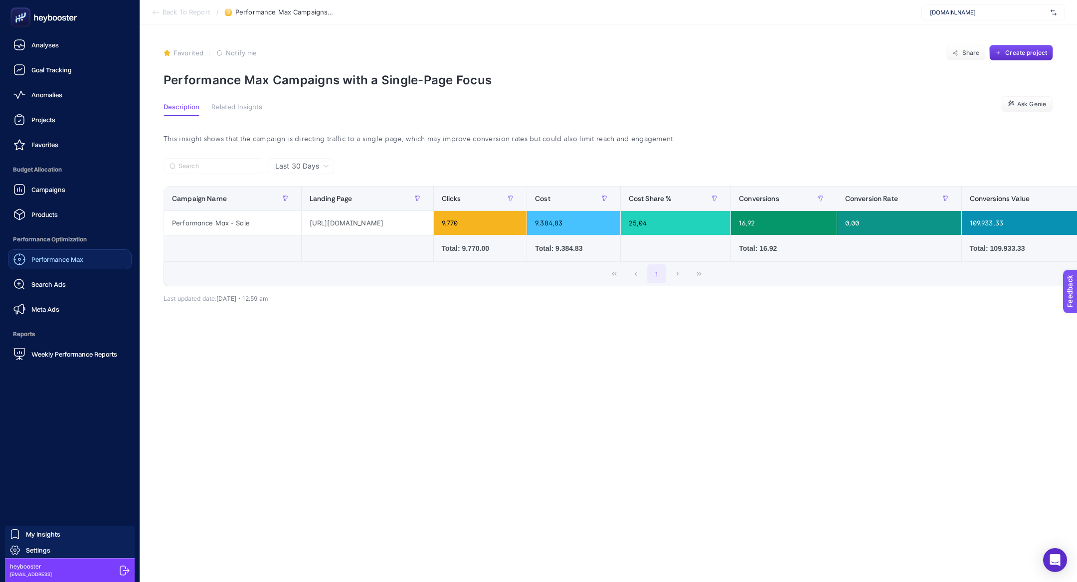
click at [79, 266] on link "Performance Max" at bounding box center [70, 259] width 124 height 20
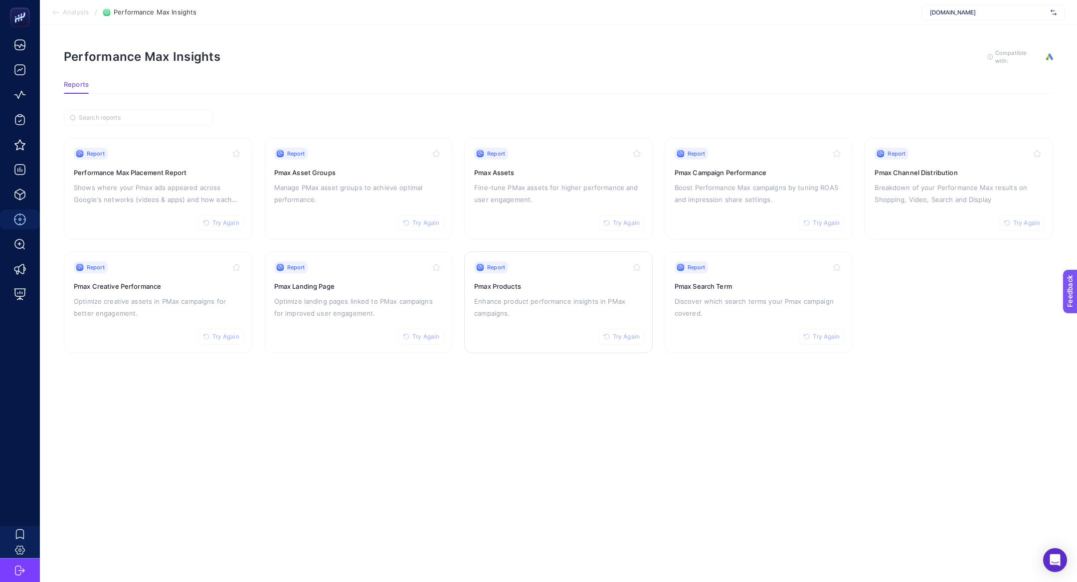
click at [525, 297] on p "Enhance product performance insights in PMax campaigns." at bounding box center [558, 307] width 169 height 24
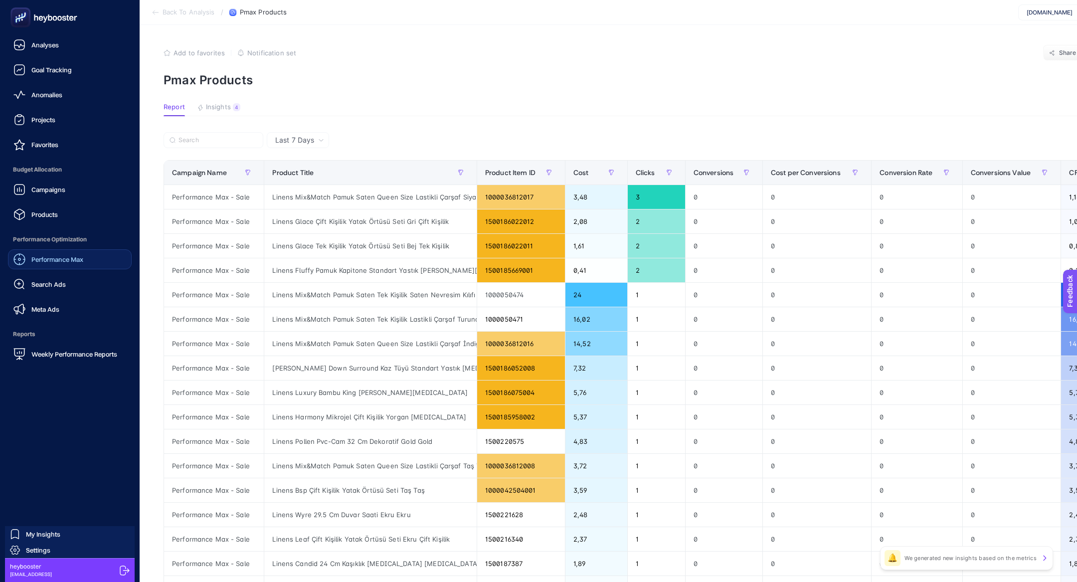
click at [81, 259] on span "Performance Max" at bounding box center [57, 259] width 52 height 8
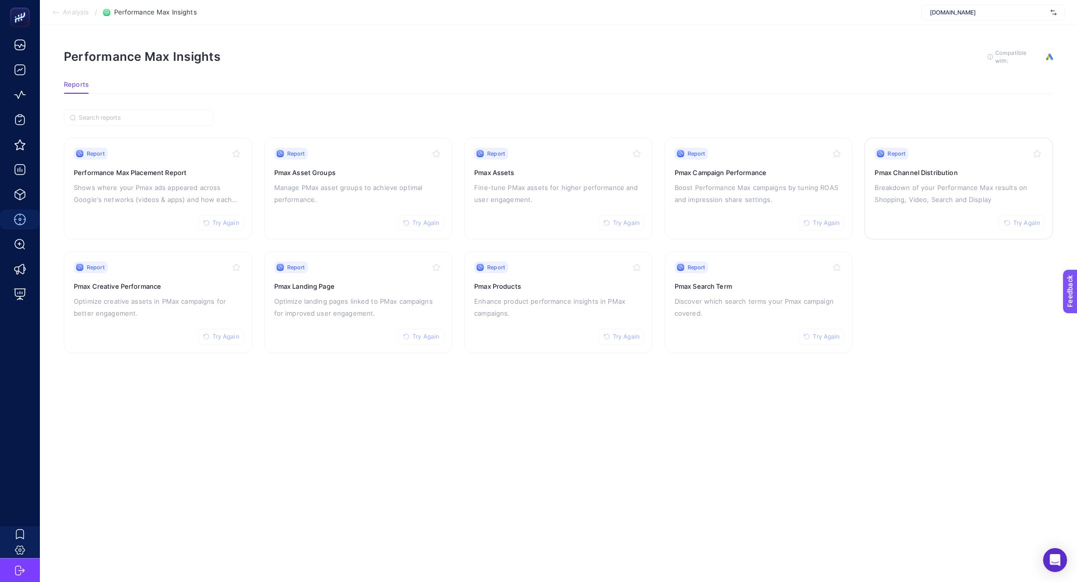
click at [952, 210] on div "Report Try Again Pmax Channel Distribution Breakdown of your Performance Max re…" at bounding box center [959, 189] width 169 height 82
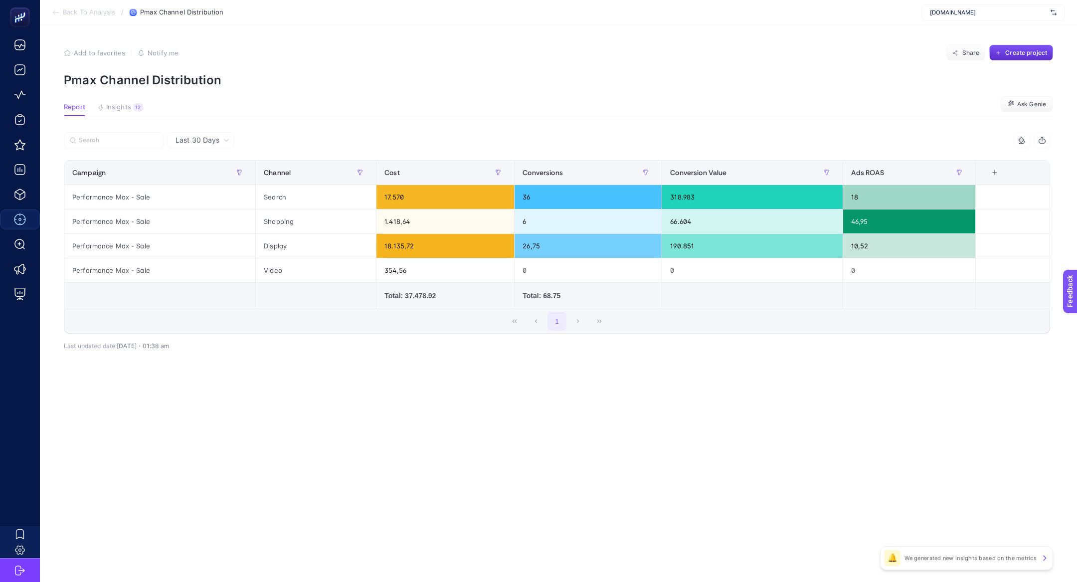
click at [204, 138] on span "Last 30 Days" at bounding box center [198, 140] width 44 height 10
click at [303, 119] on article "Add to favorites false Notify me Share Create project Pmax Channel Distribution…" at bounding box center [559, 303] width 1038 height 557
click at [442, 174] on div "Cost" at bounding box center [446, 173] width 122 height 16
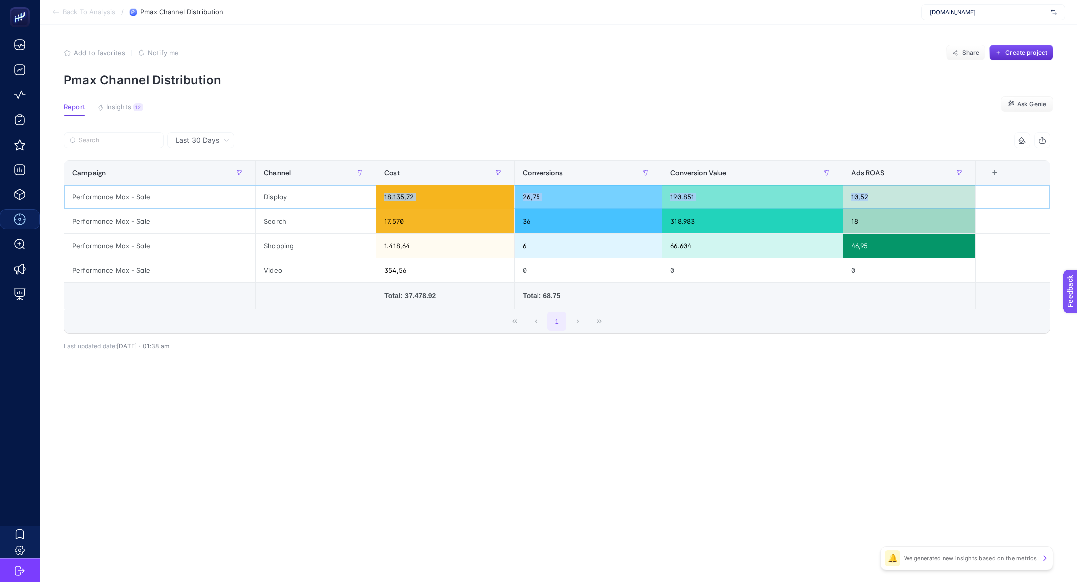
drag, startPoint x: 368, startPoint y: 204, endPoint x: 911, endPoint y: 198, distance: 543.3
click at [911, 198] on tr "Performance Max - Sale Display 18.135,72 26,75 190.851 10,52" at bounding box center [557, 197] width 986 height 24
drag, startPoint x: 345, startPoint y: 247, endPoint x: 866, endPoint y: 254, distance: 521.8
click at [866, 254] on tr "Performance Max - Sale Shopping 1.418,64 6 66.604 46,95" at bounding box center [557, 246] width 986 height 24
drag, startPoint x: 242, startPoint y: 214, endPoint x: 820, endPoint y: 228, distance: 578.3
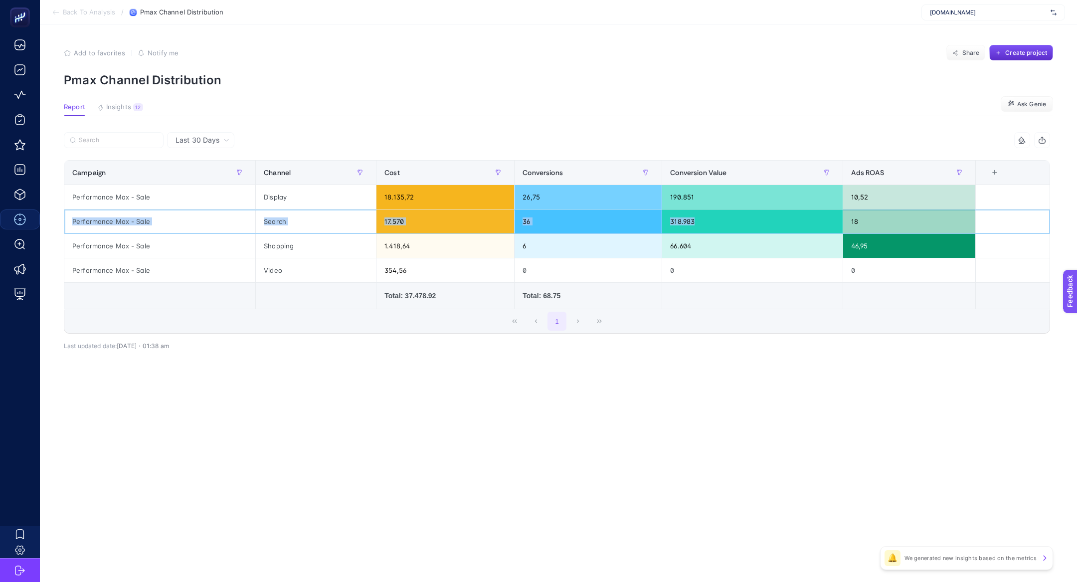
click at [820, 228] on tr "Performance Max - Sale Search 17.570 36 318.983 18" at bounding box center [557, 222] width 986 height 24
drag, startPoint x: 287, startPoint y: 198, endPoint x: 510, endPoint y: 208, distance: 223.2
click at [510, 208] on tr "Performance Max - Sale Display 18.135,72 26,75 190.851 10,52" at bounding box center [557, 197] width 986 height 24
click at [74, 50] on span "Add to favorites" at bounding box center [99, 53] width 51 height 8
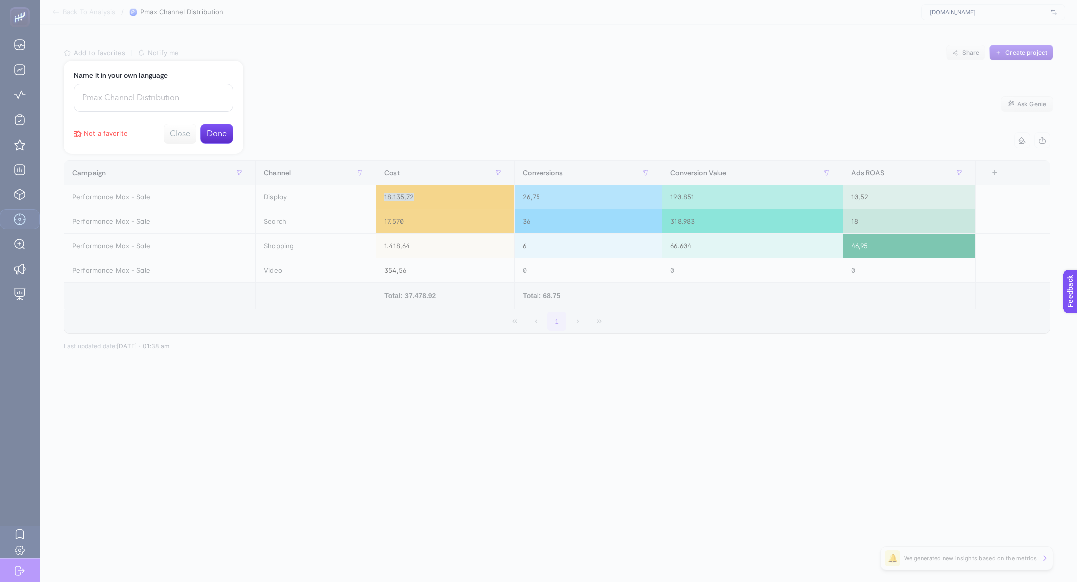
click at [222, 127] on button "Done" at bounding box center [217, 134] width 33 height 20
click at [218, 90] on button "Close" at bounding box center [217, 81] width 33 height 20
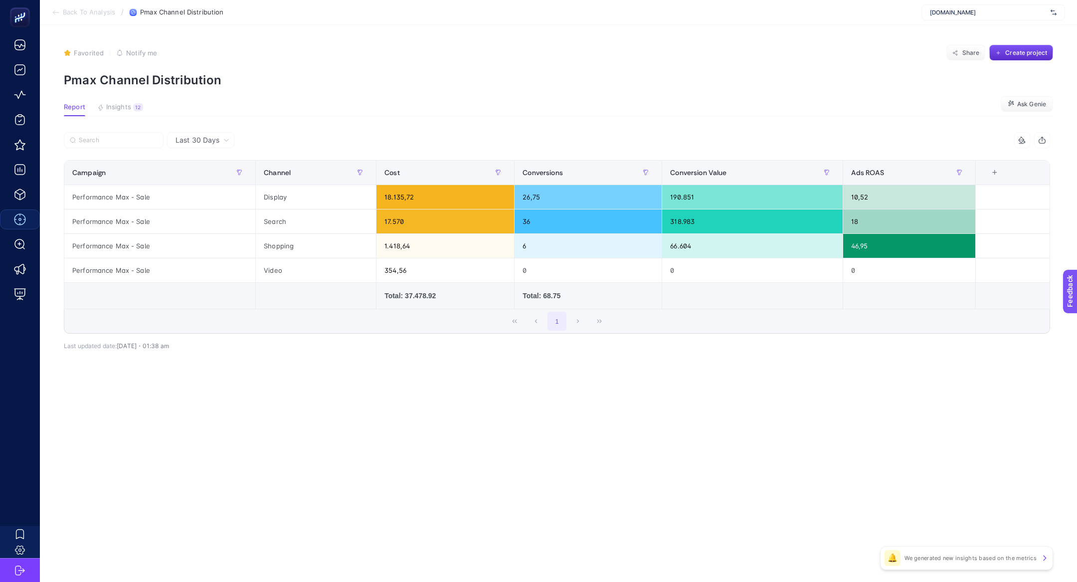
click at [69, 12] on span "Back To Analysis" at bounding box center [89, 12] width 52 height 8
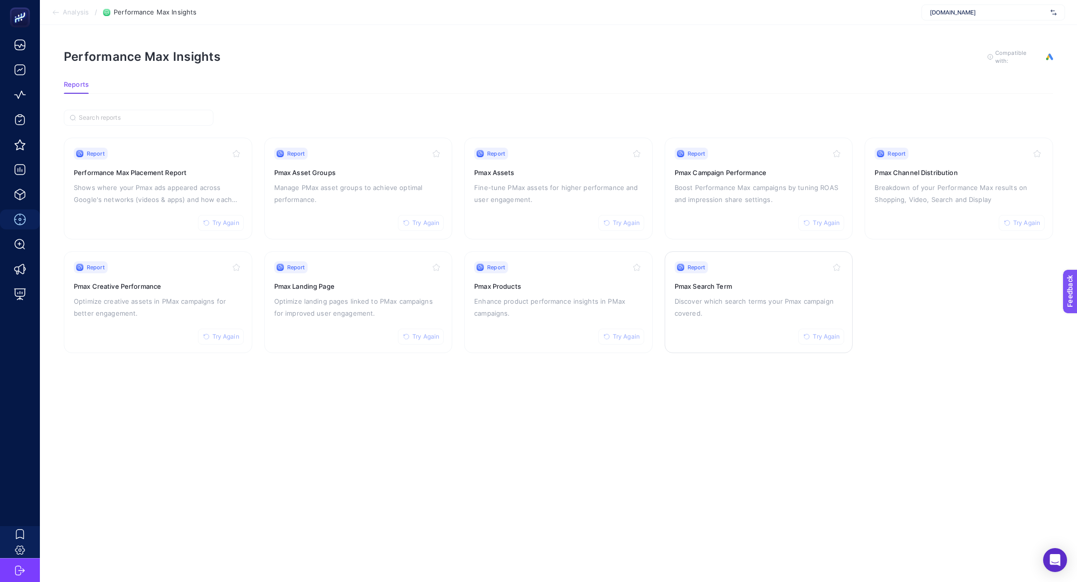
click at [733, 298] on p "Discover which search terms your Pmax campaign covered." at bounding box center [759, 307] width 169 height 24
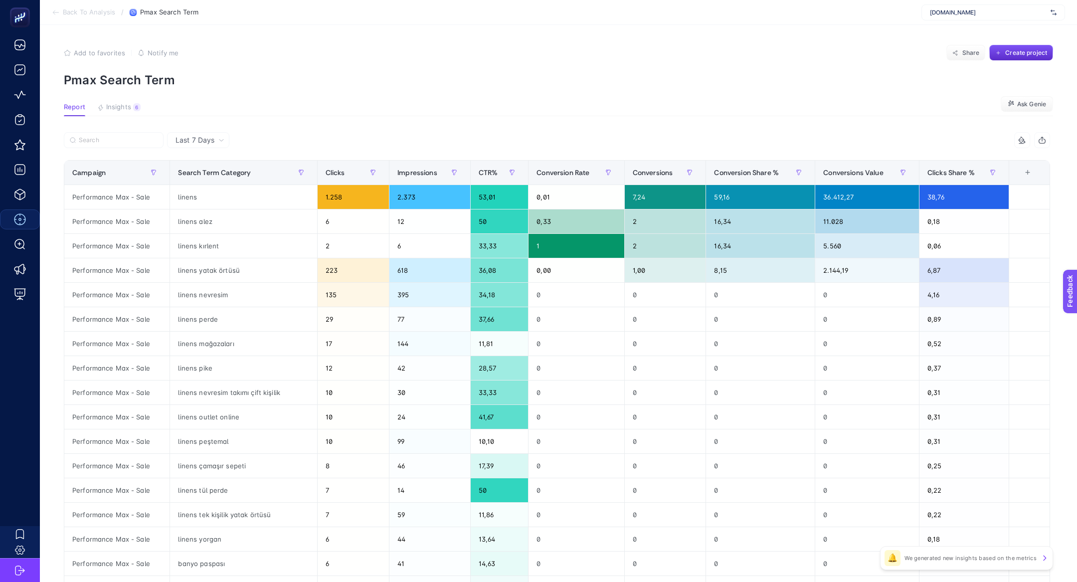
click at [121, 101] on article "Add to favorites false Notify me Share Create project Pmax Search Term Report I…" at bounding box center [559, 415] width 1038 height 780
click at [125, 110] on span "Insights" at bounding box center [118, 107] width 25 height 8
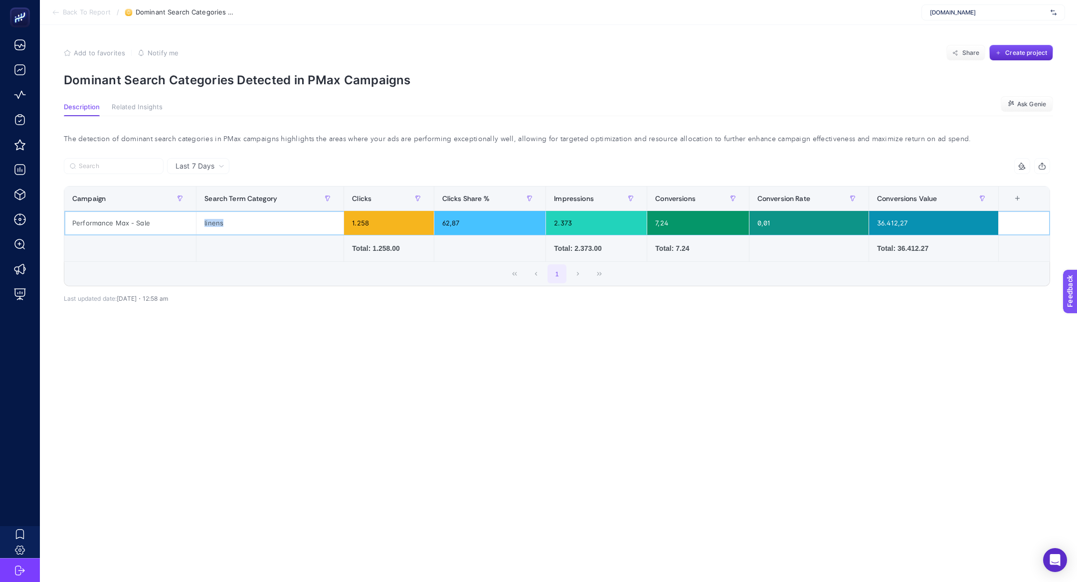
drag, startPoint x: 199, startPoint y: 222, endPoint x: 242, endPoint y: 223, distance: 43.9
click at [242, 223] on div "linens" at bounding box center [270, 223] width 147 height 24
click at [185, 226] on div "Performance Max - Sale" at bounding box center [130, 223] width 132 height 24
drag, startPoint x: 470, startPoint y: 226, endPoint x: 462, endPoint y: 226, distance: 7.5
click at [462, 226] on div "62,87" at bounding box center [490, 223] width 112 height 24
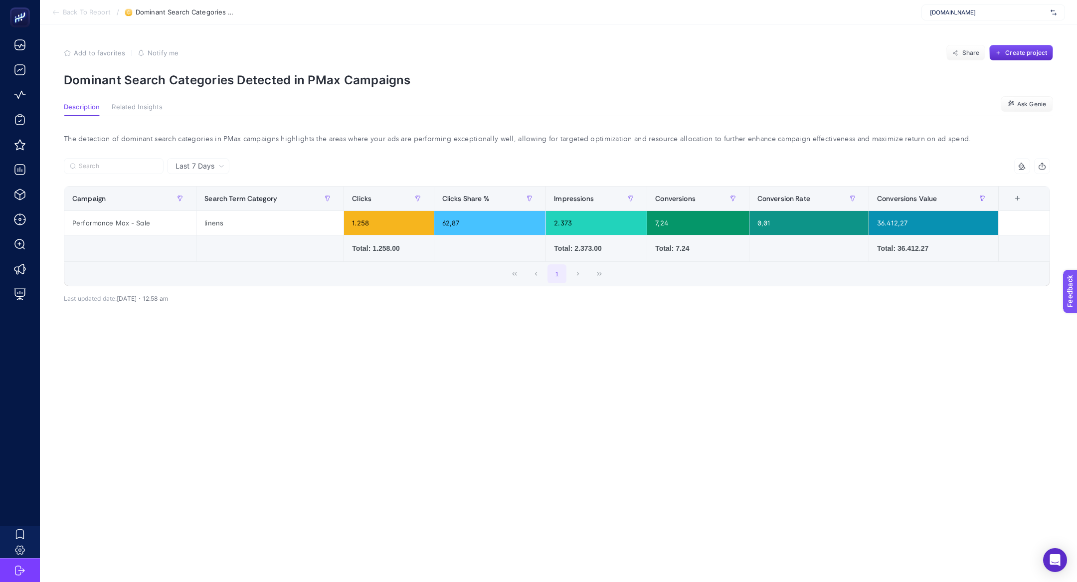
click at [76, 56] on span "Add to favorites" at bounding box center [99, 53] width 51 height 8
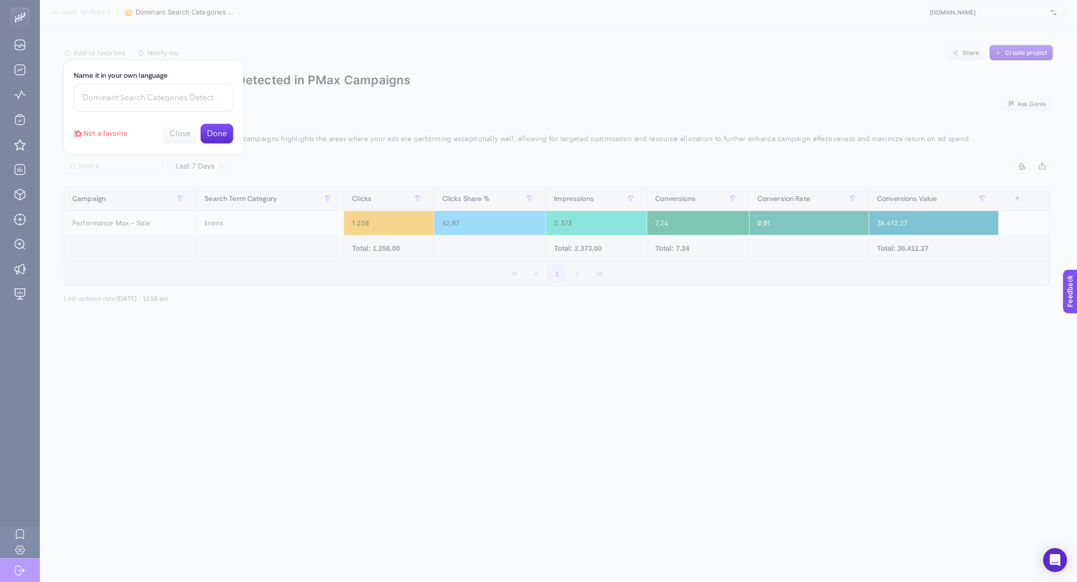
click at [226, 133] on button "Done" at bounding box center [217, 134] width 33 height 20
click at [217, 79] on button "Close" at bounding box center [217, 81] width 33 height 20
